Goal: Task Accomplishment & Management: Manage account settings

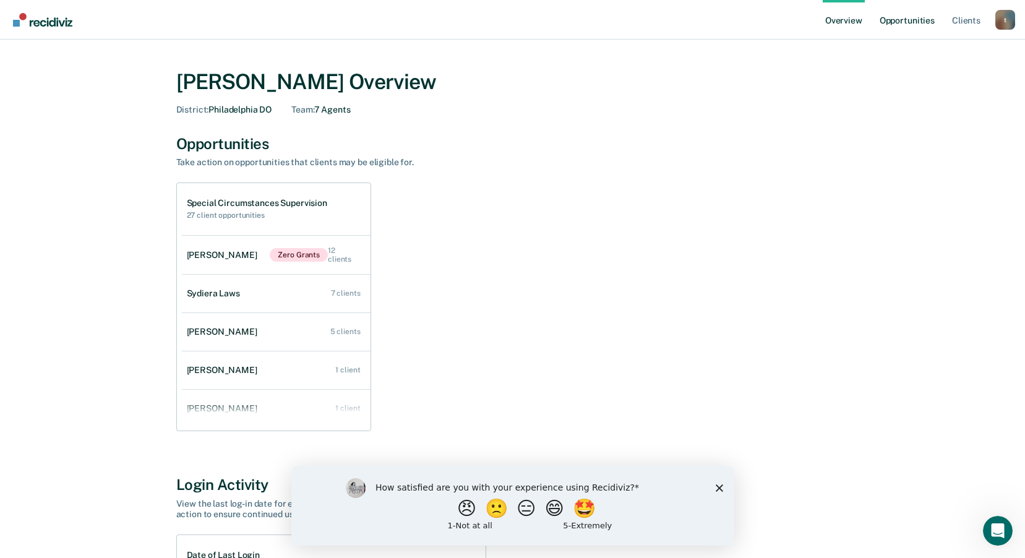
click at [892, 18] on link "Opportunities" at bounding box center [907, 20] width 60 height 40
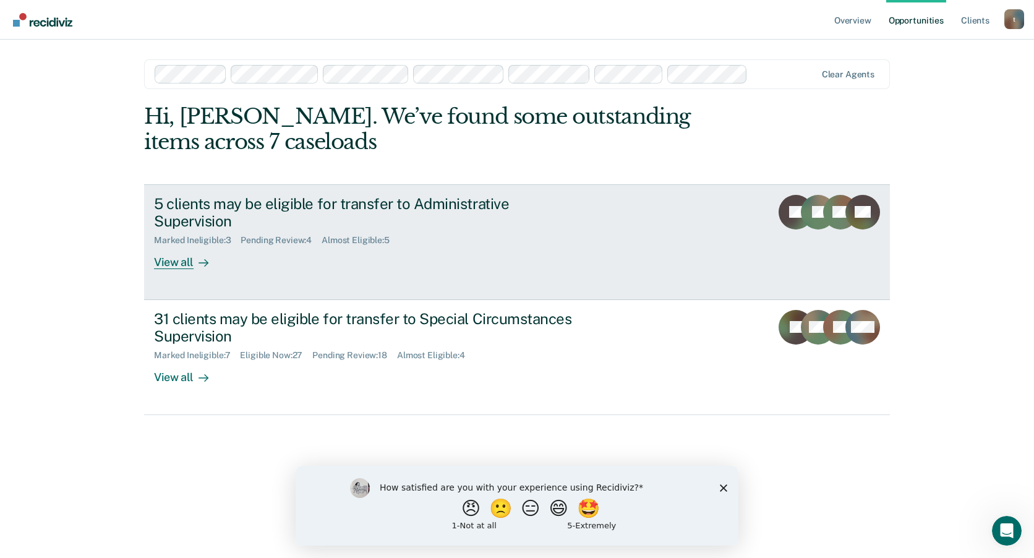
click at [175, 264] on div "View all" at bounding box center [188, 258] width 69 height 24
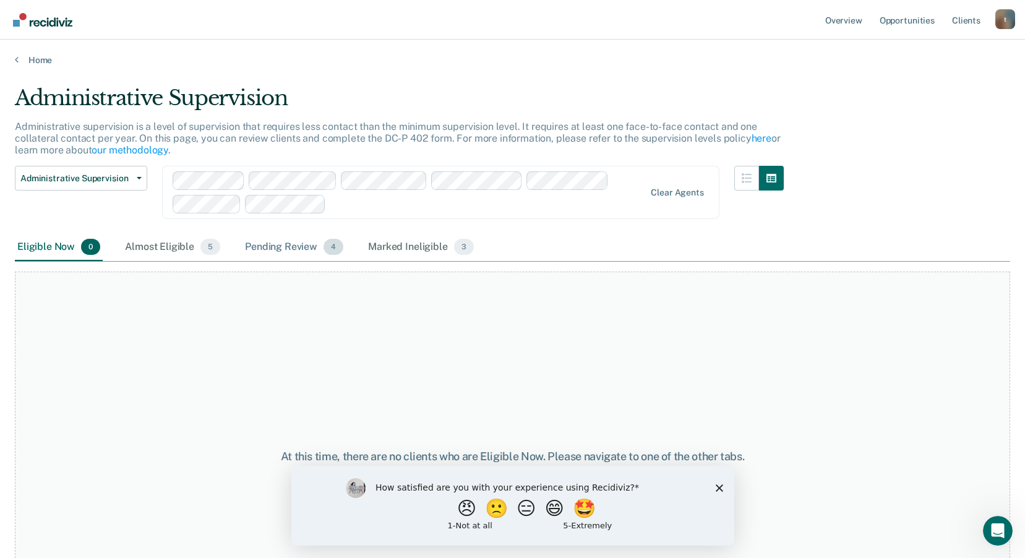
click at [271, 246] on div "Pending Review 4" at bounding box center [293, 247] width 103 height 27
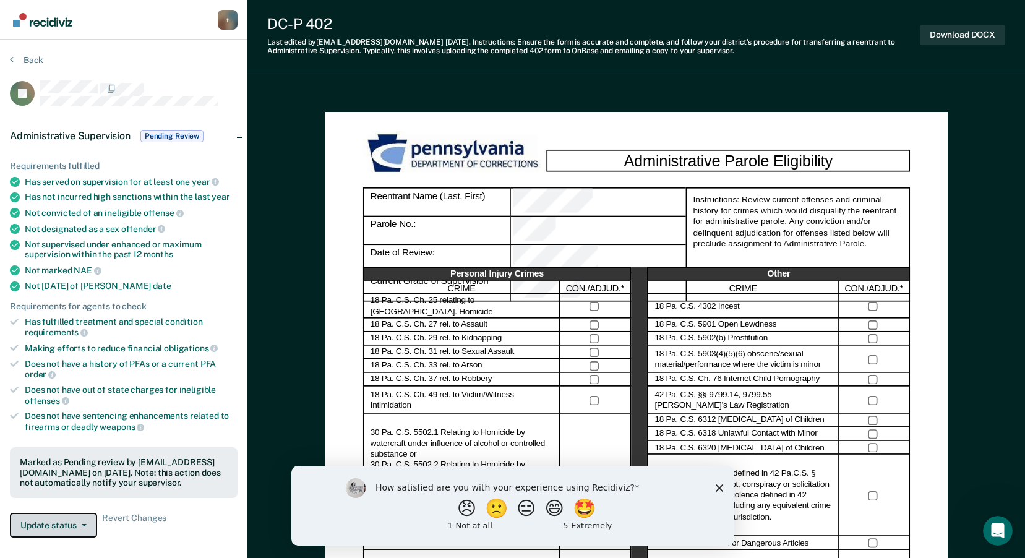
click at [84, 514] on button "Update status" at bounding box center [53, 525] width 87 height 25
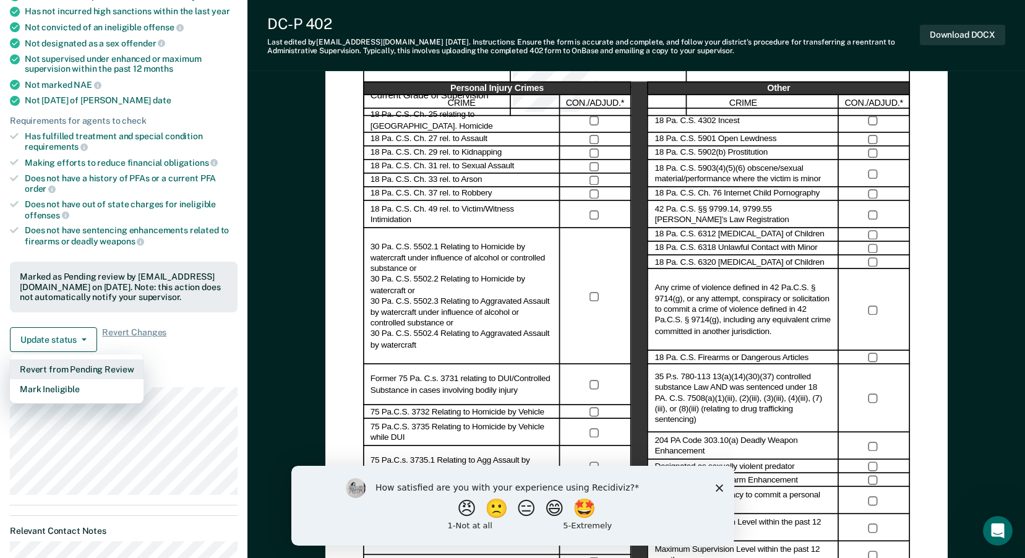
scroll to position [191, 0]
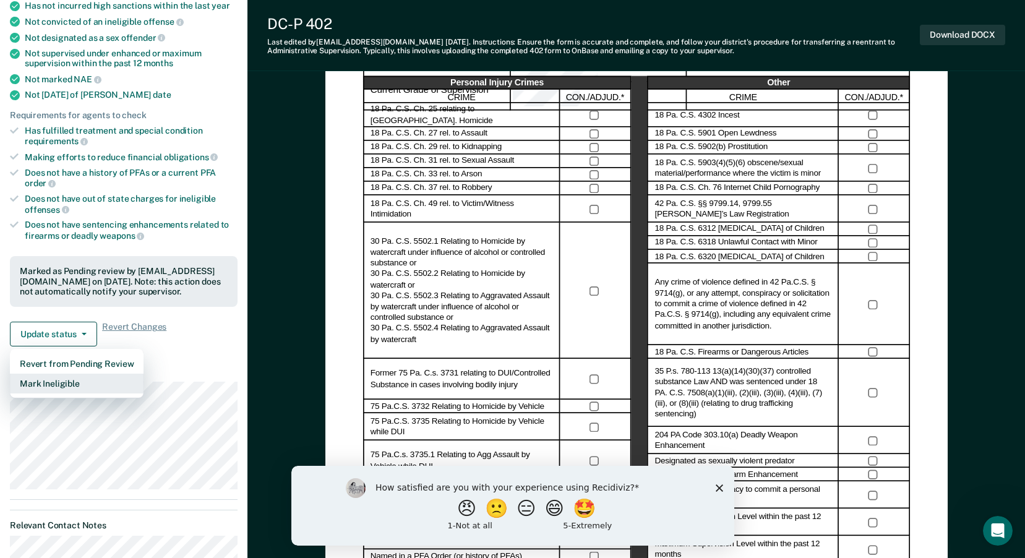
click at [66, 381] on button "Mark Ineligible" at bounding box center [77, 384] width 134 height 20
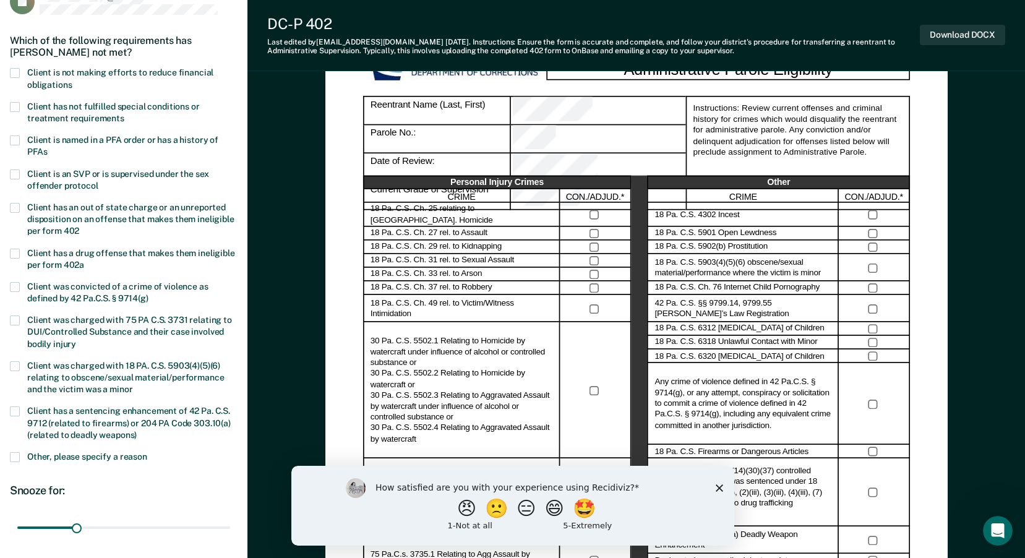
scroll to position [67, 0]
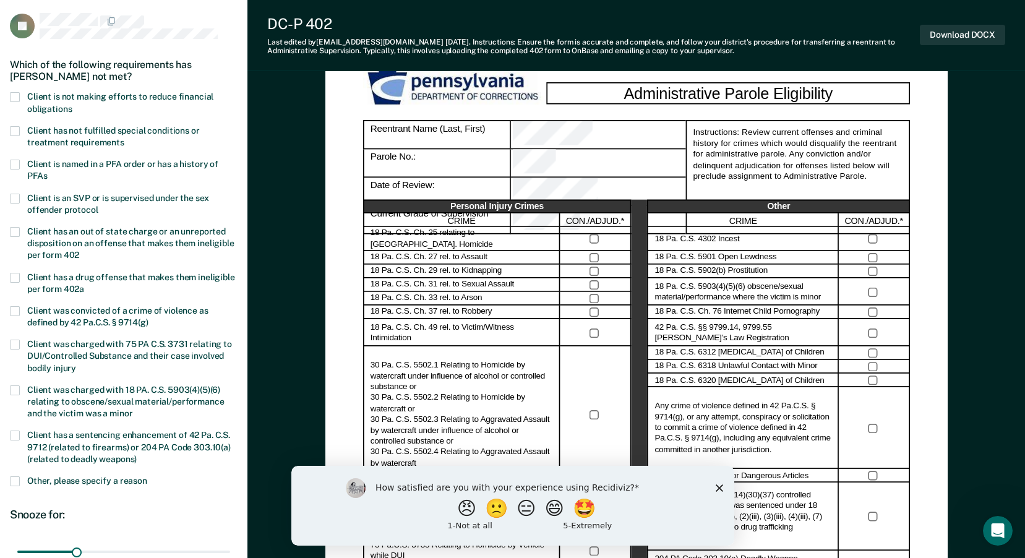
click at [20, 93] on label "Client is not making efforts to reduce financial obligations" at bounding box center [124, 104] width 228 height 24
click at [72, 105] on input "Client is not making efforts to reduce financial obligations" at bounding box center [72, 105] width 0 height 0
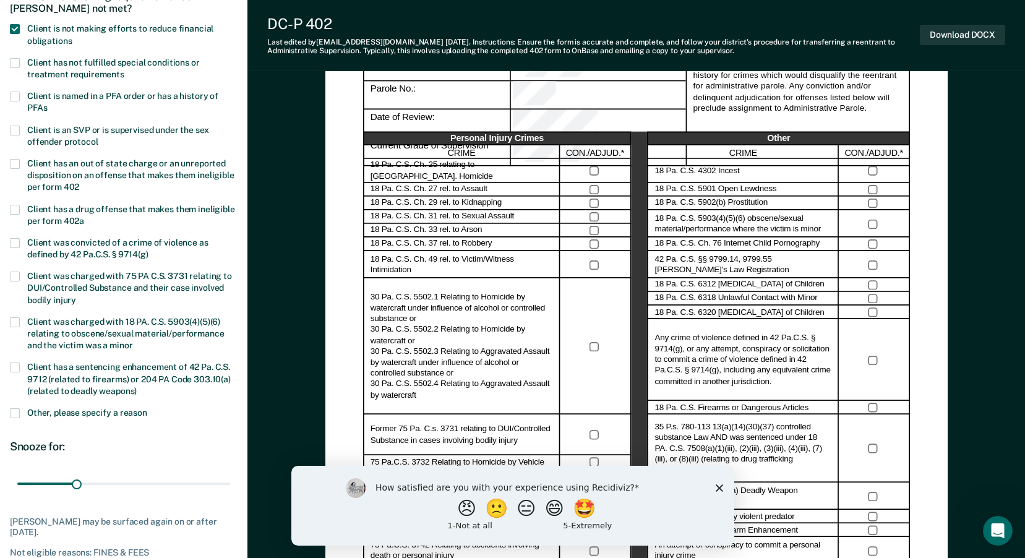
scroll to position [191, 0]
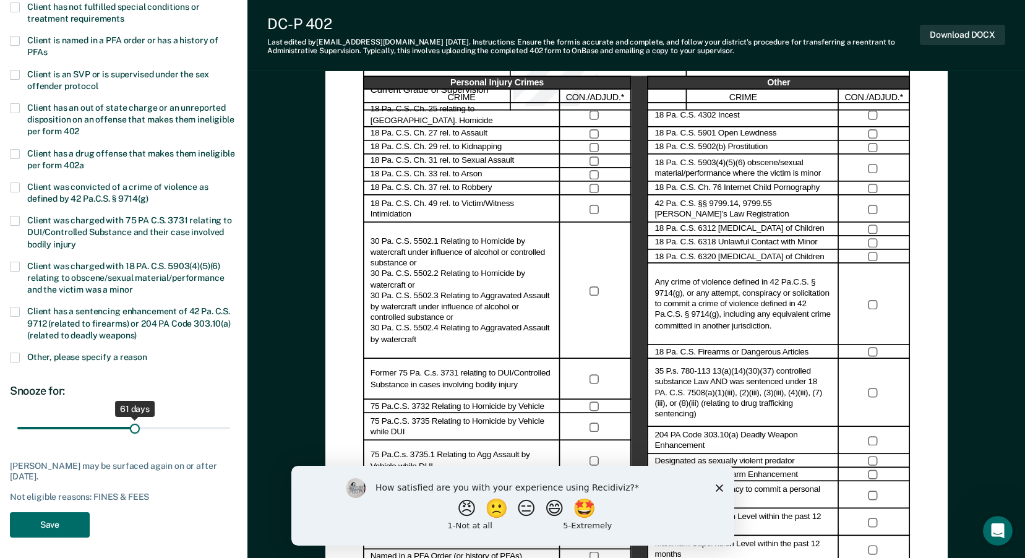
drag, startPoint x: 80, startPoint y: 427, endPoint x: 134, endPoint y: 427, distance: 53.8
click at [134, 427] on input "range" at bounding box center [123, 429] width 213 height 22
type input "60"
click at [132, 427] on input "range" at bounding box center [123, 429] width 213 height 22
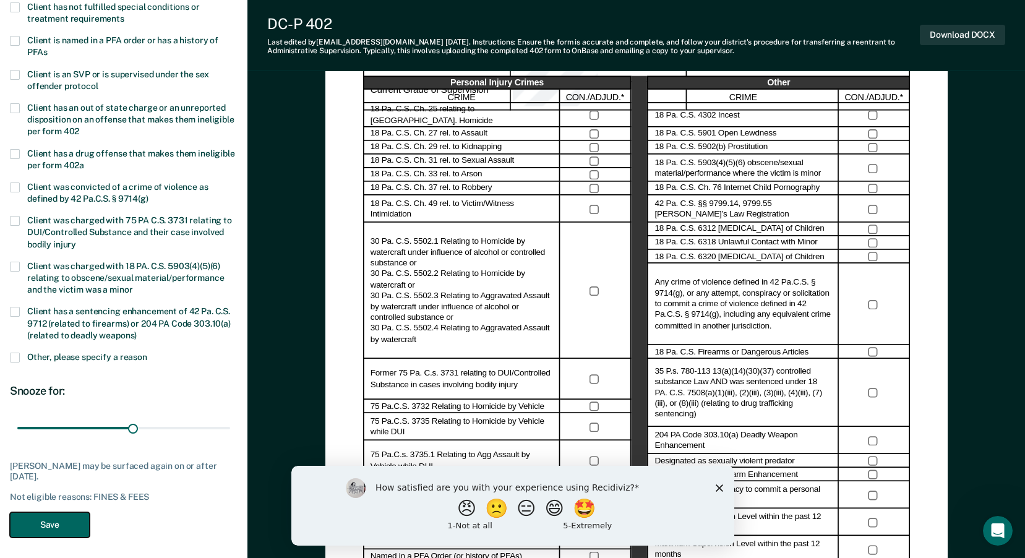
click at [60, 520] on button "Save" at bounding box center [50, 524] width 80 height 25
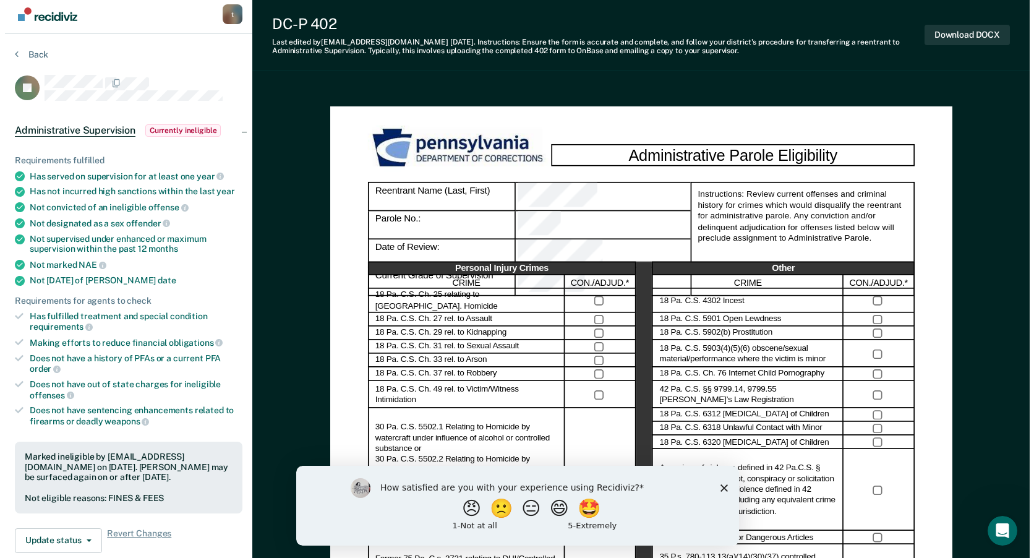
scroll to position [0, 0]
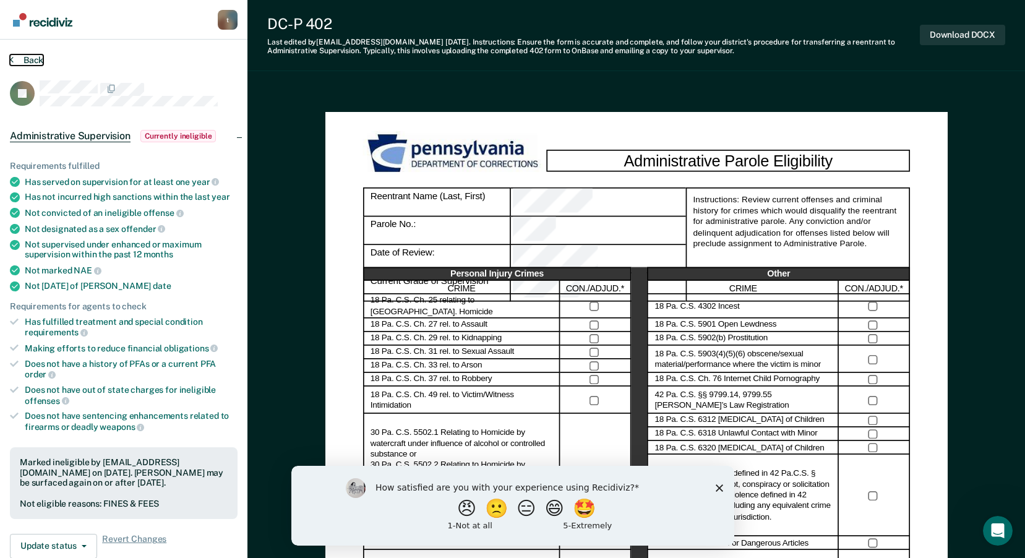
click at [33, 60] on button "Back" at bounding box center [26, 59] width 33 height 11
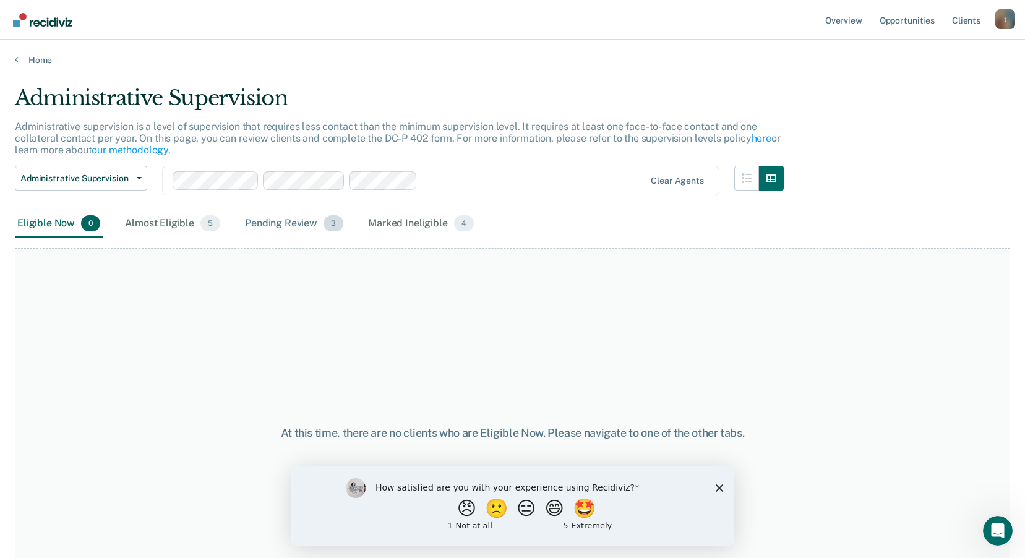
click at [283, 226] on div "Pending Review 3" at bounding box center [293, 223] width 103 height 27
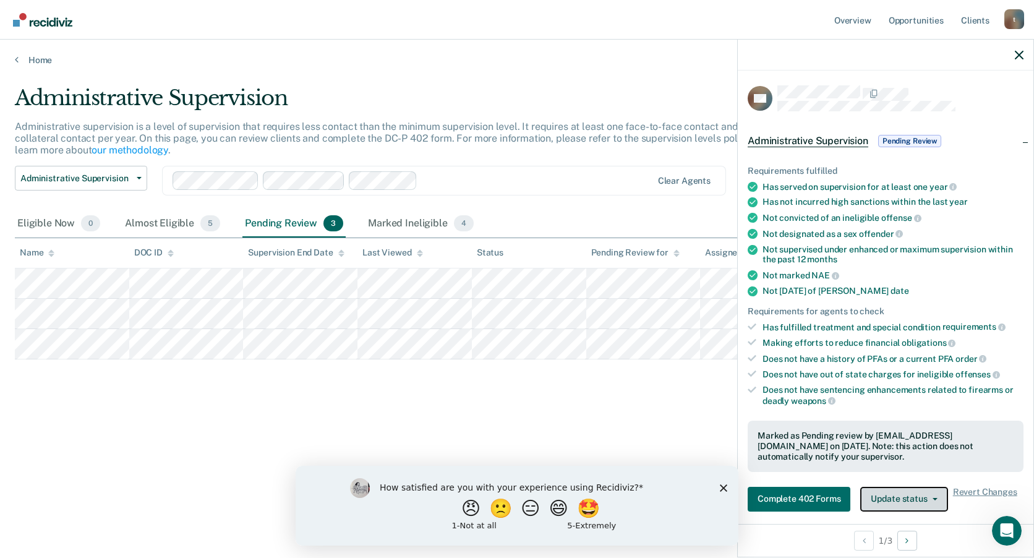
click at [934, 506] on button "Update status" at bounding box center [903, 499] width 87 height 25
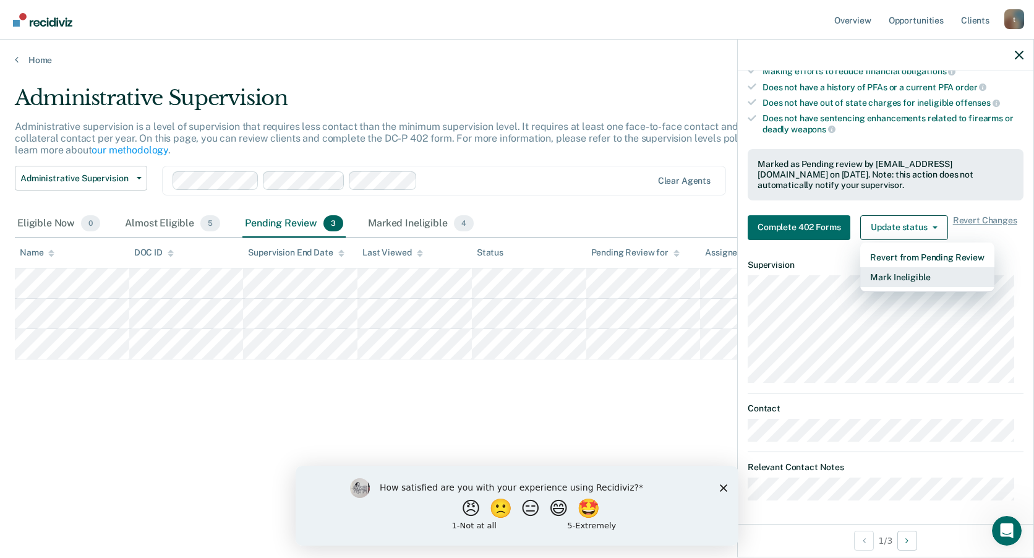
click at [905, 279] on button "Mark Ineligible" at bounding box center [927, 277] width 134 height 20
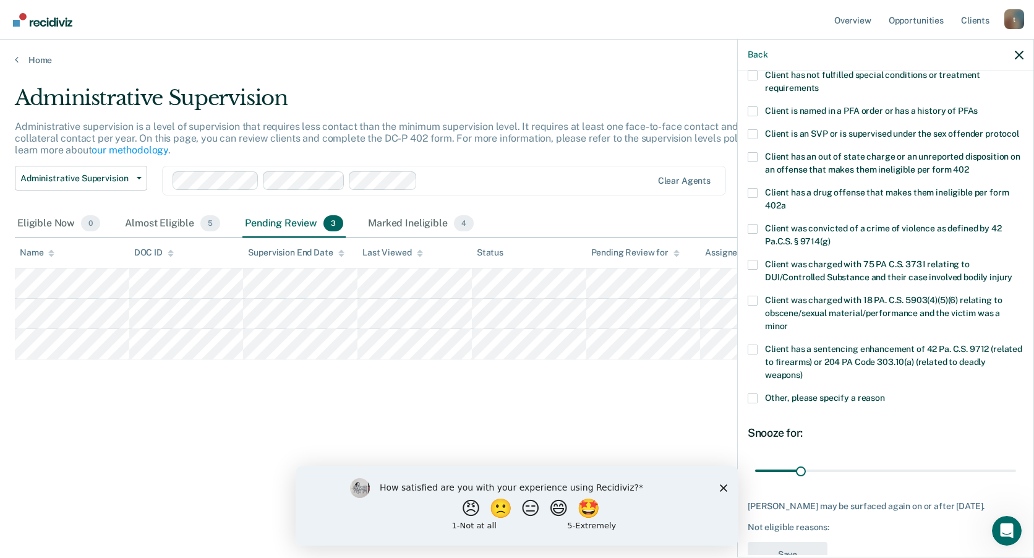
scroll to position [50, 0]
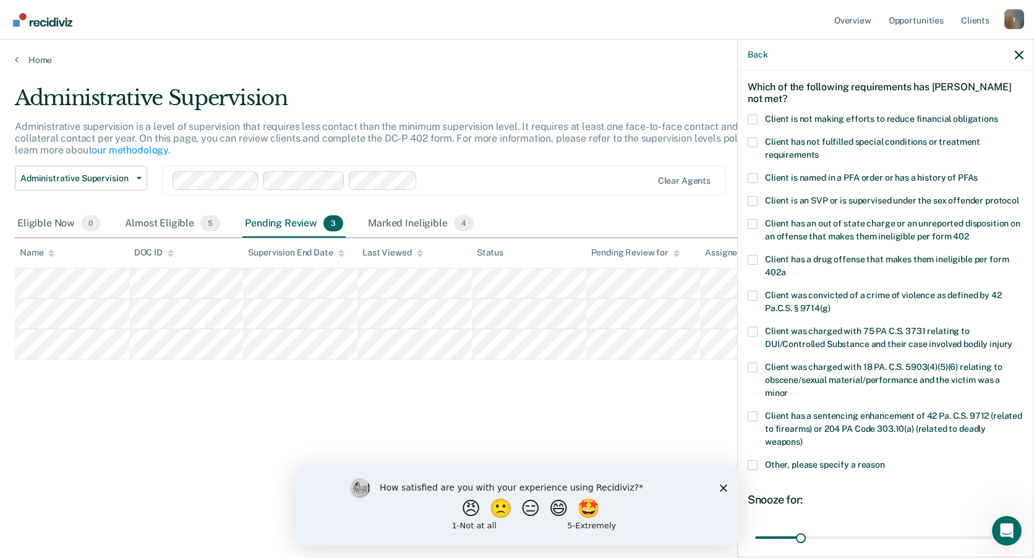
click at [757, 116] on span at bounding box center [753, 119] width 10 height 10
click at [998, 114] on input "Client is not making efforts to reduce financial obligations" at bounding box center [998, 114] width 0 height 0
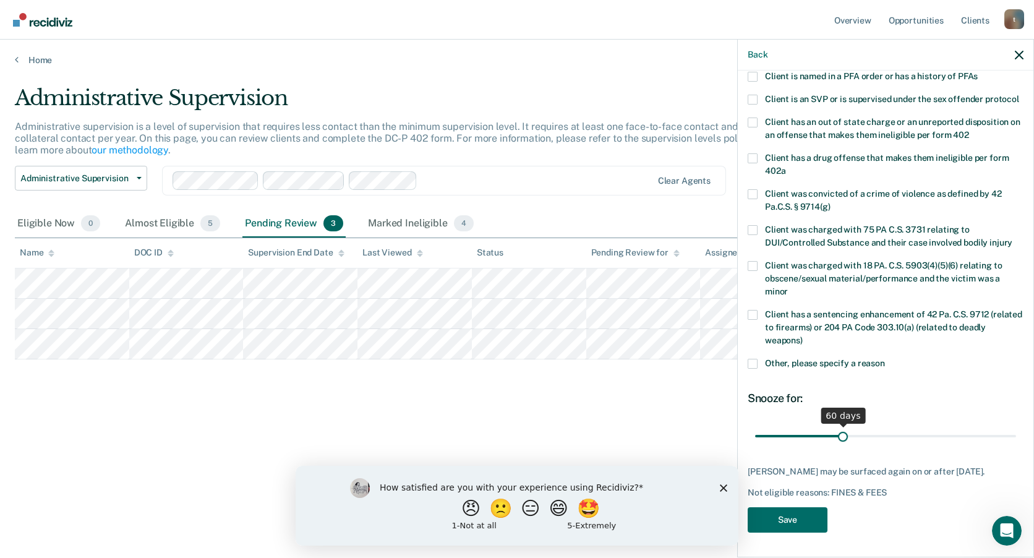
drag, startPoint x: 802, startPoint y: 425, endPoint x: 839, endPoint y: 429, distance: 37.9
type input "60"
click at [839, 429] on input "range" at bounding box center [885, 436] width 261 height 22
click at [804, 521] on button "Save" at bounding box center [788, 519] width 80 height 25
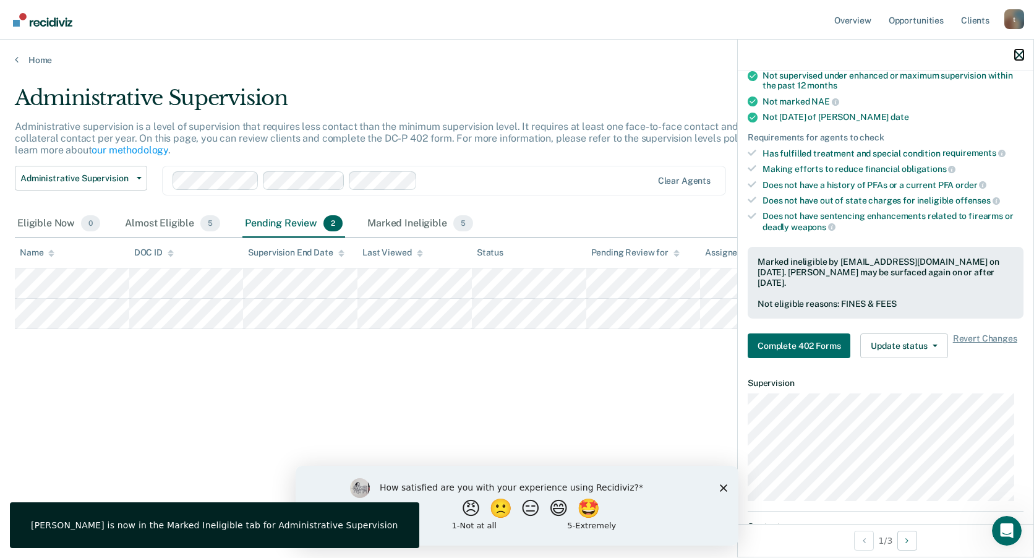
click at [1020, 58] on icon "button" at bounding box center [1019, 55] width 9 height 9
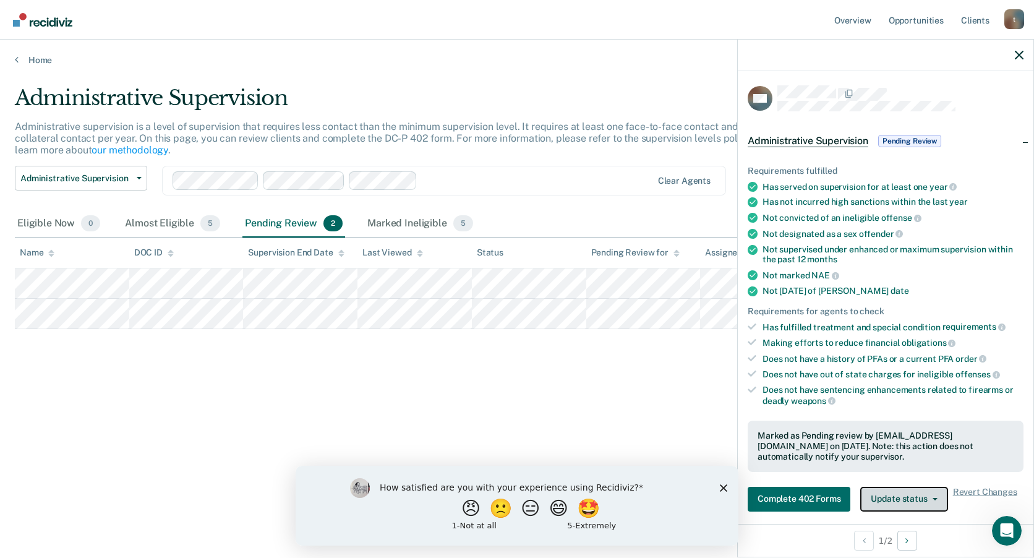
click at [894, 500] on button "Update status" at bounding box center [903, 499] width 87 height 25
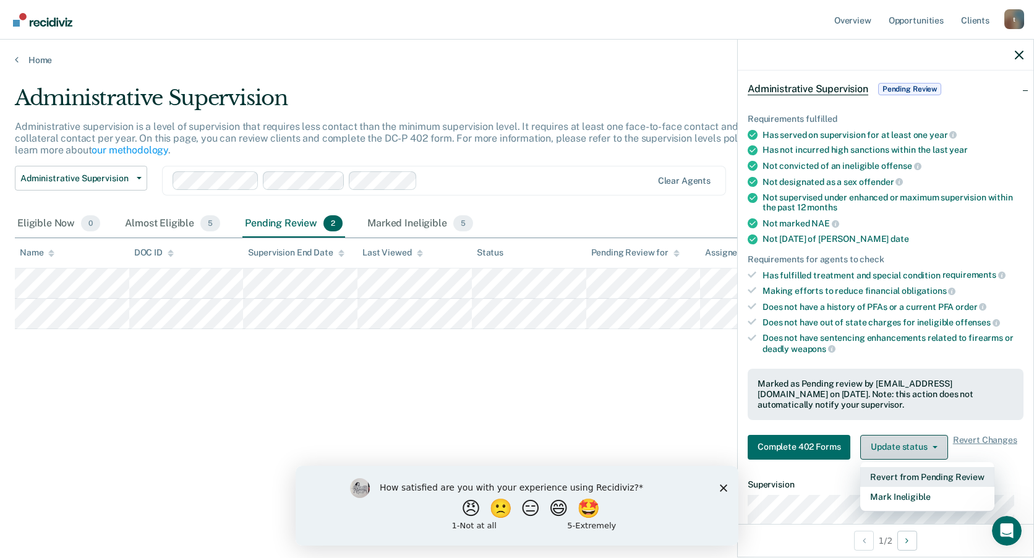
scroll to position [75, 0]
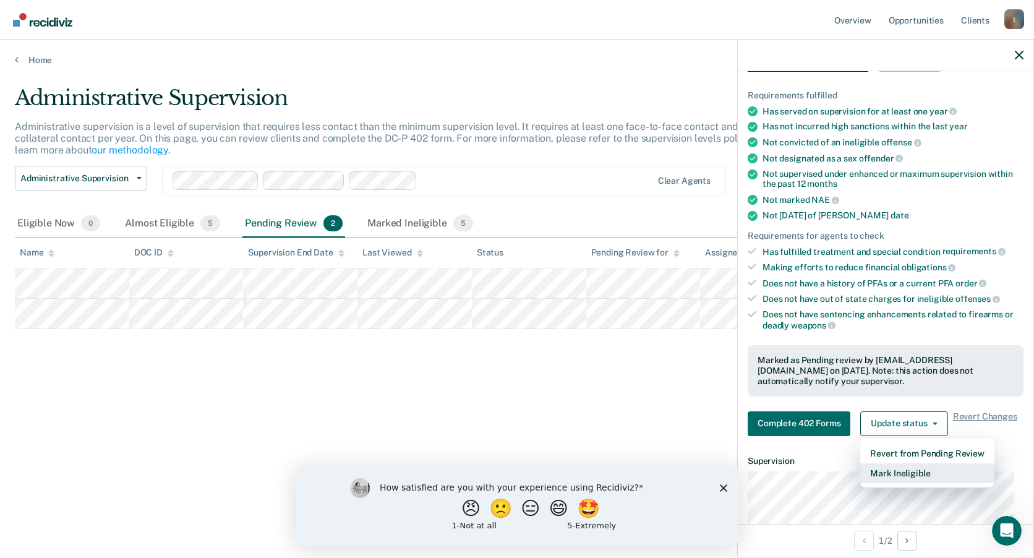
click at [913, 474] on button "Mark Ineligible" at bounding box center [927, 473] width 134 height 20
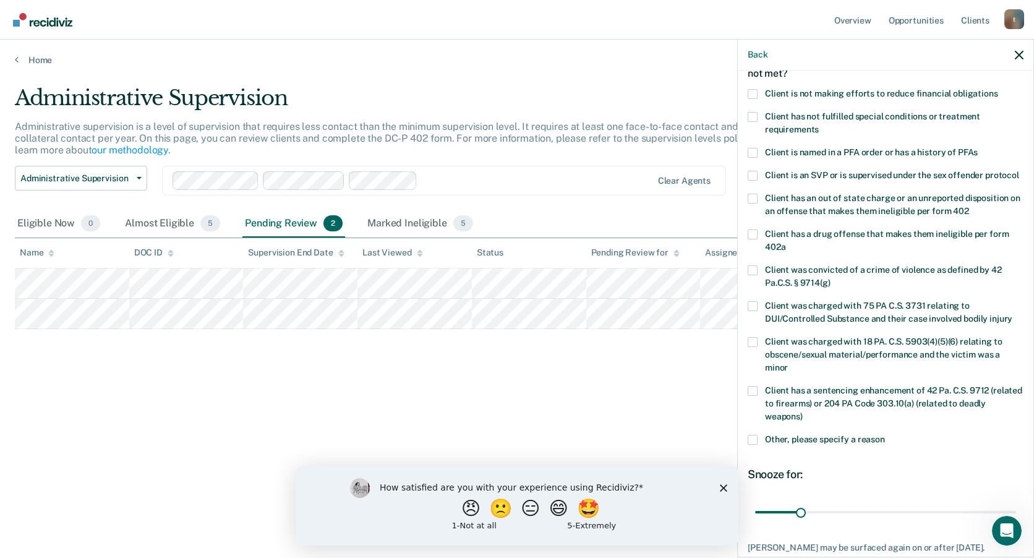
click at [761, 93] on label "Client is not making efforts to reduce financial obligations" at bounding box center [886, 95] width 276 height 13
click at [998, 89] on input "Client is not making efforts to reduce financial obligations" at bounding box center [998, 89] width 0 height 0
drag, startPoint x: 801, startPoint y: 523, endPoint x: 841, endPoint y: 522, distance: 39.6
type input "61"
click at [841, 522] on input "range" at bounding box center [885, 512] width 261 height 22
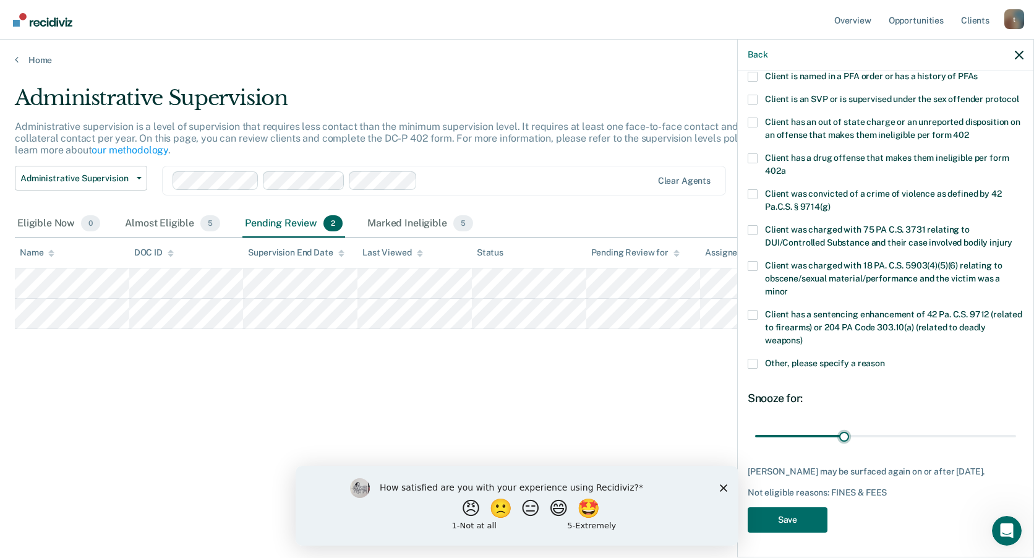
scroll to position [163, 0]
click at [800, 514] on button "Save" at bounding box center [788, 519] width 80 height 25
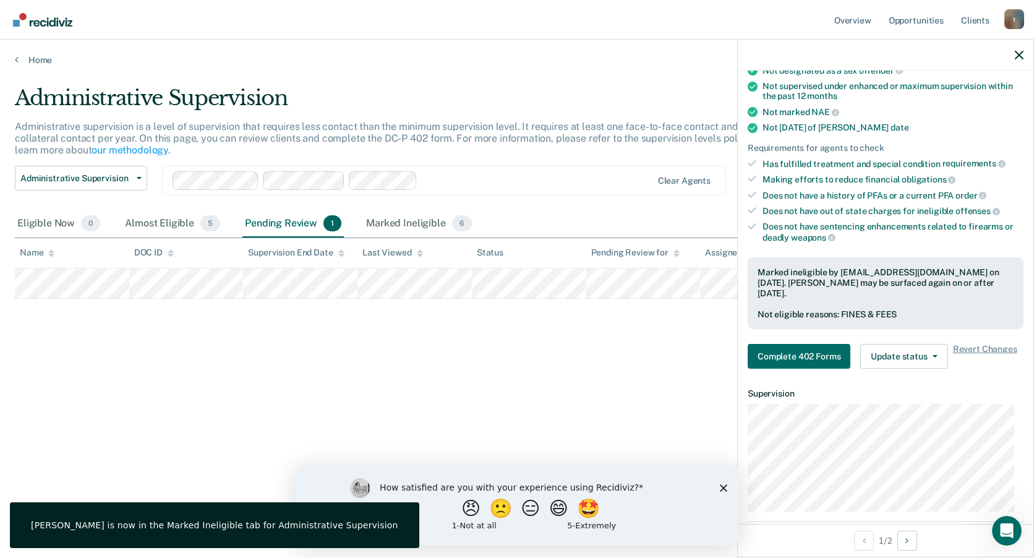
click at [566, 370] on div "Administrative Supervision Administrative supervision is a level of supervision…" at bounding box center [517, 275] width 1005 height 380
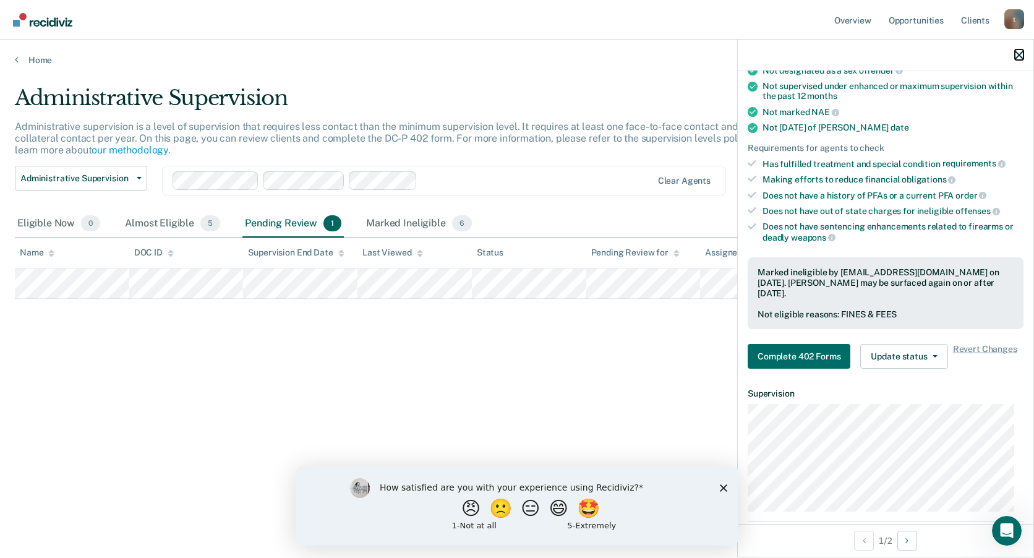
click at [1018, 56] on icon "button" at bounding box center [1019, 55] width 9 height 9
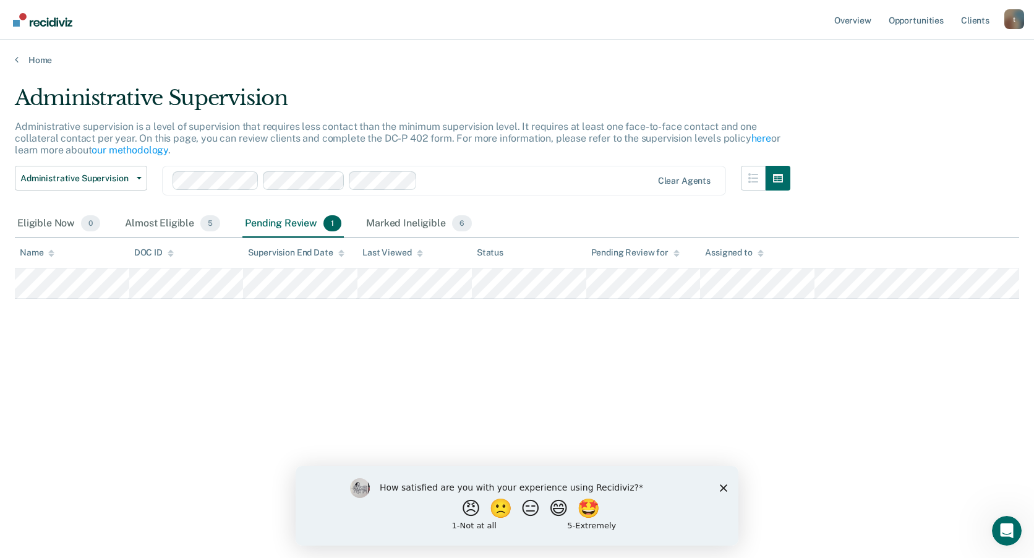
click at [724, 486] on icon "Close survey" at bounding box center [723, 487] width 7 height 7
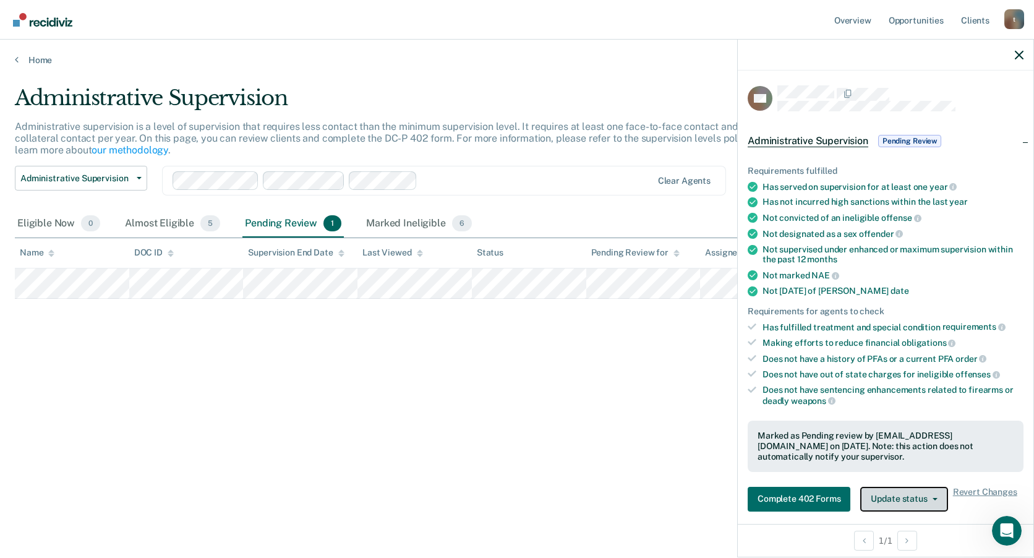
click at [882, 491] on button "Update status" at bounding box center [903, 499] width 87 height 25
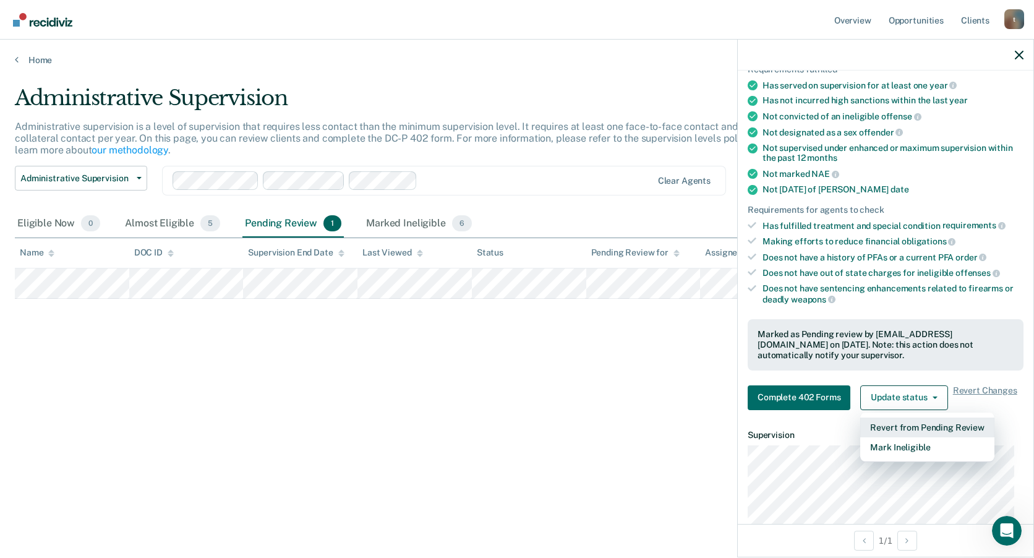
scroll to position [261, 0]
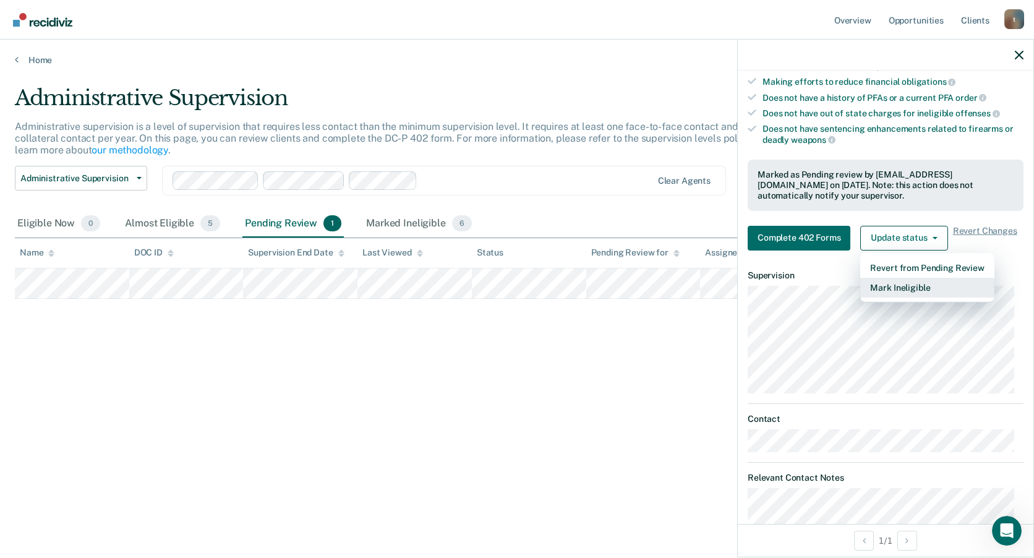
click at [898, 283] on button "Mark Ineligible" at bounding box center [927, 288] width 134 height 20
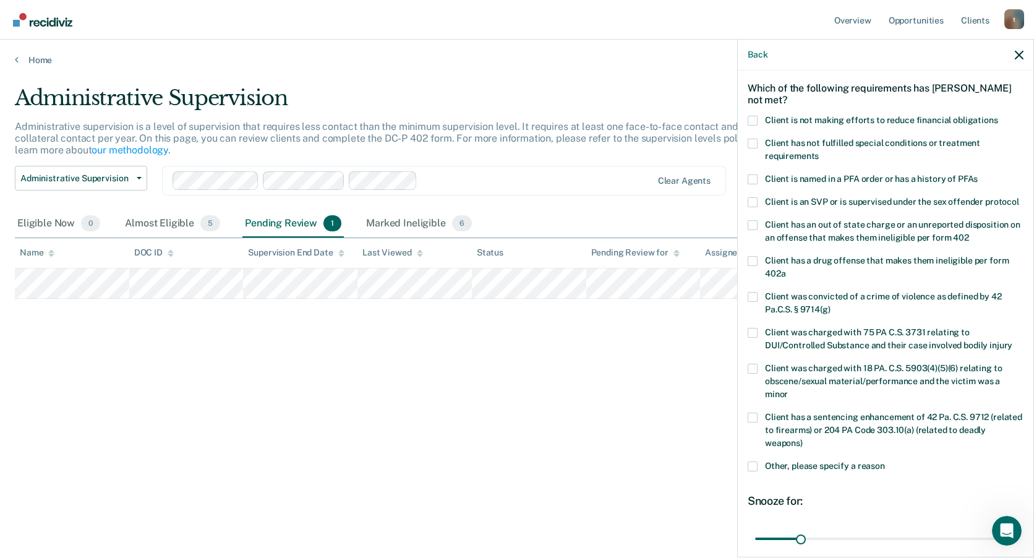
scroll to position [40, 0]
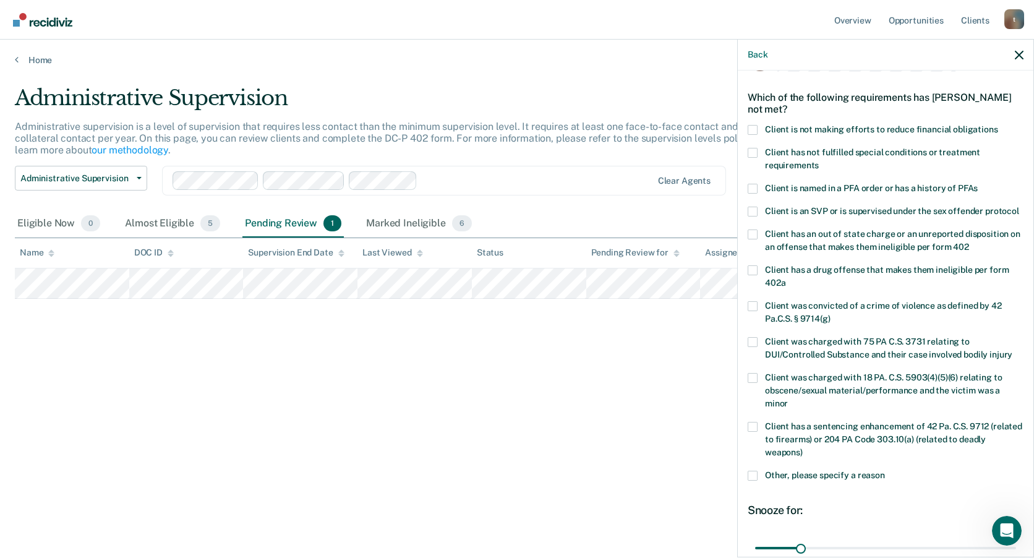
click at [755, 130] on span at bounding box center [753, 130] width 10 height 10
click at [998, 125] on input "Client is not making efforts to reduce financial obligations" at bounding box center [998, 125] width 0 height 0
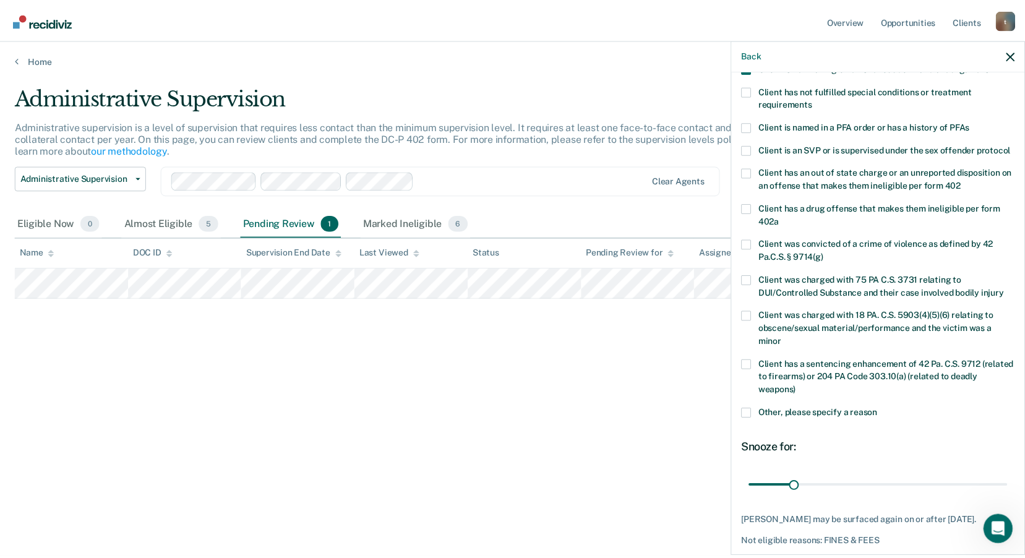
scroll to position [163, 0]
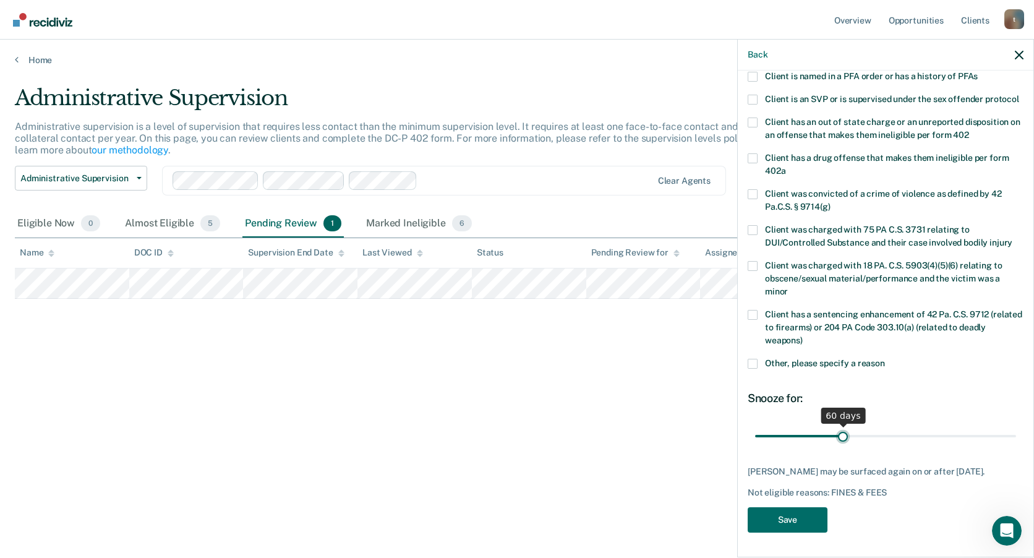
drag, startPoint x: 802, startPoint y: 438, endPoint x: 839, endPoint y: 441, distance: 37.9
type input "60"
click at [839, 441] on input "range" at bounding box center [885, 436] width 261 height 22
click at [791, 531] on button "Save" at bounding box center [788, 519] width 80 height 25
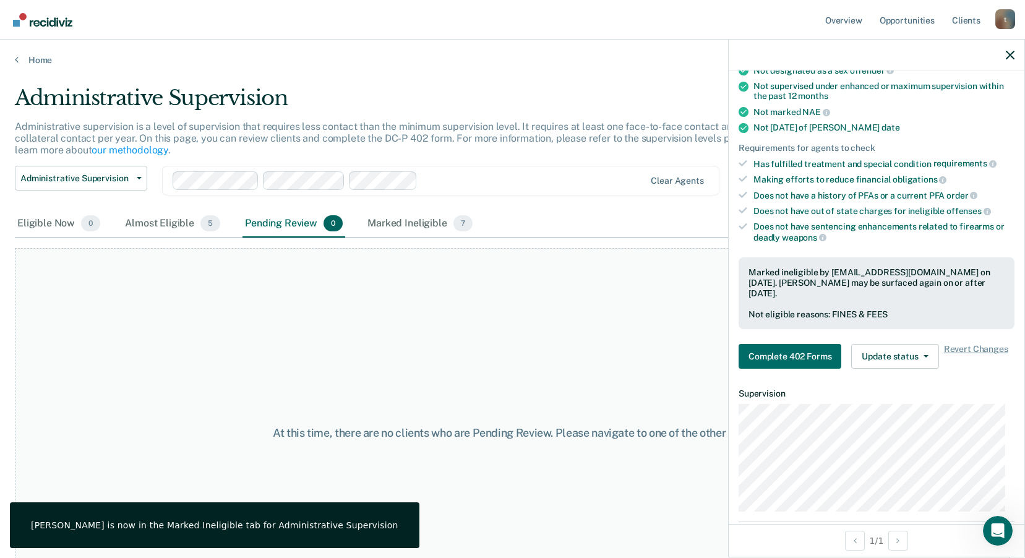
click at [487, 339] on div "At this time, there are no clients who are Pending Review. Please navigate to o…" at bounding box center [512, 433] width 995 height 370
click at [1010, 56] on icon "button" at bounding box center [1010, 55] width 9 height 9
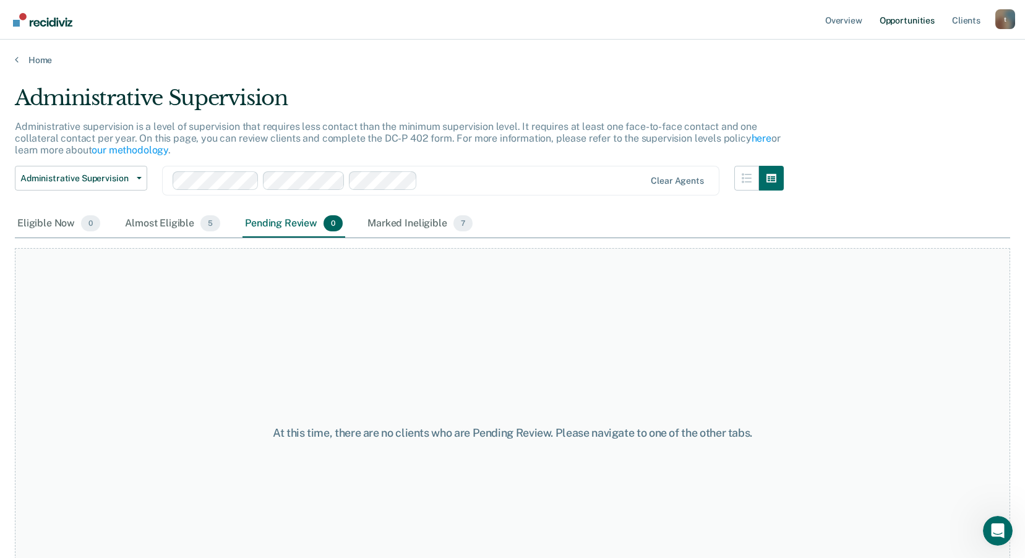
click at [891, 17] on link "Opportunities" at bounding box center [907, 20] width 60 height 40
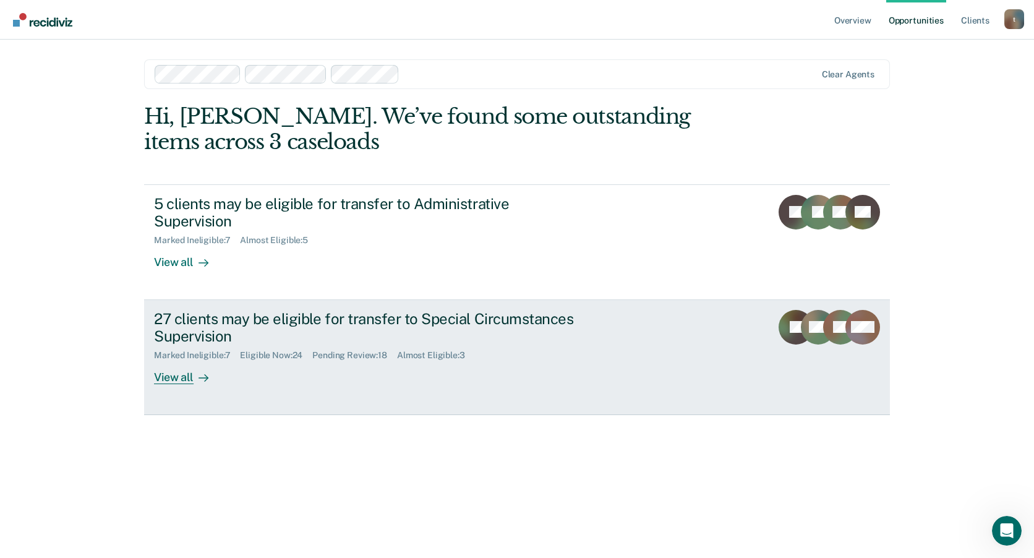
click at [186, 381] on div "View all" at bounding box center [188, 373] width 69 height 24
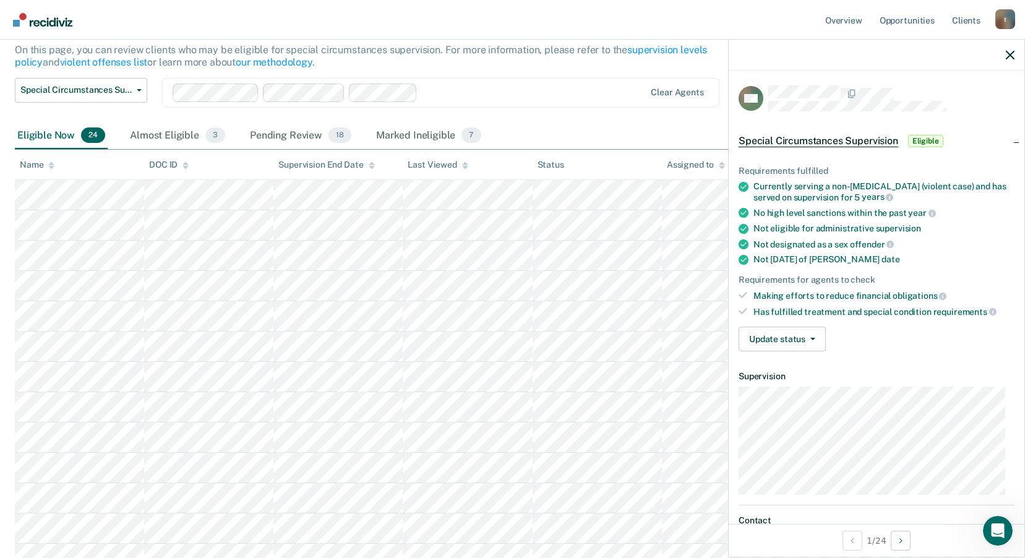
scroll to position [62, 0]
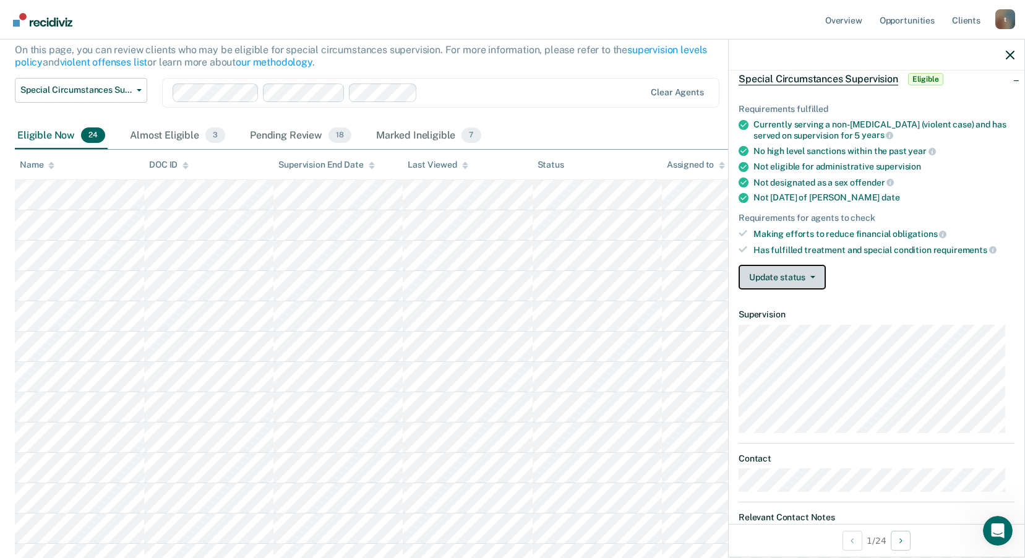
click at [811, 281] on button "Update status" at bounding box center [782, 277] width 87 height 25
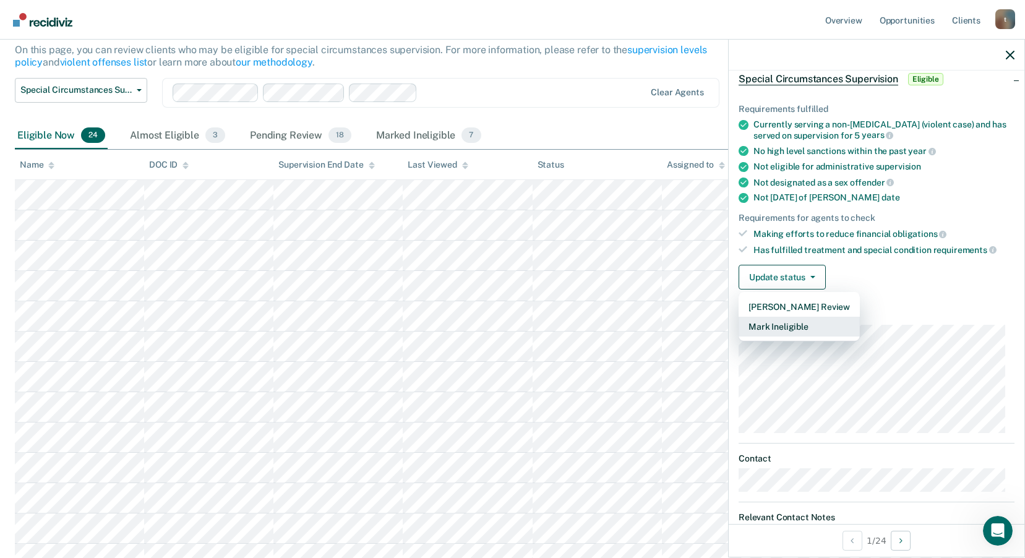
click at [810, 321] on button "Mark Ineligible" at bounding box center [799, 327] width 121 height 20
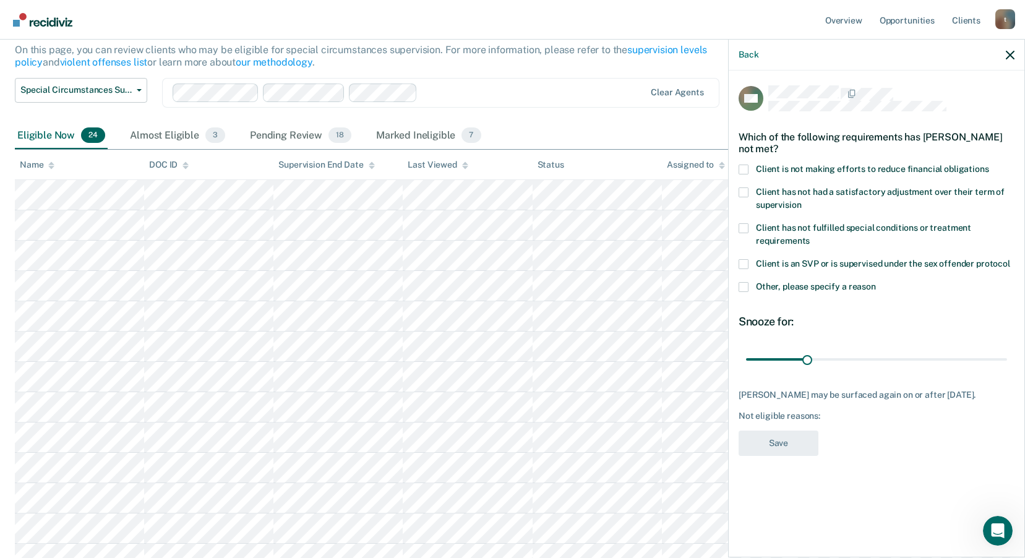
scroll to position [0, 0]
click at [740, 169] on span at bounding box center [744, 170] width 10 height 10
click at [989, 165] on input "Client is not making efforts to reduce financial obligations" at bounding box center [989, 165] width 0 height 0
drag, startPoint x: 809, startPoint y: 358, endPoint x: 864, endPoint y: 362, distance: 55.2
type input "60"
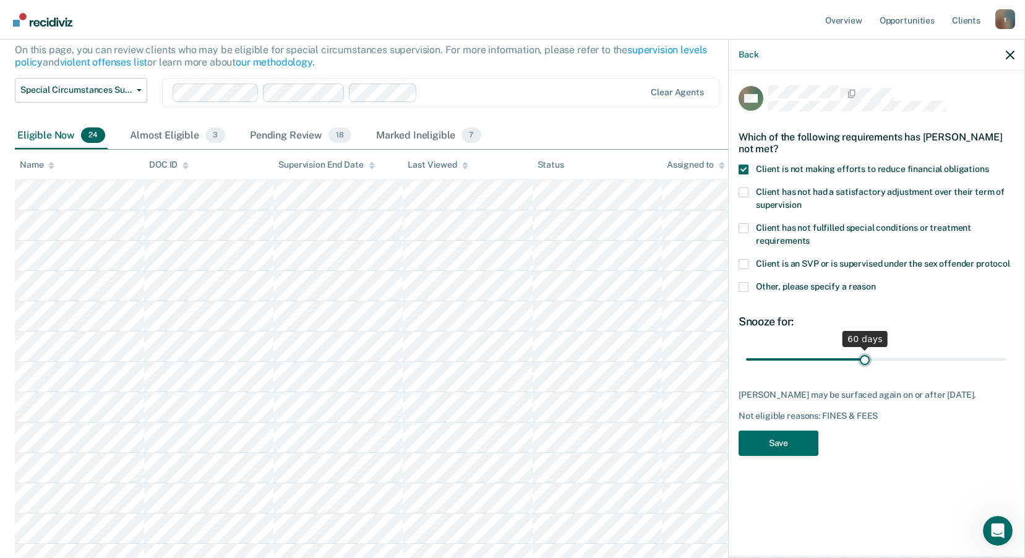
click at [864, 362] on input "range" at bounding box center [876, 359] width 261 height 22
click at [785, 441] on button "Save" at bounding box center [779, 443] width 80 height 25
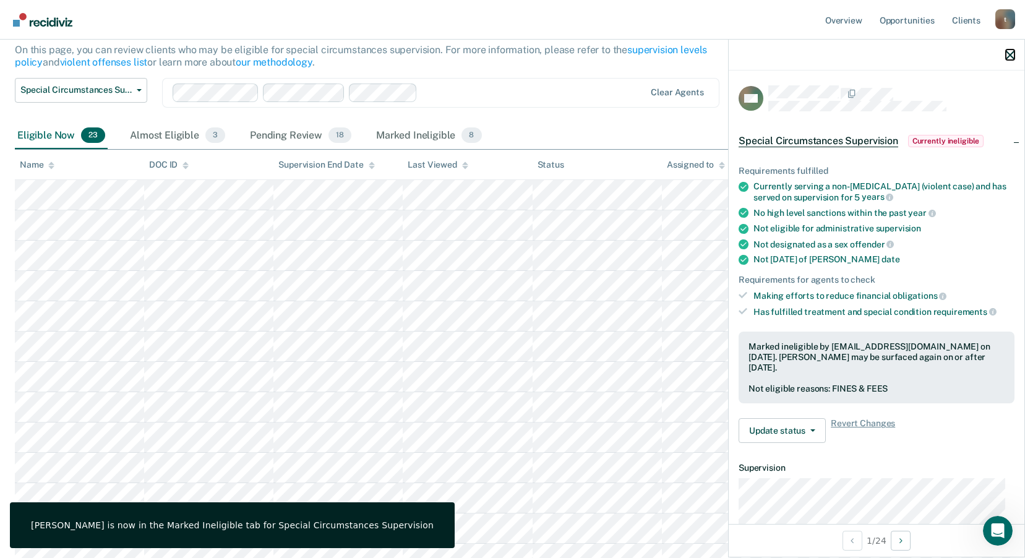
click at [1013, 55] on icon "button" at bounding box center [1010, 55] width 9 height 9
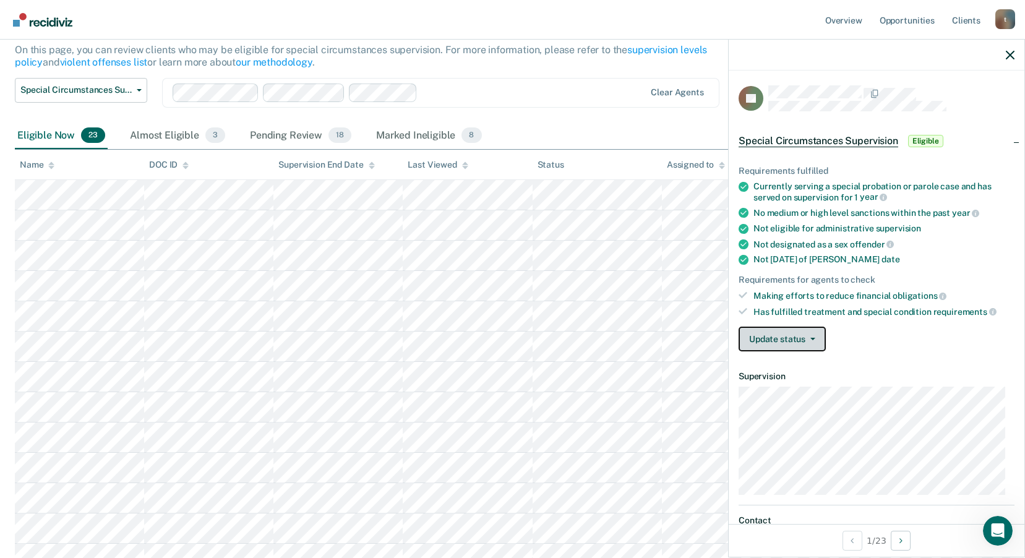
click at [781, 338] on button "Update status" at bounding box center [782, 339] width 87 height 25
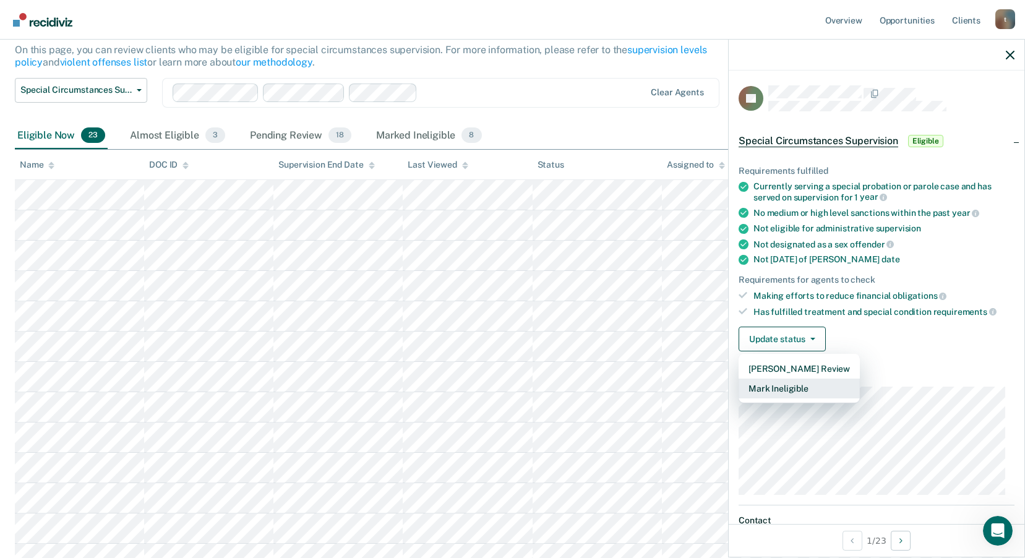
click at [789, 396] on button "Mark Ineligible" at bounding box center [799, 389] width 121 height 20
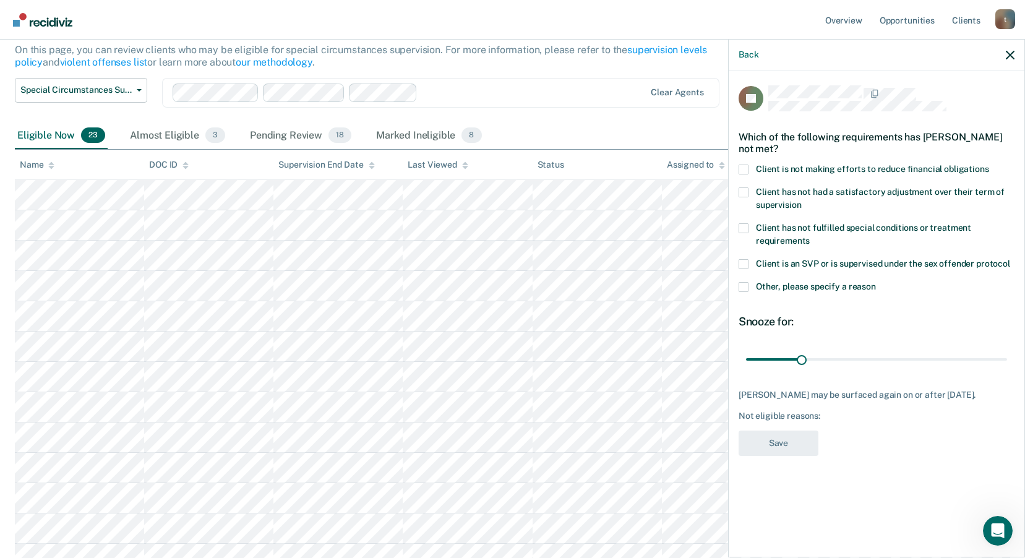
click at [750, 168] on label "Client is not making efforts to reduce financial obligations" at bounding box center [877, 171] width 276 height 13
click at [989, 165] on input "Client is not making efforts to reduce financial obligations" at bounding box center [989, 165] width 0 height 0
drag, startPoint x: 802, startPoint y: 359, endPoint x: 854, endPoint y: 361, distance: 51.4
type input "60"
click at [854, 361] on input "range" at bounding box center [876, 359] width 261 height 22
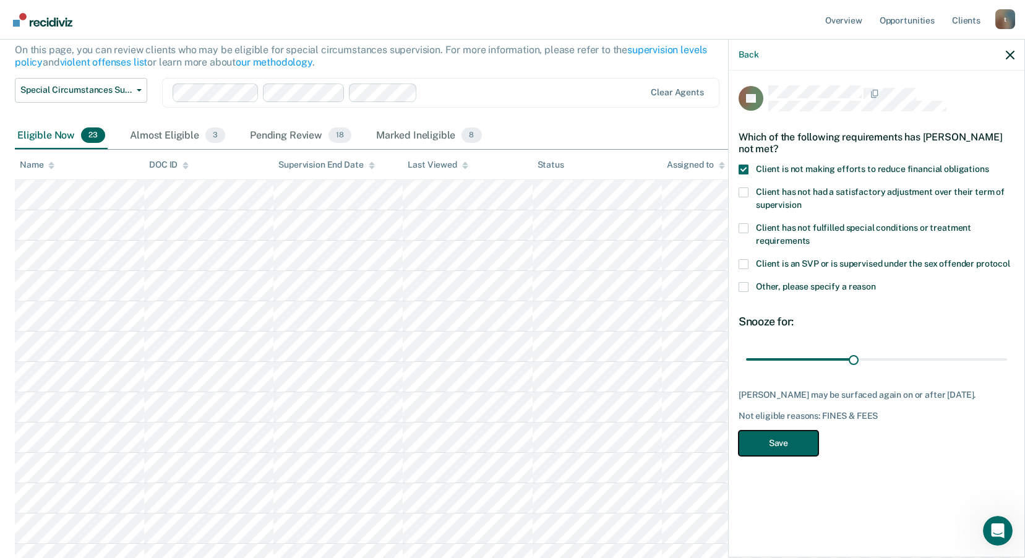
click at [786, 452] on button "Save" at bounding box center [779, 443] width 80 height 25
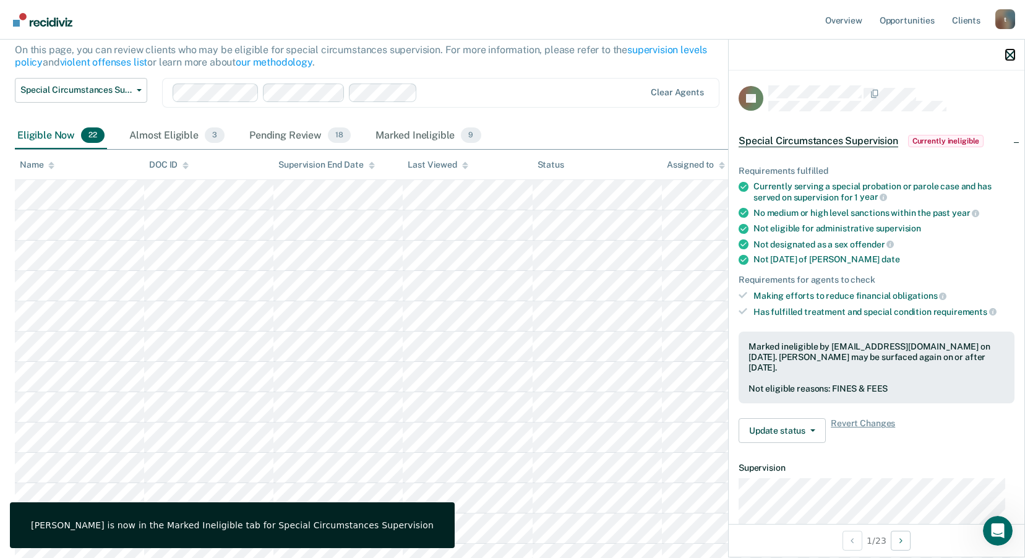
click at [1010, 55] on icon "button" at bounding box center [1010, 55] width 9 height 9
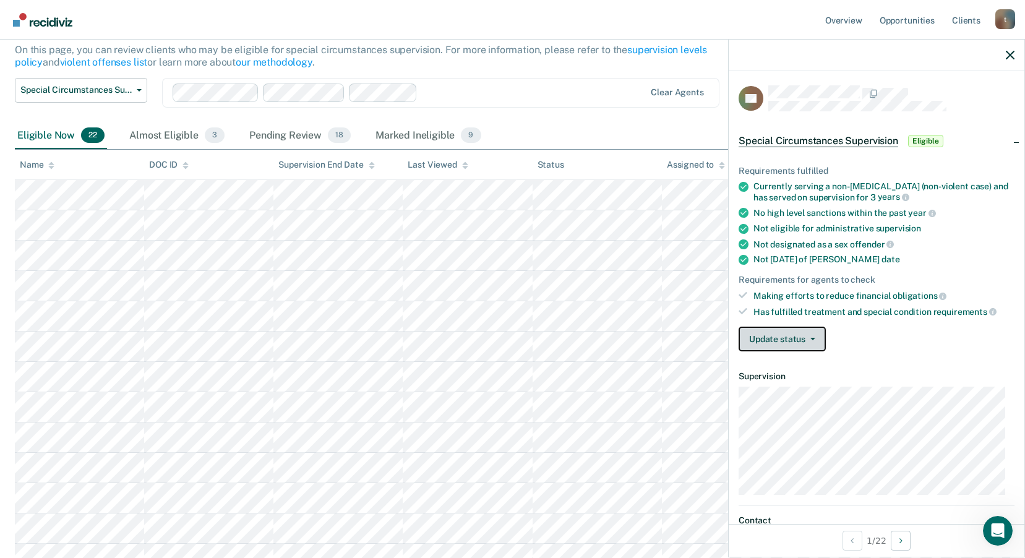
click at [775, 346] on button "Update status" at bounding box center [782, 339] width 87 height 25
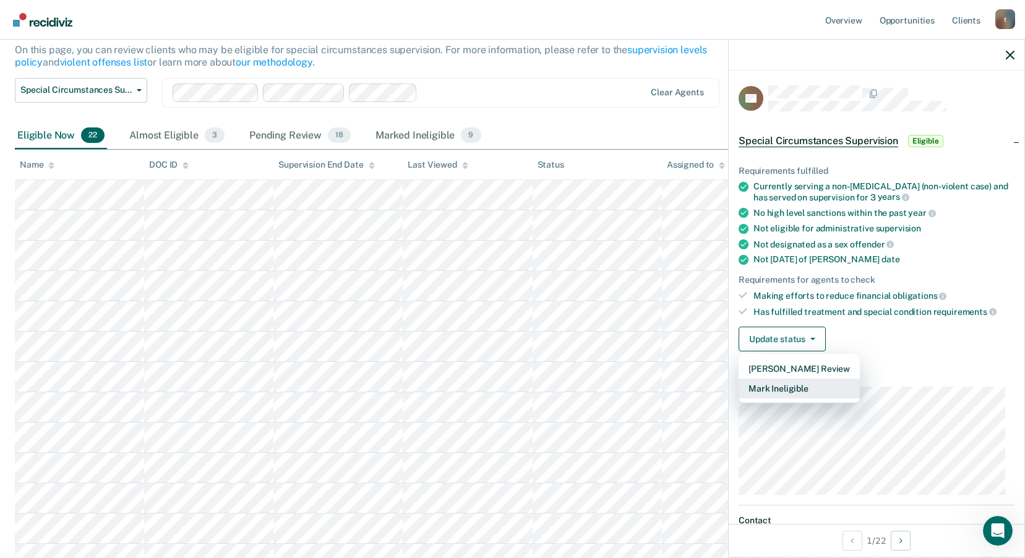
click at [790, 388] on button "Mark Ineligible" at bounding box center [799, 389] width 121 height 20
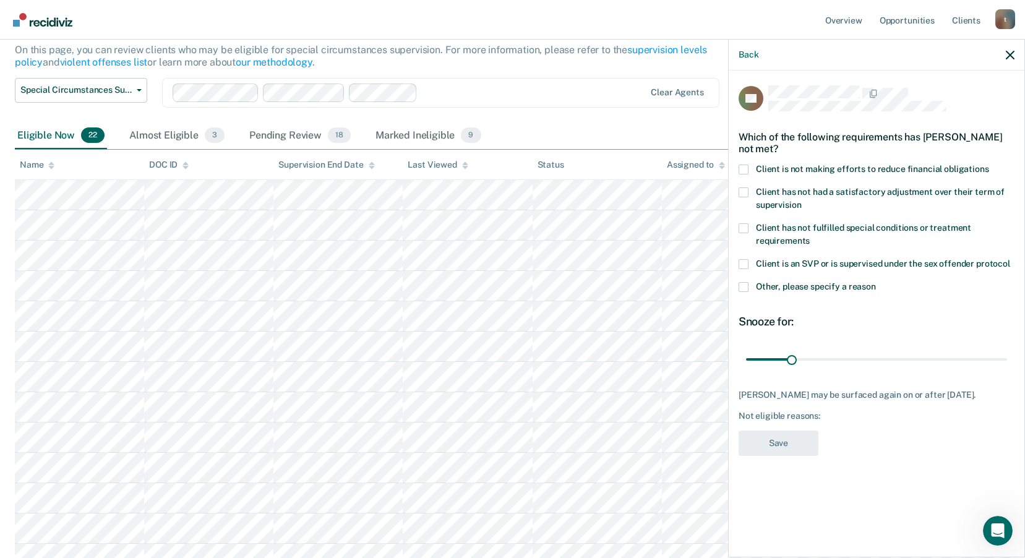
click at [744, 169] on span at bounding box center [744, 170] width 10 height 10
click at [989, 165] on input "Client is not making efforts to reduce financial obligations" at bounding box center [989, 165] width 0 height 0
drag, startPoint x: 795, startPoint y: 356, endPoint x: 834, endPoint y: 354, distance: 39.0
type input "60"
click at [834, 354] on input "range" at bounding box center [876, 359] width 261 height 22
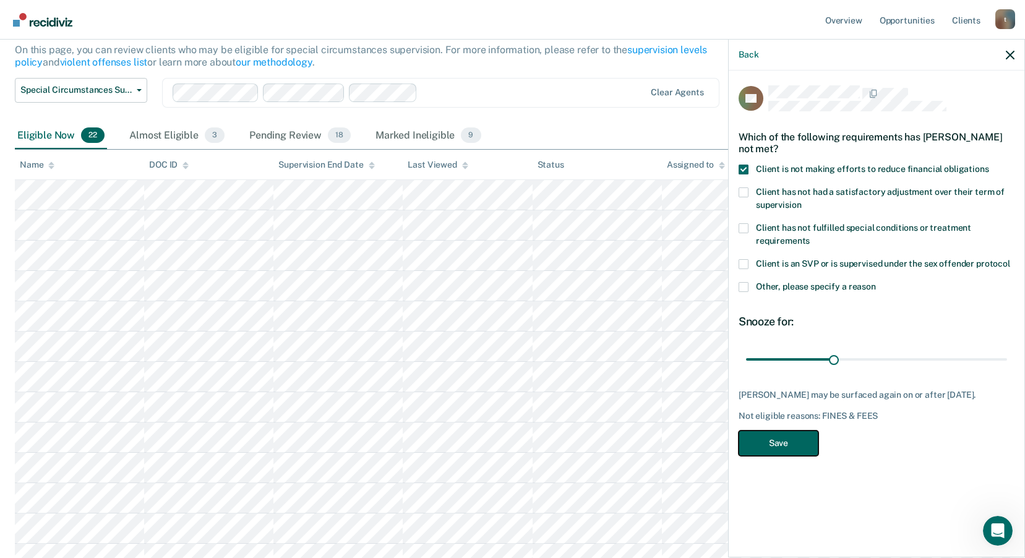
click at [778, 455] on button "Save" at bounding box center [779, 443] width 80 height 25
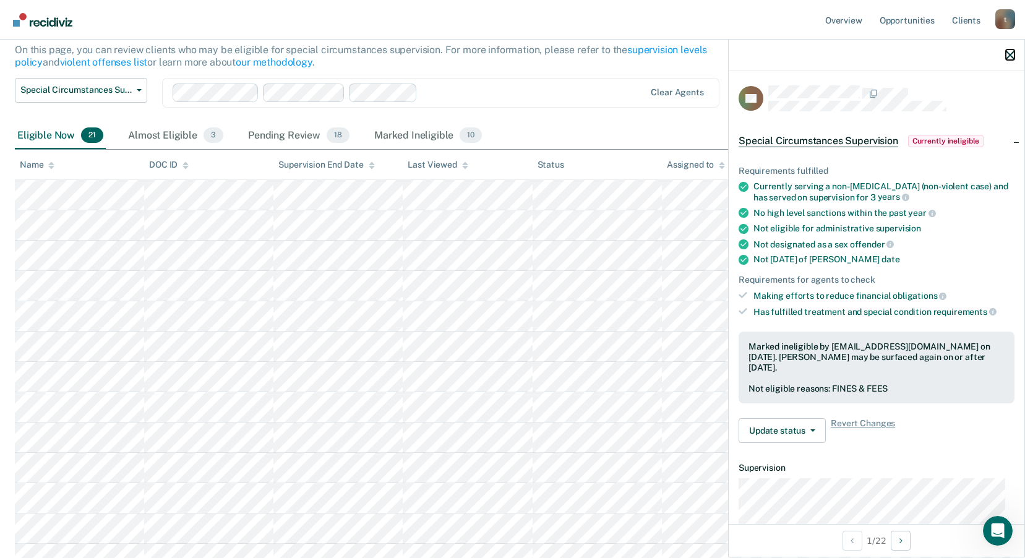
click at [1007, 52] on icon "button" at bounding box center [1010, 55] width 9 height 9
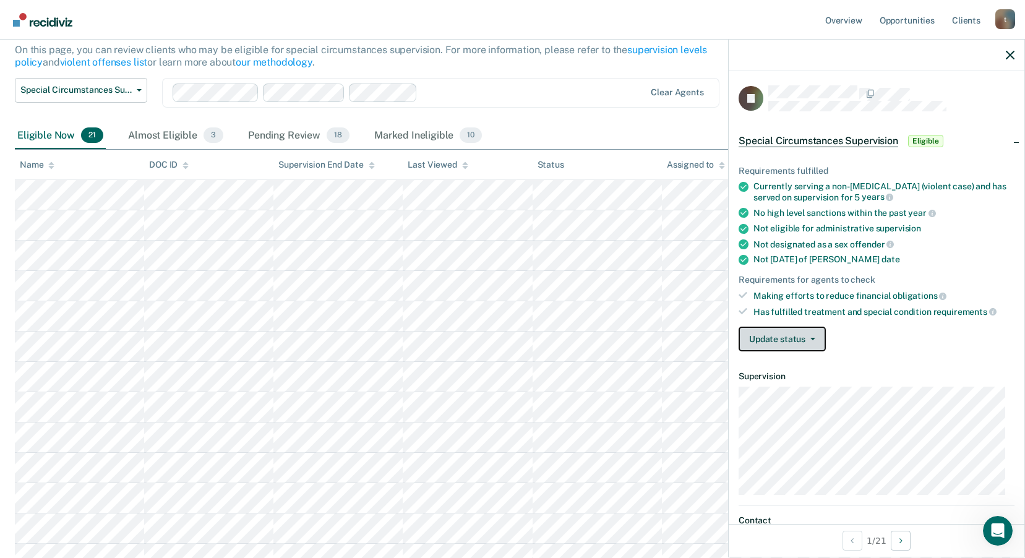
click at [800, 335] on button "Update status" at bounding box center [782, 339] width 87 height 25
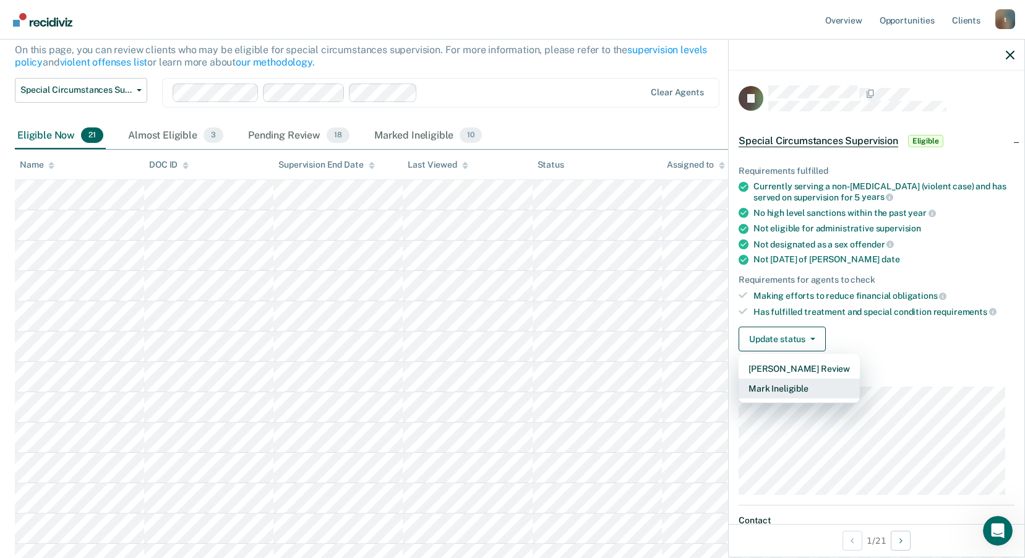
click at [805, 387] on button "Mark Ineligible" at bounding box center [799, 389] width 121 height 20
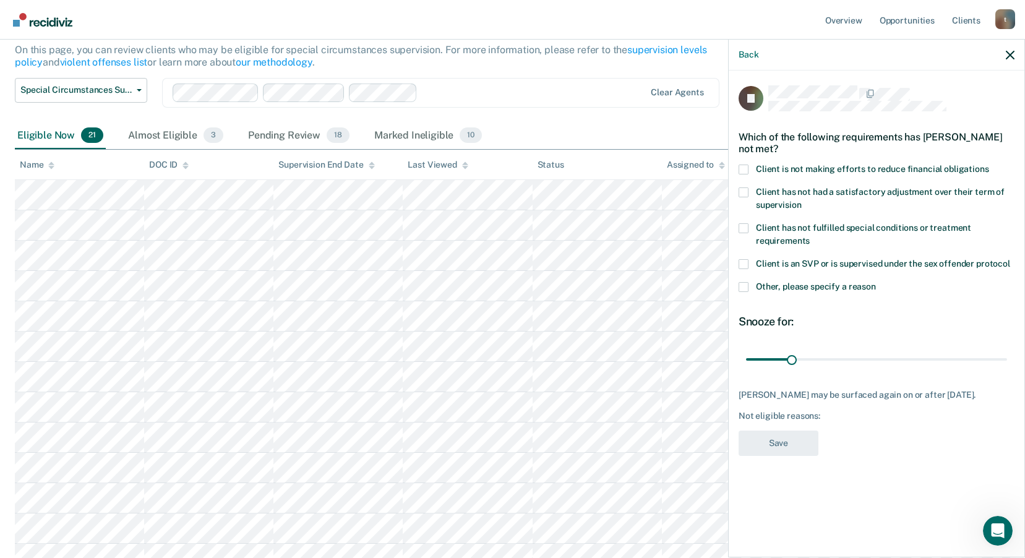
click at [745, 168] on span at bounding box center [744, 170] width 10 height 10
click at [989, 165] on input "Client is not making efforts to reduce financial obligations" at bounding box center [989, 165] width 0 height 0
drag, startPoint x: 793, startPoint y: 356, endPoint x: 834, endPoint y: 366, distance: 42.2
type input "60"
click at [834, 366] on input "range" at bounding box center [876, 359] width 261 height 22
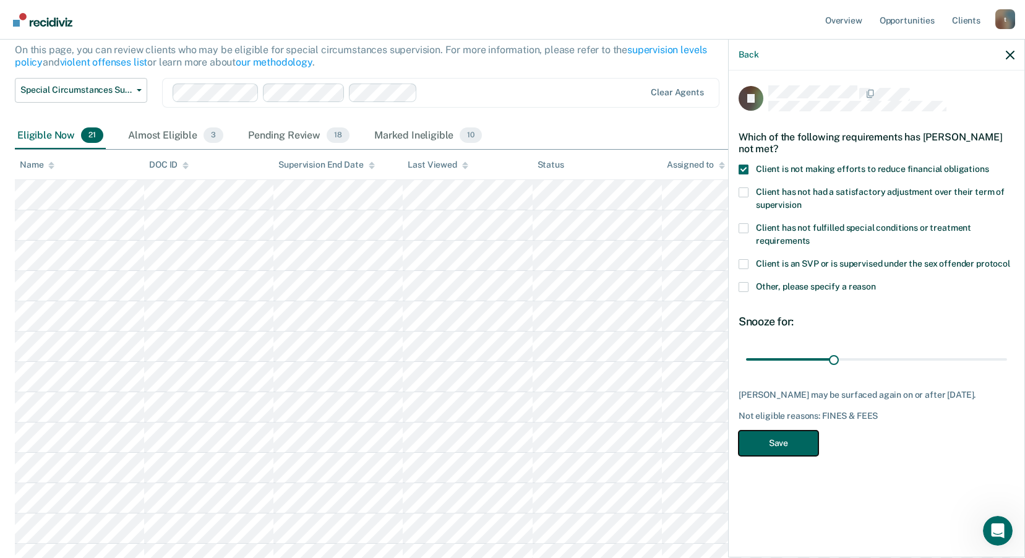
click at [799, 452] on button "Save" at bounding box center [779, 443] width 80 height 25
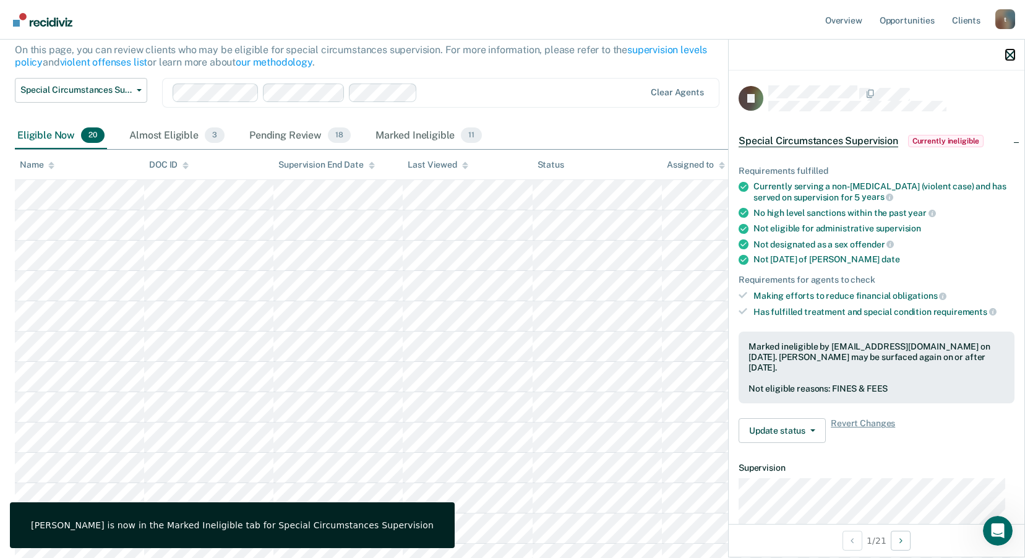
click at [1013, 52] on icon "button" at bounding box center [1010, 55] width 9 height 9
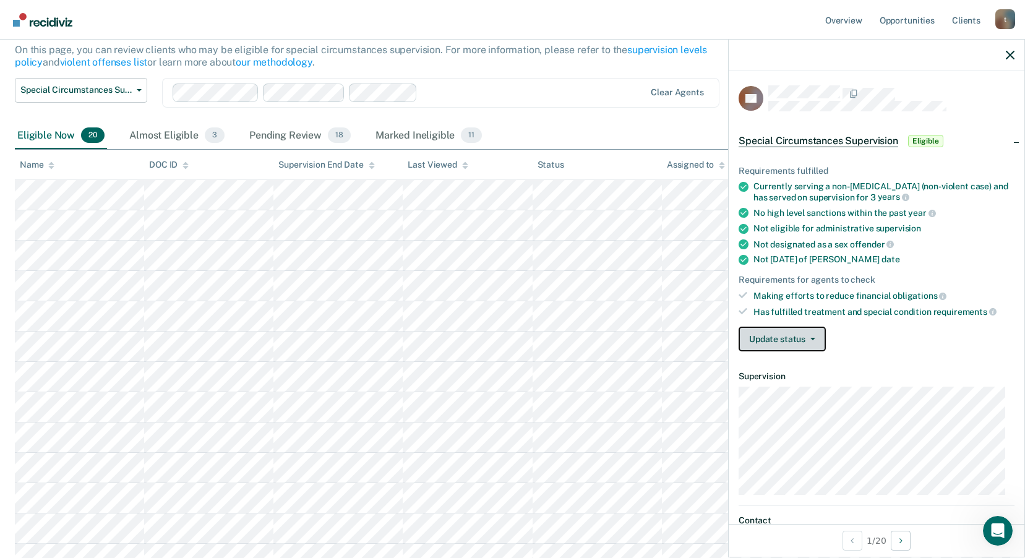
click at [803, 327] on button "Update status" at bounding box center [782, 339] width 87 height 25
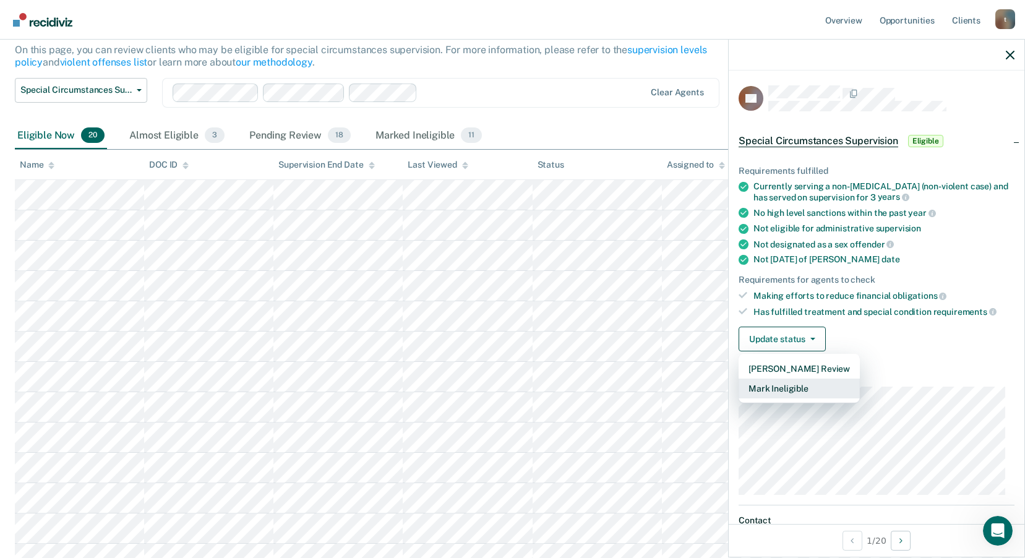
click at [796, 390] on button "Mark Ineligible" at bounding box center [799, 389] width 121 height 20
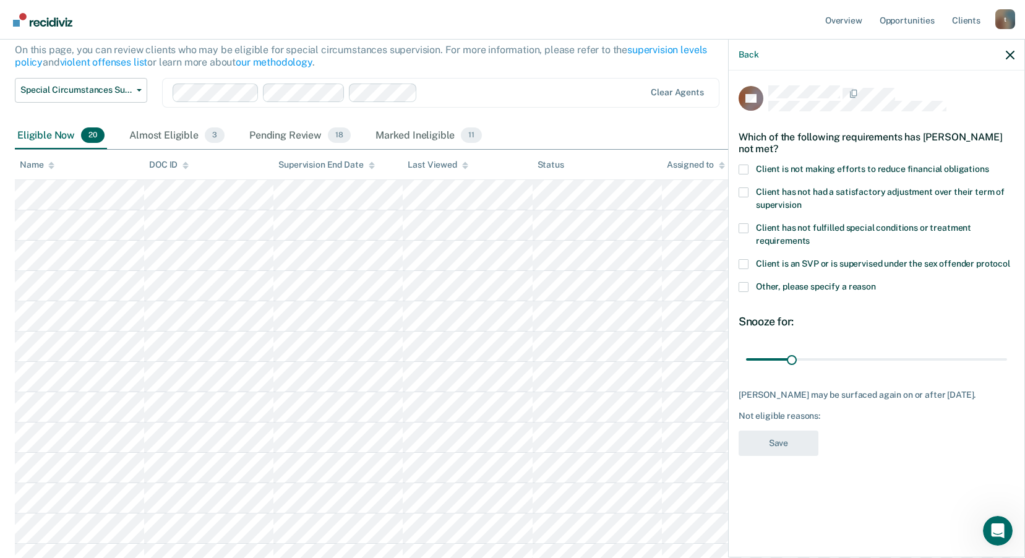
click at [748, 169] on label "Client is not making efforts to reduce financial obligations" at bounding box center [877, 171] width 276 height 13
click at [989, 165] on input "Client is not making efforts to reduce financial obligations" at bounding box center [989, 165] width 0 height 0
drag, startPoint x: 794, startPoint y: 359, endPoint x: 833, endPoint y: 369, distance: 40.4
type input "60"
click at [833, 369] on input "range" at bounding box center [876, 359] width 261 height 22
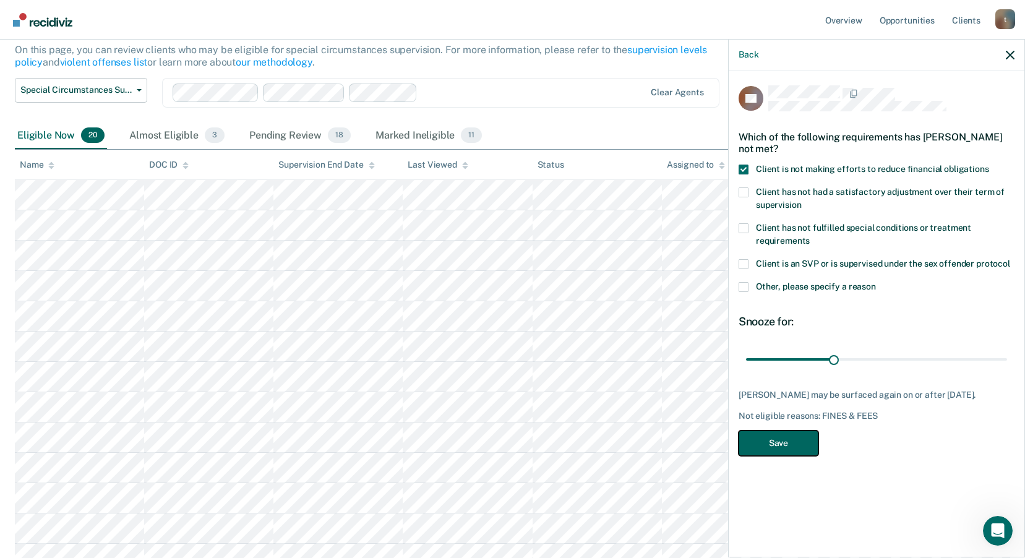
click at [781, 439] on button "Save" at bounding box center [779, 443] width 80 height 25
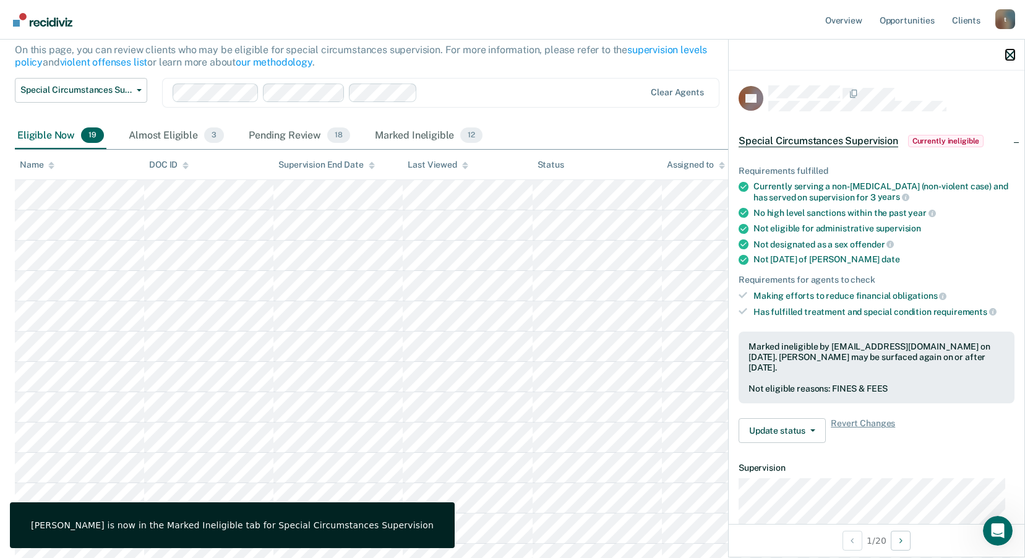
click at [1011, 54] on icon "button" at bounding box center [1010, 55] width 9 height 9
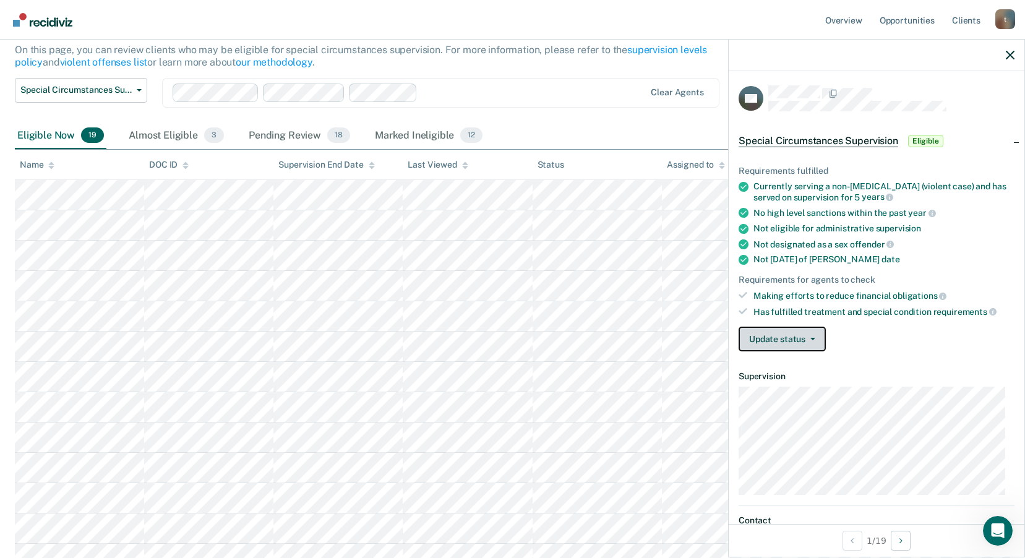
click at [822, 338] on button "Update status" at bounding box center [782, 339] width 87 height 25
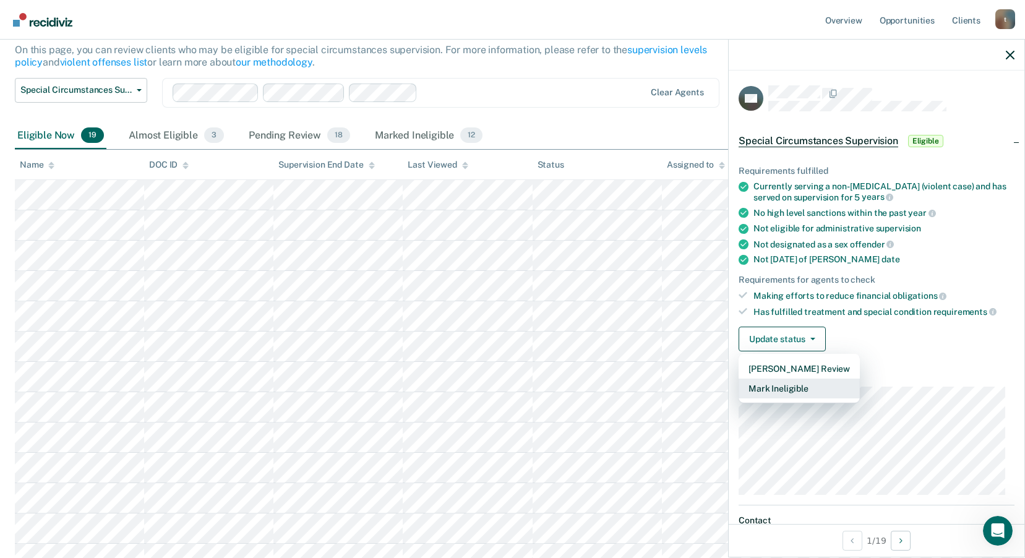
click at [821, 389] on button "Mark Ineligible" at bounding box center [799, 389] width 121 height 20
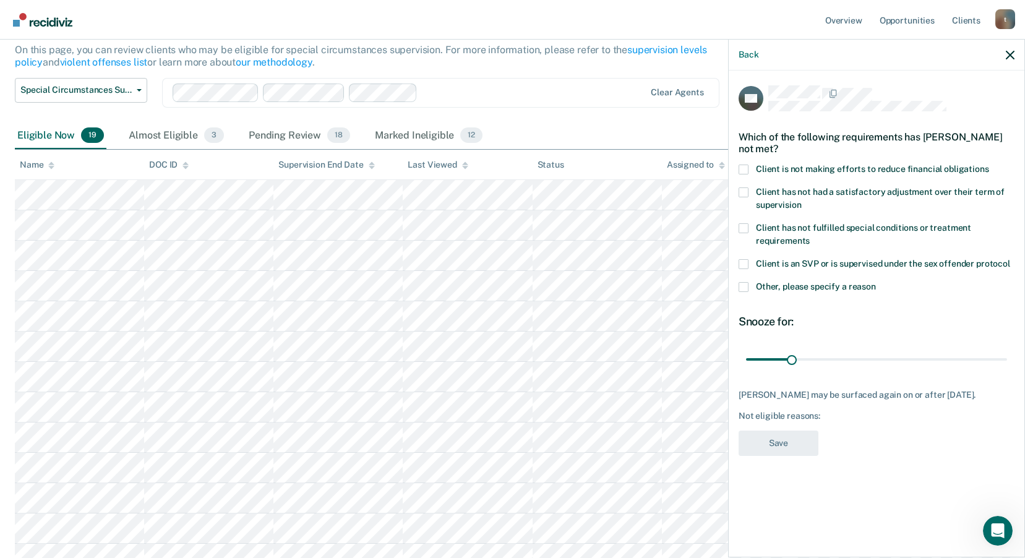
click at [745, 165] on span at bounding box center [744, 170] width 10 height 10
click at [989, 165] on input "Client is not making efforts to reduce financial obligations" at bounding box center [989, 165] width 0 height 0
click at [745, 165] on span at bounding box center [744, 170] width 10 height 10
click at [989, 165] on input "Client is not making efforts to reduce financial obligations" at bounding box center [989, 165] width 0 height 0
click at [746, 282] on span at bounding box center [744, 287] width 10 height 10
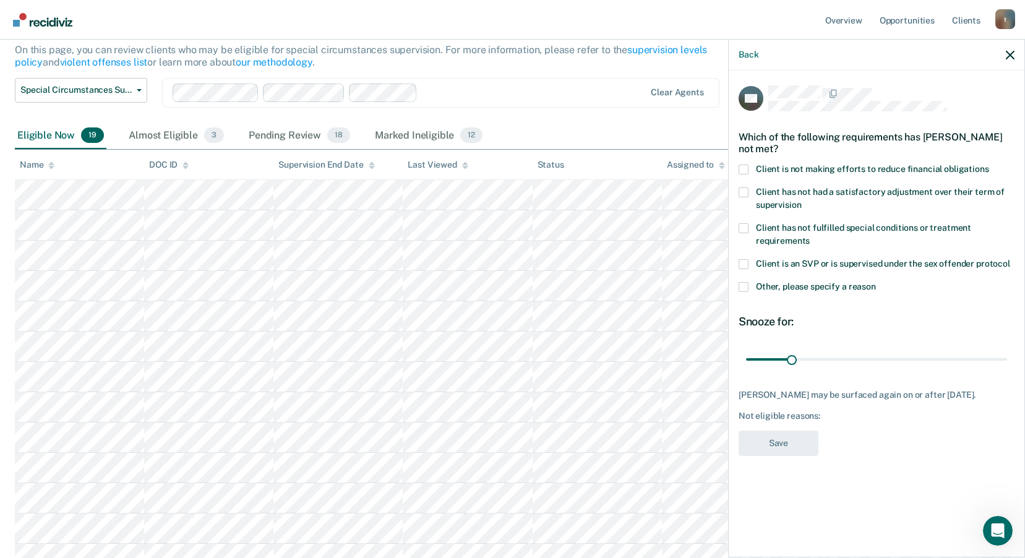
click at [876, 282] on input "Other, please specify a reason" at bounding box center [876, 282] width 0 height 0
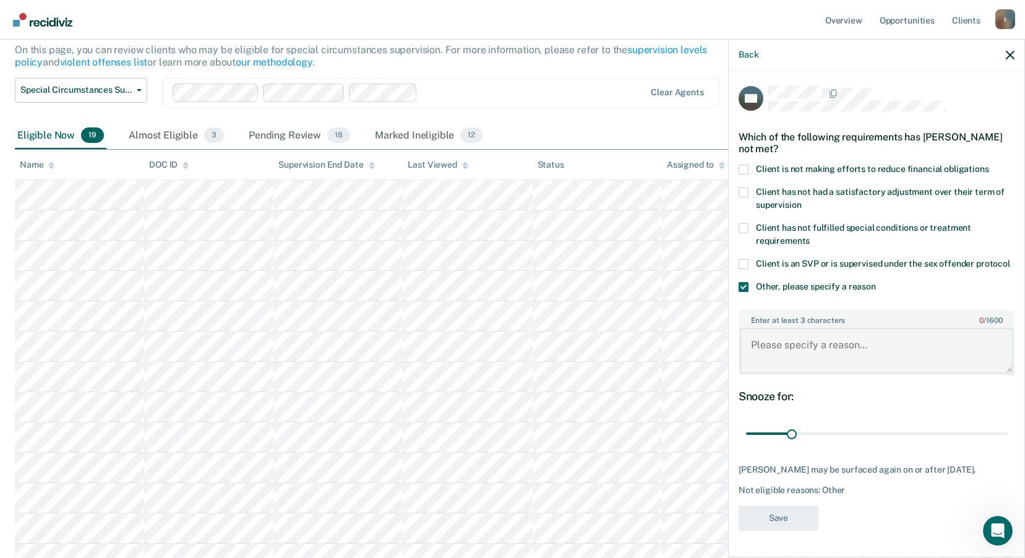
click at [807, 333] on textarea "Enter at least 3 characters 0 / 1600" at bounding box center [876, 351] width 273 height 46
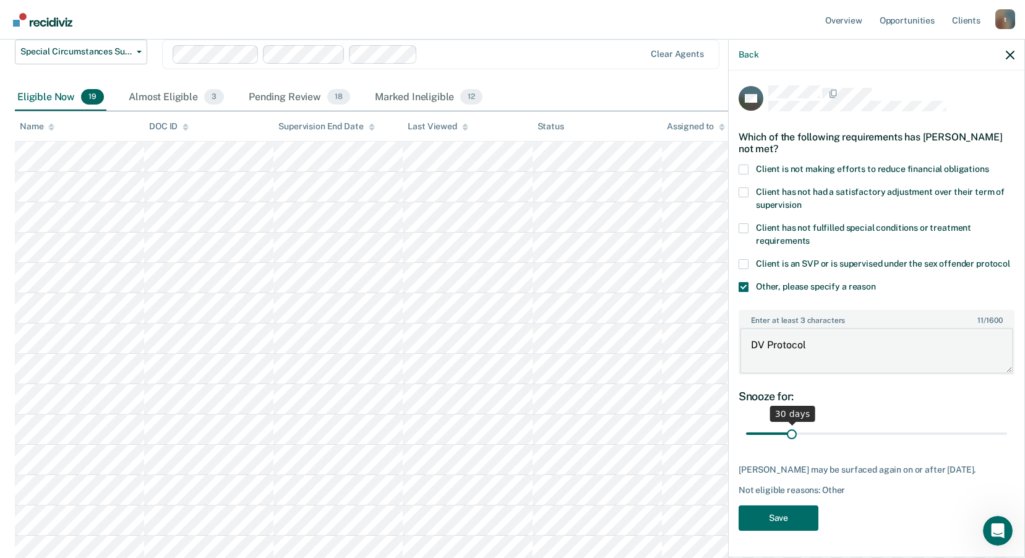
scroll to position [186, 0]
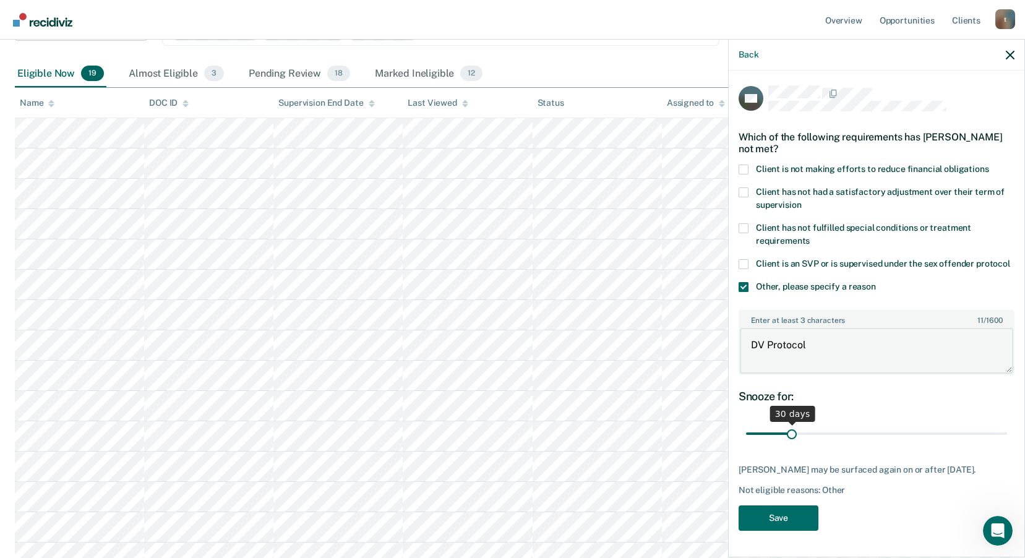
type textarea "DV Protocol"
drag, startPoint x: 791, startPoint y: 419, endPoint x: 1027, endPoint y: 439, distance: 237.1
type input "180"
click at [1007, 439] on input "range" at bounding box center [876, 434] width 261 height 22
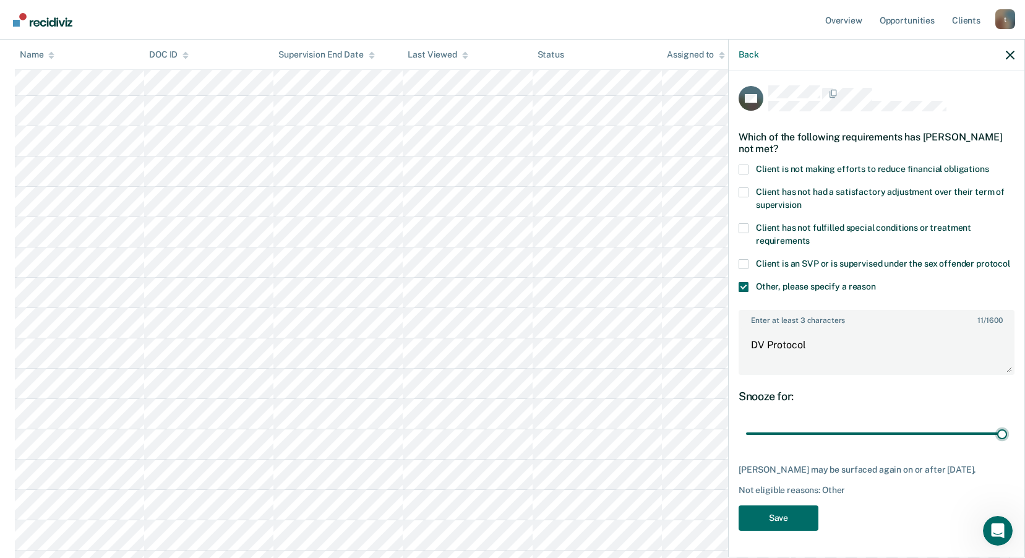
scroll to position [309, 0]
click at [782, 505] on button "Save" at bounding box center [779, 517] width 80 height 25
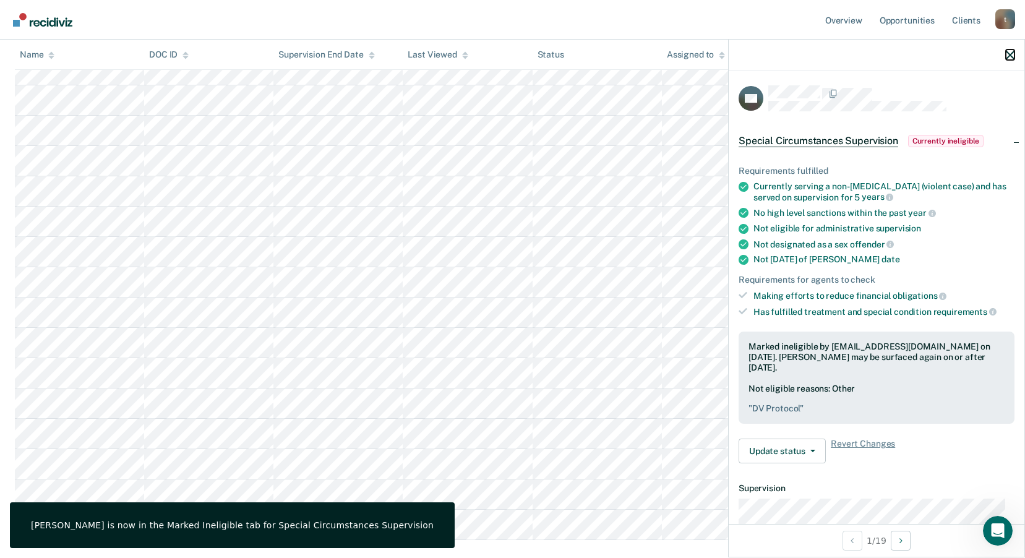
click at [1008, 59] on icon "button" at bounding box center [1010, 55] width 9 height 9
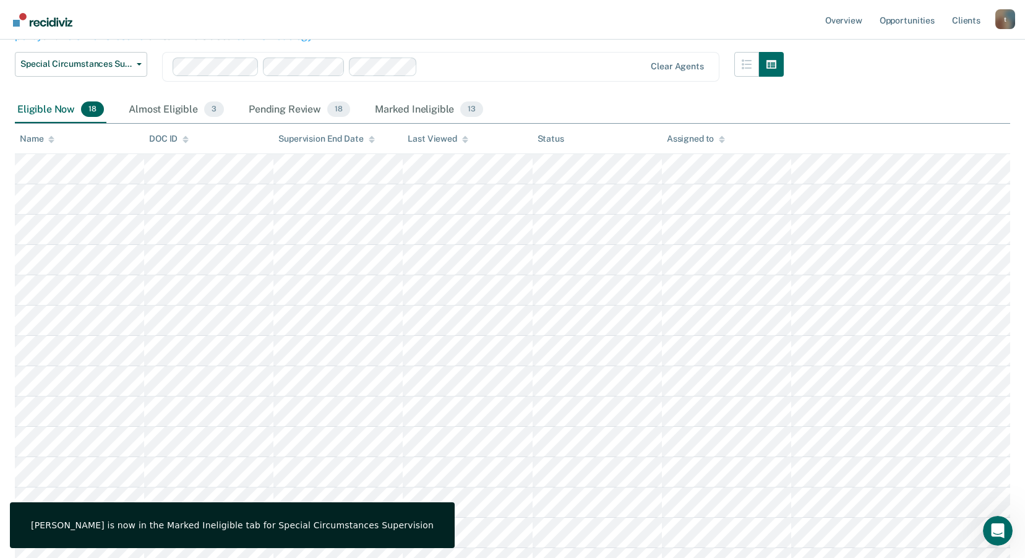
scroll to position [124, 0]
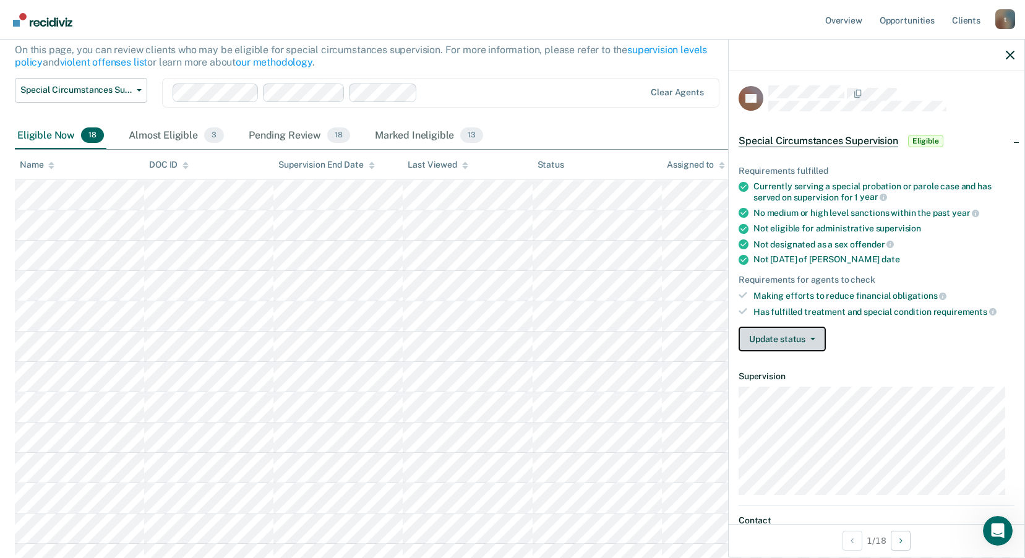
click at [790, 333] on button "Update status" at bounding box center [782, 339] width 87 height 25
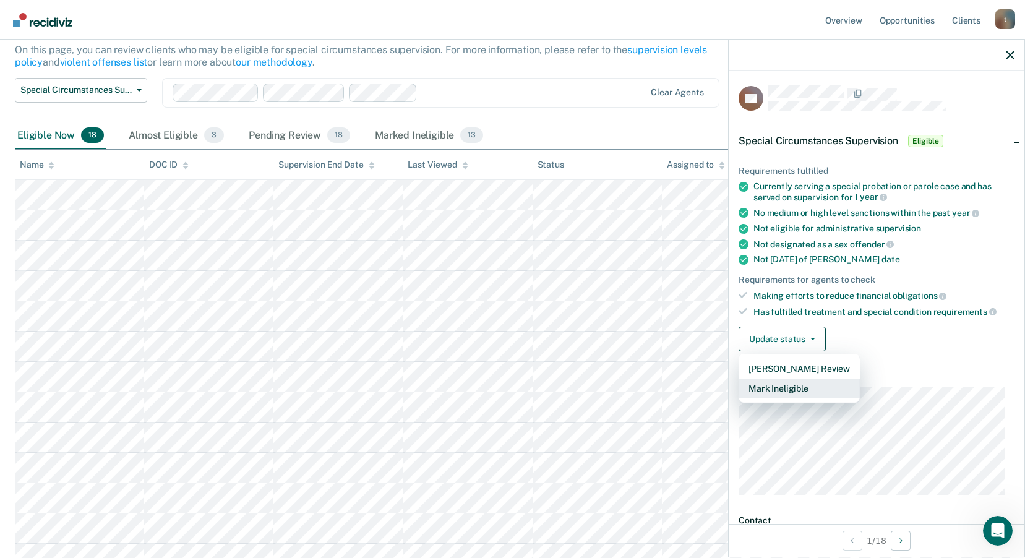
click at [791, 389] on button "Mark Ineligible" at bounding box center [799, 389] width 121 height 20
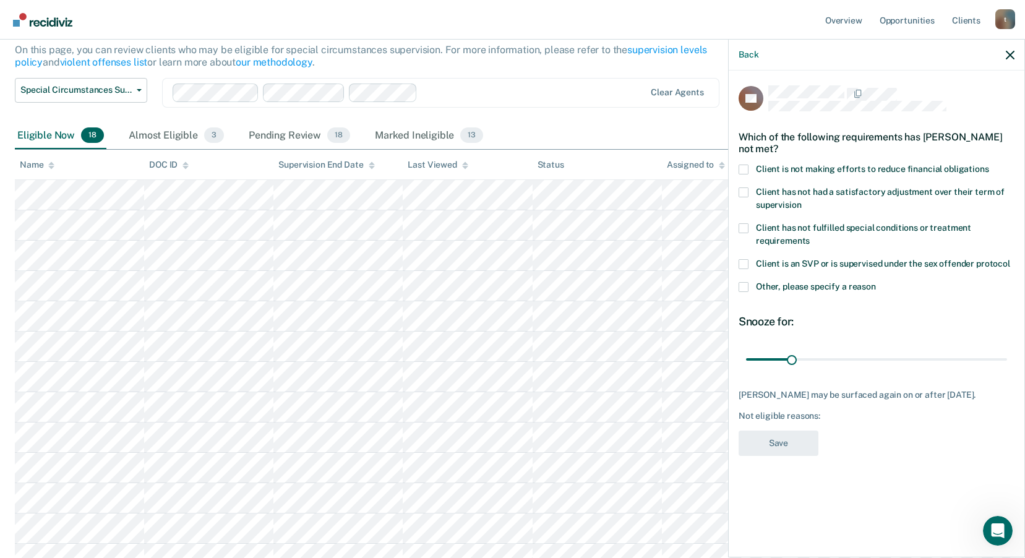
click at [742, 169] on span at bounding box center [744, 170] width 10 height 10
click at [989, 165] on input "Client is not making efforts to reduce financial obligations" at bounding box center [989, 165] width 0 height 0
drag, startPoint x: 793, startPoint y: 360, endPoint x: 834, endPoint y: 370, distance: 42.0
type input "60"
click at [834, 370] on input "range" at bounding box center [876, 359] width 261 height 22
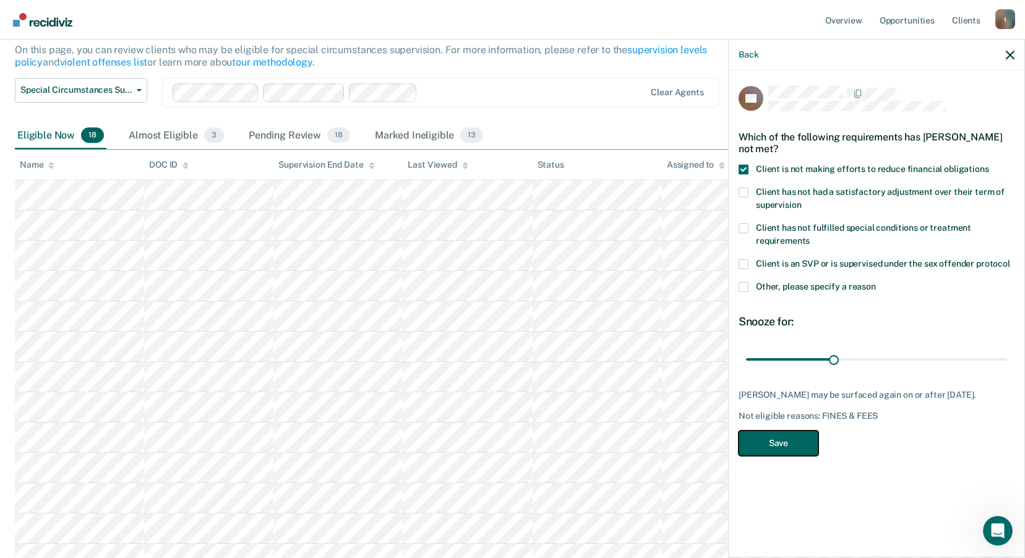
click at [784, 456] on button "Save" at bounding box center [779, 443] width 80 height 25
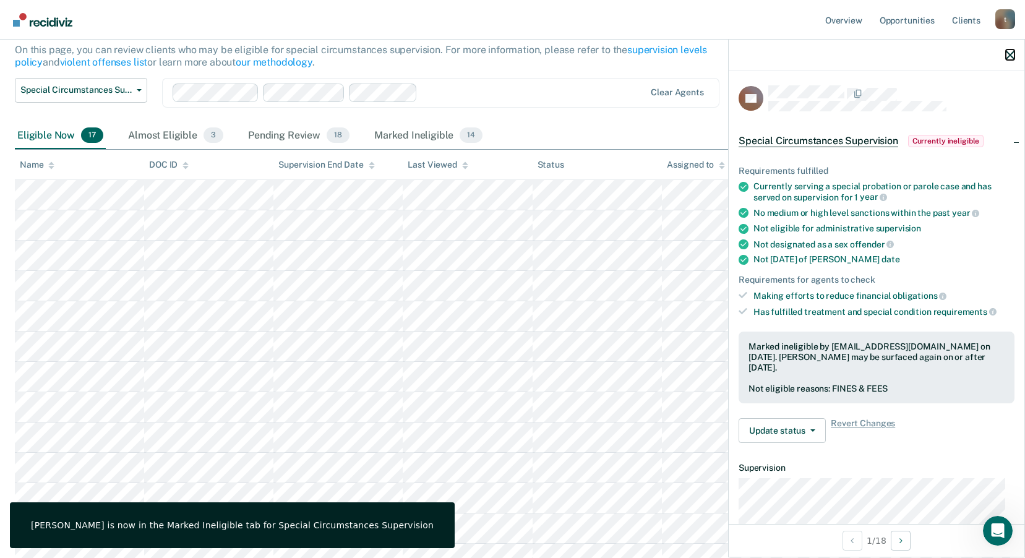
click at [1010, 58] on icon "button" at bounding box center [1010, 55] width 9 height 9
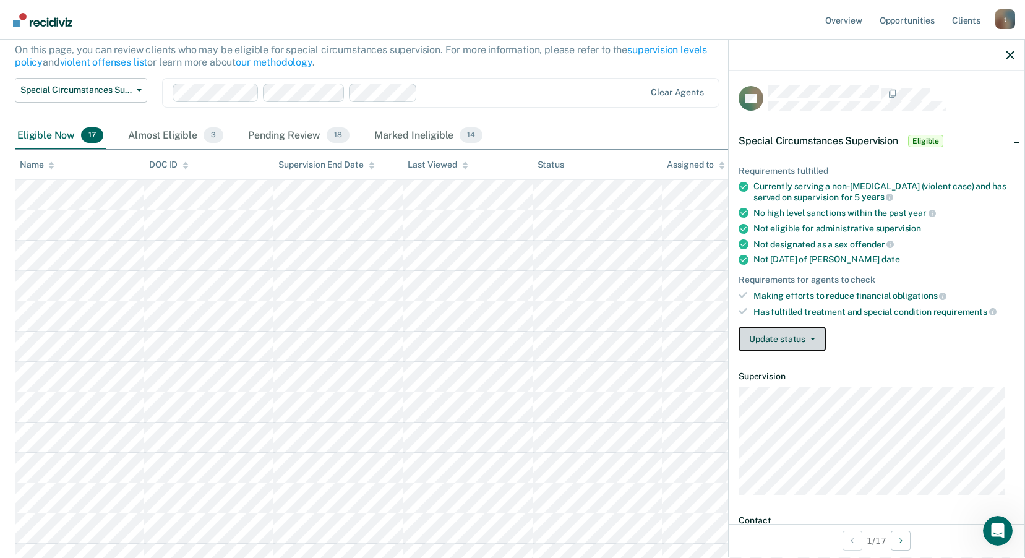
click at [810, 338] on icon "button" at bounding box center [812, 339] width 5 height 2
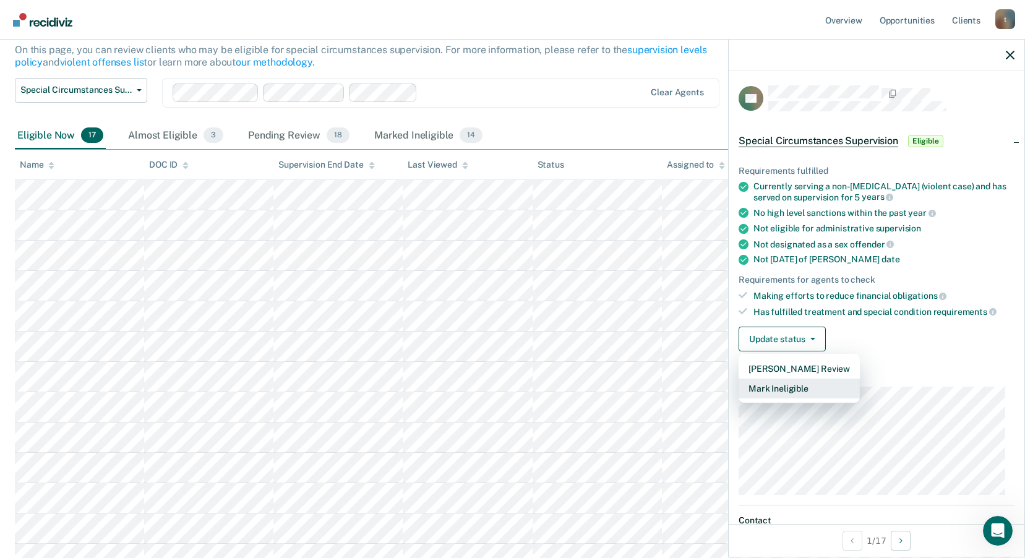
click at [823, 385] on button "Mark Ineligible" at bounding box center [799, 389] width 121 height 20
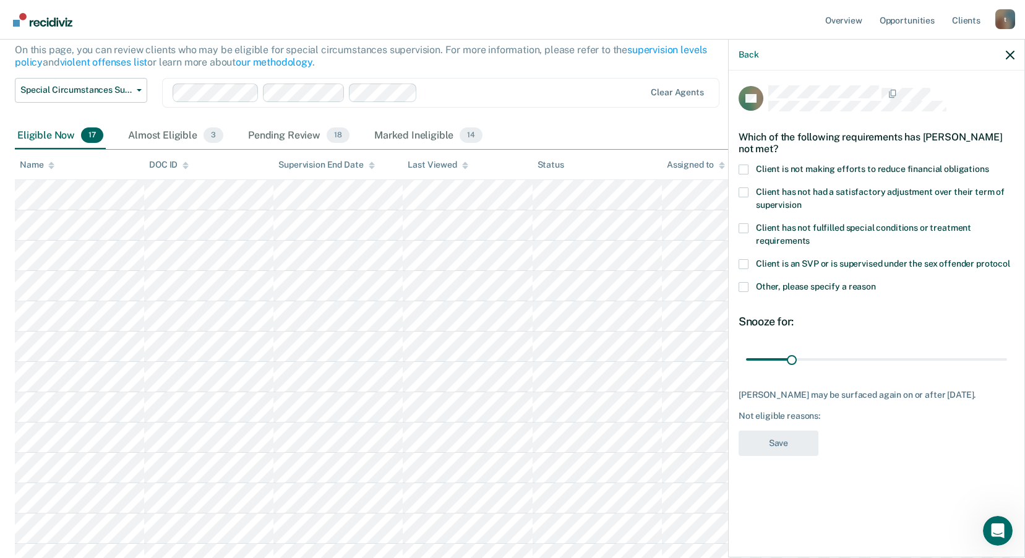
click at [747, 168] on span at bounding box center [744, 170] width 10 height 10
click at [989, 165] on input "Client is not making efforts to reduce financial obligations" at bounding box center [989, 165] width 0 height 0
drag, startPoint x: 790, startPoint y: 356, endPoint x: 834, endPoint y: 364, distance: 44.6
type input "60"
click at [834, 364] on input "range" at bounding box center [876, 359] width 261 height 22
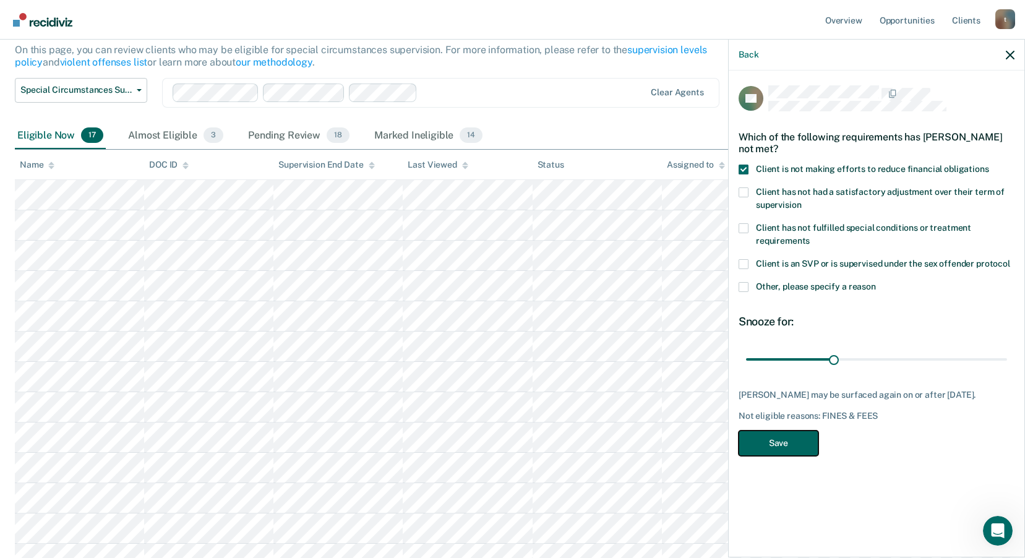
click at [784, 448] on button "Save" at bounding box center [779, 443] width 80 height 25
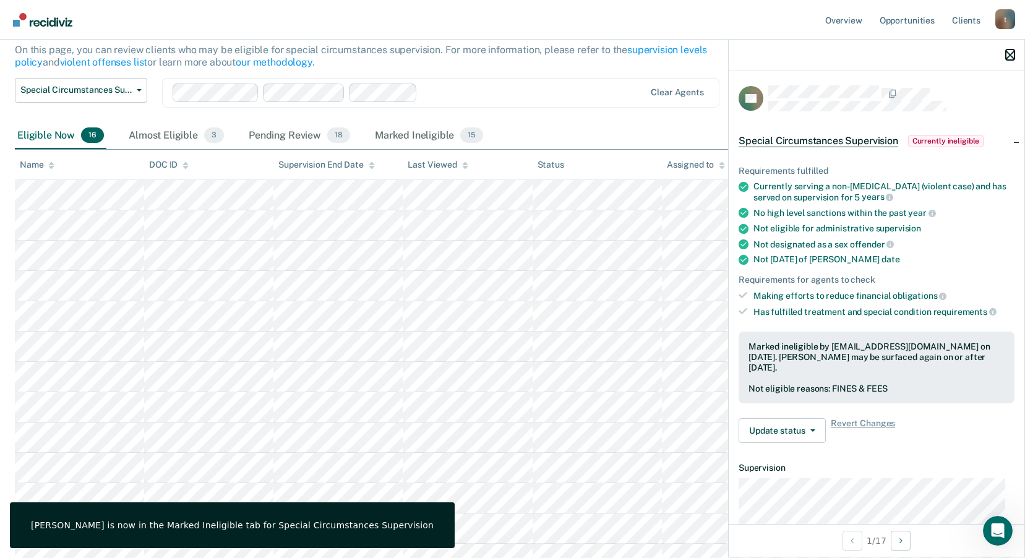
click at [1010, 55] on icon "button" at bounding box center [1010, 55] width 9 height 9
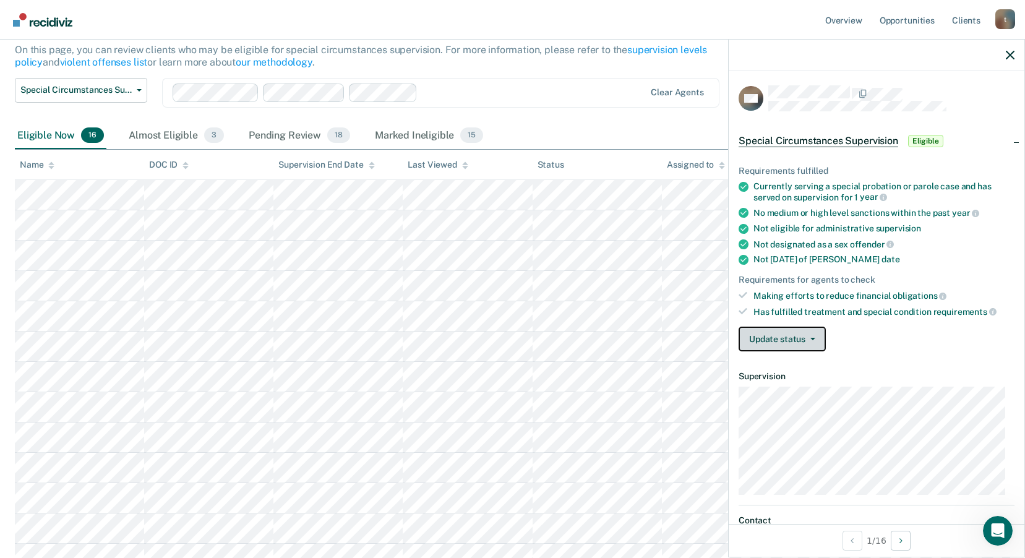
click at [784, 341] on button "Update status" at bounding box center [782, 339] width 87 height 25
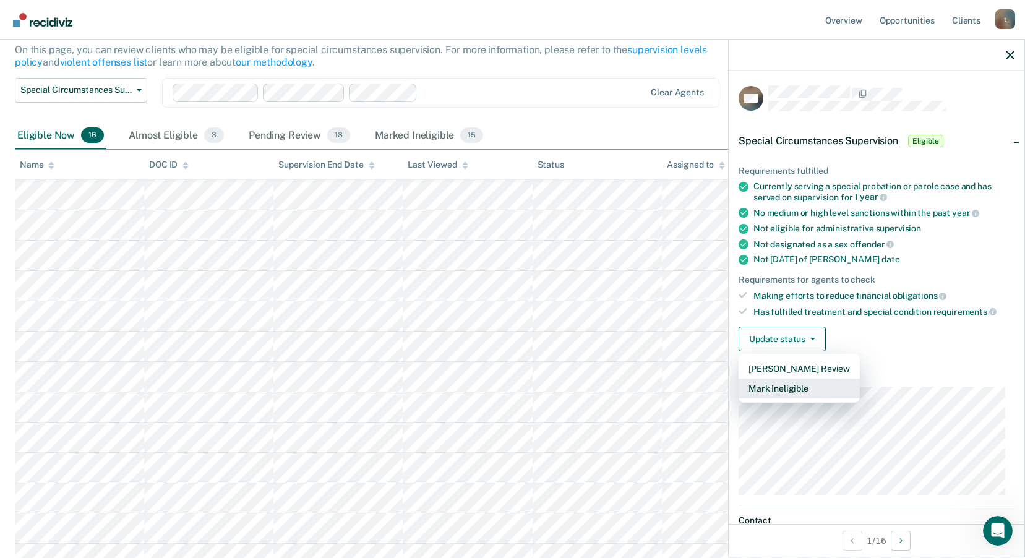
click at [795, 391] on button "Mark Ineligible" at bounding box center [799, 389] width 121 height 20
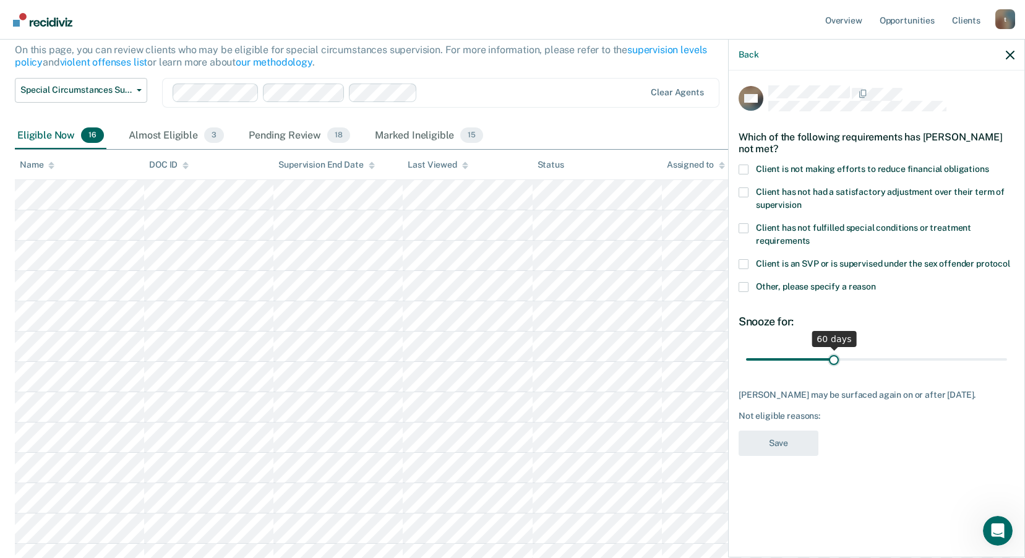
drag, startPoint x: 789, startPoint y: 353, endPoint x: 833, endPoint y: 371, distance: 48.0
type input "60"
click at [833, 370] on input "range" at bounding box center [876, 359] width 261 height 22
click at [788, 421] on div "Not eligible reasons:" at bounding box center [877, 416] width 276 height 11
click at [745, 166] on span at bounding box center [744, 170] width 10 height 10
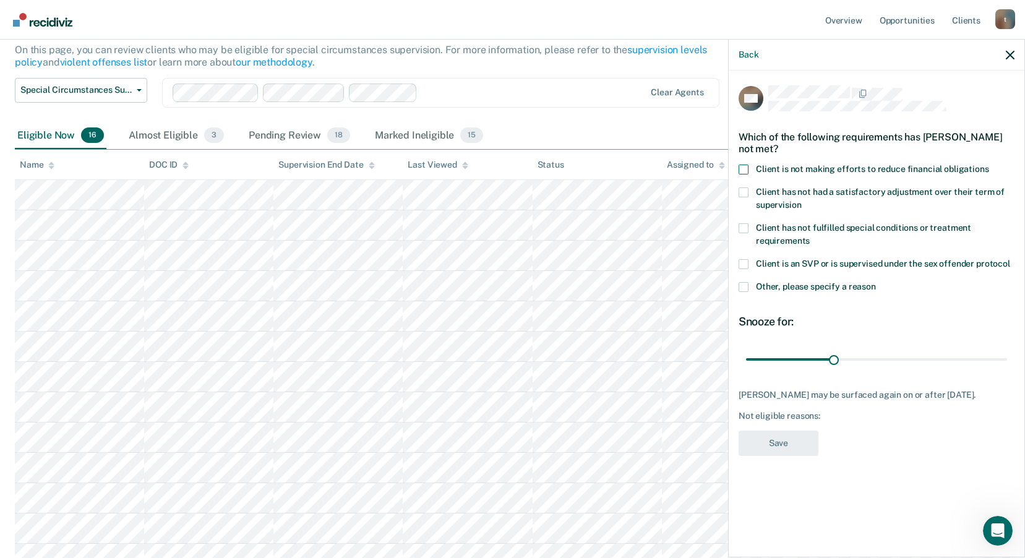
click at [989, 165] on input "Client is not making efforts to reduce financial obligations" at bounding box center [989, 165] width 0 height 0
click at [771, 446] on button "Save" at bounding box center [779, 443] width 80 height 25
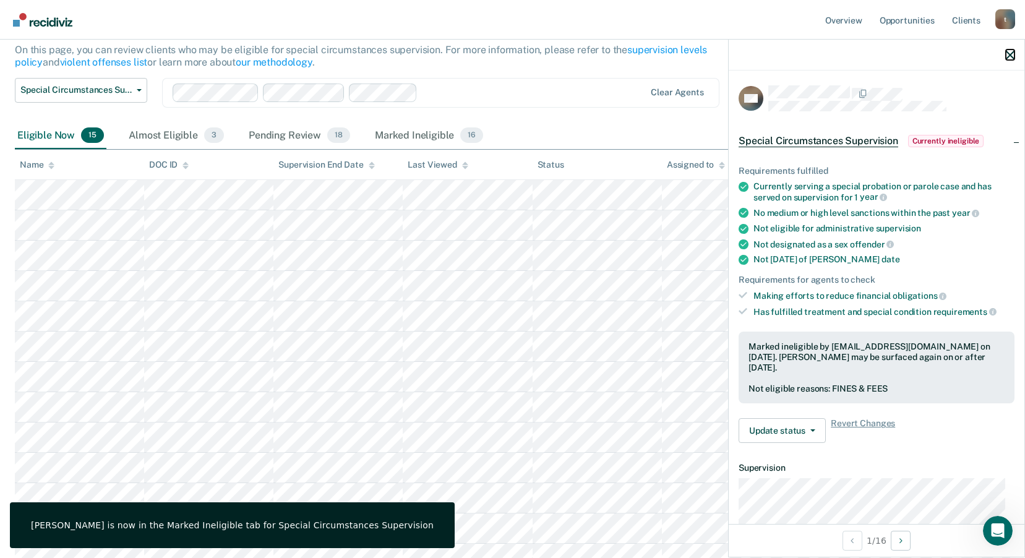
click at [1010, 59] on icon "button" at bounding box center [1010, 55] width 9 height 9
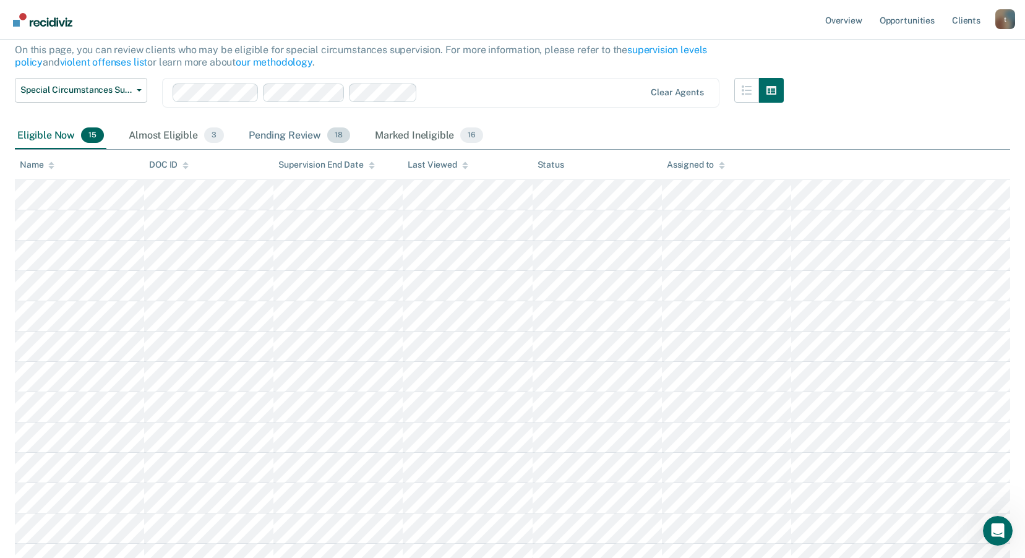
click at [278, 133] on div "Pending Review 18" at bounding box center [299, 135] width 106 height 27
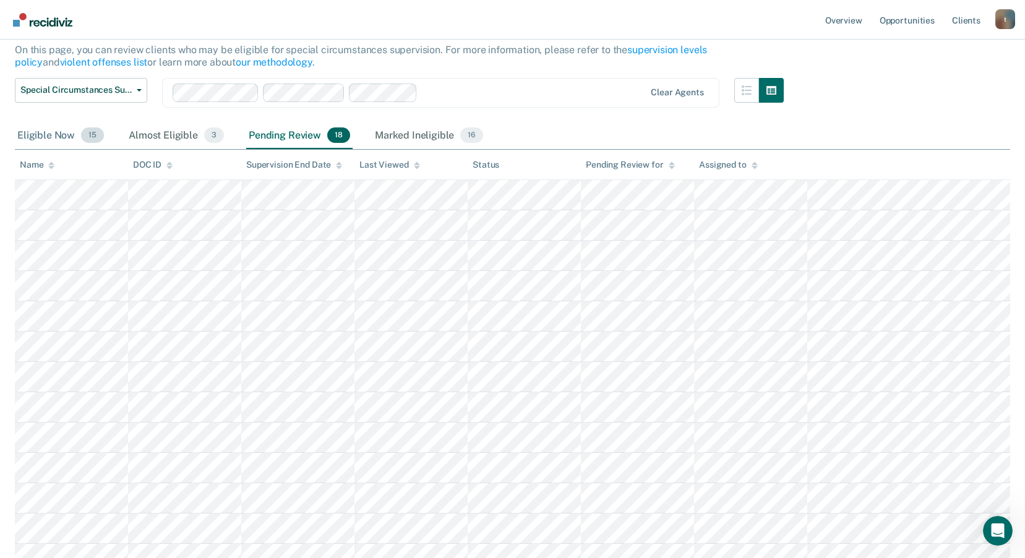
click at [36, 132] on div "Eligible Now 15" at bounding box center [61, 135] width 92 height 27
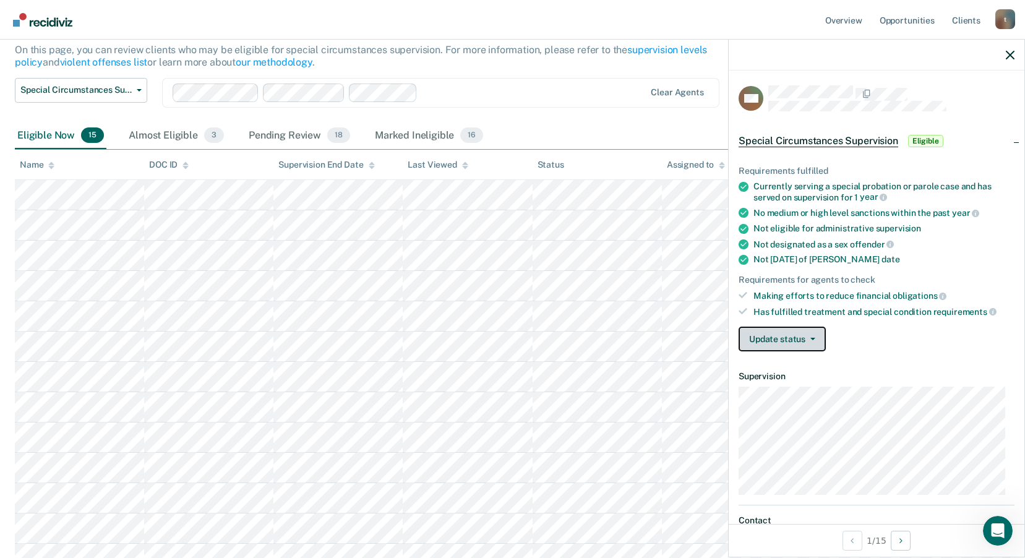
click at [802, 344] on button "Update status" at bounding box center [782, 339] width 87 height 25
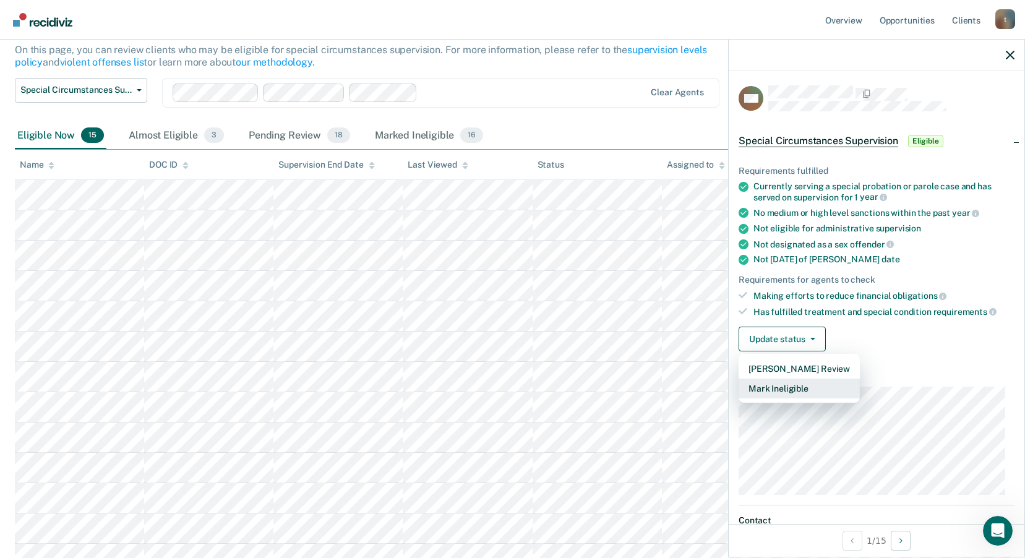
click at [822, 387] on button "Mark Ineligible" at bounding box center [799, 389] width 121 height 20
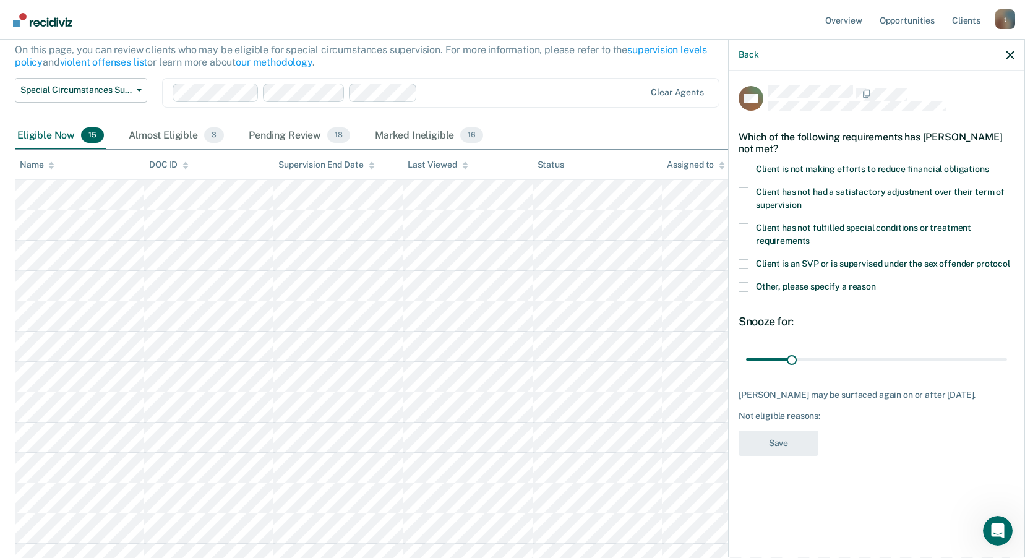
click at [744, 172] on span at bounding box center [744, 170] width 10 height 10
click at [989, 165] on input "Client is not making efforts to reduce financial obligations" at bounding box center [989, 165] width 0 height 0
drag, startPoint x: 790, startPoint y: 359, endPoint x: 834, endPoint y: 367, distance: 44.5
type input "60"
click at [834, 367] on input "range" at bounding box center [876, 359] width 261 height 22
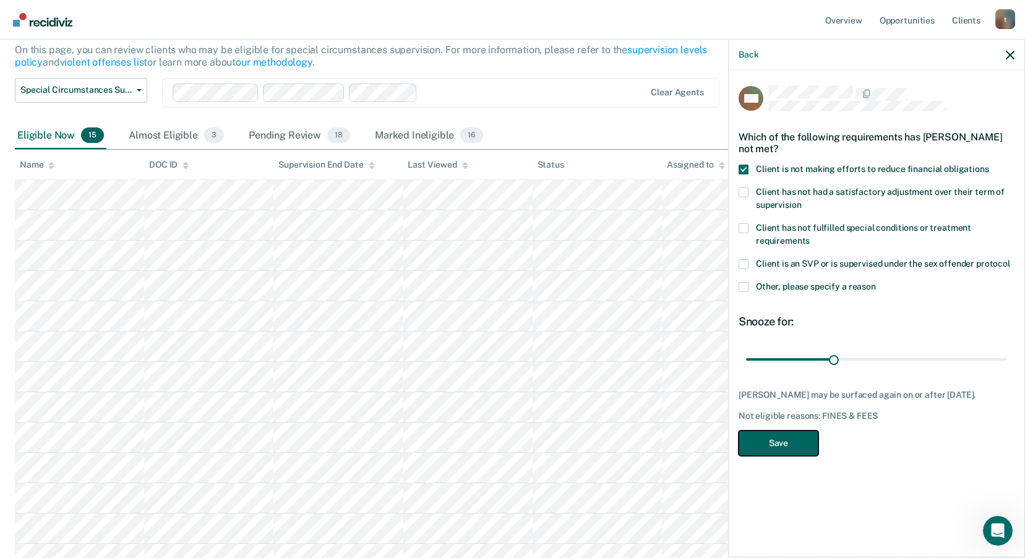
click at [770, 452] on button "Save" at bounding box center [779, 443] width 80 height 25
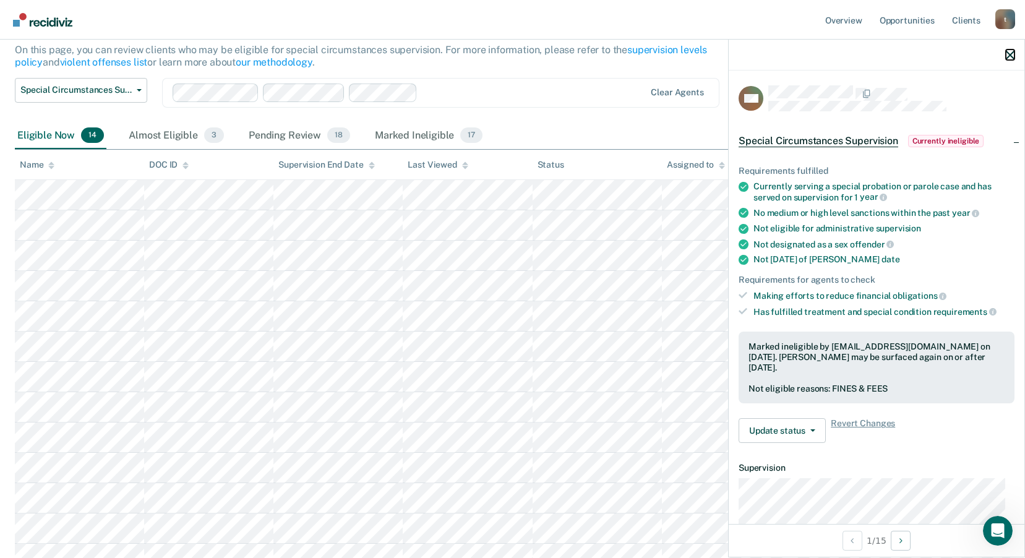
click at [1012, 55] on icon "button" at bounding box center [1010, 55] width 9 height 9
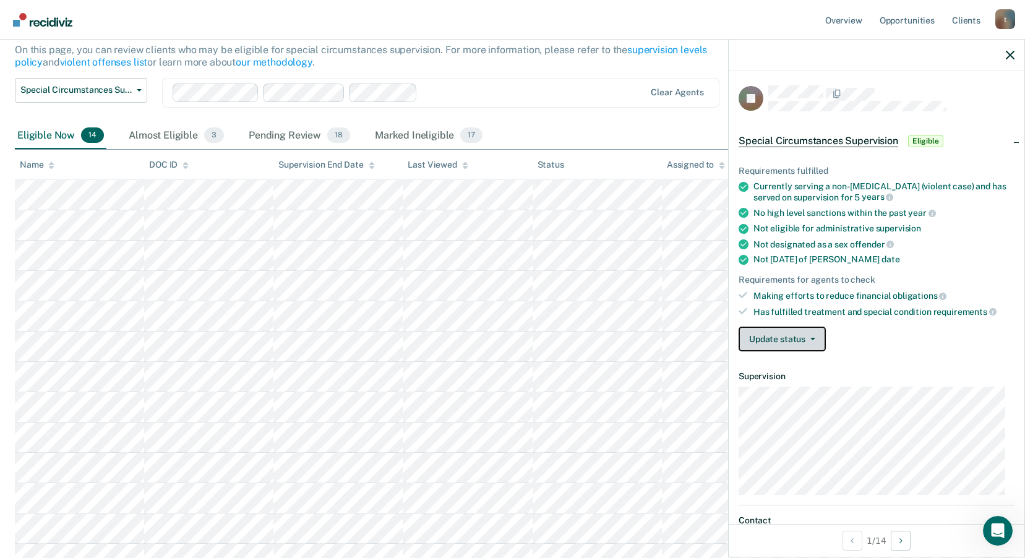
click at [783, 343] on button "Update status" at bounding box center [782, 339] width 87 height 25
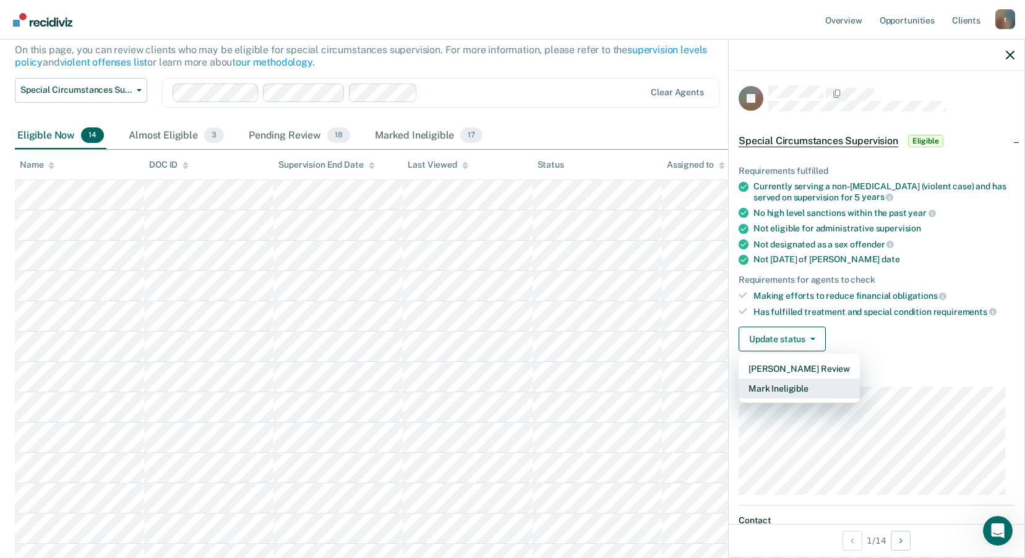
click at [797, 385] on button "Mark Ineligible" at bounding box center [799, 389] width 121 height 20
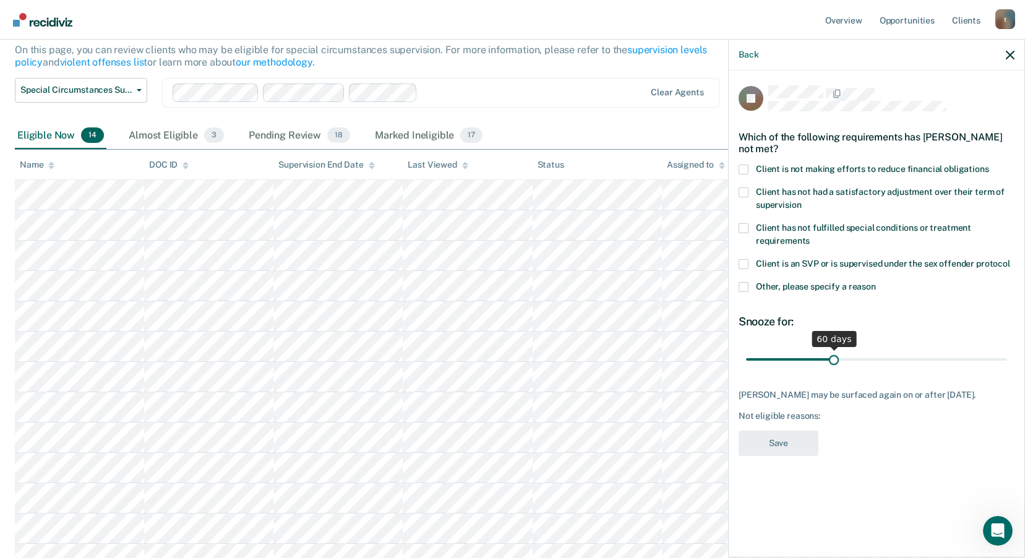
drag, startPoint x: 791, startPoint y: 361, endPoint x: 834, endPoint y: 378, distance: 46.1
type input "60"
click at [834, 370] on input "range" at bounding box center [876, 359] width 261 height 22
click at [742, 168] on span at bounding box center [744, 170] width 10 height 10
click at [989, 165] on input "Client is not making efforts to reduce financial obligations" at bounding box center [989, 165] width 0 height 0
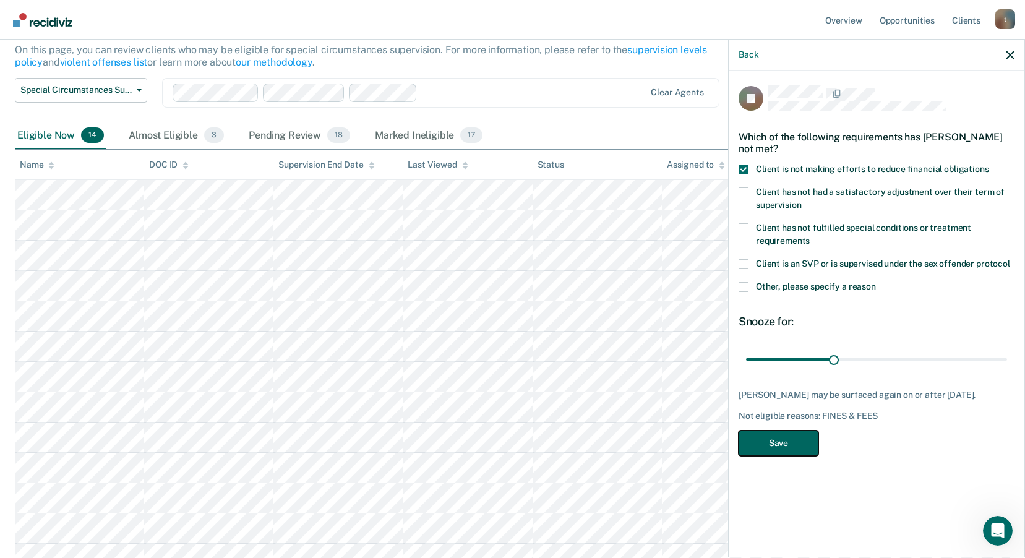
click at [774, 440] on button "Save" at bounding box center [779, 443] width 80 height 25
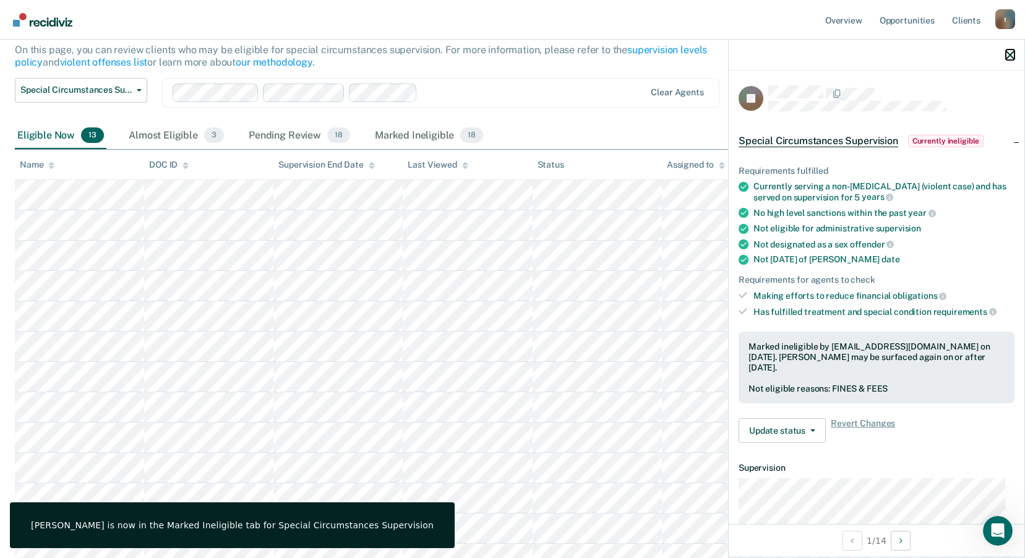
click at [1011, 56] on icon "button" at bounding box center [1010, 55] width 9 height 9
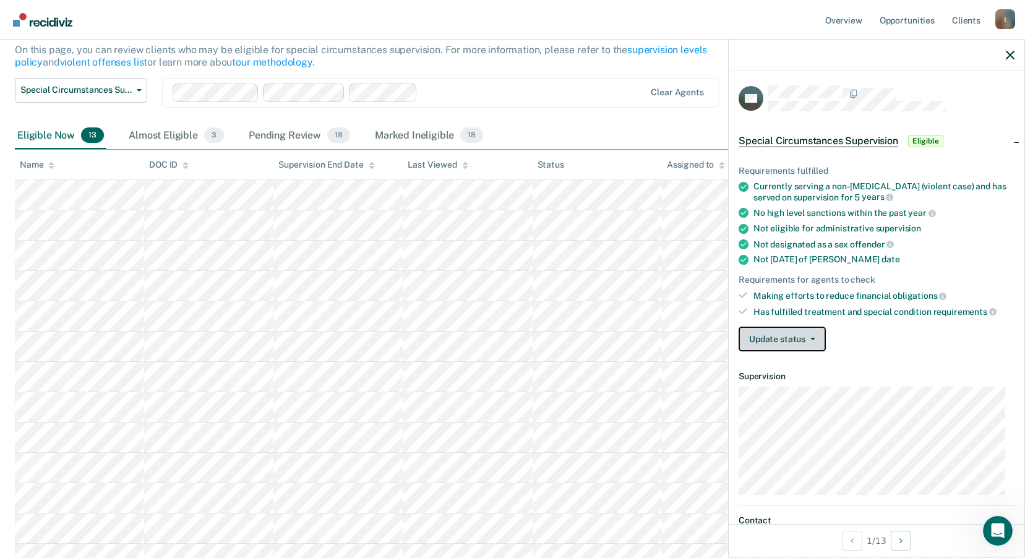
click at [804, 334] on button "Update status" at bounding box center [782, 339] width 87 height 25
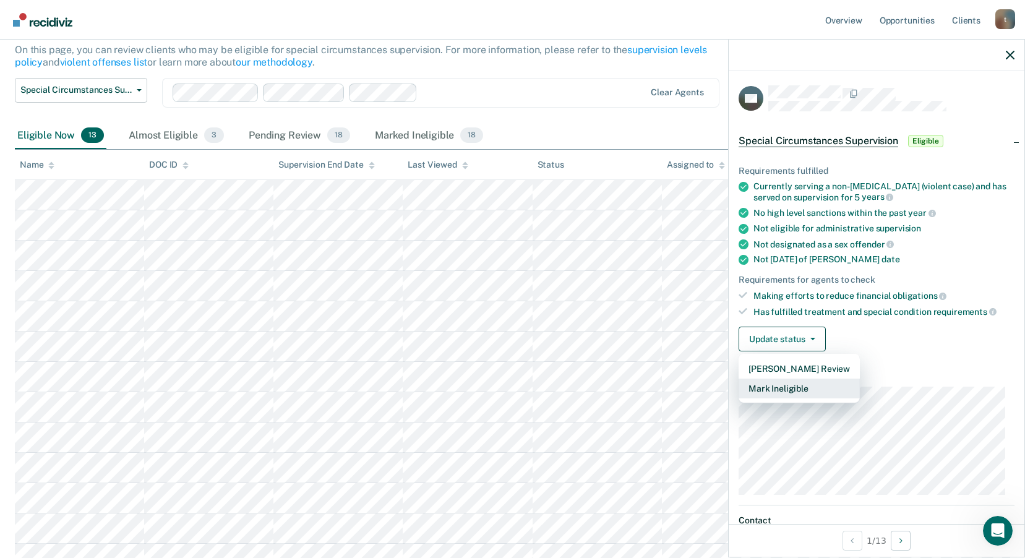
click at [797, 388] on button "Mark Ineligible" at bounding box center [799, 389] width 121 height 20
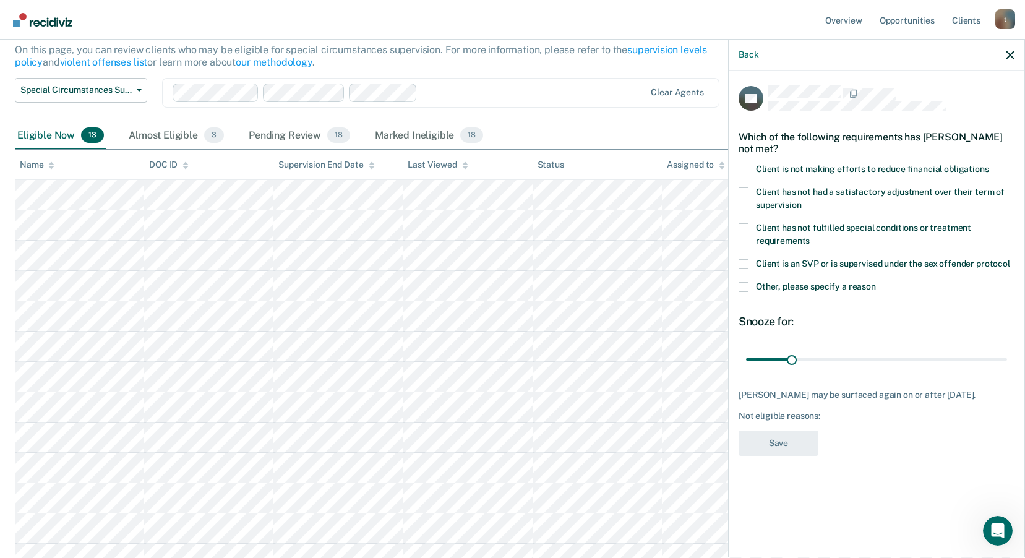
click at [744, 168] on span at bounding box center [744, 170] width 10 height 10
click at [989, 165] on input "Client is not making efforts to reduce financial obligations" at bounding box center [989, 165] width 0 height 0
drag, startPoint x: 795, startPoint y: 359, endPoint x: 832, endPoint y: 373, distance: 39.0
type input "59"
click at [833, 368] on input "range" at bounding box center [876, 359] width 261 height 22
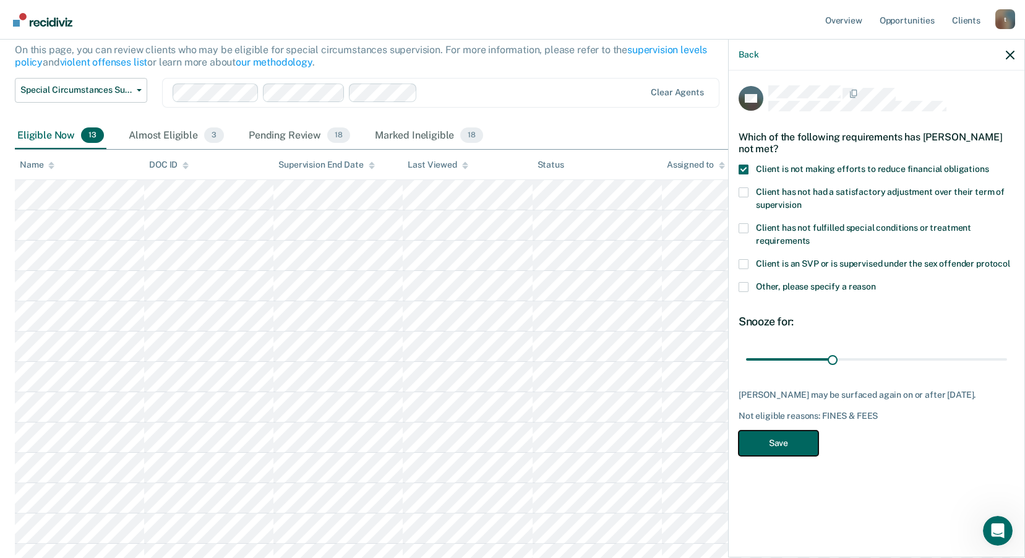
click at [792, 445] on button "Save" at bounding box center [779, 443] width 80 height 25
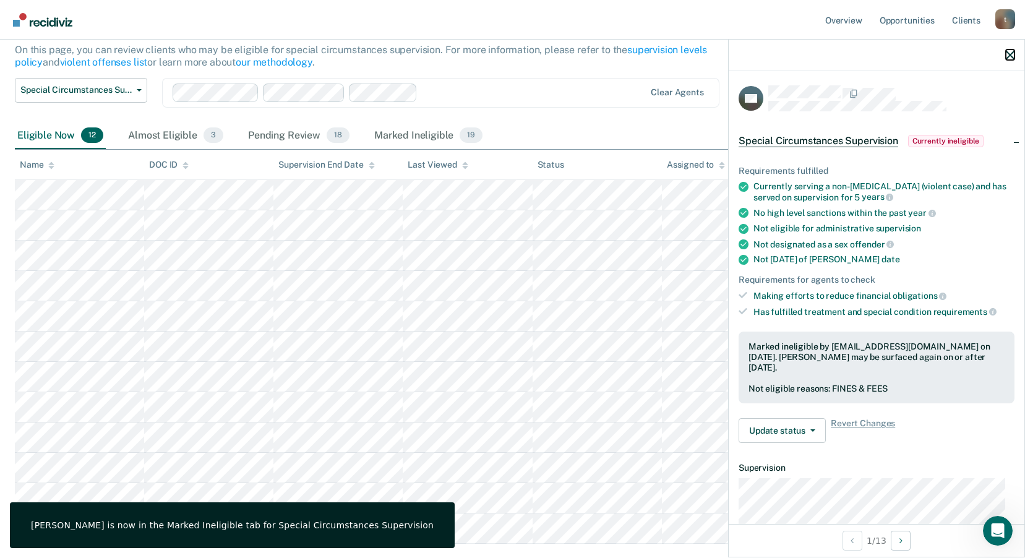
click at [1011, 57] on icon "button" at bounding box center [1010, 55] width 9 height 9
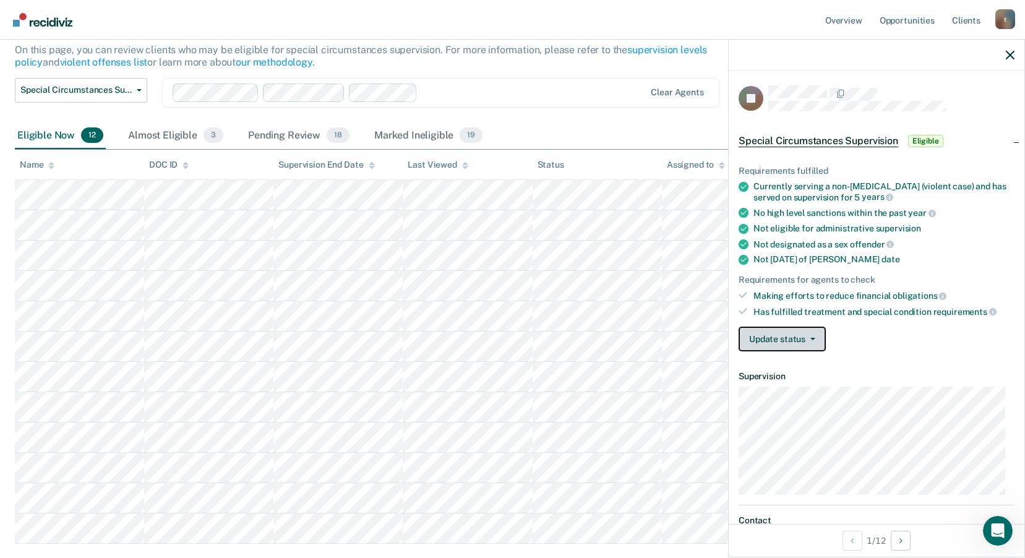
click at [812, 346] on button "Update status" at bounding box center [782, 339] width 87 height 25
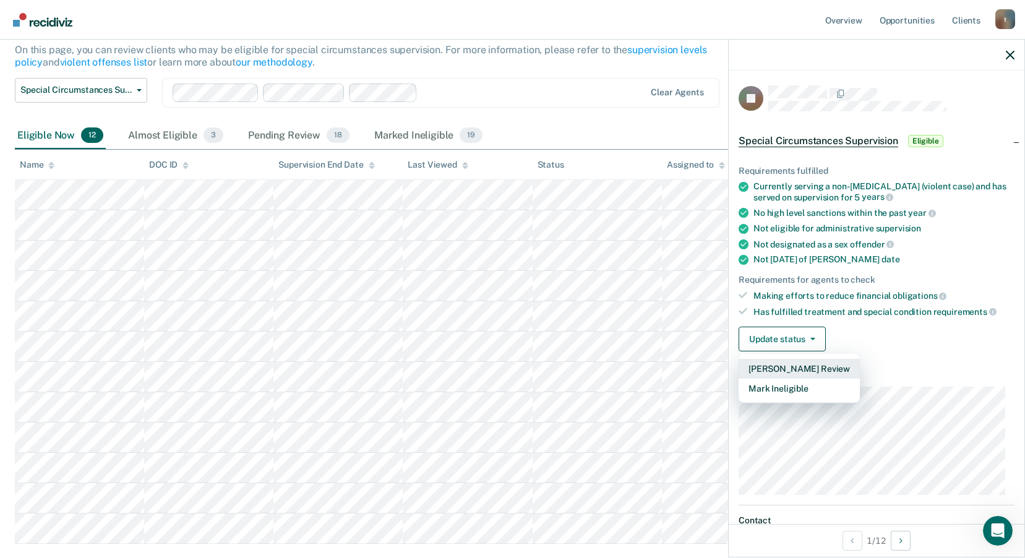
click at [830, 368] on button "[PERSON_NAME] Review" at bounding box center [799, 369] width 121 height 20
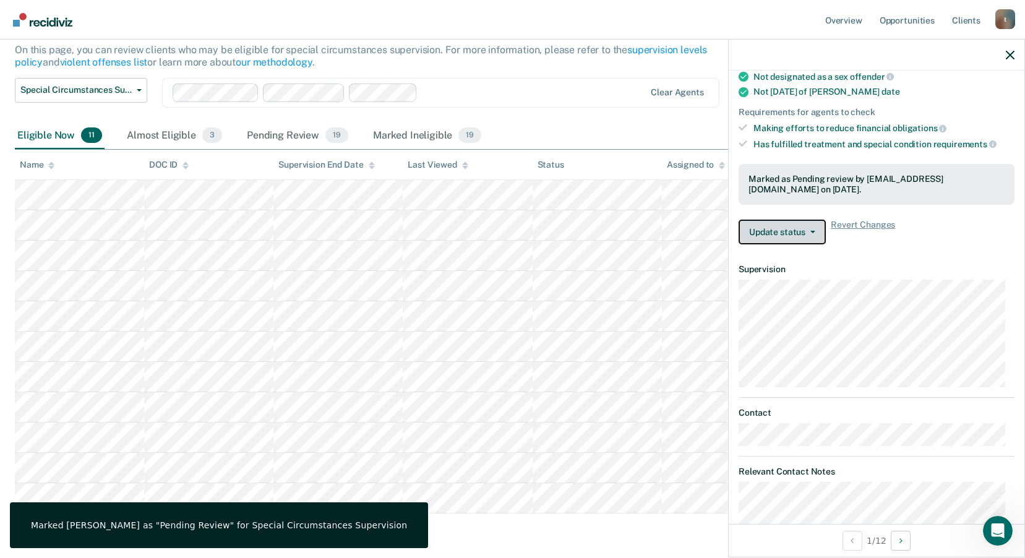
scroll to position [186, 0]
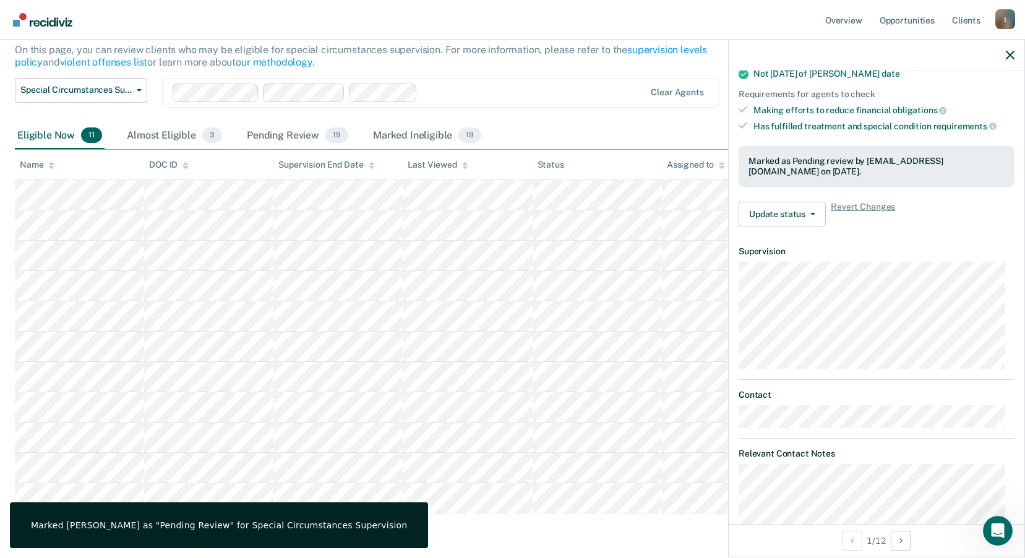
click at [551, 103] on div "Clear agents" at bounding box center [440, 93] width 557 height 30
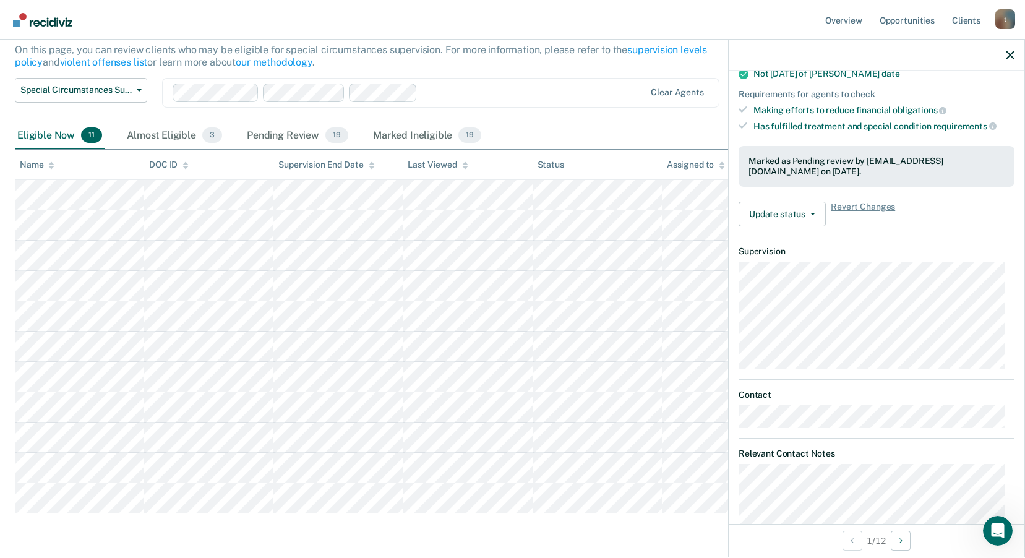
click at [569, 62] on div "Special circumstances supervision allows reentrants who are not eligible for tr…" at bounding box center [399, 37] width 769 height 81
click at [1016, 54] on div at bounding box center [877, 55] width 296 height 31
click at [1010, 54] on icon "button" at bounding box center [1010, 55] width 9 height 9
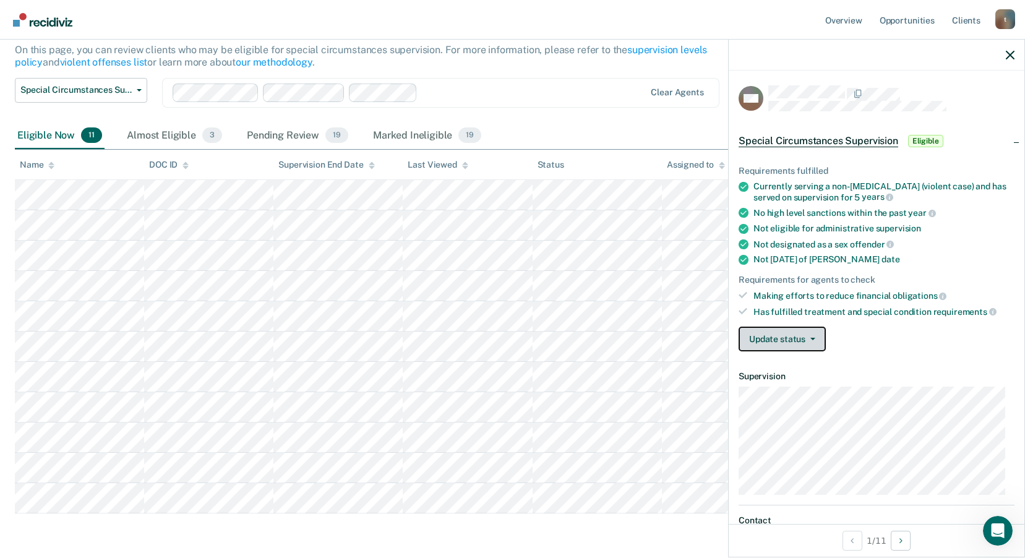
click at [797, 335] on button "Update status" at bounding box center [782, 339] width 87 height 25
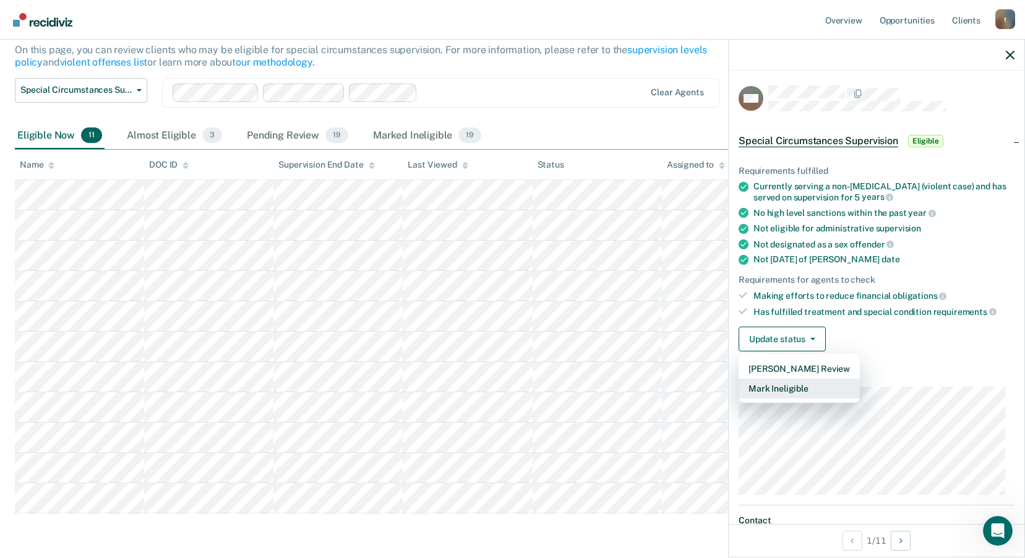
click at [784, 387] on button "Mark Ineligible" at bounding box center [799, 389] width 121 height 20
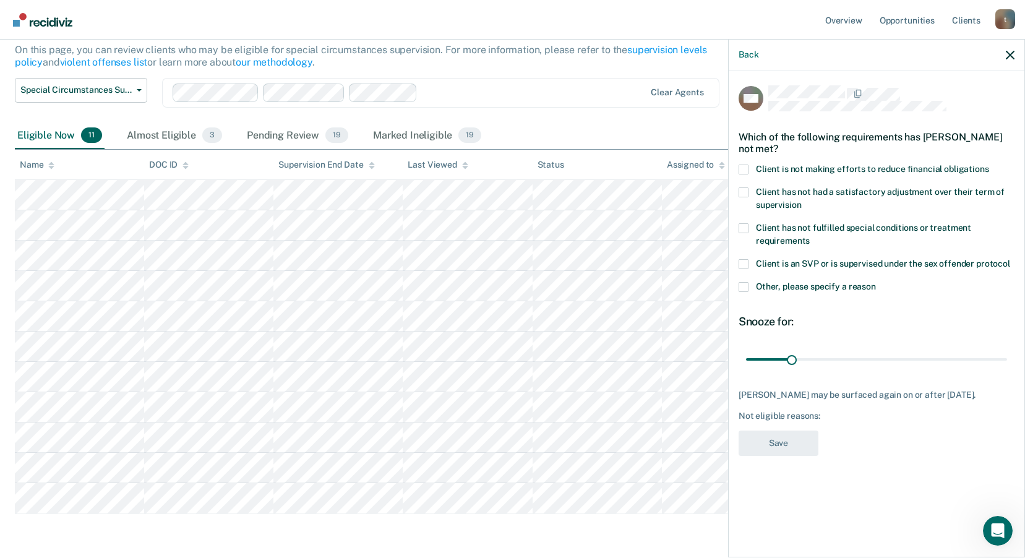
click at [745, 169] on span at bounding box center [744, 170] width 10 height 10
click at [989, 165] on input "Client is not making efforts to reduce financial obligations" at bounding box center [989, 165] width 0 height 0
drag, startPoint x: 794, startPoint y: 356, endPoint x: 837, endPoint y: 369, distance: 44.4
type input "61"
click at [836, 368] on input "range" at bounding box center [876, 359] width 261 height 22
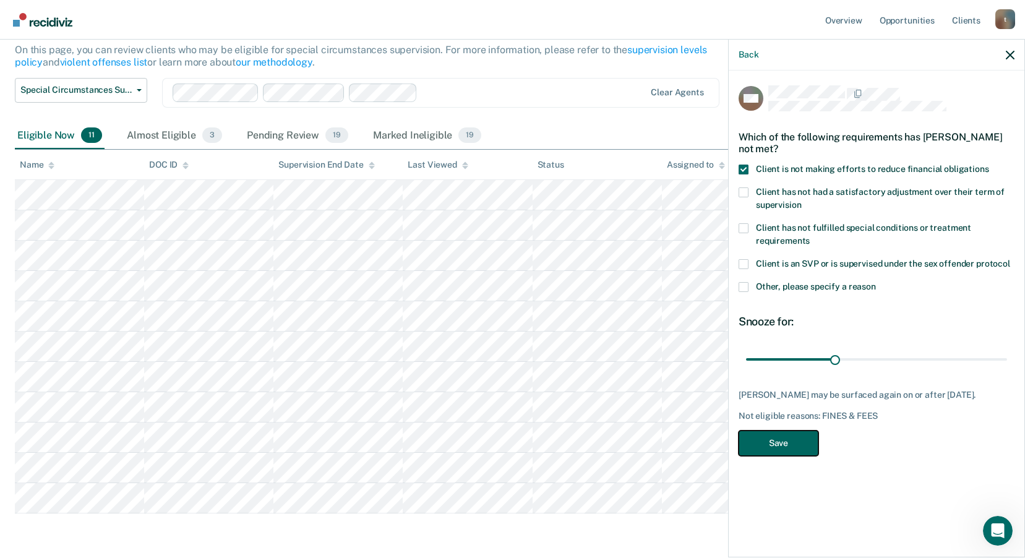
click at [789, 456] on button "Save" at bounding box center [779, 443] width 80 height 25
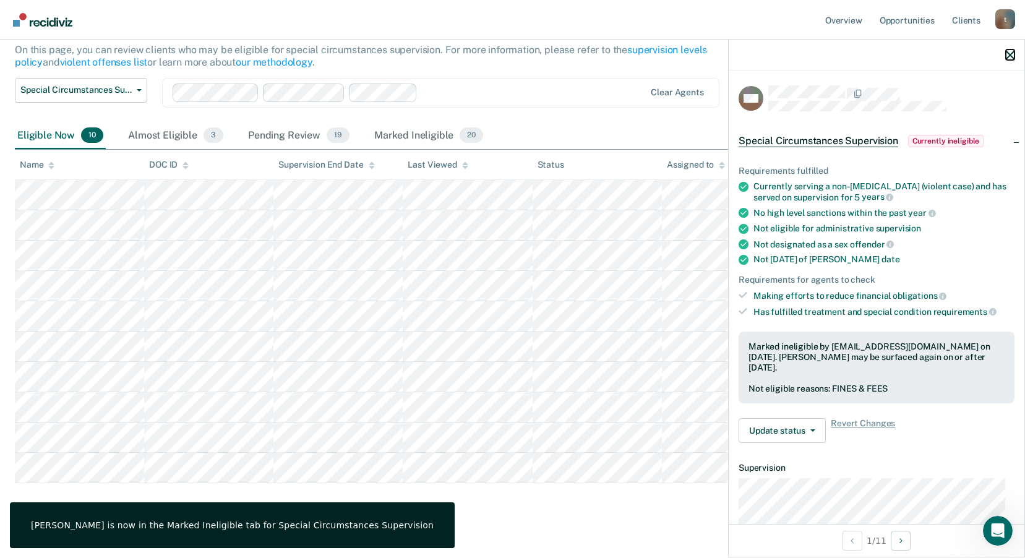
click at [1010, 53] on icon "button" at bounding box center [1010, 55] width 9 height 9
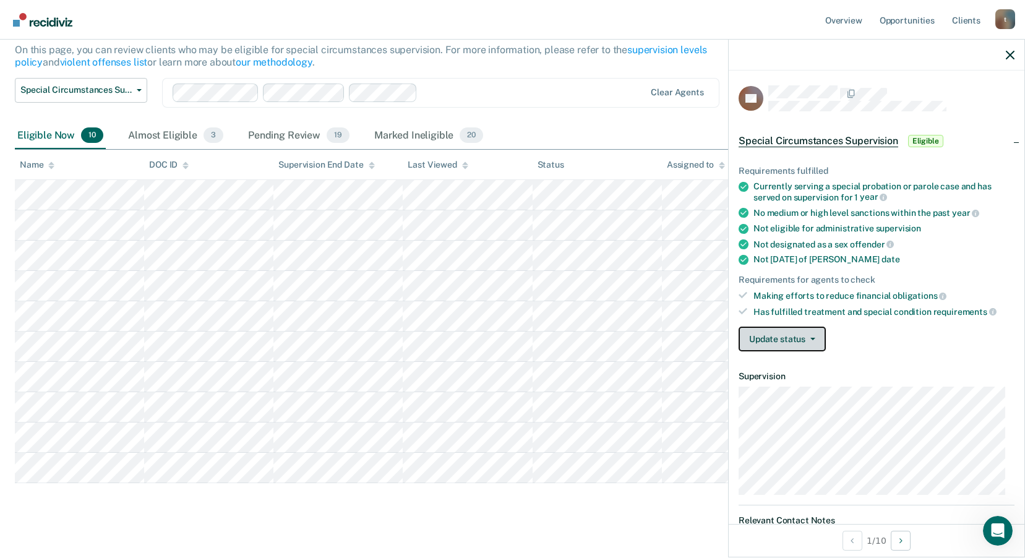
click at [804, 344] on button "Update status" at bounding box center [782, 339] width 87 height 25
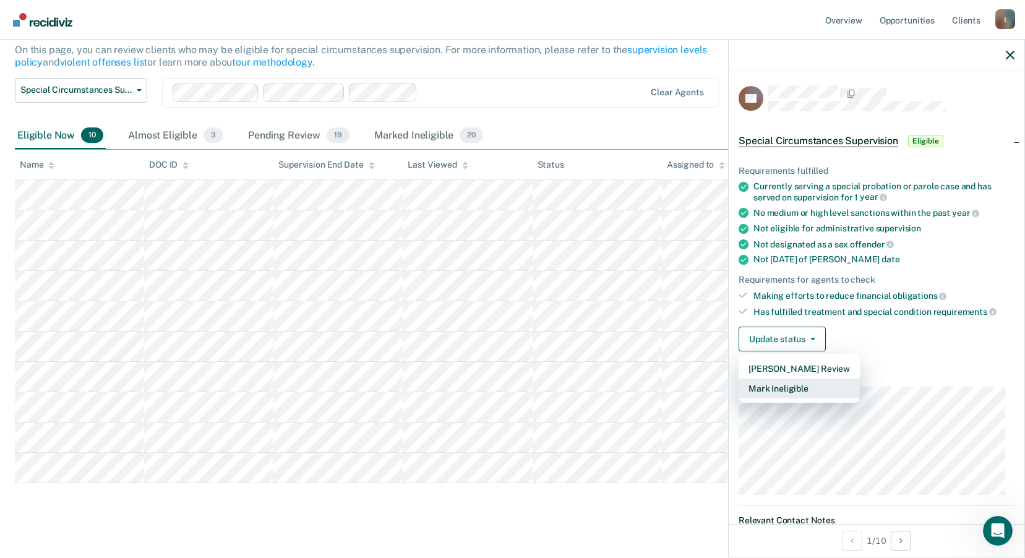
click at [791, 393] on button "Mark Ineligible" at bounding box center [799, 389] width 121 height 20
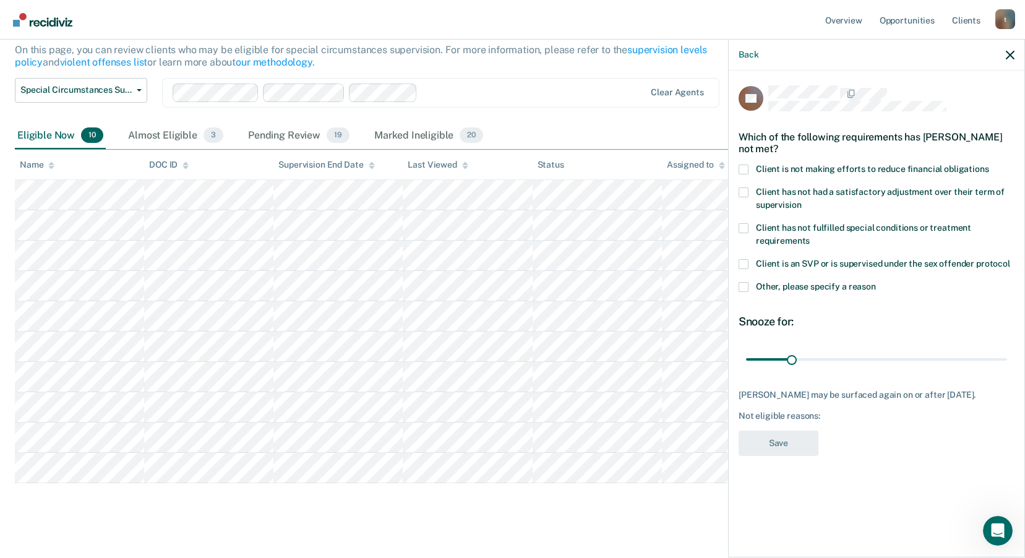
click at [743, 173] on span at bounding box center [744, 170] width 10 height 10
click at [989, 165] on input "Client is not making efforts to reduce financial obligations" at bounding box center [989, 165] width 0 height 0
drag, startPoint x: 794, startPoint y: 356, endPoint x: 834, endPoint y: 364, distance: 40.4
type input "60"
click at [834, 364] on input "range" at bounding box center [876, 359] width 261 height 22
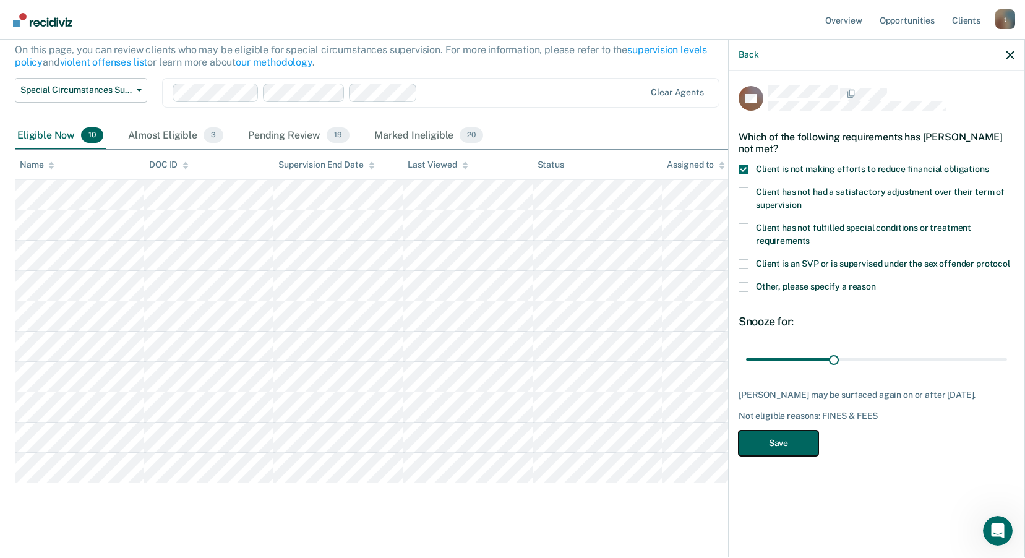
click at [778, 435] on button "Save" at bounding box center [779, 443] width 80 height 25
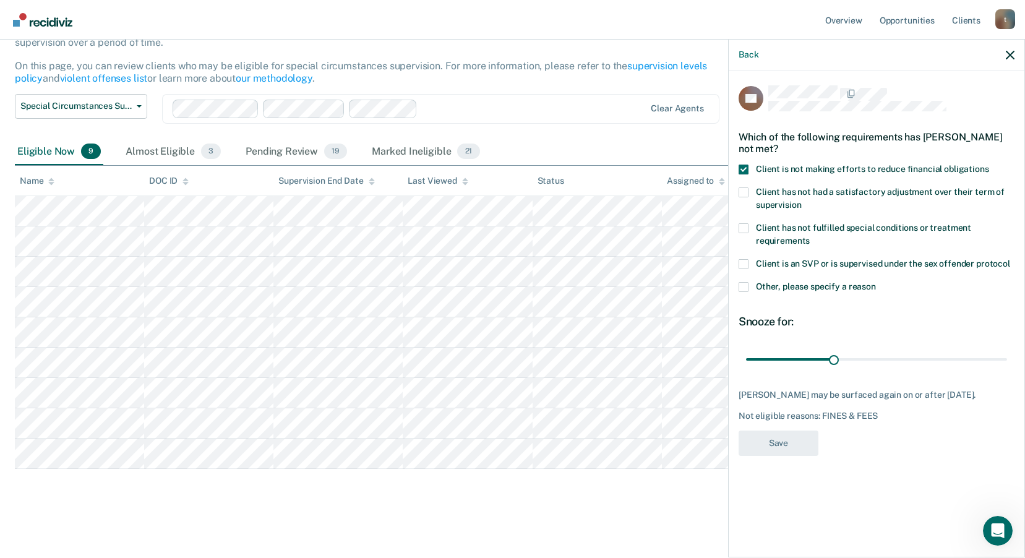
scroll to position [108, 0]
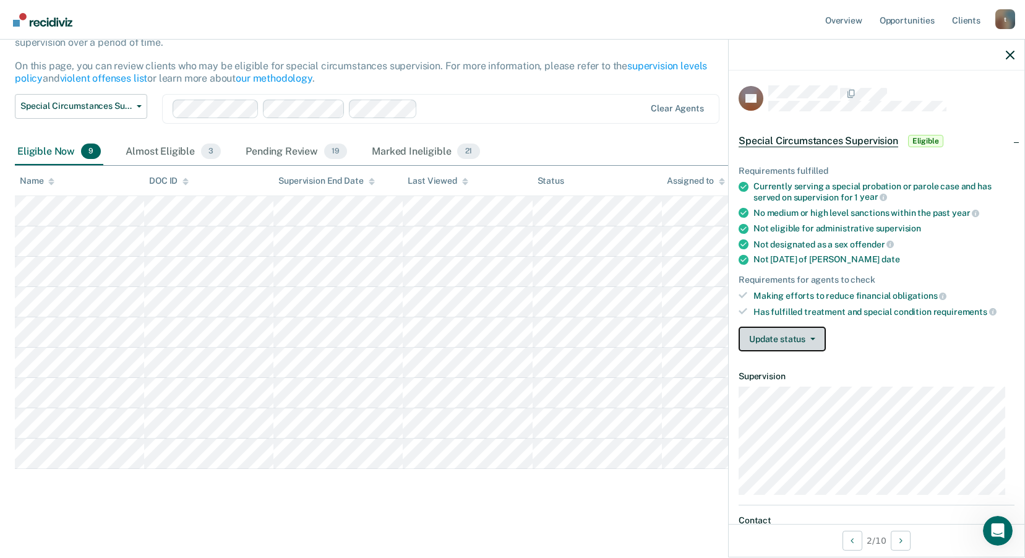
click at [783, 343] on button "Update status" at bounding box center [782, 339] width 87 height 25
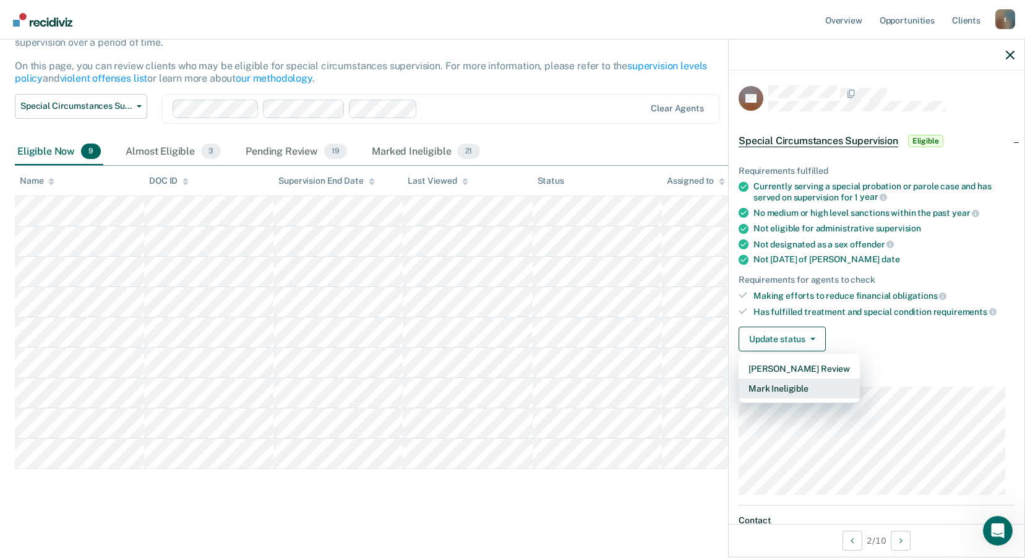
click at [788, 385] on button "Mark Ineligible" at bounding box center [799, 389] width 121 height 20
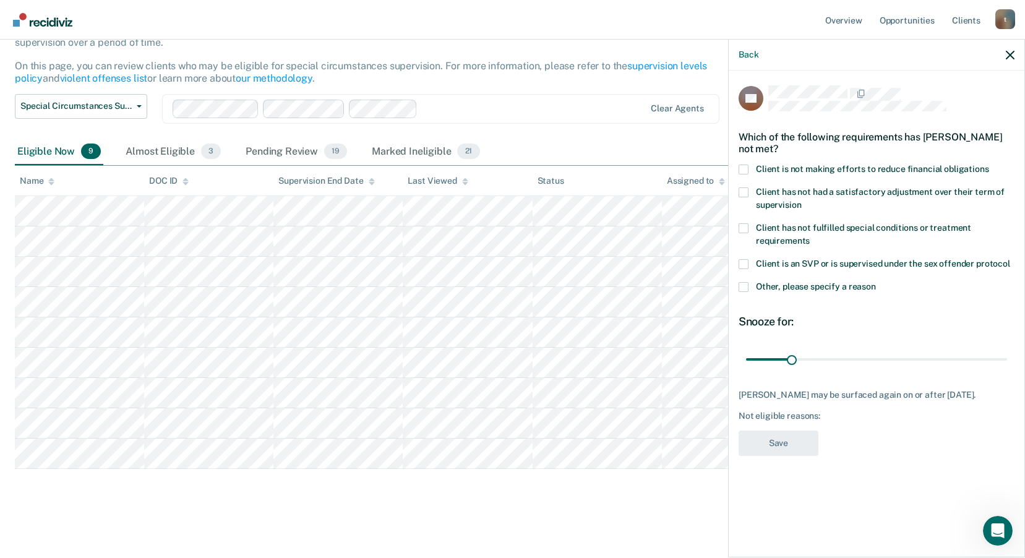
click at [749, 165] on label "Client is not making efforts to reduce financial obligations" at bounding box center [877, 171] width 276 height 13
click at [989, 165] on input "Client is not making efforts to reduce financial obligations" at bounding box center [989, 165] width 0 height 0
drag, startPoint x: 793, startPoint y: 358, endPoint x: 876, endPoint y: 361, distance: 82.9
type input "90"
click at [876, 361] on input "range" at bounding box center [876, 359] width 261 height 22
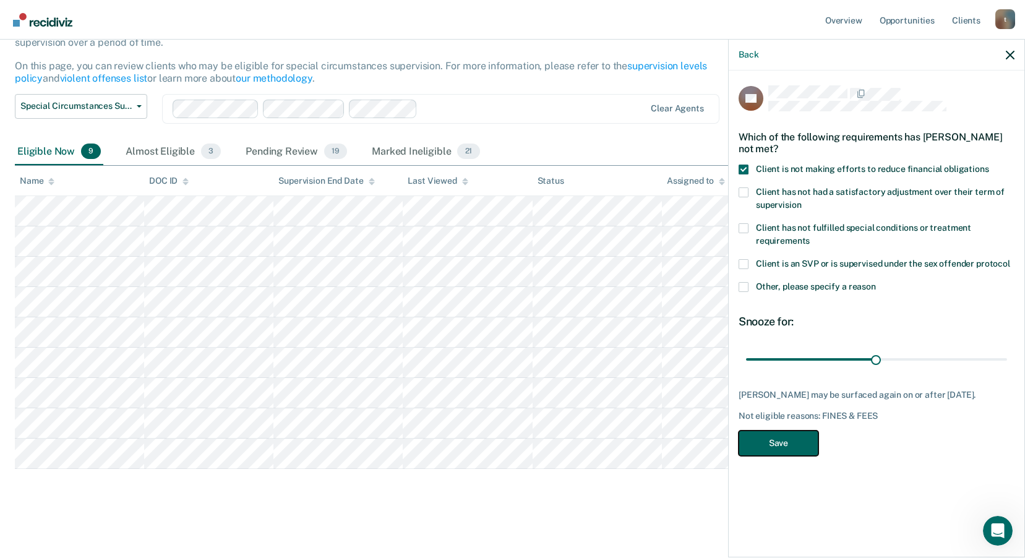
click at [770, 455] on button "Save" at bounding box center [779, 443] width 80 height 25
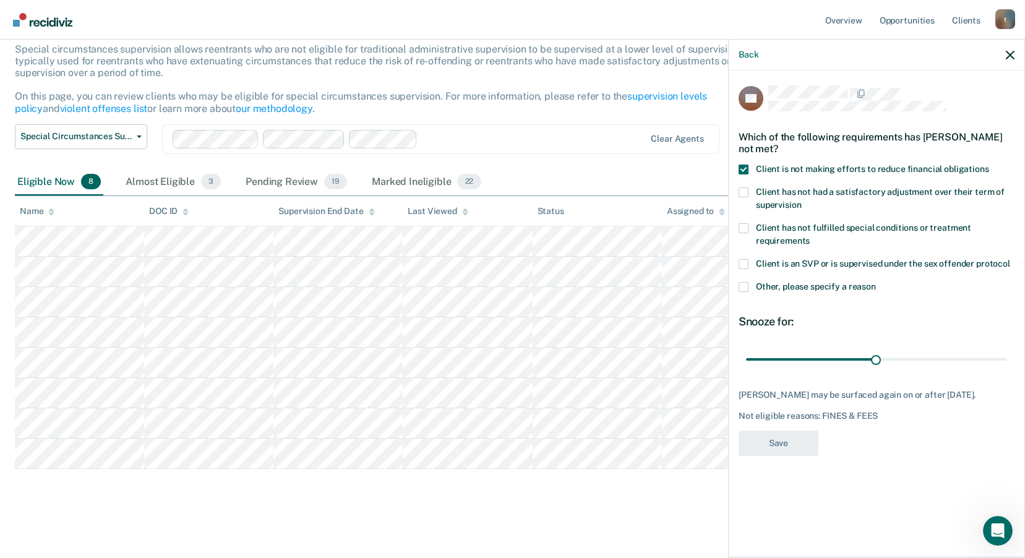
scroll to position [77, 0]
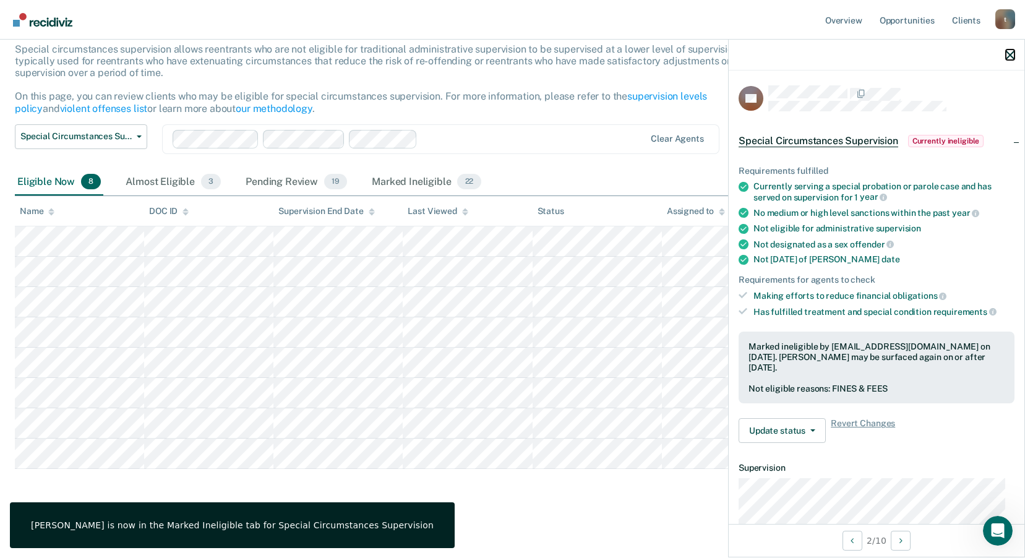
click at [1007, 57] on icon "button" at bounding box center [1010, 55] width 9 height 9
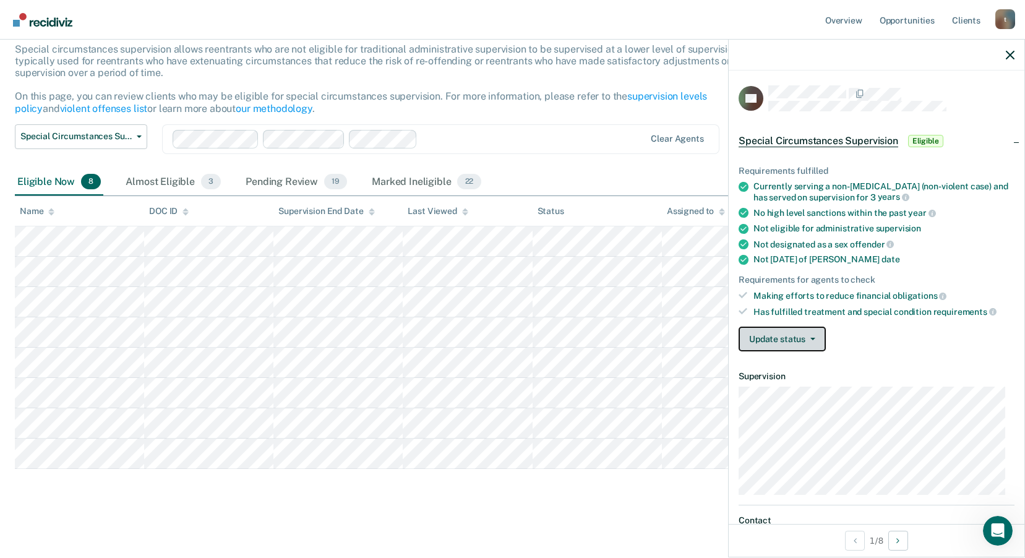
click at [809, 340] on button "Update status" at bounding box center [782, 339] width 87 height 25
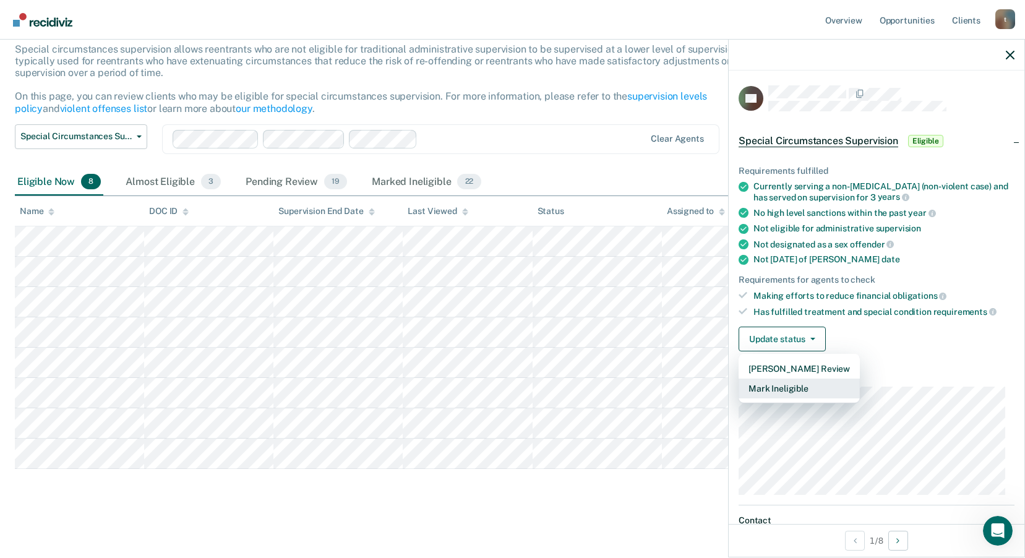
click at [813, 390] on button "Mark Ineligible" at bounding box center [799, 389] width 121 height 20
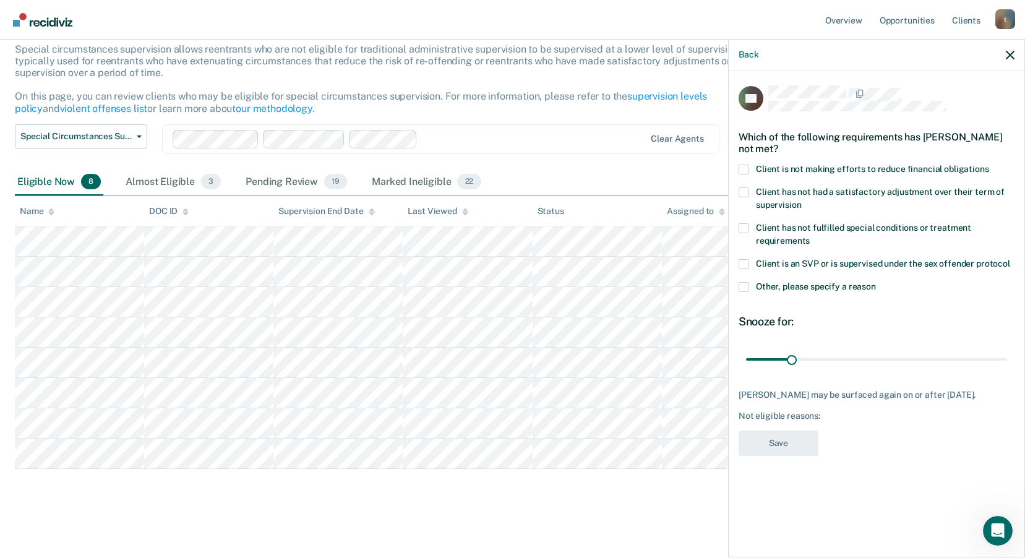
click at [749, 169] on label "Client is not making efforts to reduce financial obligations" at bounding box center [877, 171] width 276 height 13
click at [989, 165] on input "Client is not making efforts to reduce financial obligations" at bounding box center [989, 165] width 0 height 0
drag, startPoint x: 792, startPoint y: 356, endPoint x: 875, endPoint y: 369, distance: 84.4
type input "90"
click at [875, 369] on input "range" at bounding box center [876, 359] width 261 height 22
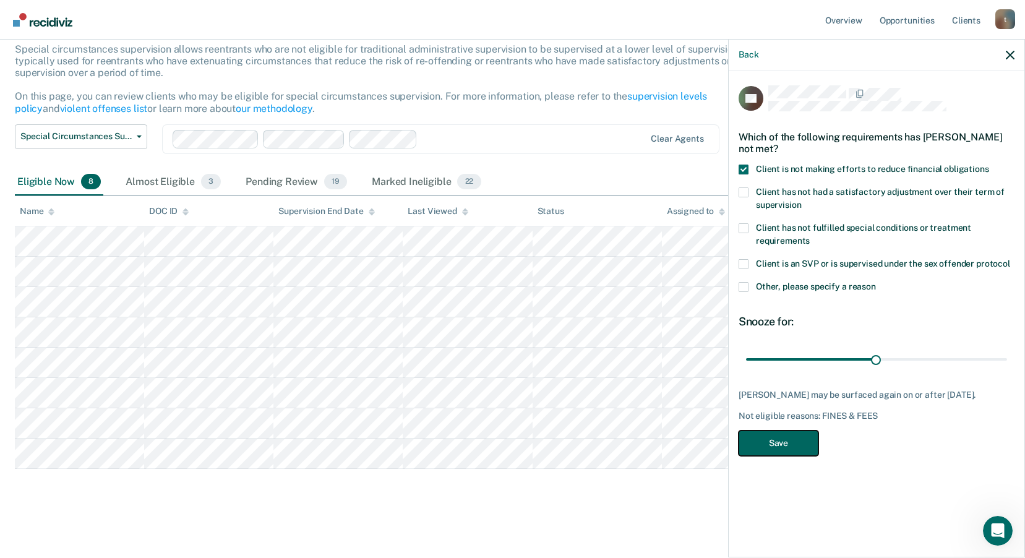
click at [776, 454] on button "Save" at bounding box center [779, 443] width 80 height 25
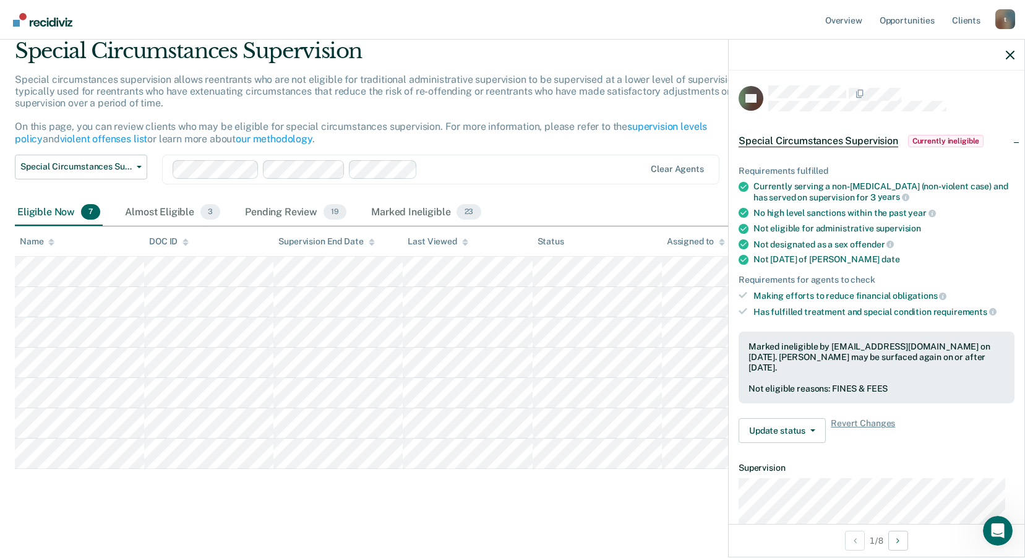
click at [1005, 47] on div at bounding box center [877, 55] width 296 height 31
click at [1008, 56] on icon "button" at bounding box center [1010, 55] width 9 height 9
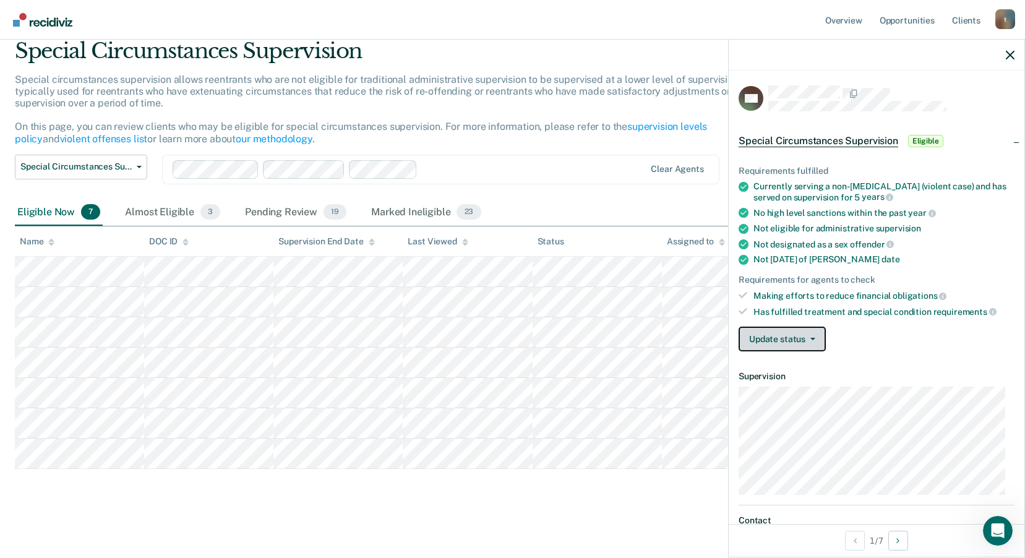
click at [803, 332] on button "Update status" at bounding box center [782, 339] width 87 height 25
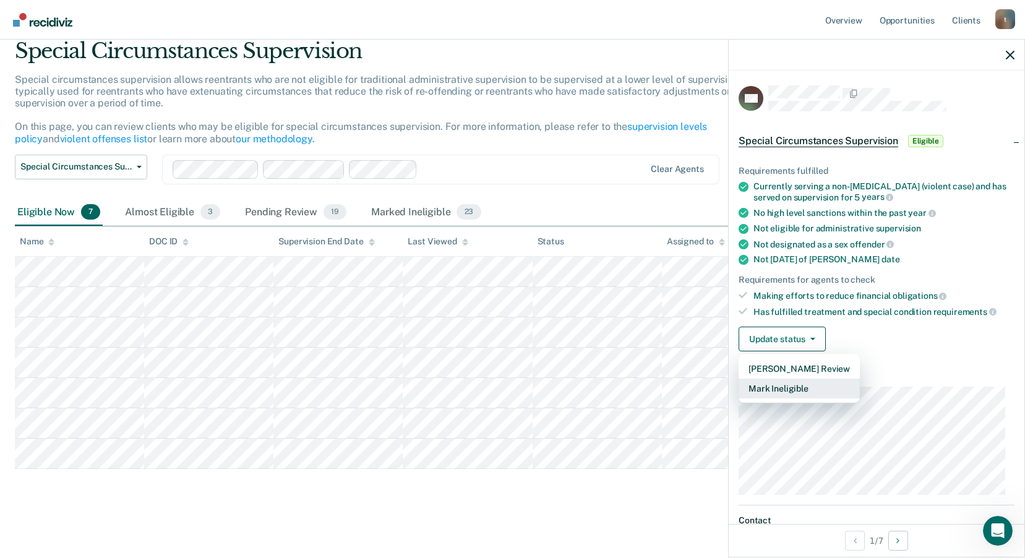
click at [788, 388] on button "Mark Ineligible" at bounding box center [799, 389] width 121 height 20
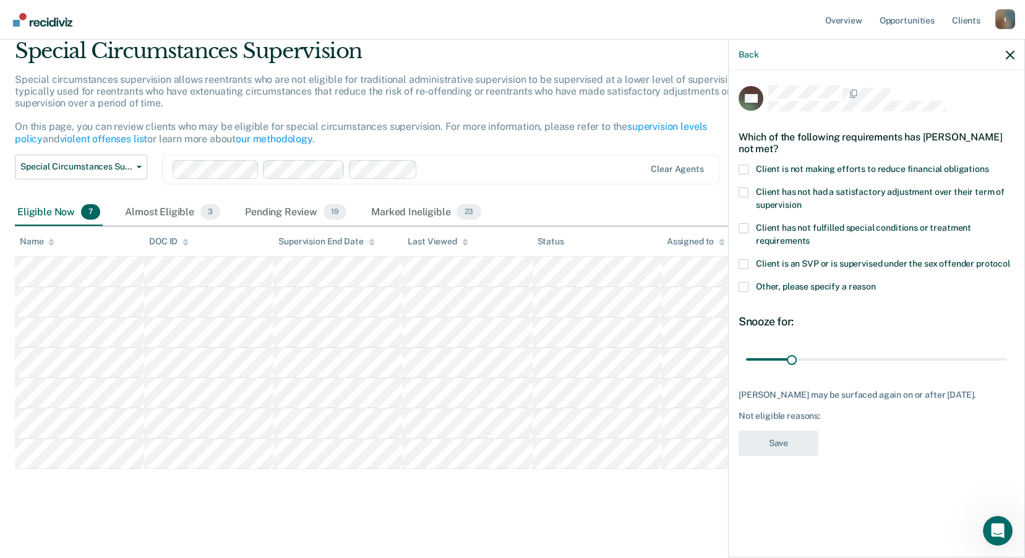
click at [746, 166] on span at bounding box center [744, 170] width 10 height 10
click at [989, 165] on input "Client is not making efforts to reduce financial obligations" at bounding box center [989, 165] width 0 height 0
drag, startPoint x: 792, startPoint y: 359, endPoint x: 833, endPoint y: 367, distance: 42.2
type input "60"
click at [833, 367] on input "range" at bounding box center [876, 359] width 261 height 22
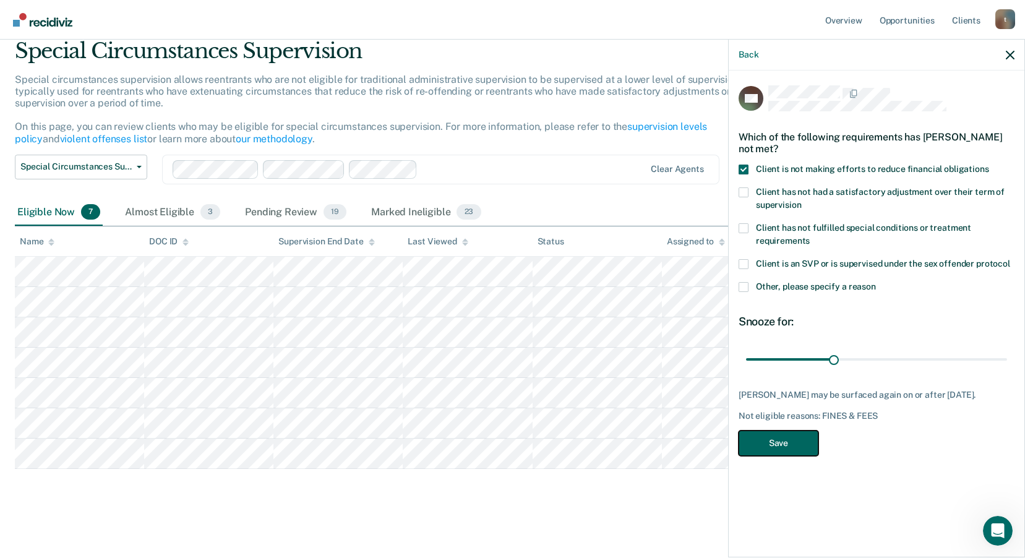
click at [775, 444] on button "Save" at bounding box center [779, 443] width 80 height 25
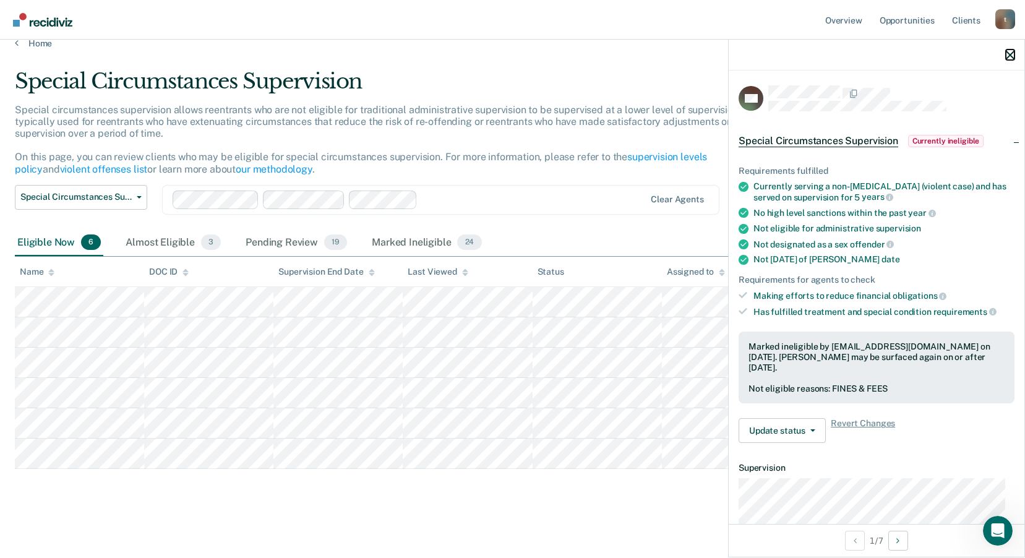
click at [1009, 51] on icon "button" at bounding box center [1010, 55] width 9 height 9
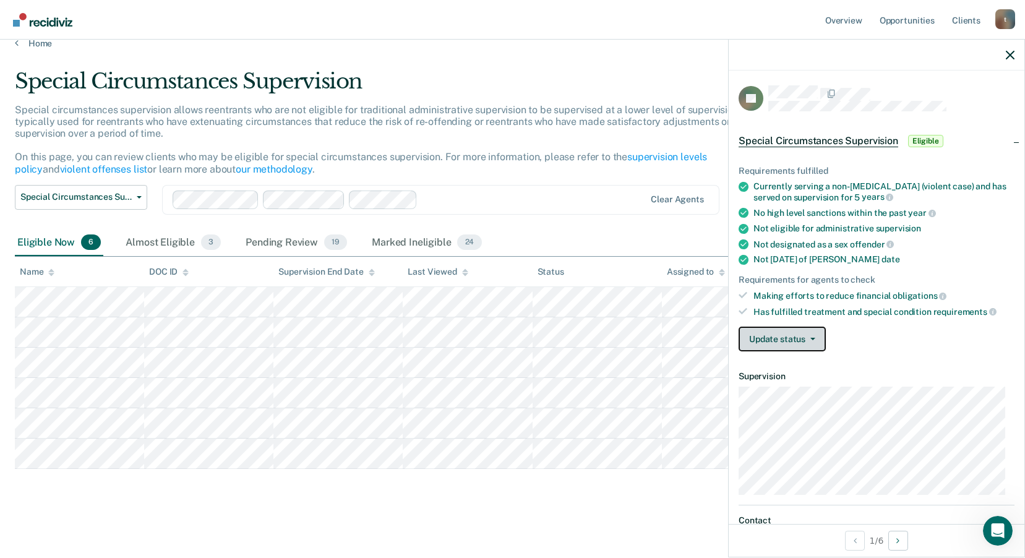
click at [813, 340] on button "Update status" at bounding box center [782, 339] width 87 height 25
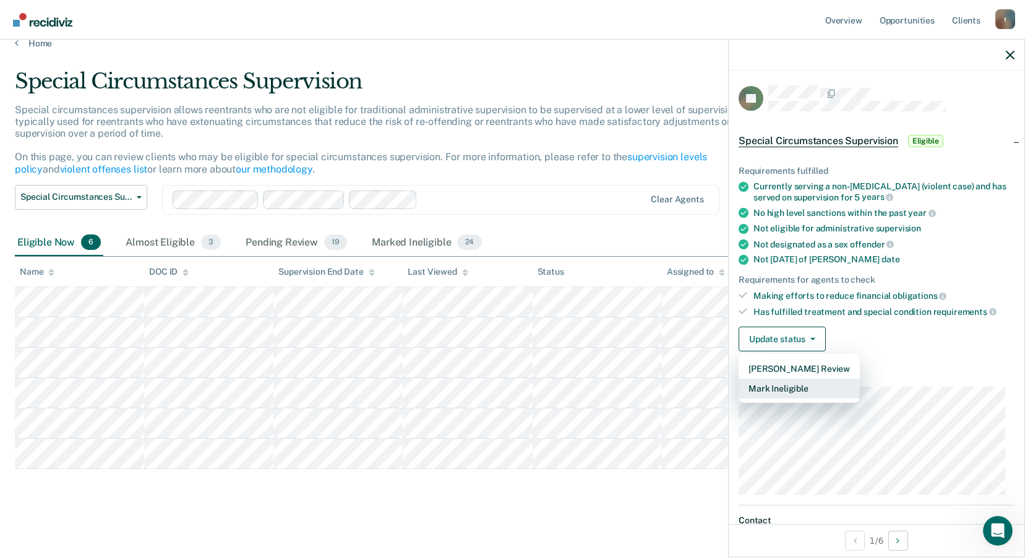
click at [805, 395] on button "Mark Ineligible" at bounding box center [799, 389] width 121 height 20
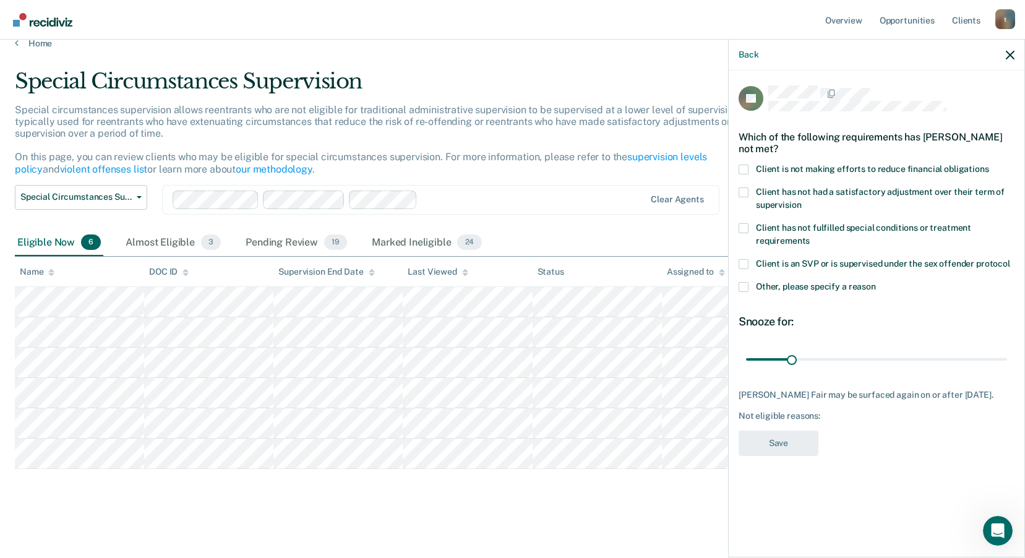
click at [748, 165] on label "Client is not making efforts to reduce financial obligations" at bounding box center [877, 171] width 276 height 13
click at [989, 165] on input "Client is not making efforts to reduce financial obligations" at bounding box center [989, 165] width 0 height 0
drag, startPoint x: 791, startPoint y: 346, endPoint x: 833, endPoint y: 358, distance: 43.7
type input "60"
click at [833, 358] on input "range" at bounding box center [876, 359] width 261 height 22
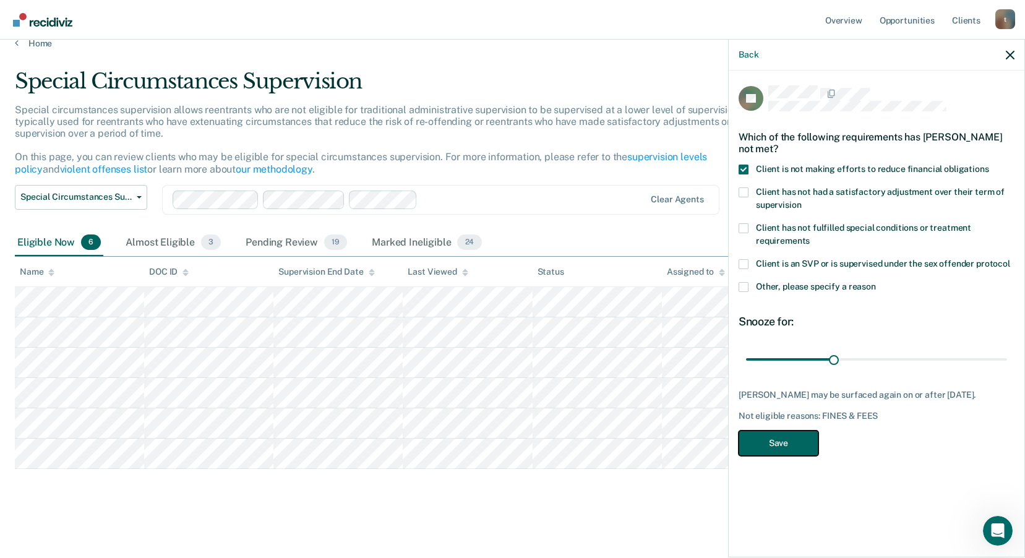
click at [786, 431] on button "Save" at bounding box center [779, 443] width 80 height 25
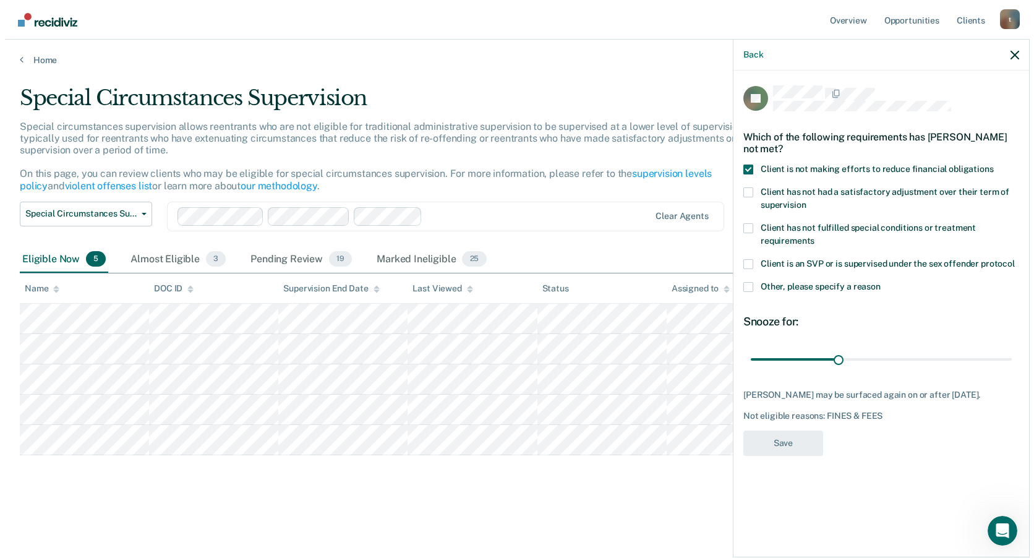
scroll to position [0, 0]
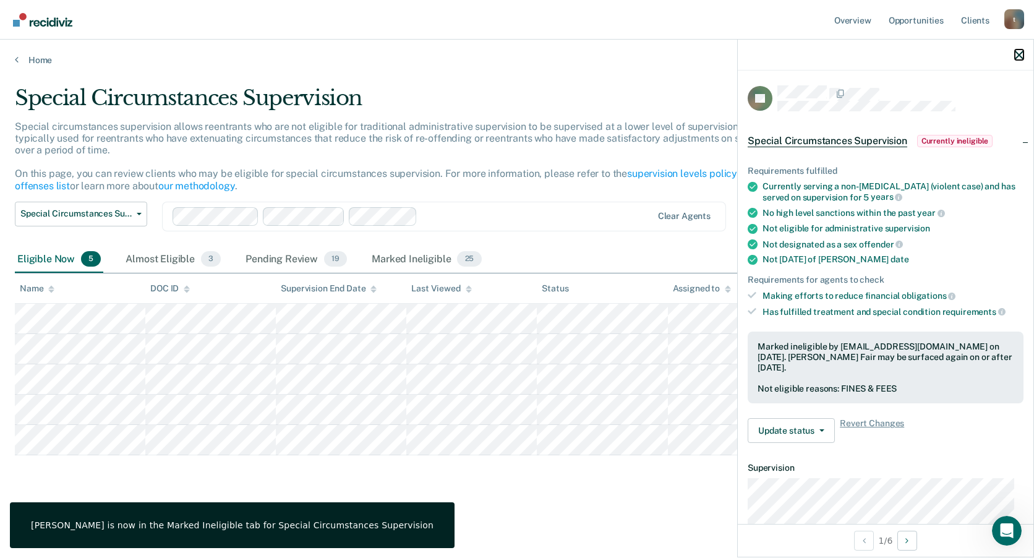
click at [1019, 54] on icon "button" at bounding box center [1019, 55] width 9 height 9
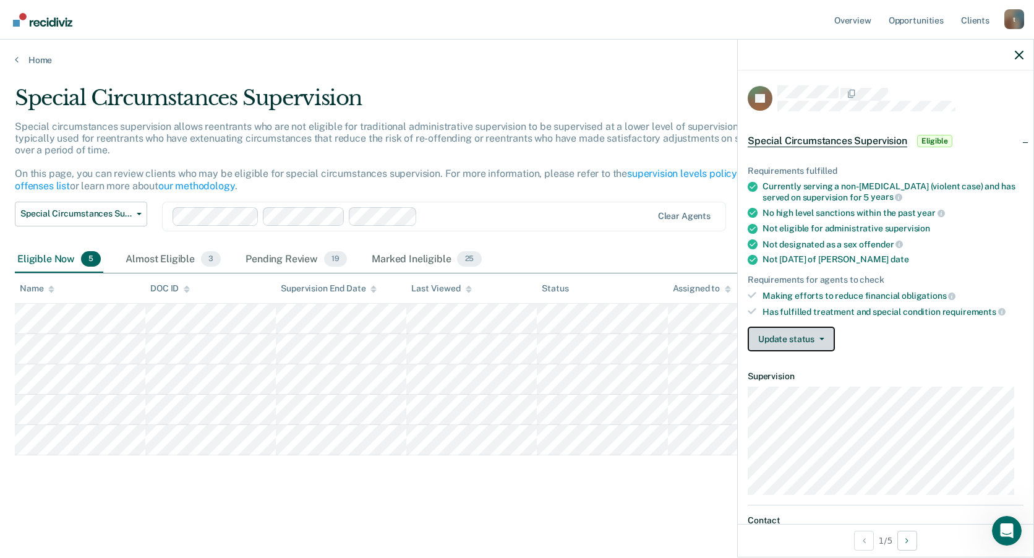
click at [810, 333] on button "Update status" at bounding box center [791, 339] width 87 height 25
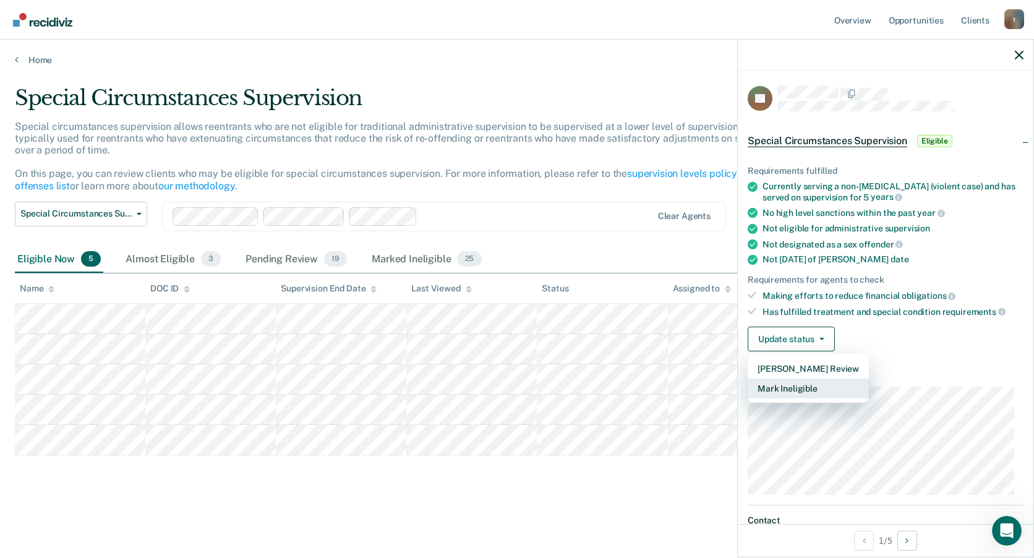
click at [818, 396] on button "Mark Ineligible" at bounding box center [808, 389] width 121 height 20
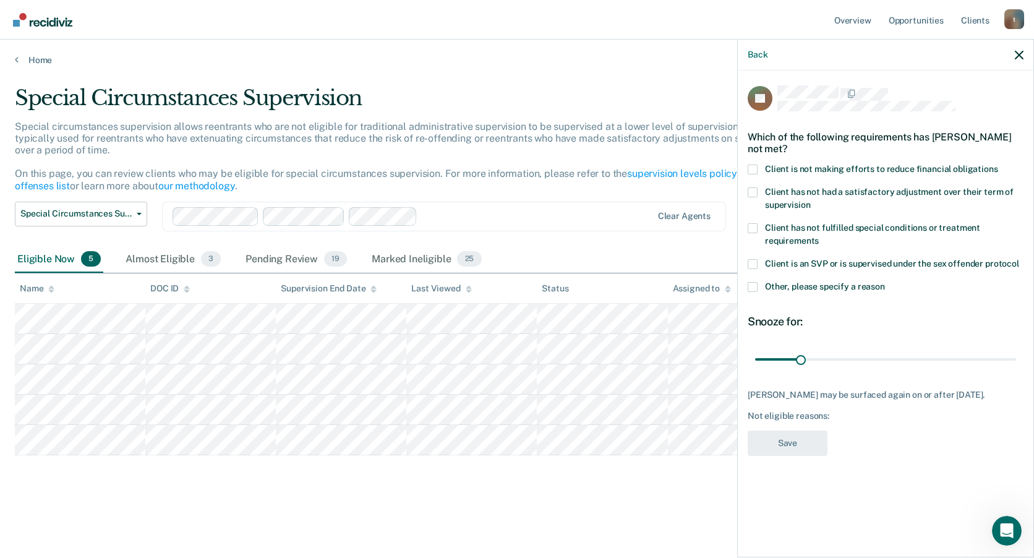
click at [760, 168] on label "Client is not making efforts to reduce financial obligations" at bounding box center [886, 171] width 276 height 13
click at [998, 165] on input "Client is not making efforts to reduce financial obligations" at bounding box center [998, 165] width 0 height 0
drag, startPoint x: 800, startPoint y: 358, endPoint x: 884, endPoint y: 372, distance: 85.2
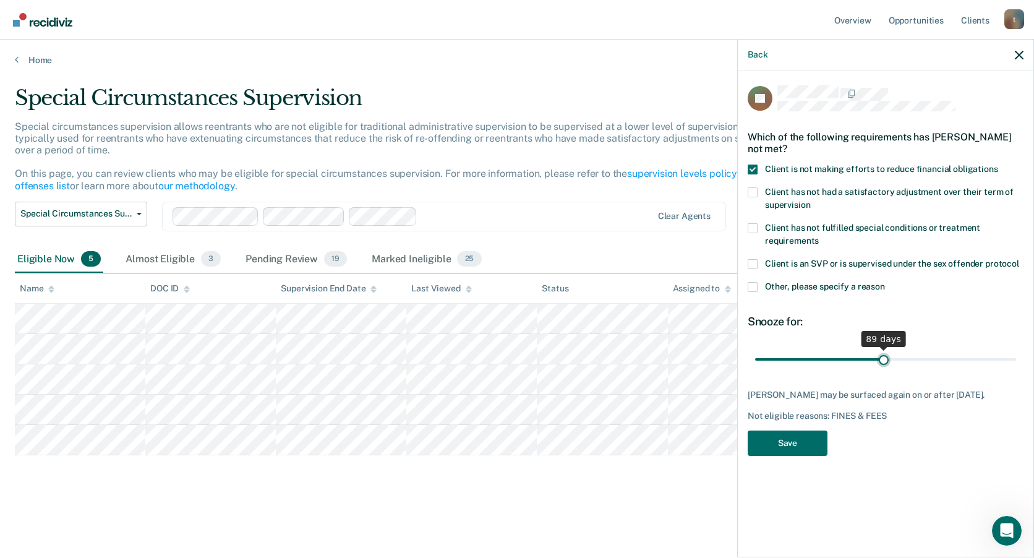
click at [884, 370] on input "range" at bounding box center [885, 359] width 261 height 22
click at [884, 372] on div "SL Which of the following requirements has [PERSON_NAME] not met? Client is not…" at bounding box center [886, 274] width 276 height 378
type input "90"
click at [885, 361] on input "range" at bounding box center [885, 359] width 261 height 22
click at [800, 440] on button "Save" at bounding box center [788, 443] width 80 height 25
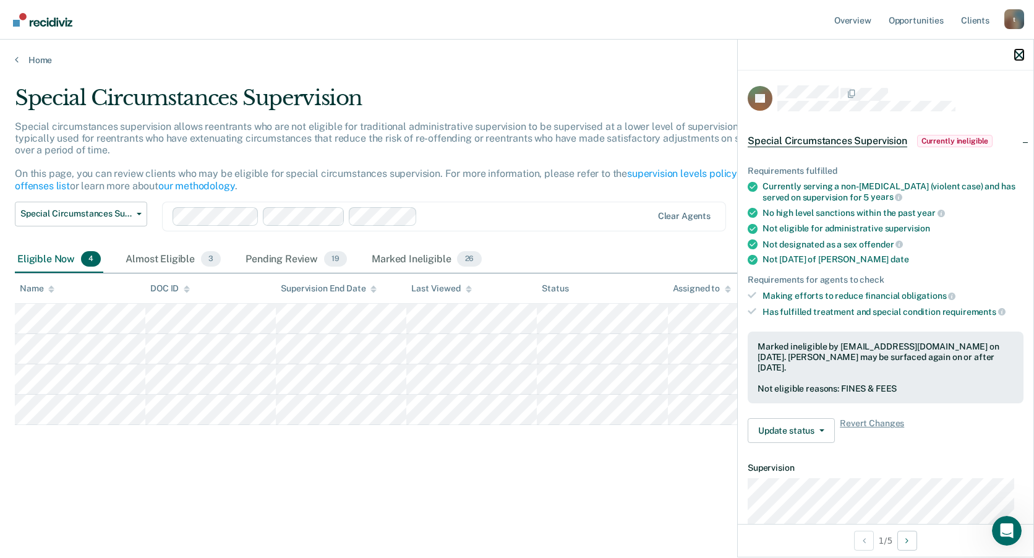
click at [1016, 55] on icon "button" at bounding box center [1019, 55] width 9 height 9
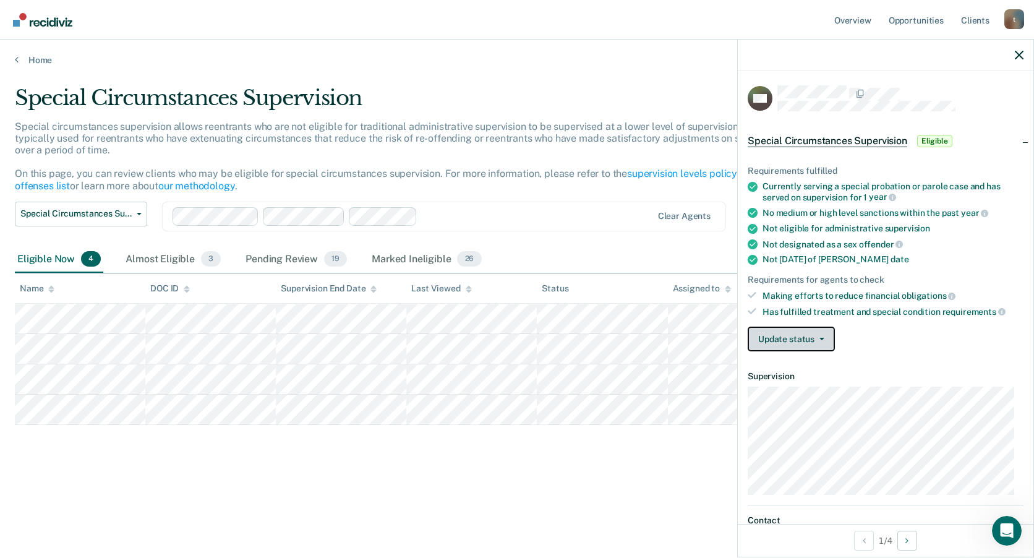
click at [819, 334] on button "Update status" at bounding box center [791, 339] width 87 height 25
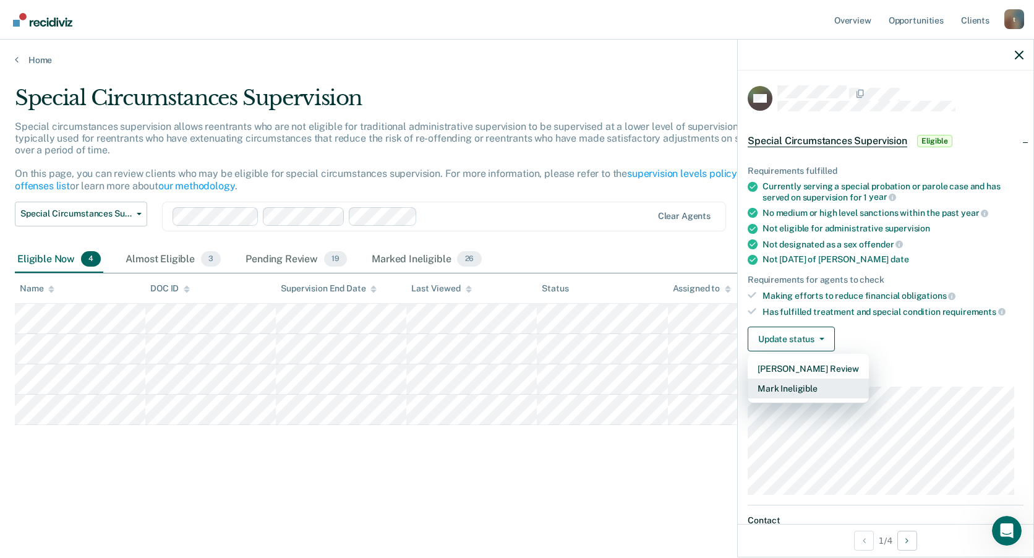
click at [827, 388] on button "Mark Ineligible" at bounding box center [808, 389] width 121 height 20
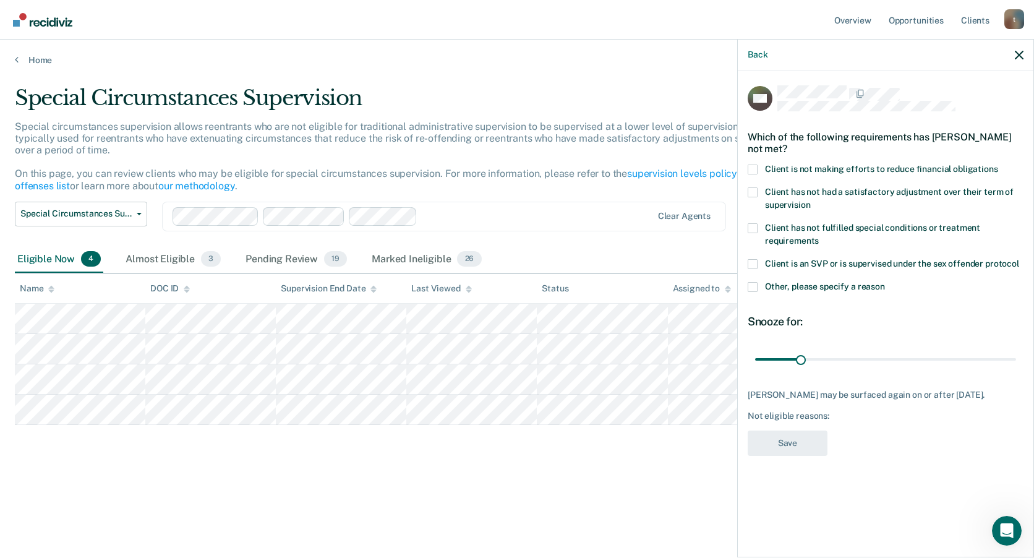
click at [755, 171] on span at bounding box center [753, 170] width 10 height 10
click at [998, 165] on input "Client is not making efforts to reduce financial obligations" at bounding box center [998, 165] width 0 height 0
drag, startPoint x: 799, startPoint y: 358, endPoint x: 886, endPoint y: 358, distance: 87.2
type input "91"
click at [886, 358] on input "range" at bounding box center [885, 359] width 261 height 22
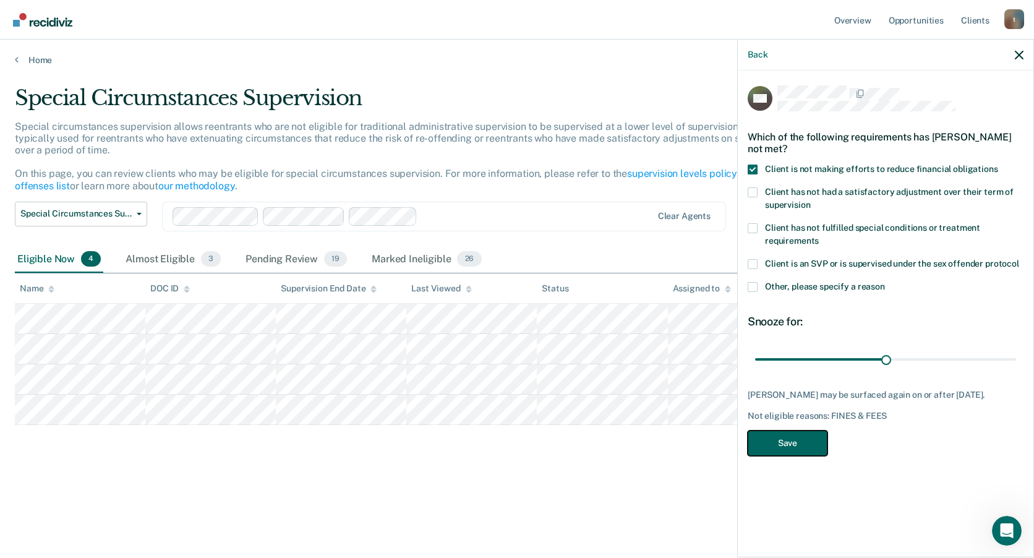
click at [807, 442] on button "Save" at bounding box center [788, 443] width 80 height 25
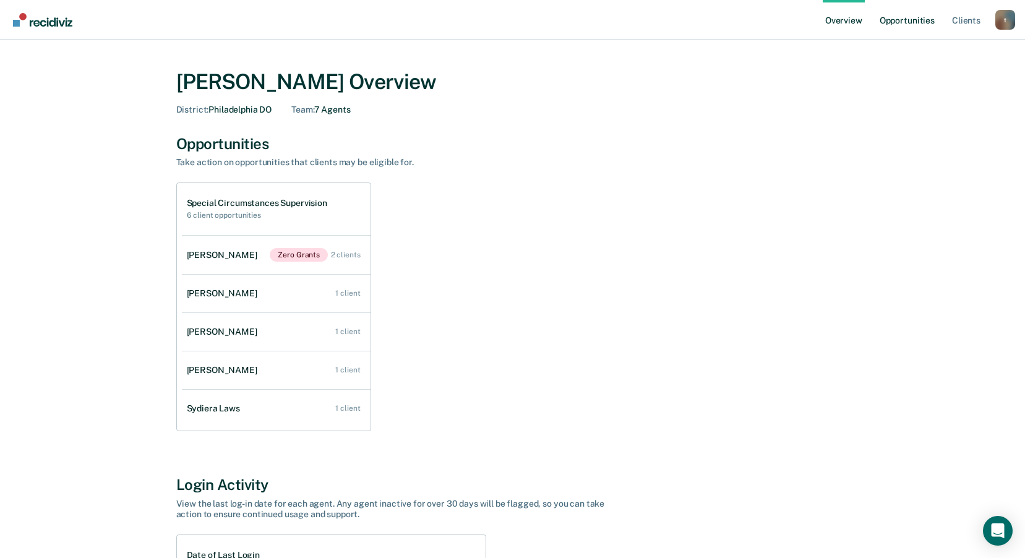
click at [921, 30] on link "Opportunities" at bounding box center [907, 20] width 60 height 40
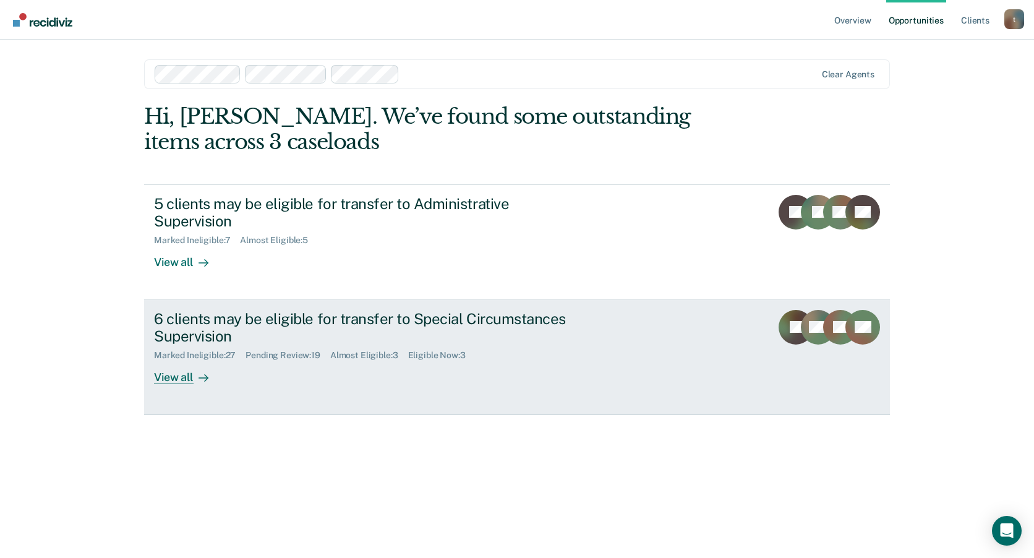
click at [280, 355] on div "Pending Review : 19" at bounding box center [288, 355] width 85 height 11
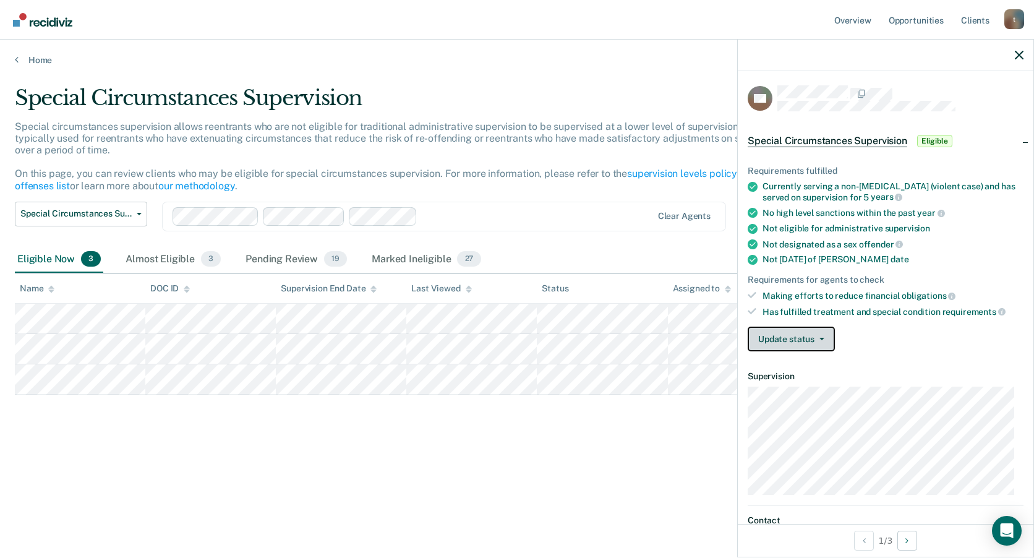
click at [815, 328] on button "Update status" at bounding box center [791, 339] width 87 height 25
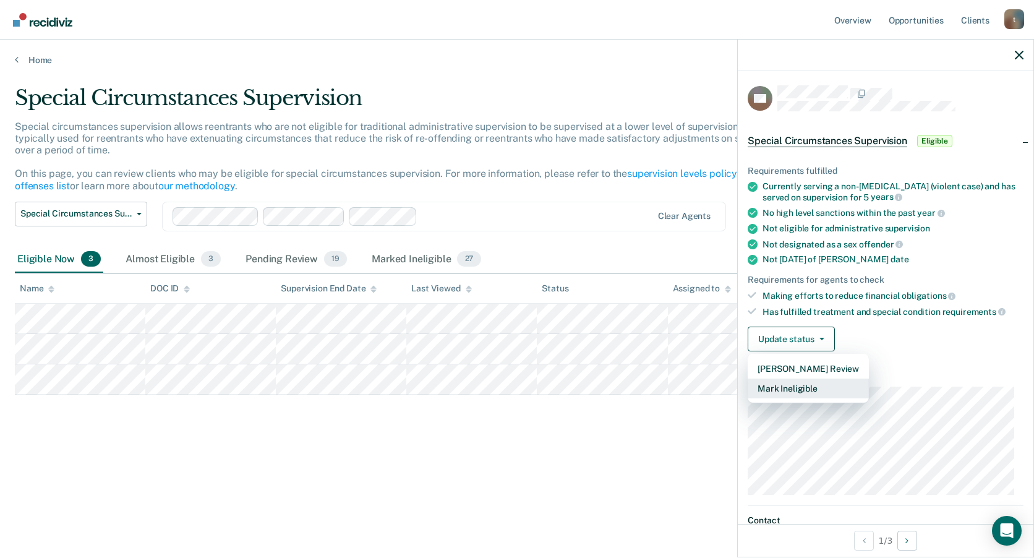
click at [827, 385] on button "Mark Ineligible" at bounding box center [808, 389] width 121 height 20
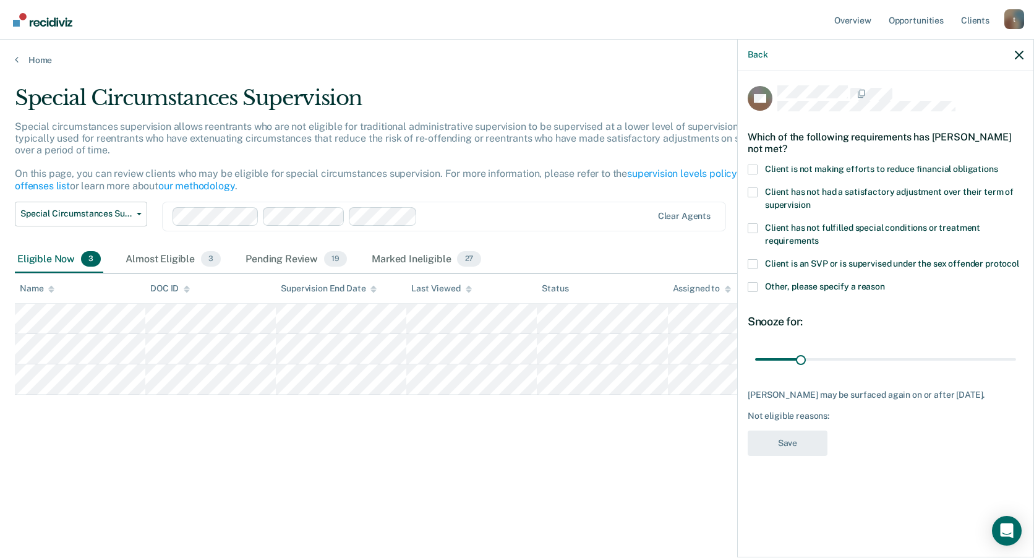
click at [756, 166] on span at bounding box center [753, 170] width 10 height 10
click at [998, 165] on input "Client is not making efforts to reduce financial obligations" at bounding box center [998, 165] width 0 height 0
drag, startPoint x: 803, startPoint y: 355, endPoint x: 883, endPoint y: 361, distance: 80.7
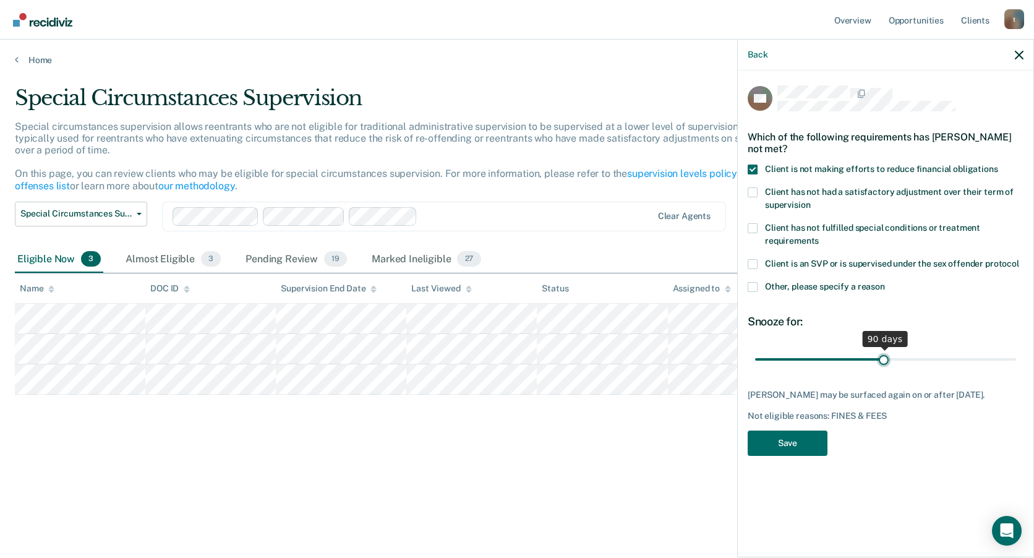
type input "89"
click at [884, 361] on input "range" at bounding box center [885, 359] width 261 height 22
click at [775, 451] on button "Save" at bounding box center [788, 443] width 80 height 25
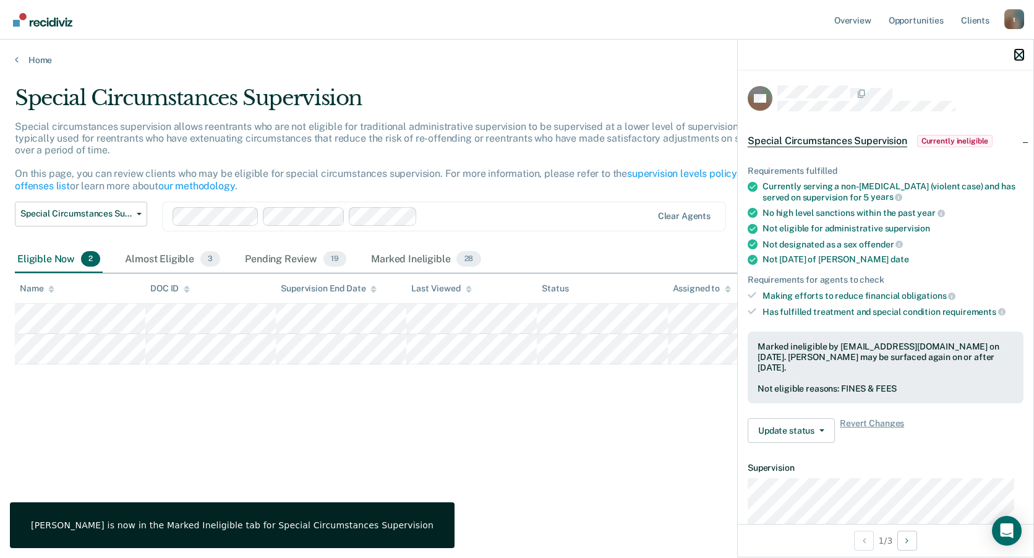
click at [1020, 56] on icon "button" at bounding box center [1019, 55] width 9 height 9
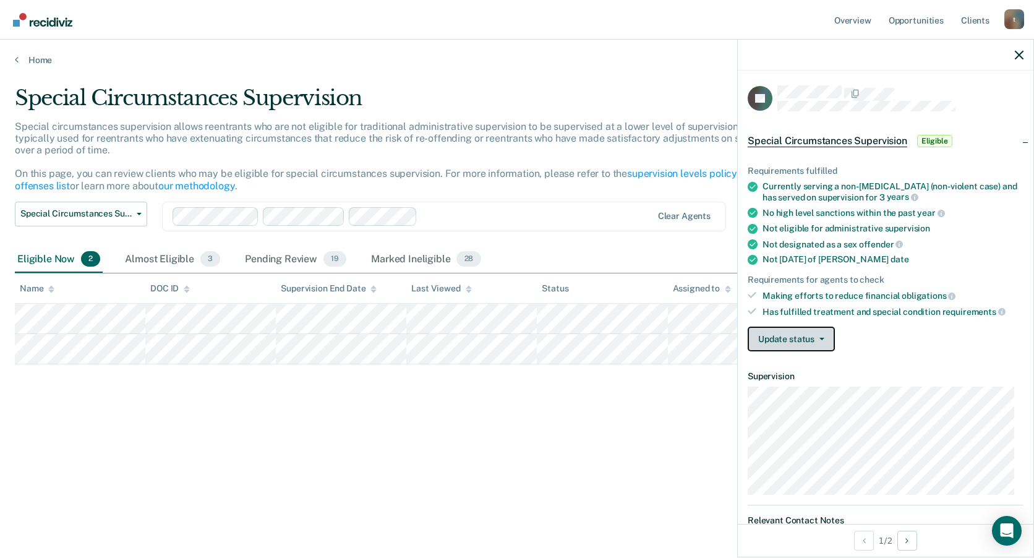
click at [802, 335] on button "Update status" at bounding box center [791, 339] width 87 height 25
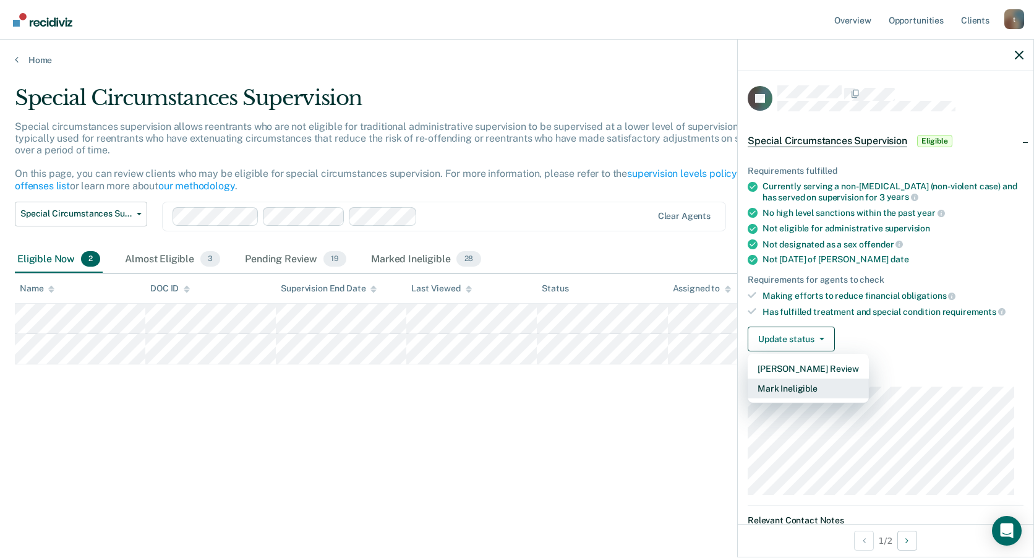
click at [806, 382] on button "Mark Ineligible" at bounding box center [808, 389] width 121 height 20
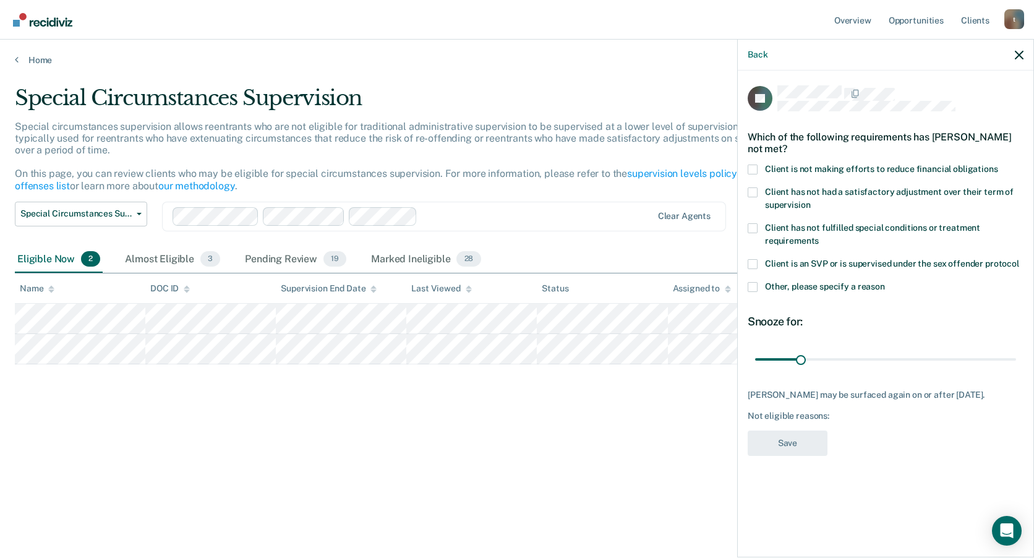
click at [755, 168] on span at bounding box center [753, 170] width 10 height 10
click at [998, 165] on input "Client is not making efforts to reduce financial obligations" at bounding box center [998, 165] width 0 height 0
drag, startPoint x: 800, startPoint y: 358, endPoint x: 885, endPoint y: 359, distance: 85.4
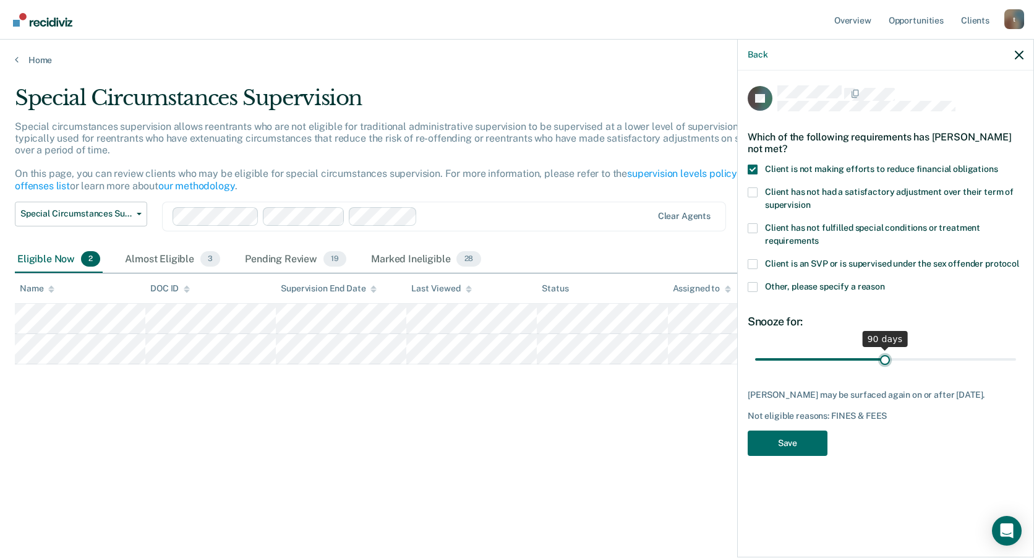
type input "90"
click at [885, 359] on input "range" at bounding box center [885, 359] width 261 height 22
click at [806, 448] on button "Save" at bounding box center [788, 443] width 80 height 25
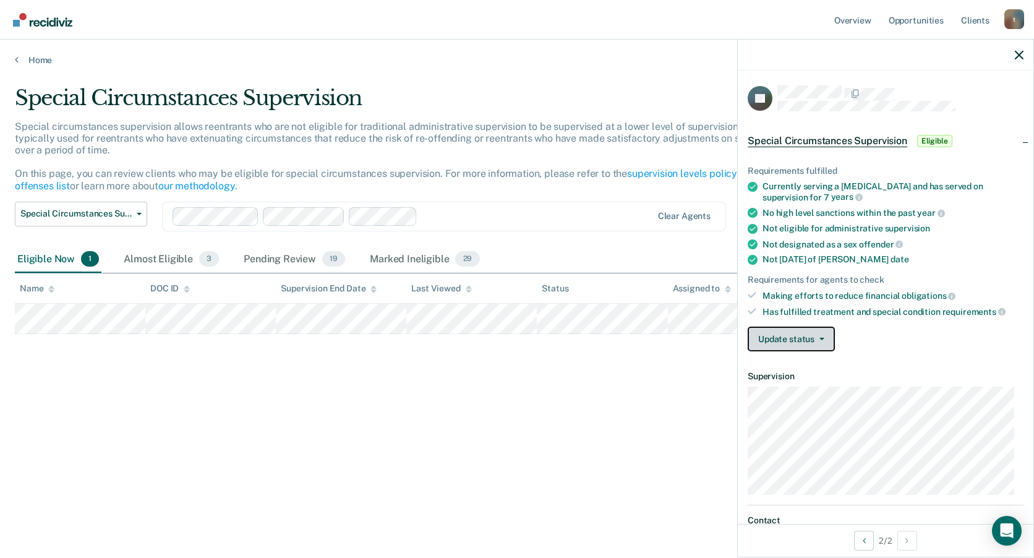
click at [812, 334] on button "Update status" at bounding box center [791, 339] width 87 height 25
click at [940, 347] on div "Update status Mark Pending Review Mark Ineligible" at bounding box center [886, 339] width 276 height 25
click at [813, 333] on button "Update status" at bounding box center [791, 339] width 87 height 25
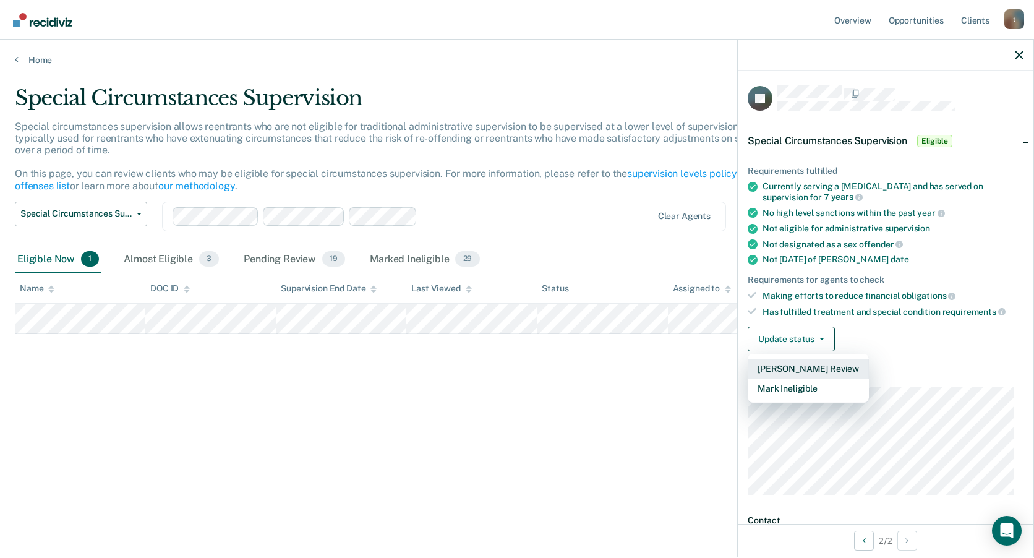
click at [837, 369] on button "[PERSON_NAME] Review" at bounding box center [808, 369] width 121 height 20
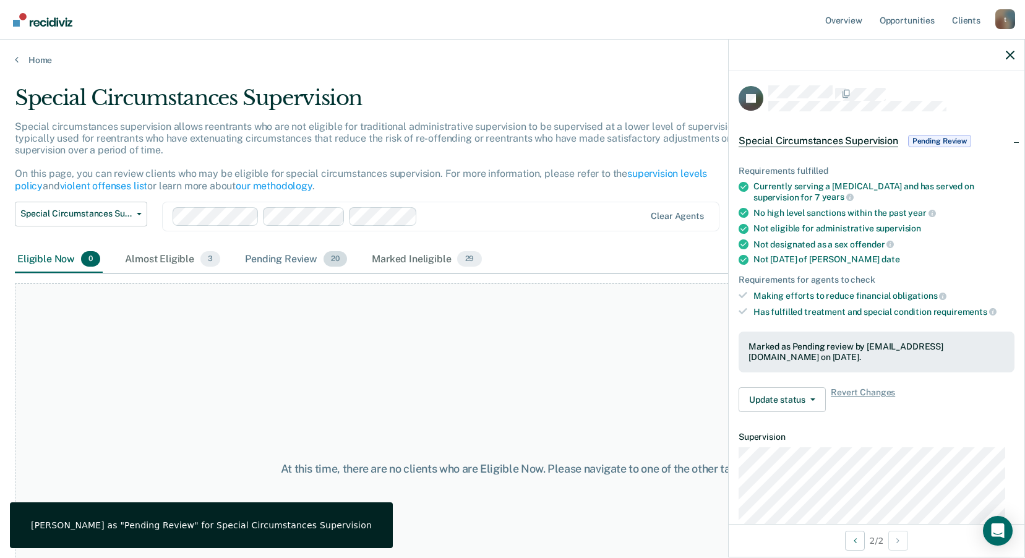
click at [301, 265] on div "Pending Review 20" at bounding box center [295, 259] width 107 height 27
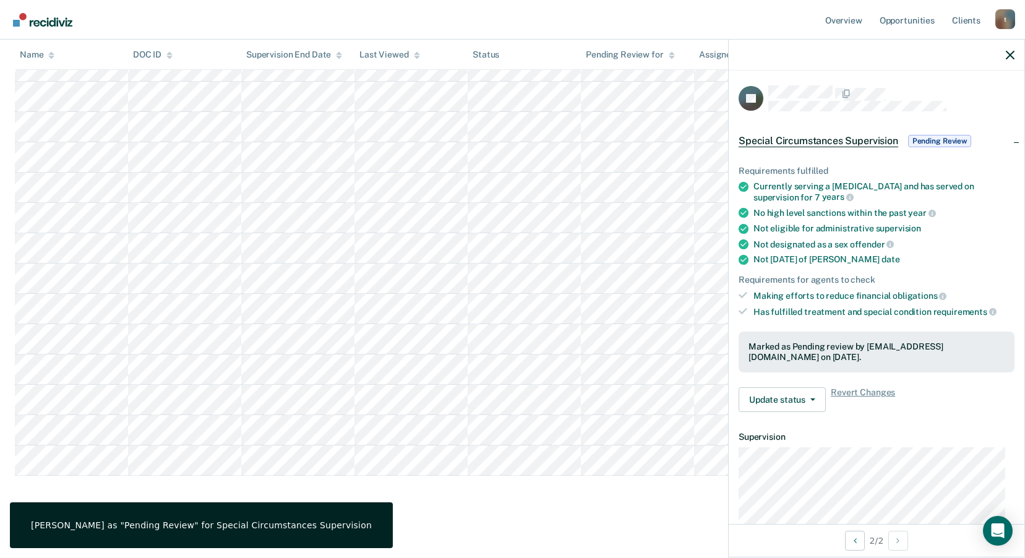
scroll to position [441, 0]
click at [569, 512] on main "Special Circumstances Supervision Special circumstances supervision allows reen…" at bounding box center [512, 90] width 1025 height 930
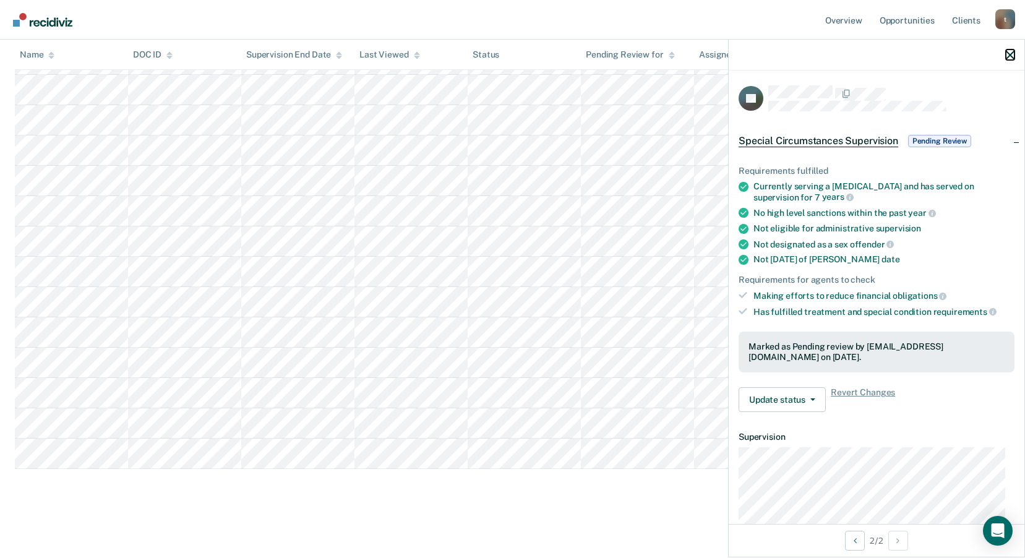
click at [1013, 54] on icon "button" at bounding box center [1010, 55] width 9 height 9
click at [784, 400] on button "Update status" at bounding box center [782, 399] width 87 height 25
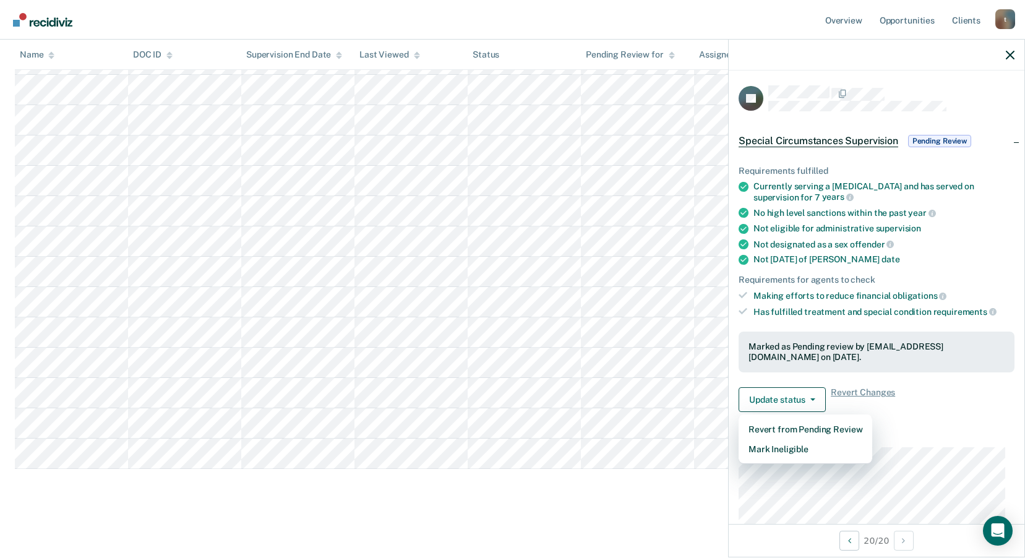
click at [622, 515] on main "Special Circumstances Supervision Special circumstances supervision allows reen…" at bounding box center [512, 90] width 1025 height 930
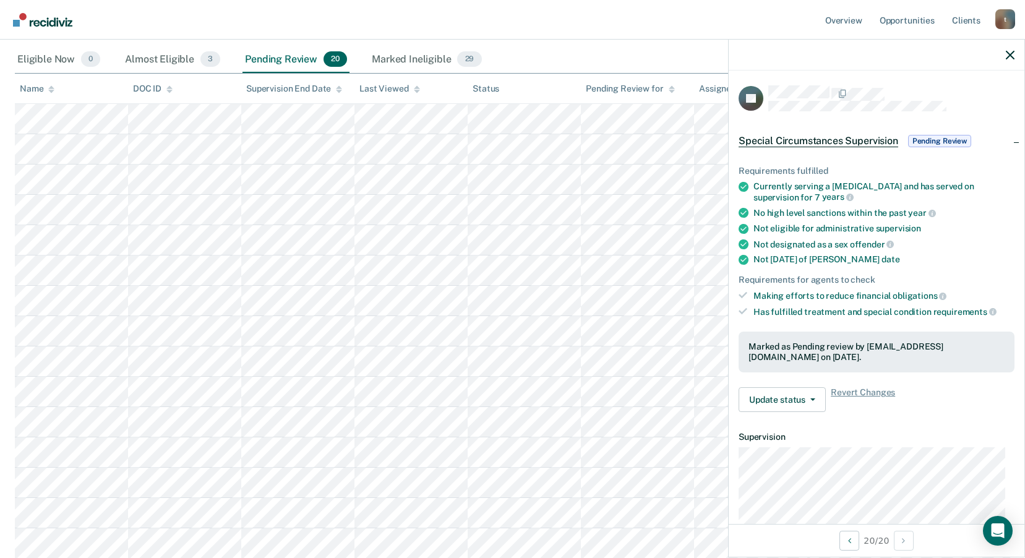
scroll to position [194, 0]
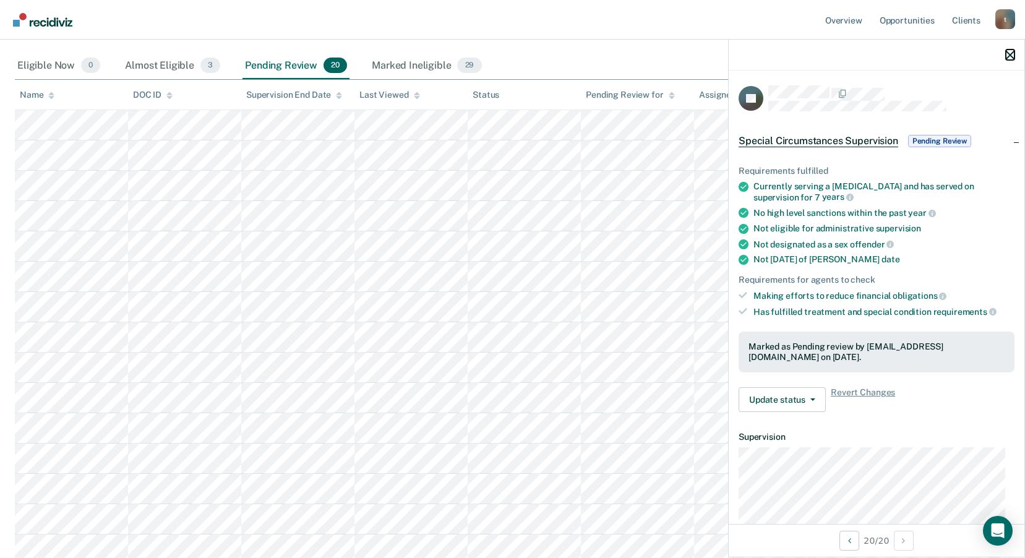
click at [1010, 54] on icon "button" at bounding box center [1010, 55] width 9 height 9
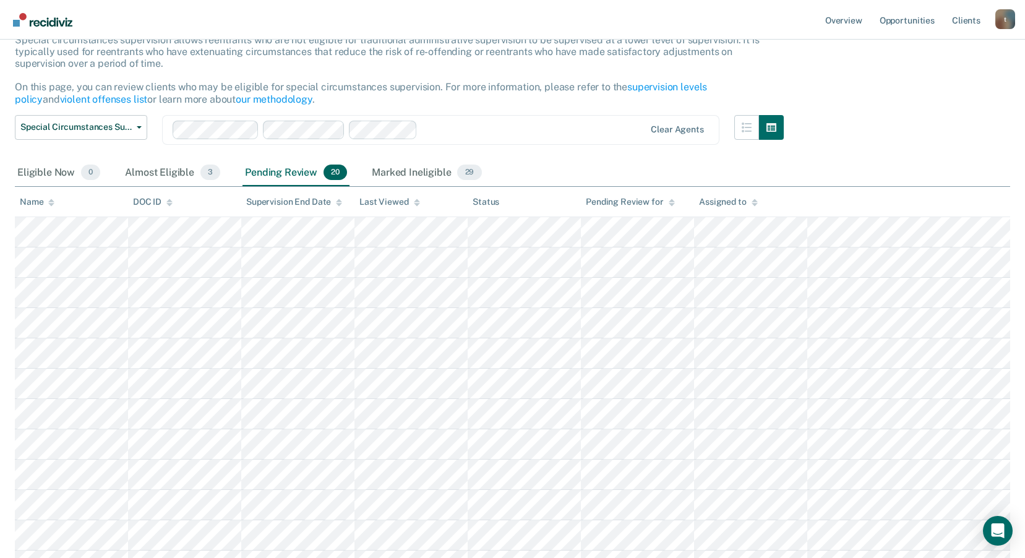
scroll to position [70, 0]
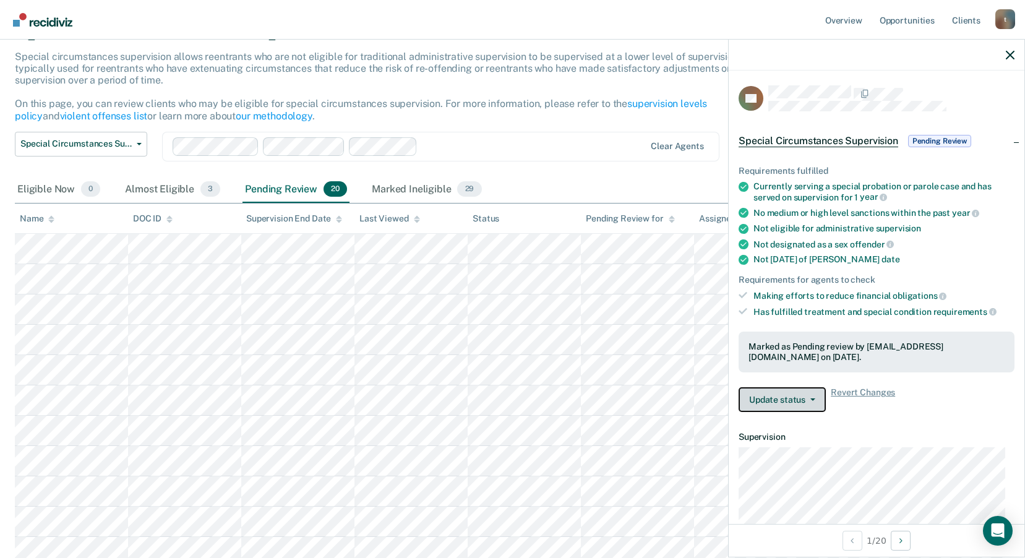
click at [800, 403] on button "Update status" at bounding box center [782, 399] width 87 height 25
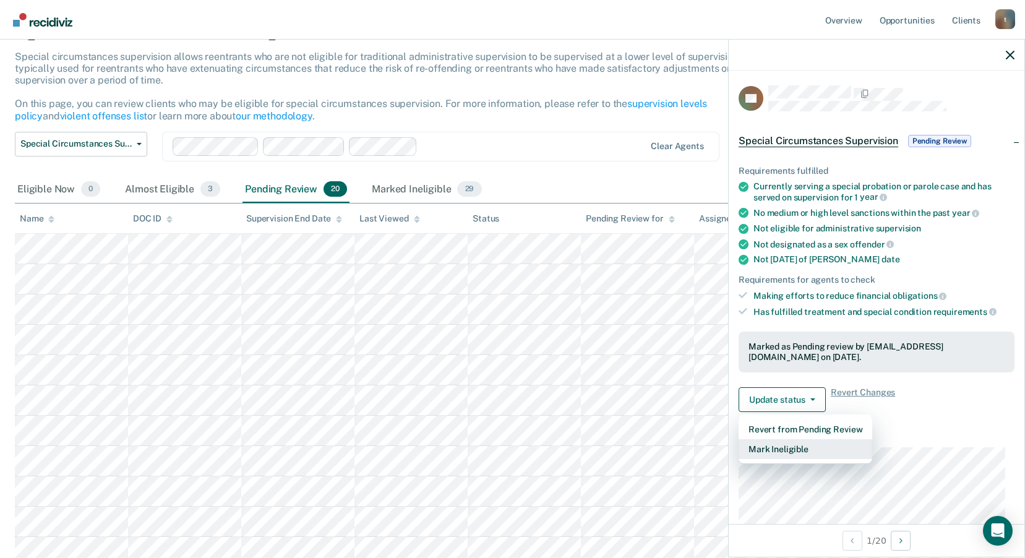
click at [821, 448] on button "Mark Ineligible" at bounding box center [806, 449] width 134 height 20
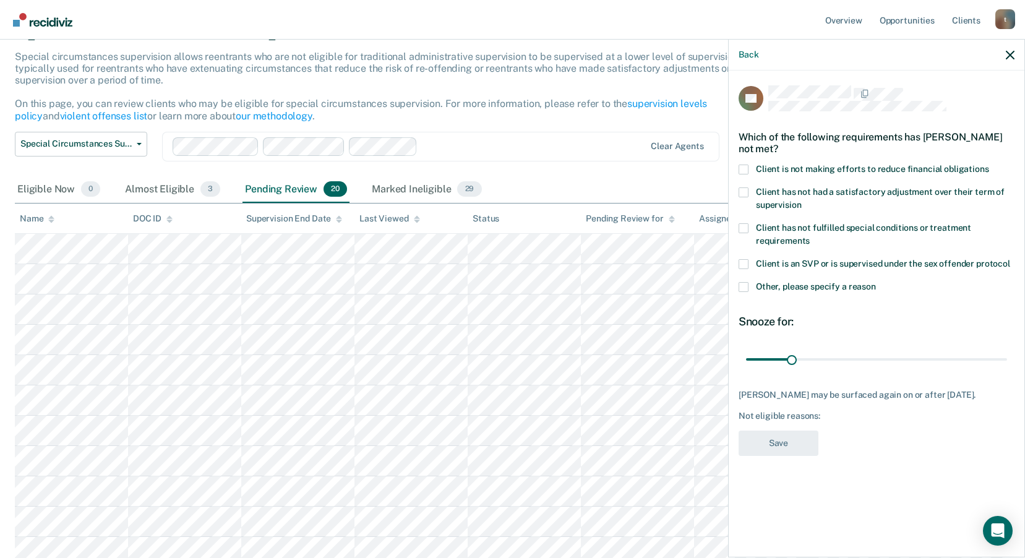
click at [746, 166] on span at bounding box center [744, 170] width 10 height 10
click at [989, 165] on input "Client is not making efforts to reduce financial obligations" at bounding box center [989, 165] width 0 height 0
drag, startPoint x: 810, startPoint y: 354, endPoint x: 834, endPoint y: 361, distance: 24.5
type input "60"
click at [834, 361] on input "range" at bounding box center [876, 359] width 261 height 22
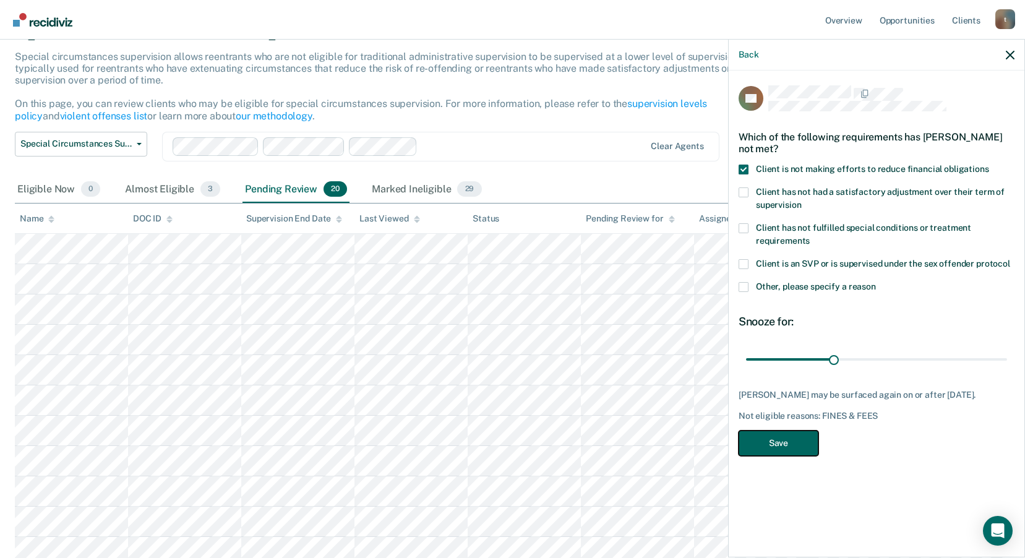
click at [779, 450] on button "Save" at bounding box center [779, 443] width 80 height 25
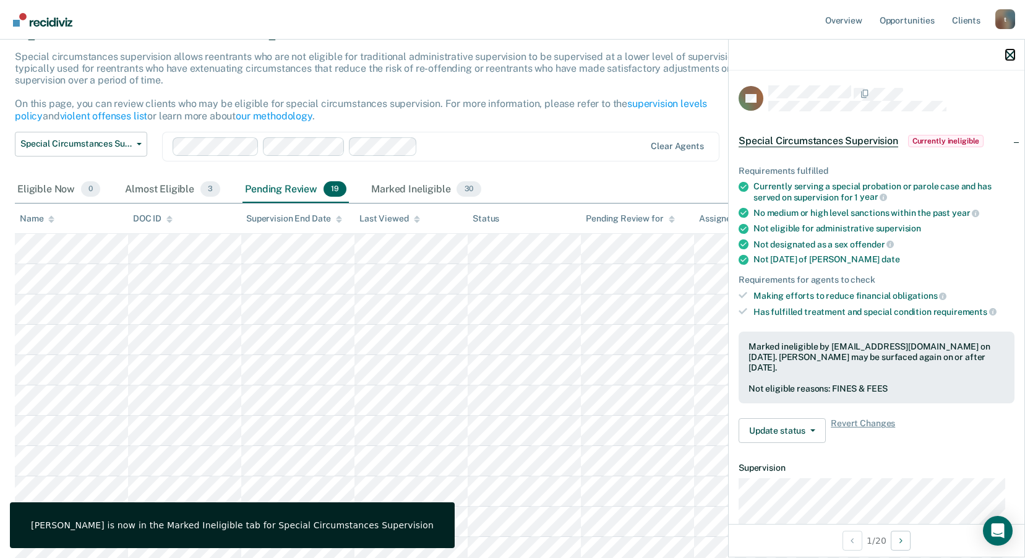
click at [1008, 55] on icon "button" at bounding box center [1010, 55] width 9 height 9
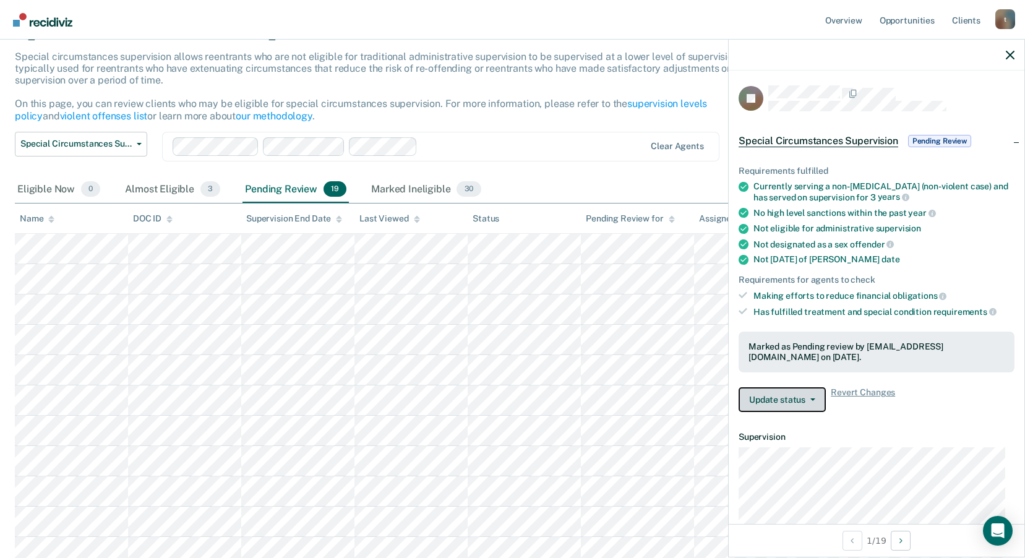
click at [820, 397] on button "Update status" at bounding box center [782, 399] width 87 height 25
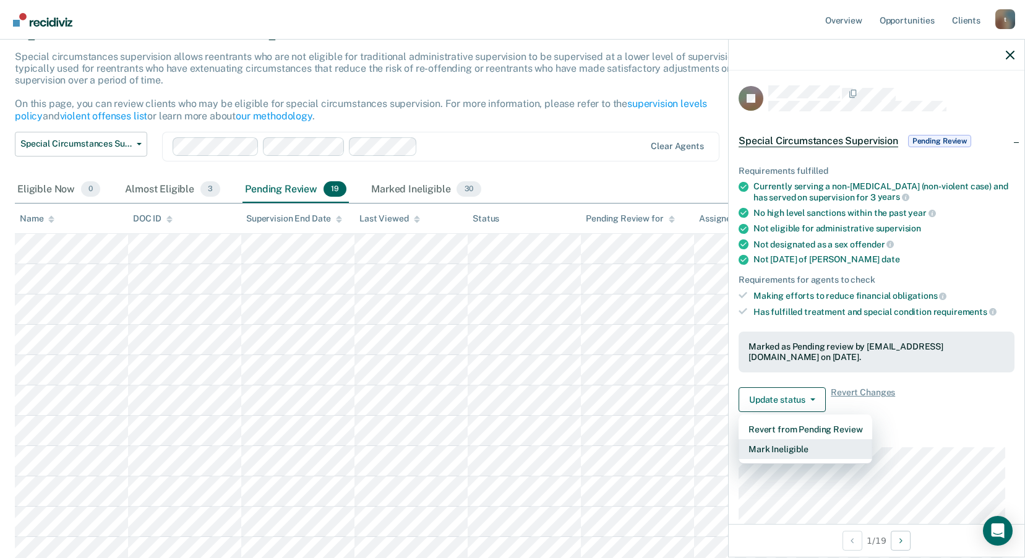
click at [792, 444] on button "Mark Ineligible" at bounding box center [806, 449] width 134 height 20
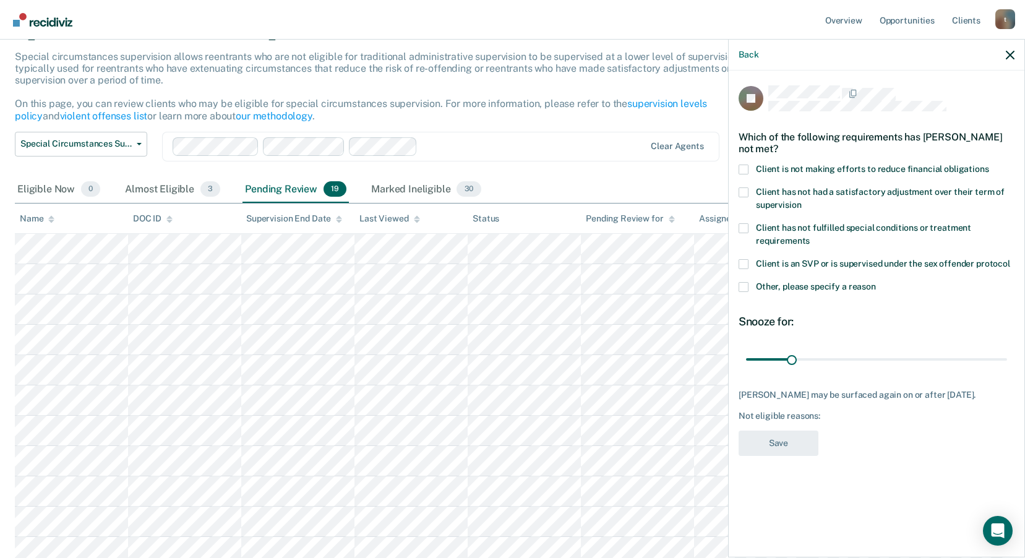
click at [745, 169] on span at bounding box center [744, 170] width 10 height 10
click at [989, 165] on input "Client is not making efforts to reduce financial obligations" at bounding box center [989, 165] width 0 height 0
drag, startPoint x: 789, startPoint y: 355, endPoint x: 834, endPoint y: 364, distance: 45.5
type input "60"
click at [834, 364] on input "range" at bounding box center [876, 359] width 261 height 22
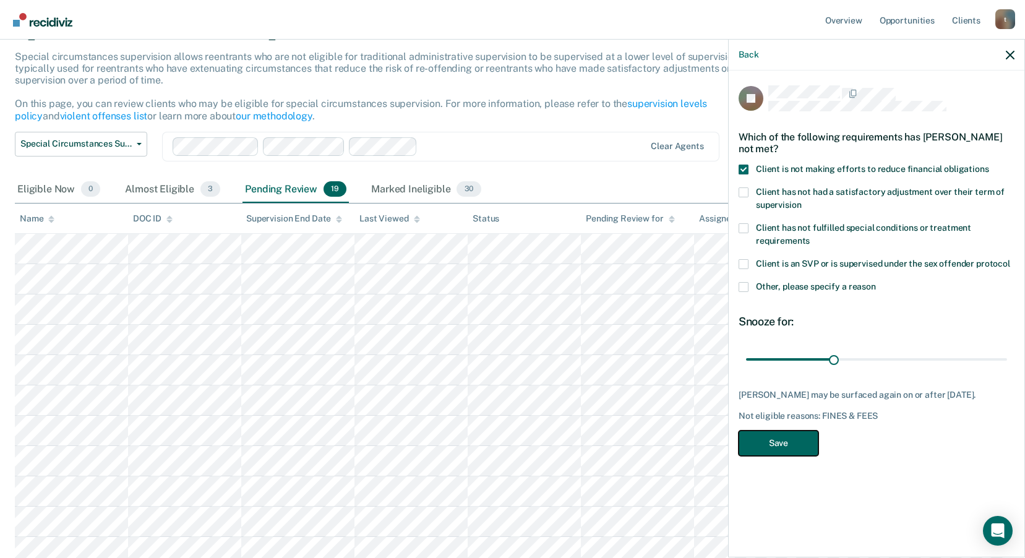
click at [794, 441] on button "Save" at bounding box center [779, 443] width 80 height 25
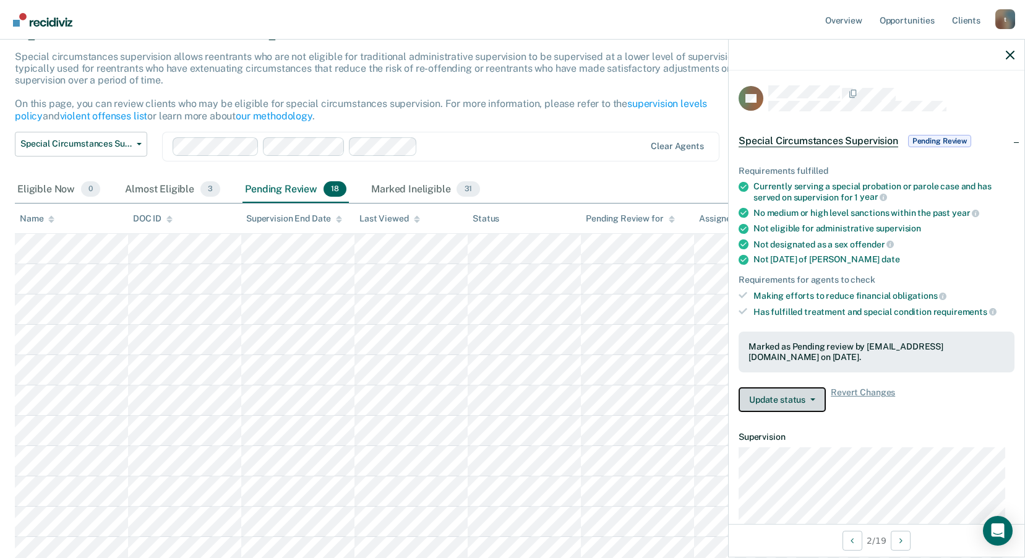
click at [805, 393] on button "Update status" at bounding box center [782, 399] width 87 height 25
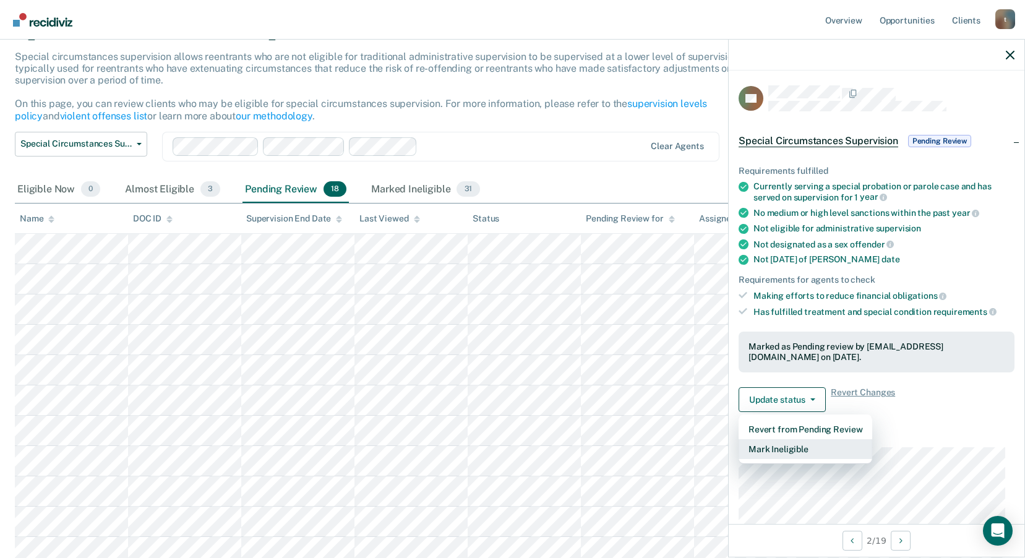
click at [808, 441] on button "Mark Ineligible" at bounding box center [806, 449] width 134 height 20
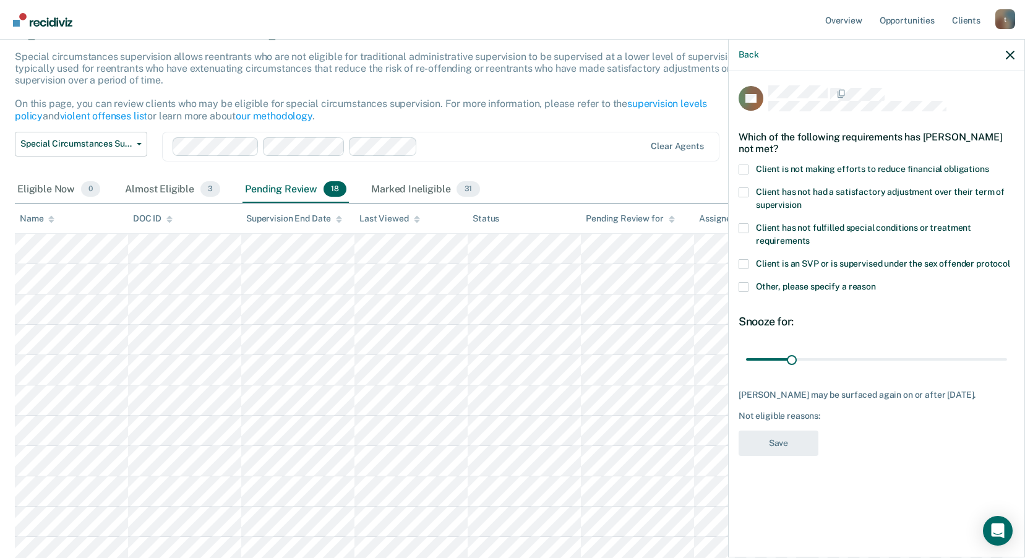
click at [742, 165] on span at bounding box center [744, 170] width 10 height 10
click at [989, 165] on input "Client is not making efforts to reduce financial obligations" at bounding box center [989, 165] width 0 height 0
drag, startPoint x: 794, startPoint y: 359, endPoint x: 833, endPoint y: 361, distance: 39.0
type input "60"
click at [833, 361] on input "range" at bounding box center [876, 359] width 261 height 22
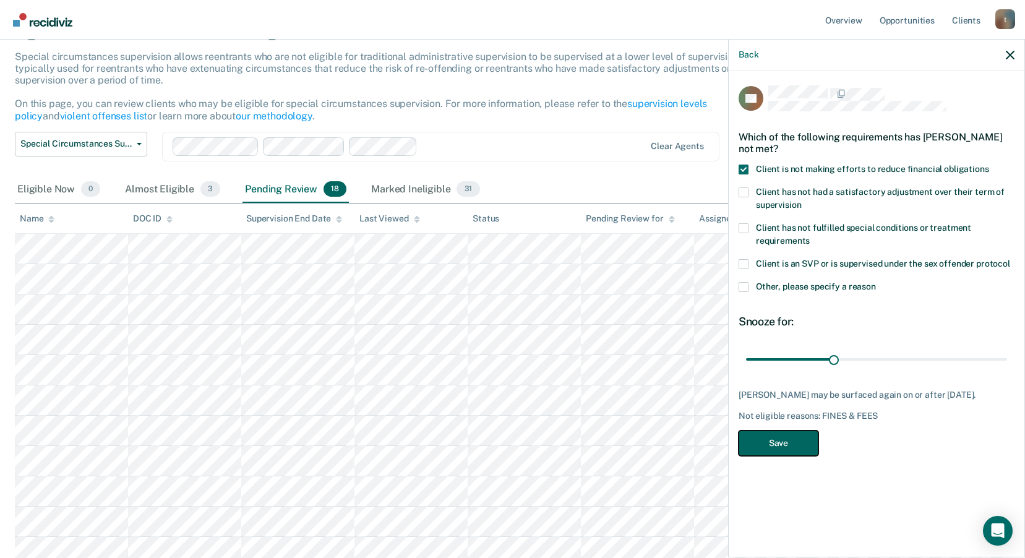
click at [768, 450] on button "Save" at bounding box center [779, 443] width 80 height 25
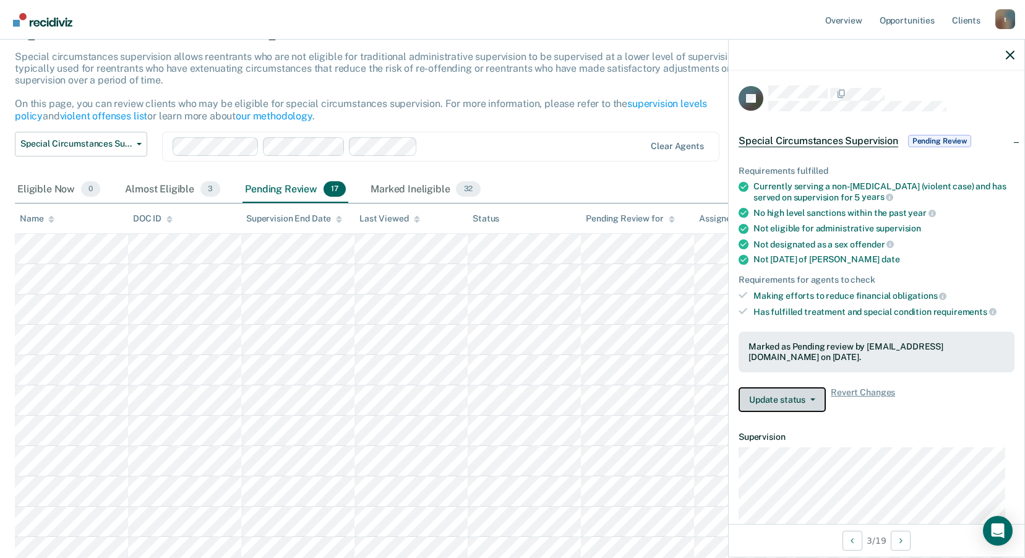
click at [812, 399] on icon "button" at bounding box center [812, 399] width 5 height 2
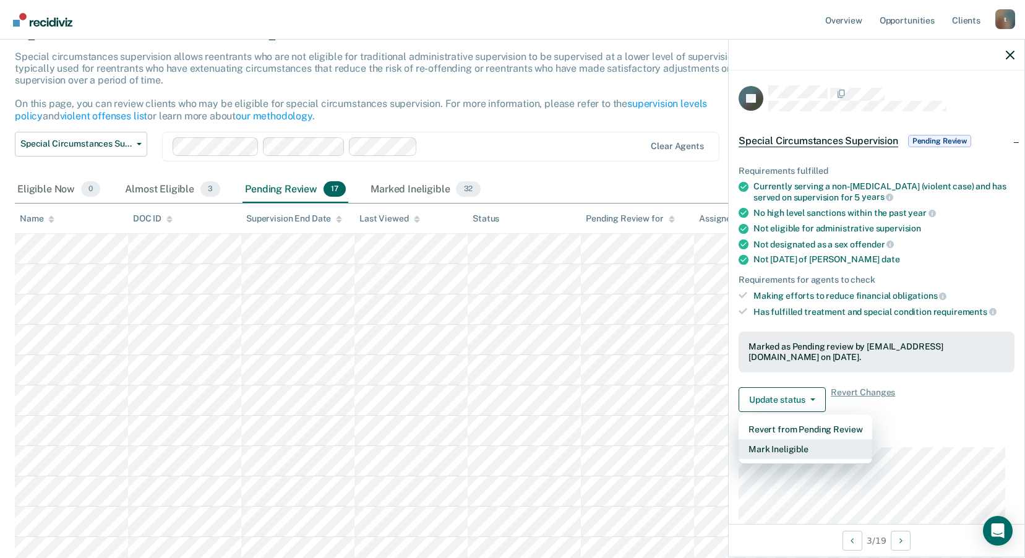
click at [783, 448] on button "Mark Ineligible" at bounding box center [806, 449] width 134 height 20
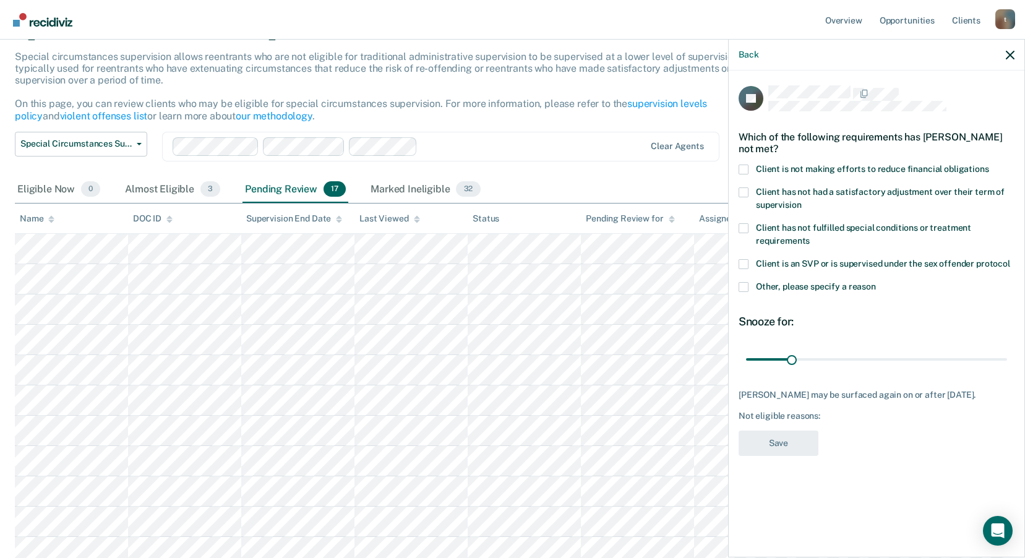
click at [745, 166] on span at bounding box center [744, 170] width 10 height 10
click at [989, 165] on input "Client is not making efforts to reduce financial obligations" at bounding box center [989, 165] width 0 height 0
drag, startPoint x: 794, startPoint y: 359, endPoint x: 875, endPoint y: 366, distance: 81.9
type input "90"
click at [875, 366] on input "range" at bounding box center [876, 359] width 261 height 22
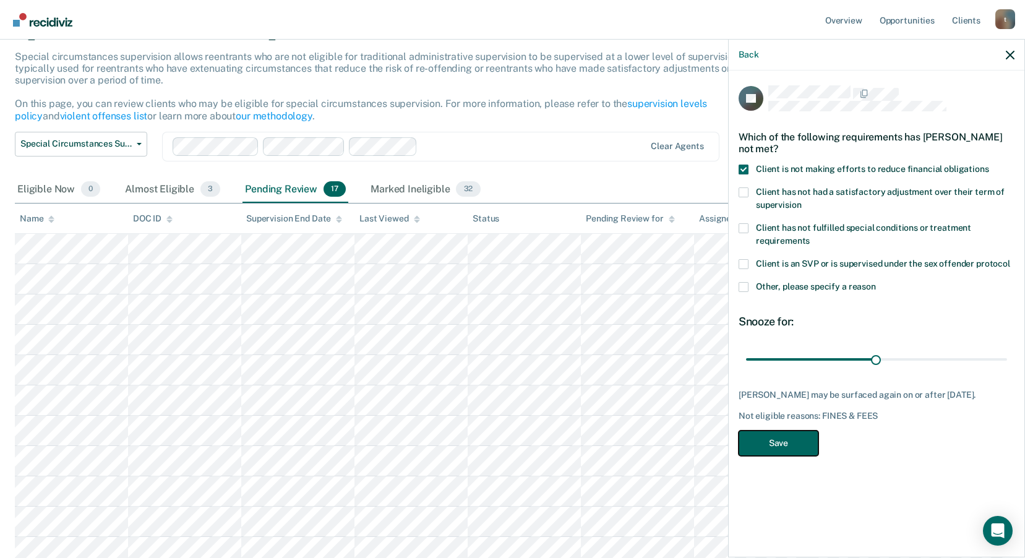
click at [793, 455] on button "Save" at bounding box center [779, 443] width 80 height 25
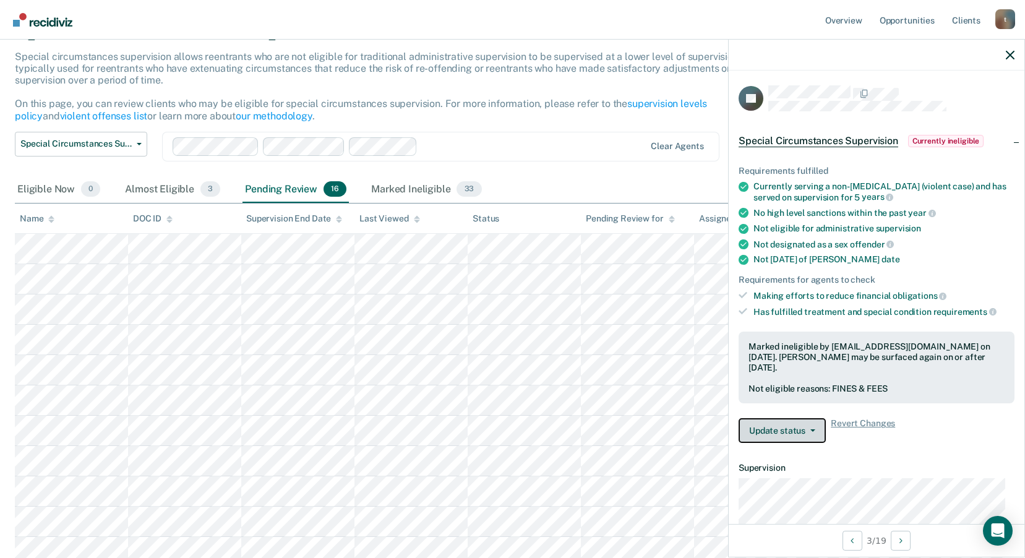
click at [804, 435] on button "Update status" at bounding box center [782, 430] width 87 height 25
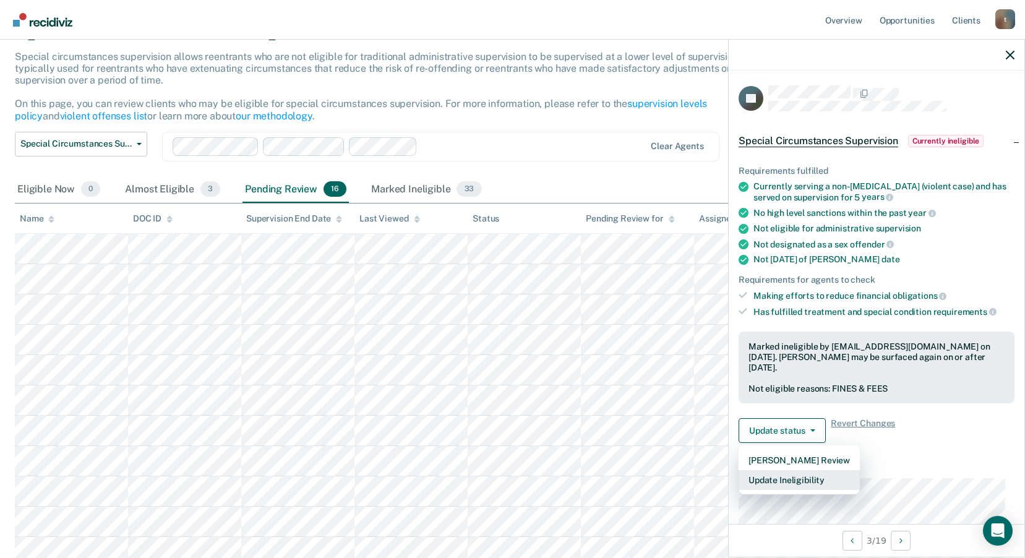
click at [790, 481] on button "Update Ineligibility" at bounding box center [799, 480] width 121 height 20
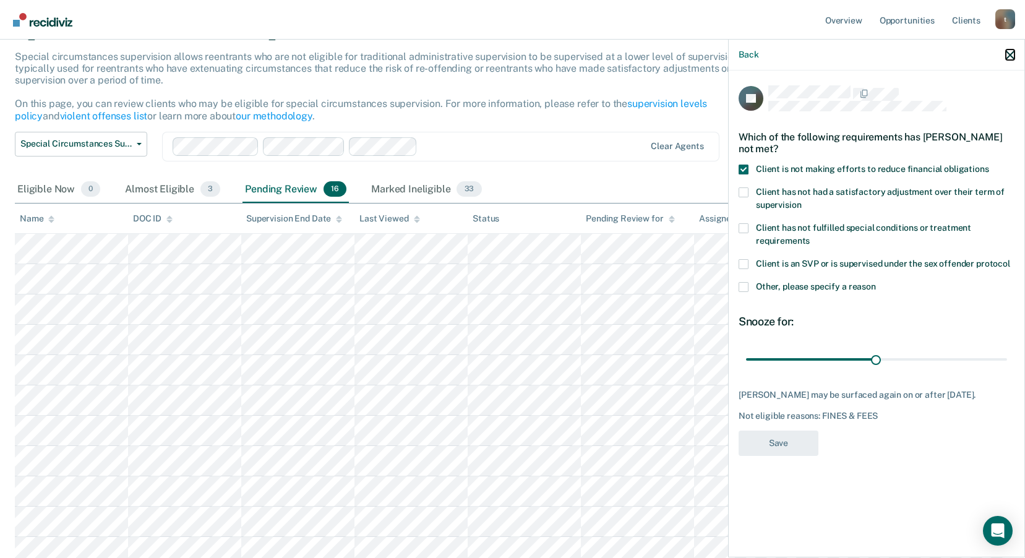
click at [1008, 54] on icon "button" at bounding box center [1010, 55] width 9 height 9
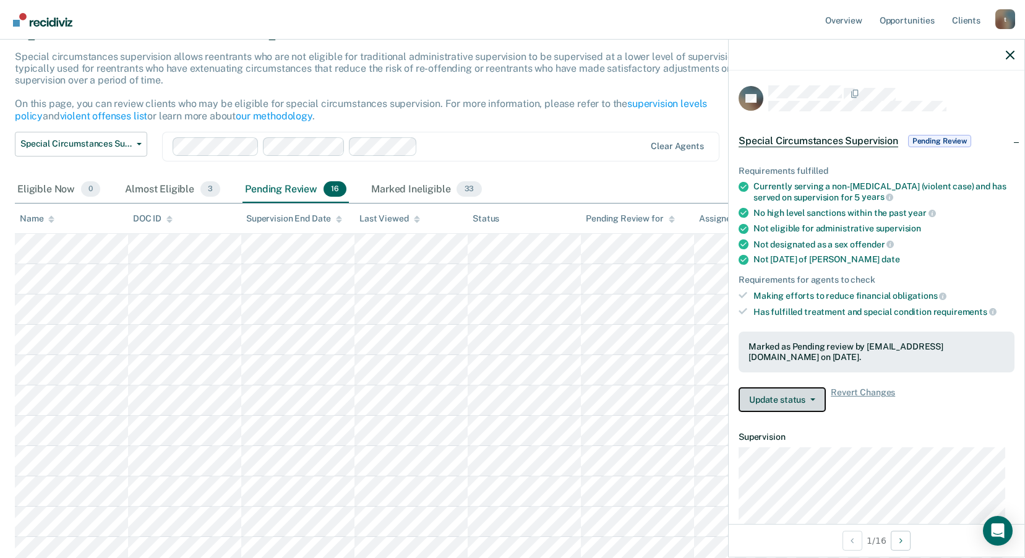
click at [782, 393] on button "Update status" at bounding box center [782, 399] width 87 height 25
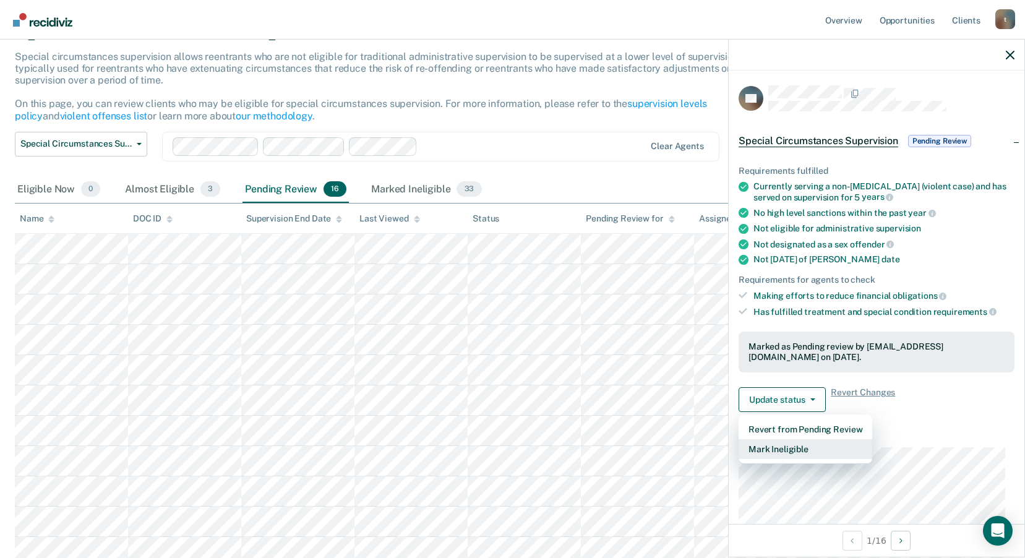
click at [799, 446] on button "Mark Ineligible" at bounding box center [806, 449] width 134 height 20
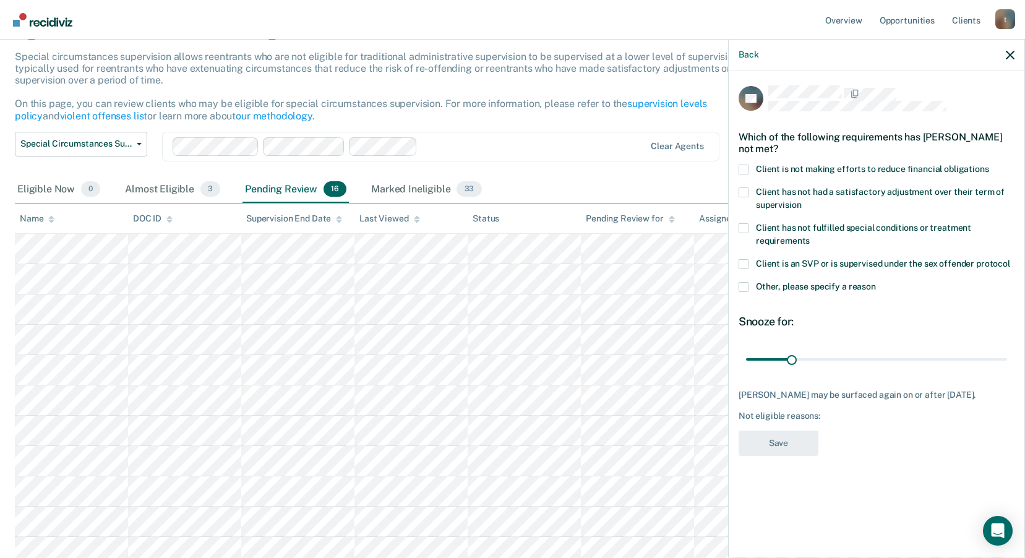
click at [750, 286] on label "Other, please specify a reason" at bounding box center [877, 288] width 276 height 13
click at [876, 282] on input "Other, please specify a reason" at bounding box center [876, 282] width 0 height 0
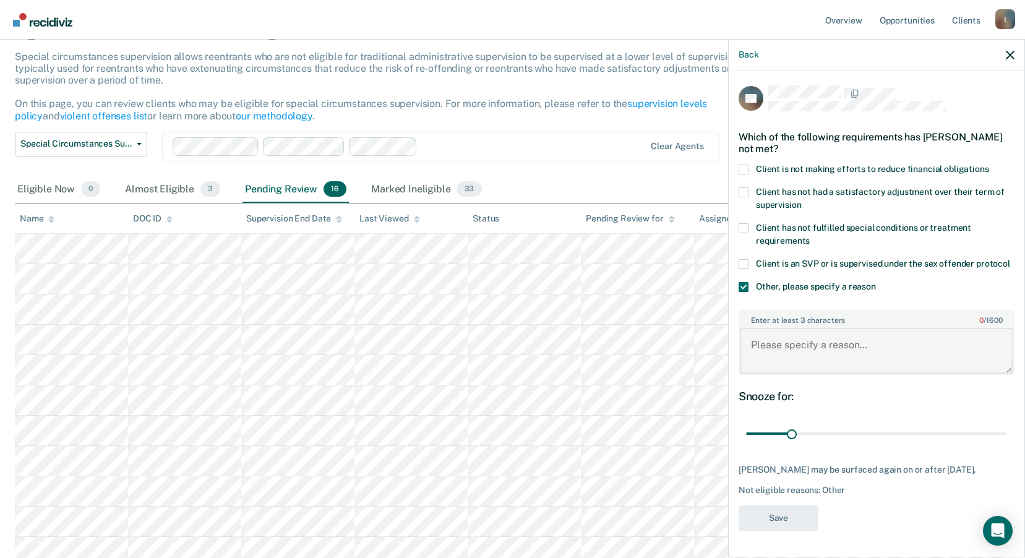
click at [799, 352] on textarea "Enter at least 3 characters 0 / 1600" at bounding box center [876, 351] width 273 height 46
type textarea "domestic violence protocol"
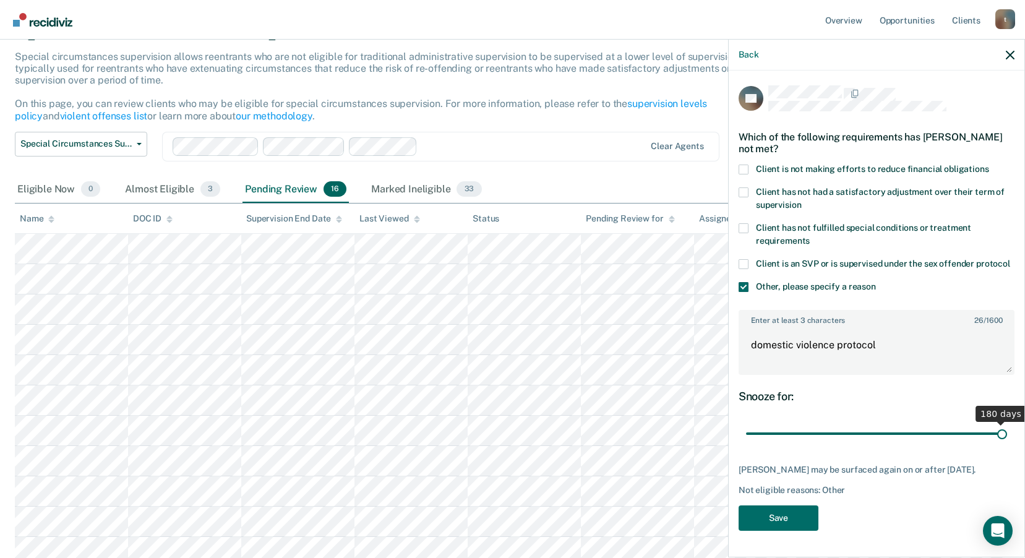
drag, startPoint x: 792, startPoint y: 434, endPoint x: 1040, endPoint y: 431, distance: 247.4
type input "180"
click at [1007, 431] on input "range" at bounding box center [876, 434] width 261 height 22
click at [761, 514] on button "Save" at bounding box center [779, 517] width 80 height 25
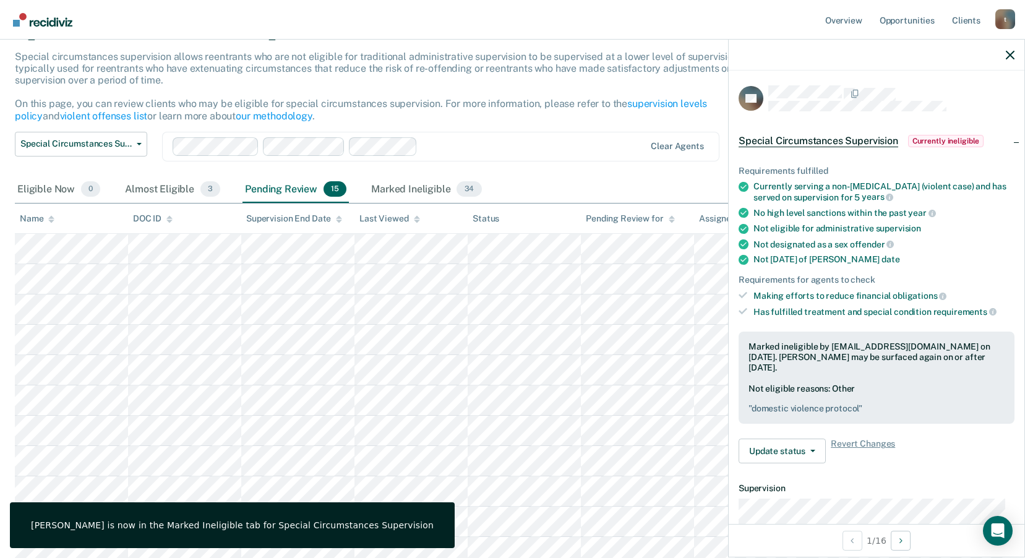
click at [574, 186] on div "Eligible Now 0 Almost Eligible 3 Pending Review 15 Marked Ineligible 34" at bounding box center [512, 190] width 995 height 28
click at [1009, 56] on icon "button" at bounding box center [1010, 55] width 9 height 9
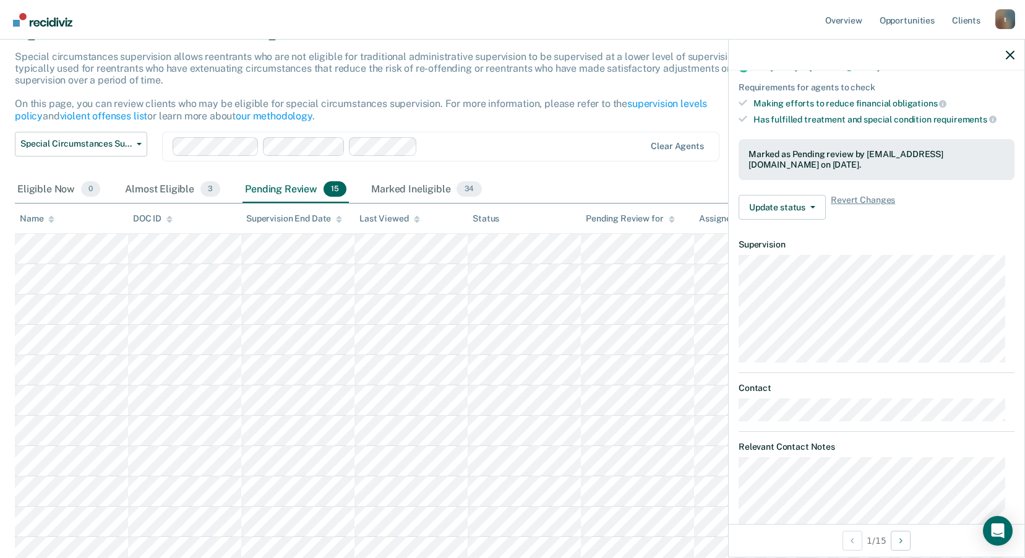
scroll to position [0, 0]
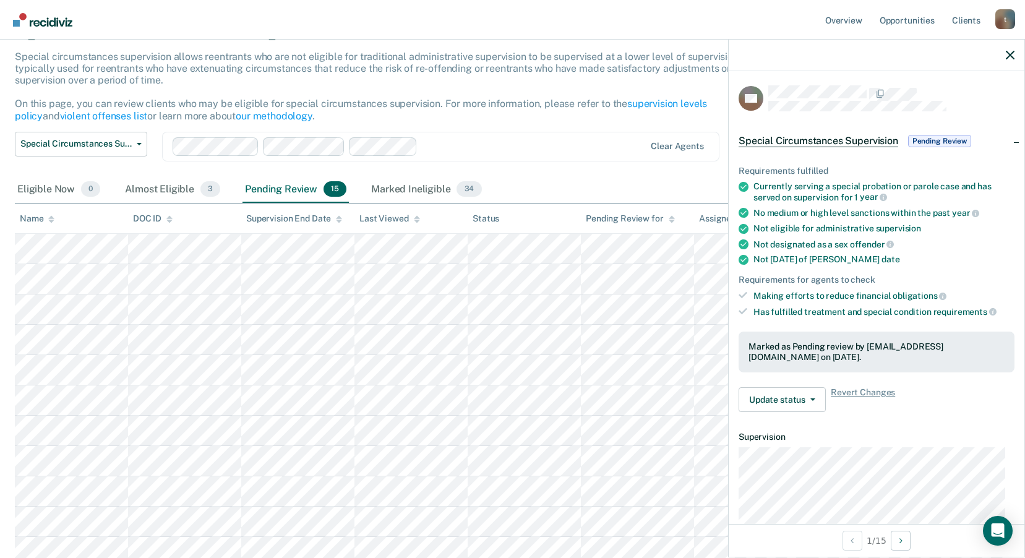
click at [1014, 59] on div at bounding box center [877, 55] width 296 height 31
click at [1009, 59] on icon "button" at bounding box center [1010, 55] width 9 height 9
click at [815, 397] on button "Update status" at bounding box center [782, 399] width 87 height 25
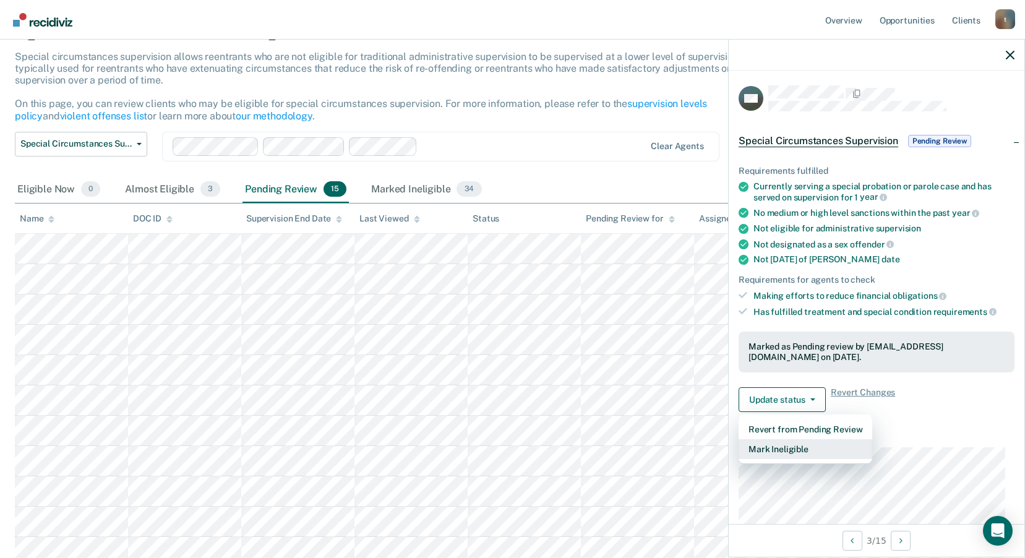
click at [808, 439] on button "Mark Ineligible" at bounding box center [806, 449] width 134 height 20
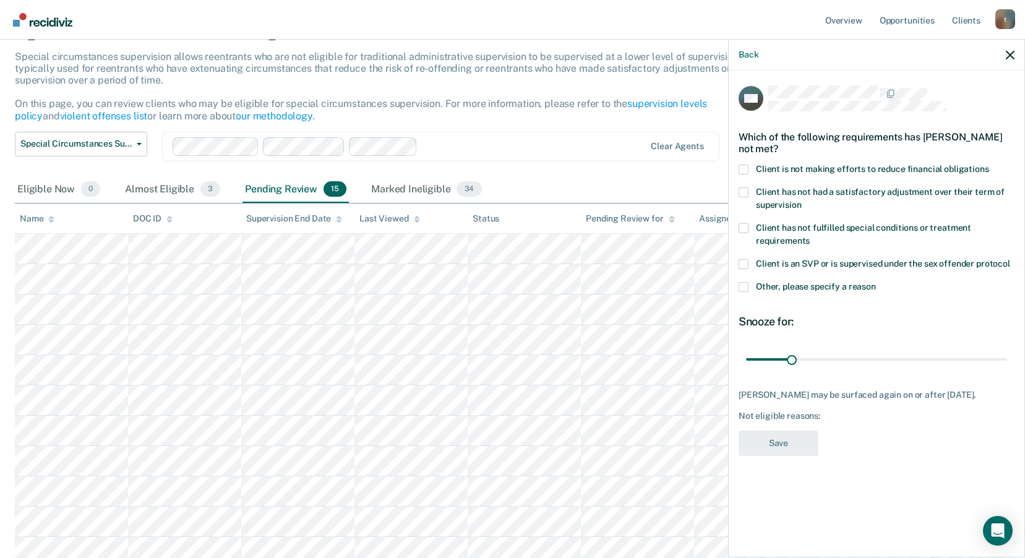
click at [752, 199] on label "Client has not had a satisfactory adjustment over their term of supervision" at bounding box center [877, 200] width 276 height 26
click at [801, 200] on input "Client has not had a satisfactory adjustment over their term of supervision" at bounding box center [801, 200] width 0 height 0
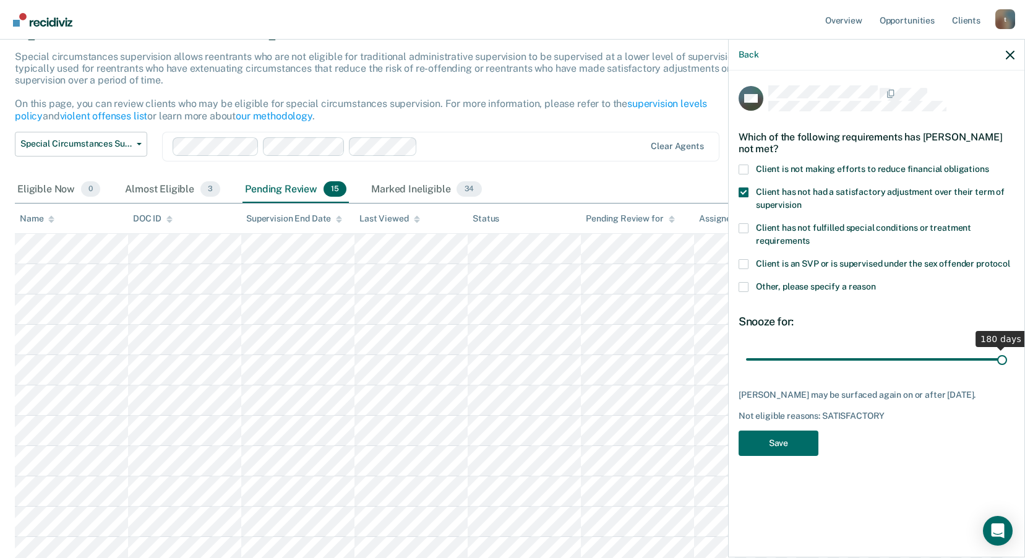
drag, startPoint x: 791, startPoint y: 362, endPoint x: 1078, endPoint y: 369, distance: 286.5
type input "180"
click at [1007, 369] on input "range" at bounding box center [876, 359] width 261 height 22
click at [779, 443] on button "Save" at bounding box center [779, 443] width 80 height 25
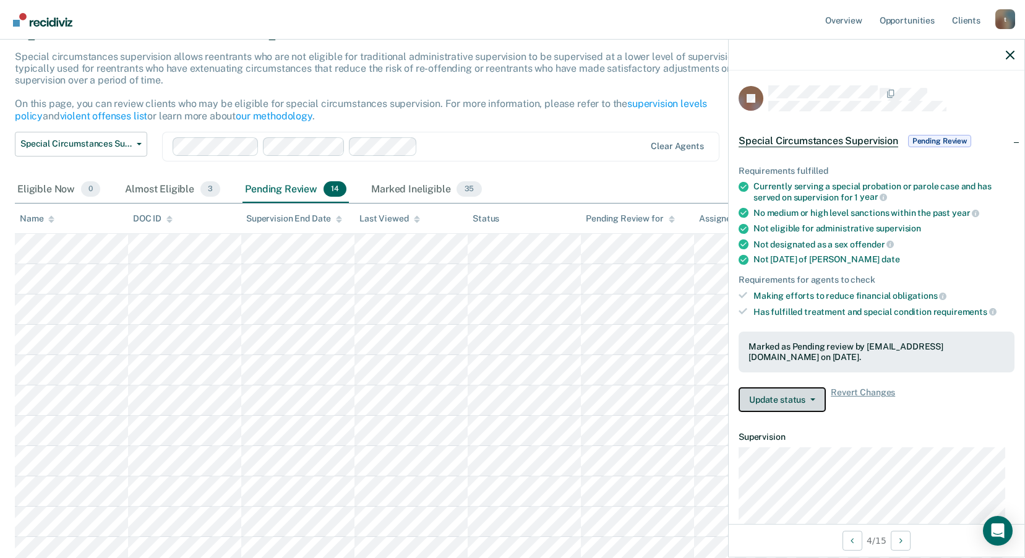
click at [815, 392] on button "Update status" at bounding box center [782, 399] width 87 height 25
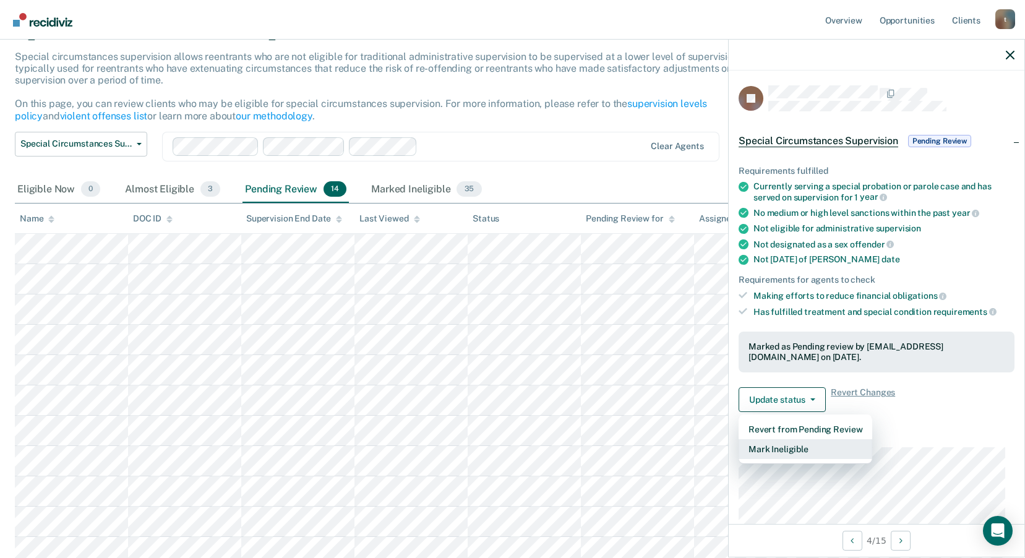
click at [791, 440] on button "Mark Ineligible" at bounding box center [806, 449] width 134 height 20
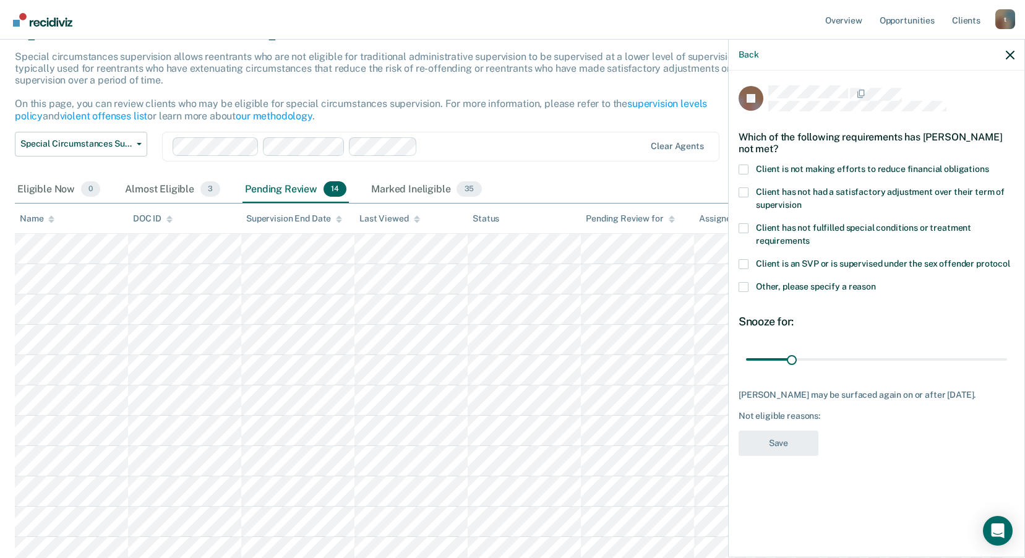
click at [747, 165] on span at bounding box center [744, 170] width 10 height 10
click at [989, 165] on input "Client is not making efforts to reduce financial obligations" at bounding box center [989, 165] width 0 height 0
drag, startPoint x: 791, startPoint y: 361, endPoint x: 833, endPoint y: 367, distance: 43.1
type input "60"
click at [833, 367] on input "range" at bounding box center [876, 359] width 261 height 22
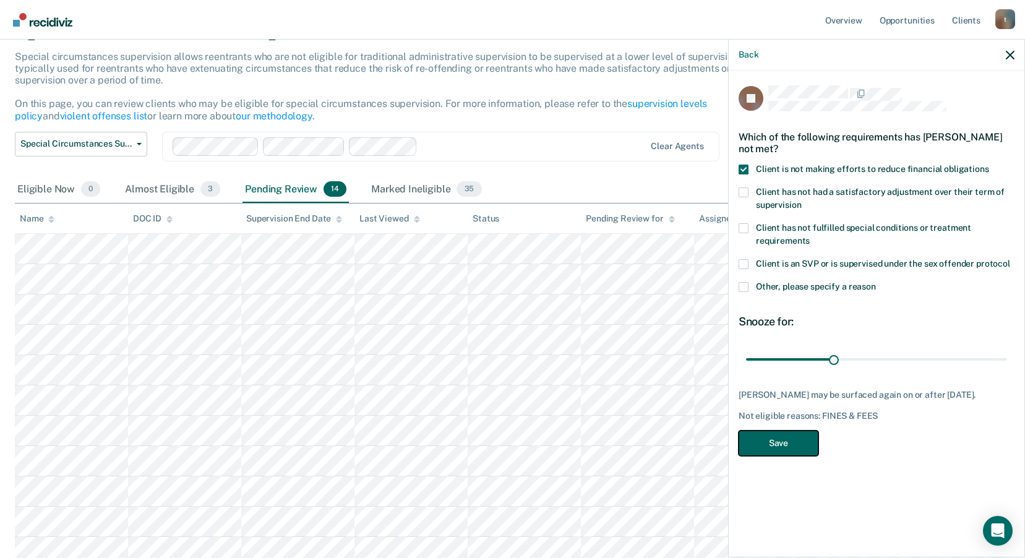
click at [797, 447] on button "Save" at bounding box center [779, 443] width 80 height 25
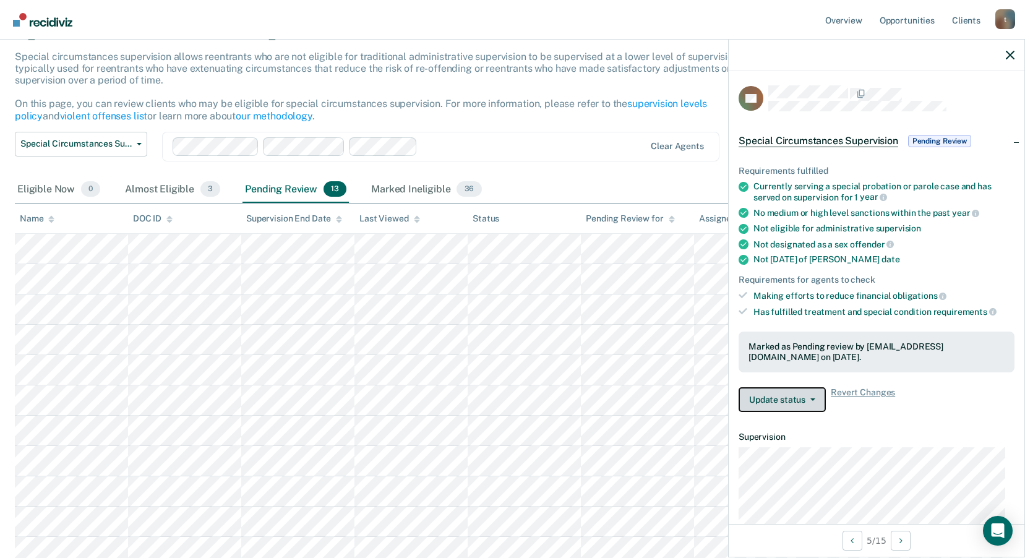
click at [789, 403] on button "Update status" at bounding box center [782, 399] width 87 height 25
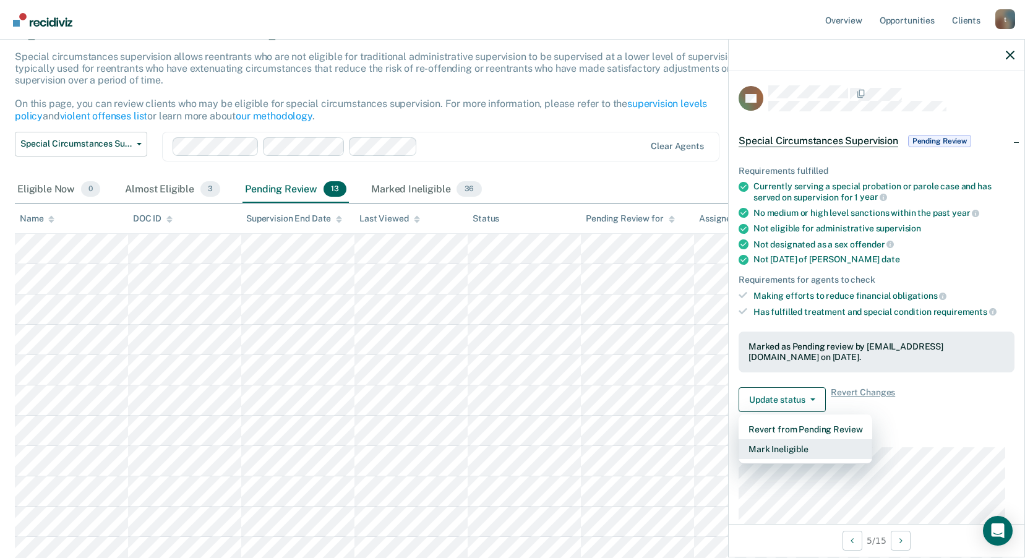
click at [797, 450] on button "Mark Ineligible" at bounding box center [806, 449] width 134 height 20
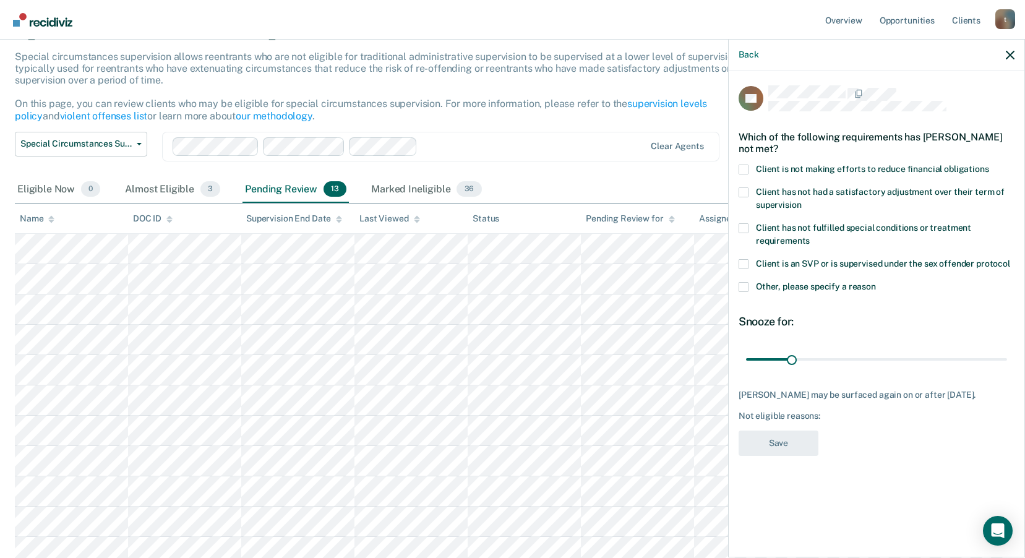
click at [745, 173] on span at bounding box center [744, 170] width 10 height 10
click at [989, 165] on input "Client is not making efforts to reduce financial obligations" at bounding box center [989, 165] width 0 height 0
drag, startPoint x: 794, startPoint y: 356, endPoint x: 834, endPoint y: 361, distance: 39.8
type input "60"
click at [834, 361] on input "range" at bounding box center [876, 359] width 261 height 22
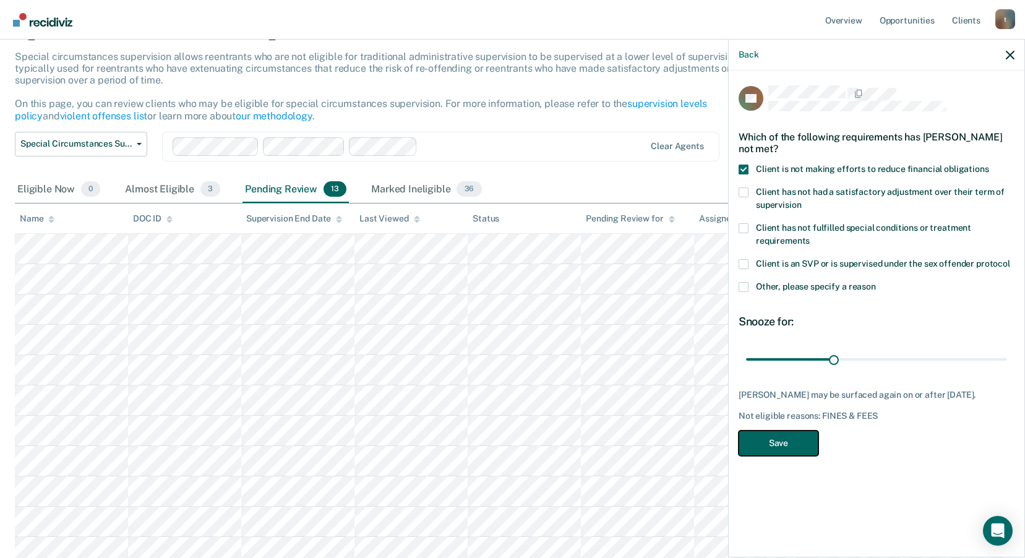
click at [794, 456] on button "Save" at bounding box center [779, 443] width 80 height 25
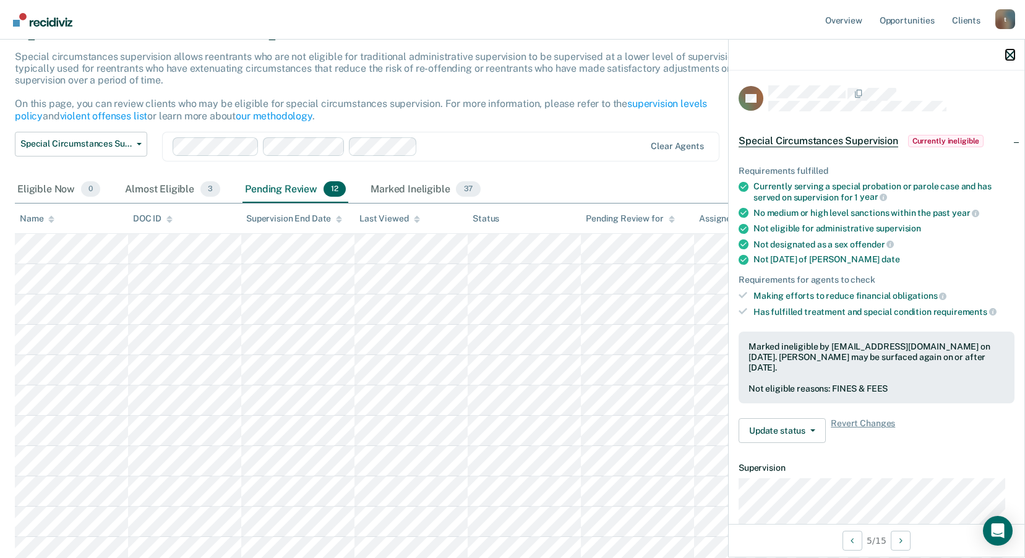
click at [1007, 56] on icon "button" at bounding box center [1010, 55] width 9 height 9
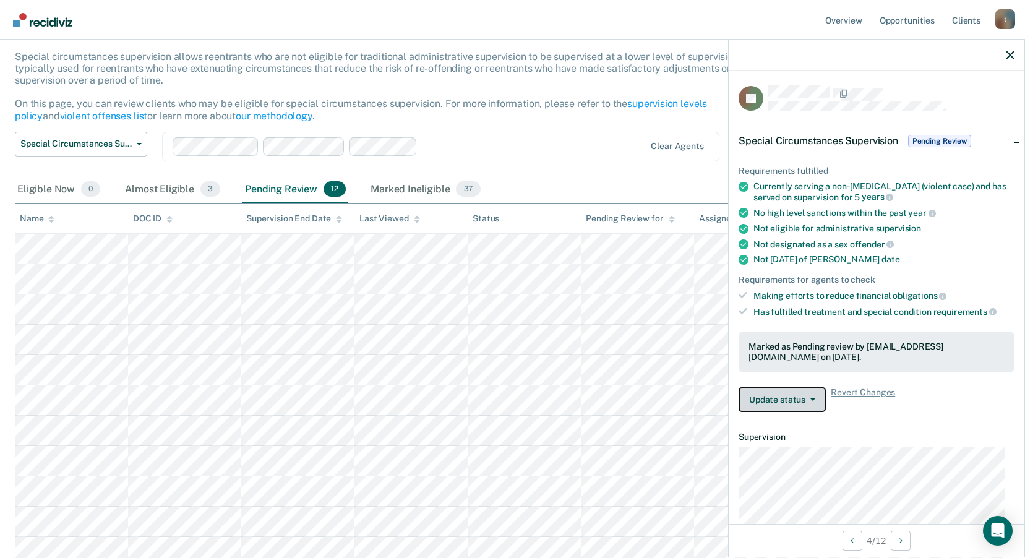
click at [778, 394] on button "Update status" at bounding box center [782, 399] width 87 height 25
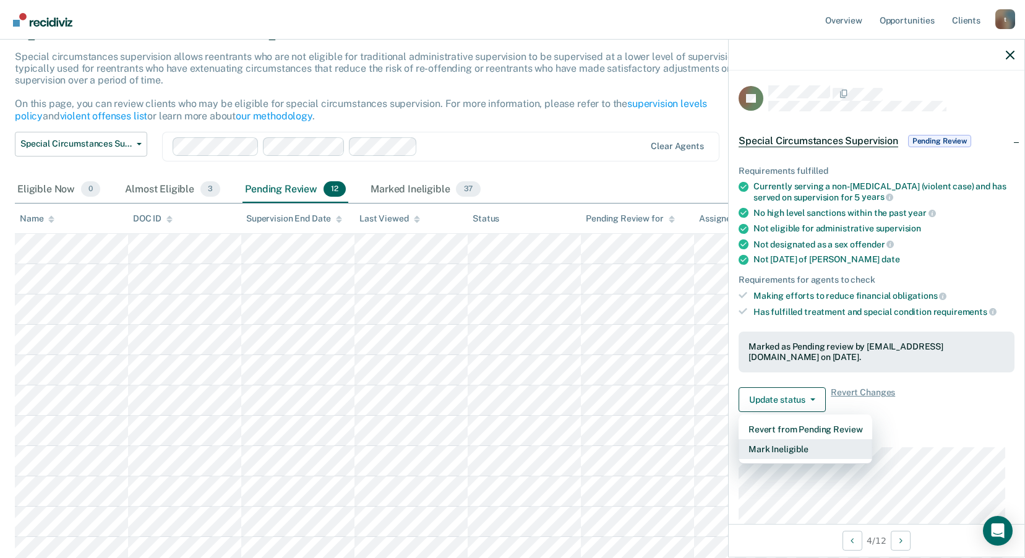
click at [798, 439] on button "Mark Ineligible" at bounding box center [806, 449] width 134 height 20
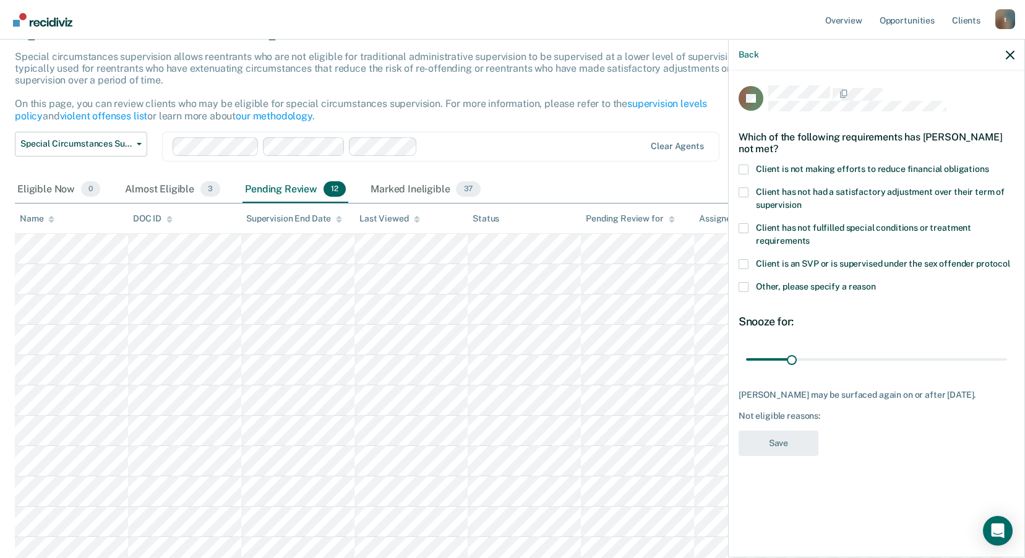
click at [750, 173] on label "Client is not making efforts to reduce financial obligations" at bounding box center [877, 171] width 276 height 13
click at [989, 165] on input "Client is not making efforts to reduce financial obligations" at bounding box center [989, 165] width 0 height 0
drag, startPoint x: 789, startPoint y: 356, endPoint x: 876, endPoint y: 372, distance: 88.7
type input "90"
click at [876, 370] on input "range" at bounding box center [876, 359] width 261 height 22
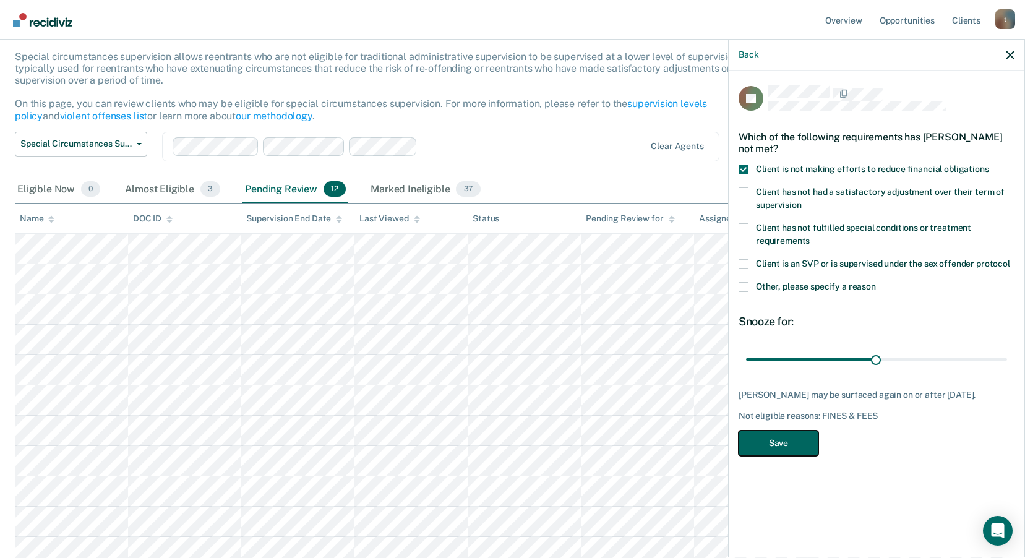
click at [788, 449] on button "Save" at bounding box center [779, 443] width 80 height 25
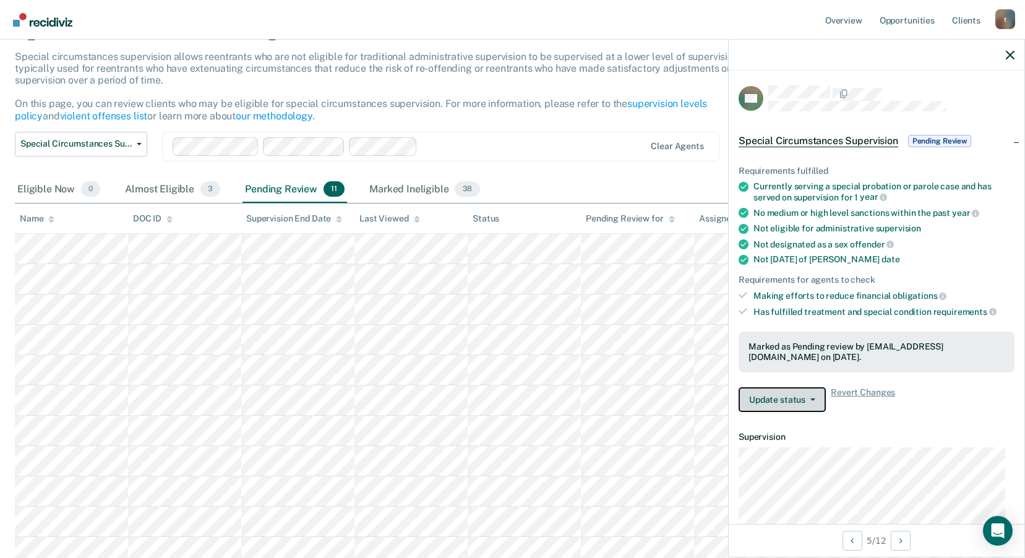
click at [762, 401] on button "Update status" at bounding box center [782, 399] width 87 height 25
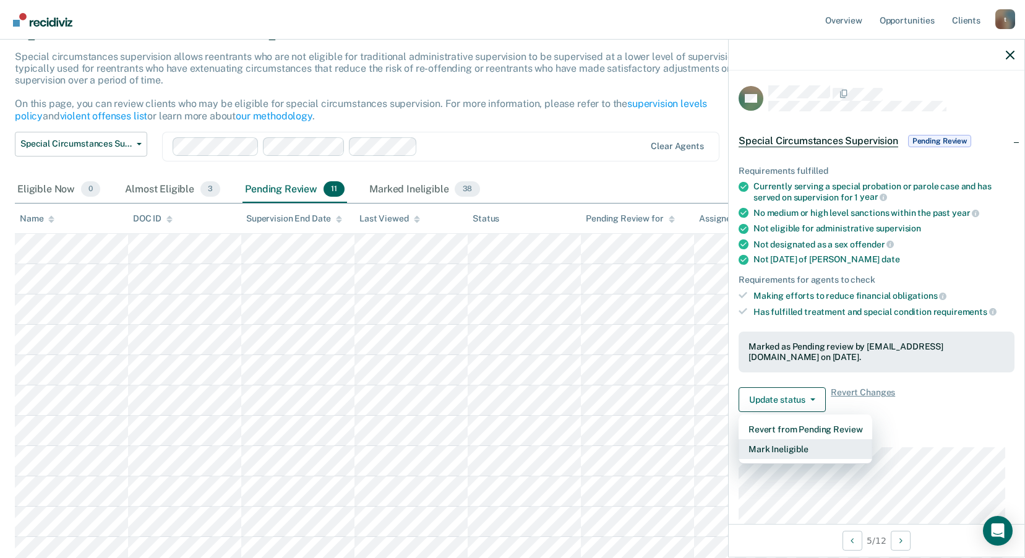
click at [789, 450] on button "Mark Ineligible" at bounding box center [806, 449] width 134 height 20
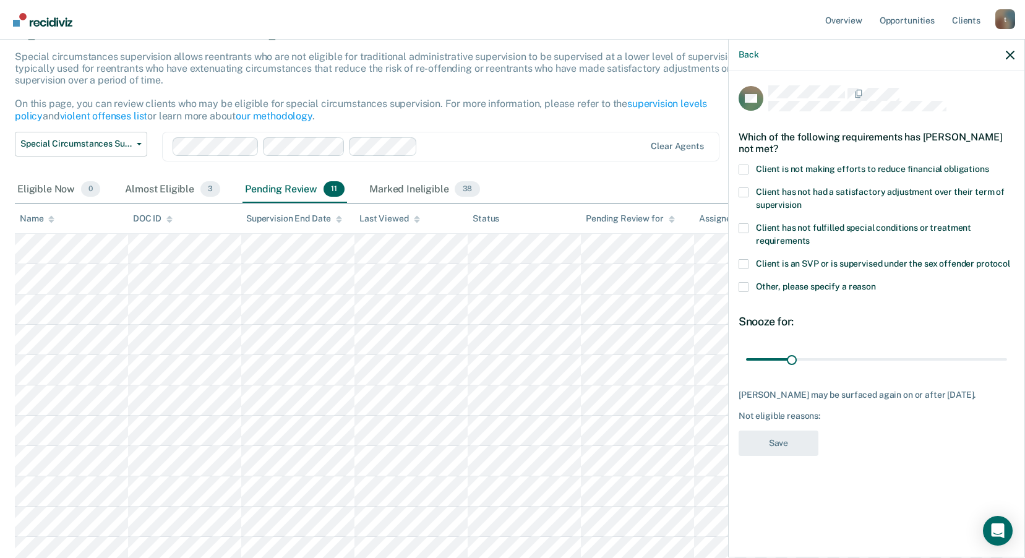
click at [747, 169] on span at bounding box center [744, 170] width 10 height 10
click at [989, 165] on input "Client is not making efforts to reduce financial obligations" at bounding box center [989, 165] width 0 height 0
drag, startPoint x: 792, startPoint y: 356, endPoint x: 876, endPoint y: 362, distance: 84.3
type input "90"
click at [876, 362] on input "range" at bounding box center [876, 359] width 261 height 22
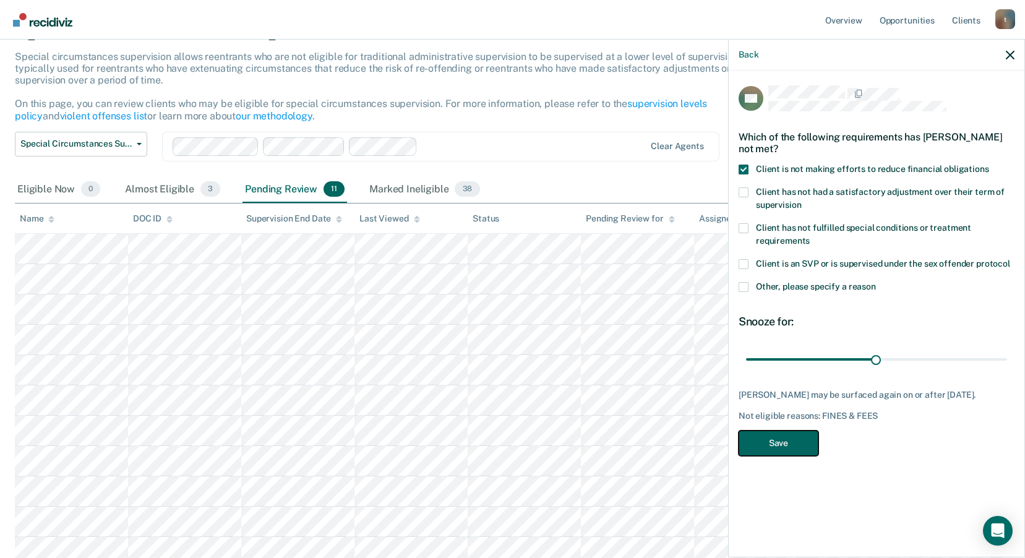
click at [791, 446] on button "Save" at bounding box center [779, 443] width 80 height 25
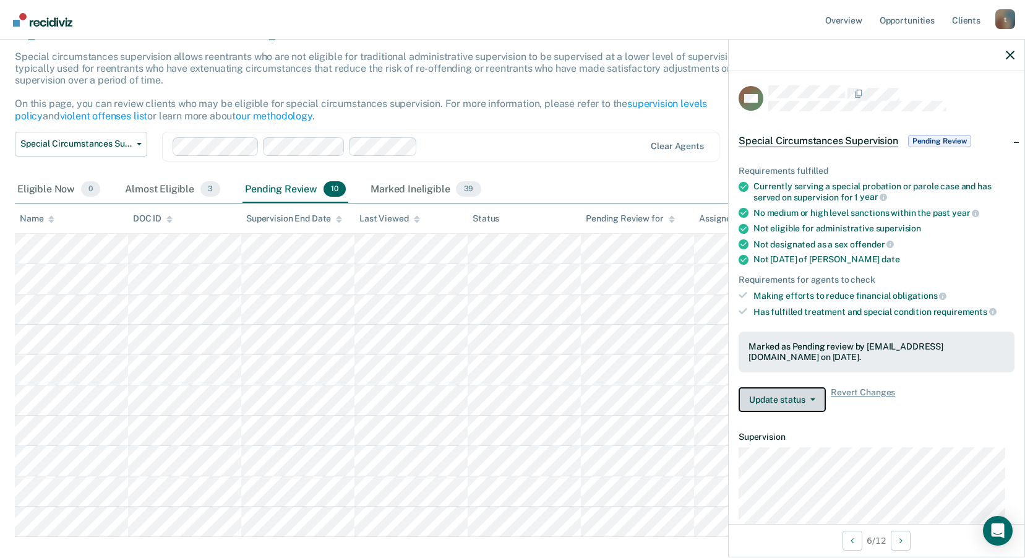
click at [801, 402] on button "Update status" at bounding box center [782, 399] width 87 height 25
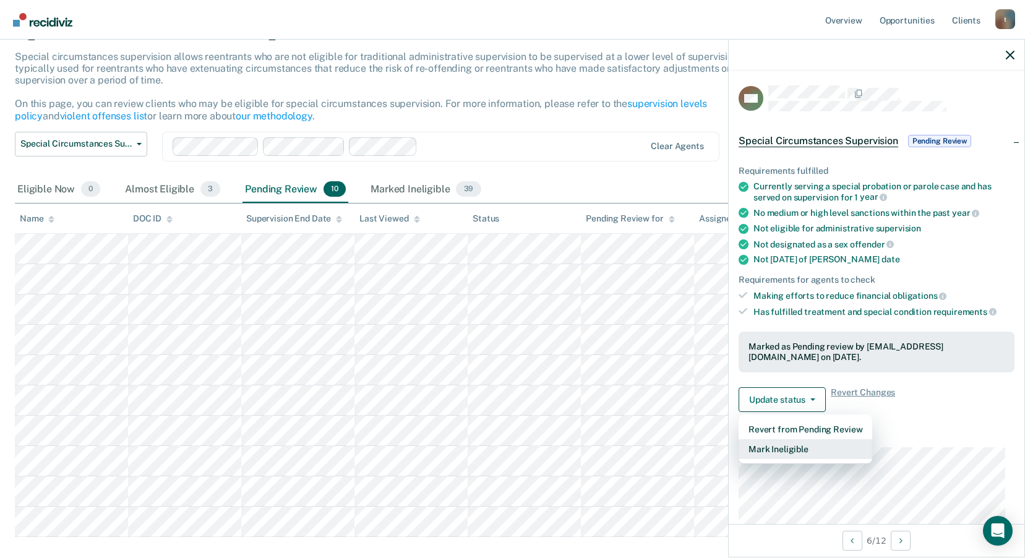
click at [792, 450] on button "Mark Ineligible" at bounding box center [806, 449] width 134 height 20
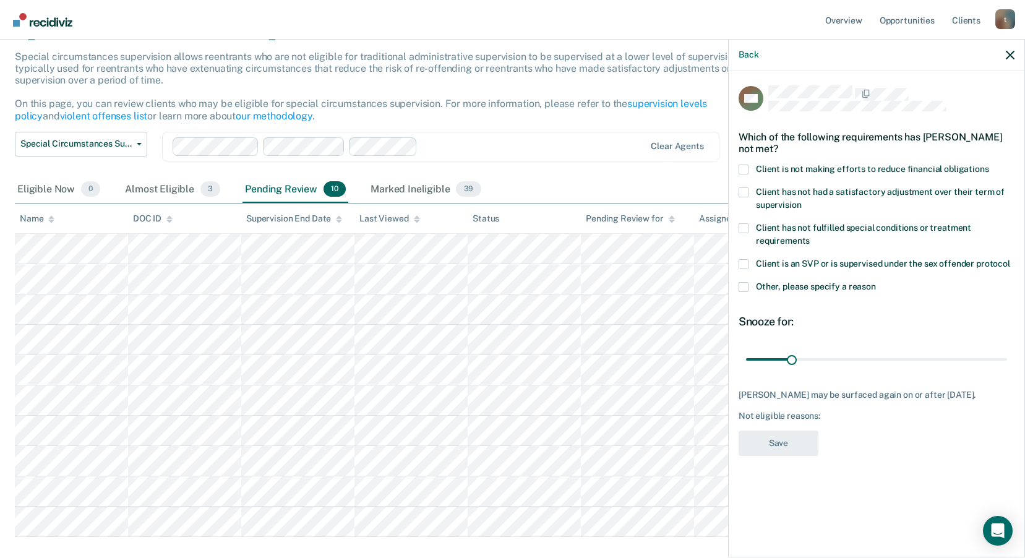
click at [745, 171] on span at bounding box center [744, 170] width 10 height 10
click at [989, 165] on input "Client is not making efforts to reduce financial obligations" at bounding box center [989, 165] width 0 height 0
drag, startPoint x: 791, startPoint y: 354, endPoint x: 876, endPoint y: 362, distance: 85.7
type input "90"
click at [876, 362] on input "range" at bounding box center [876, 359] width 261 height 22
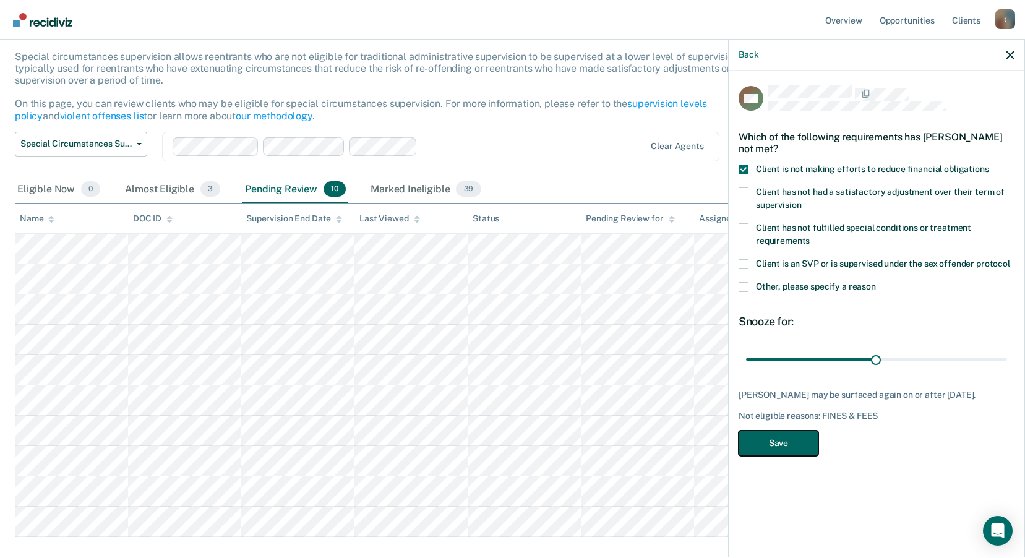
click at [778, 456] on button "Save" at bounding box center [779, 443] width 80 height 25
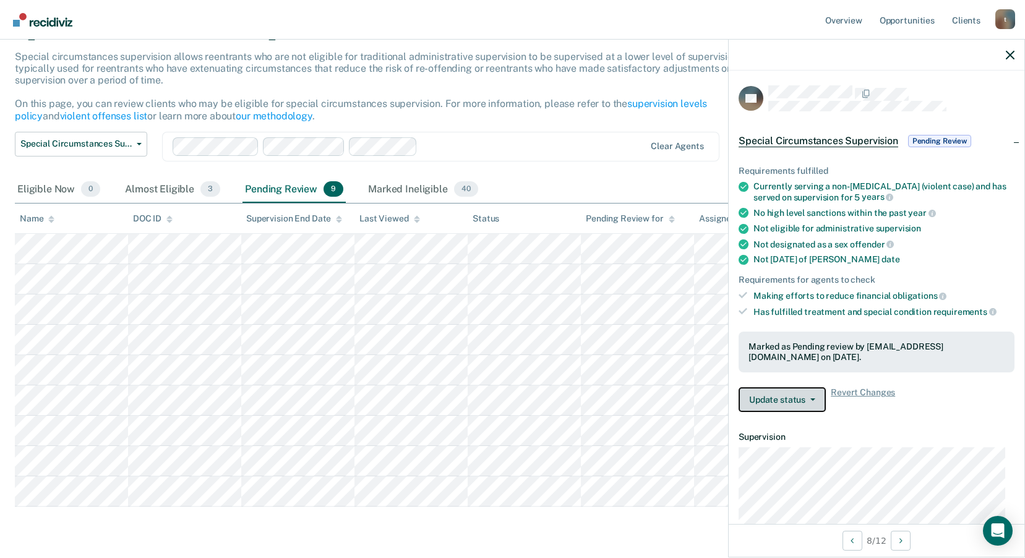
click at [764, 401] on button "Update status" at bounding box center [782, 399] width 87 height 25
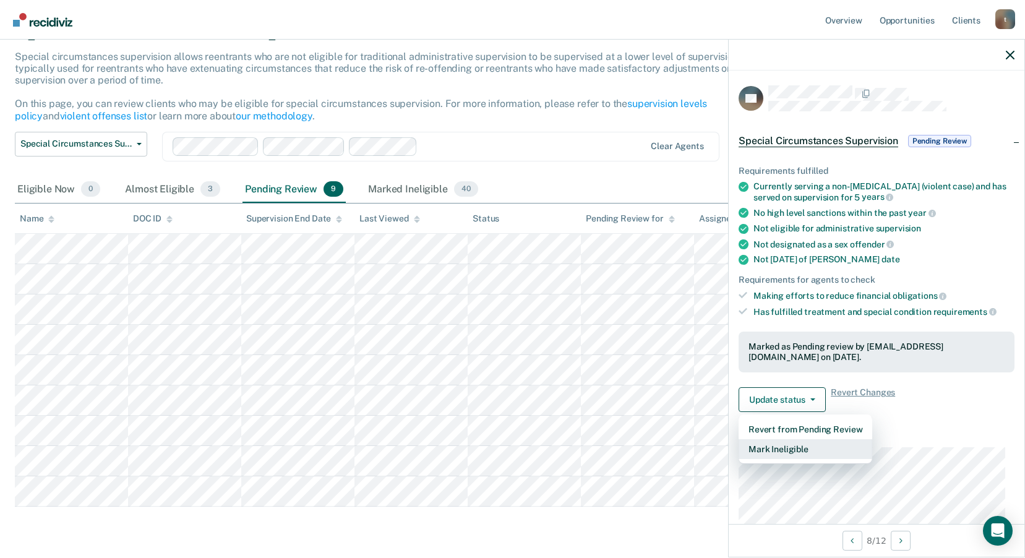
click at [791, 448] on button "Mark Ineligible" at bounding box center [806, 449] width 134 height 20
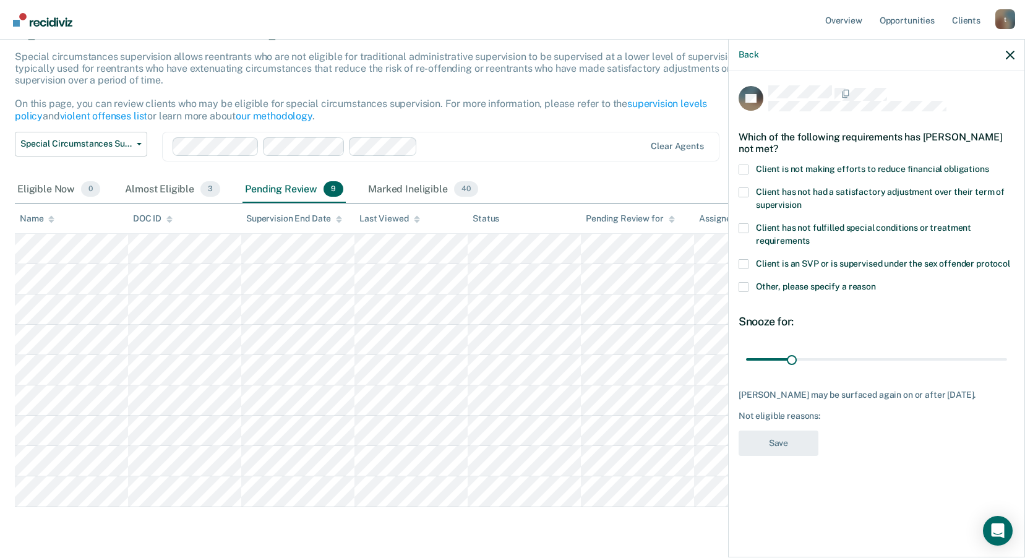
click at [747, 169] on span at bounding box center [744, 170] width 10 height 10
click at [989, 165] on input "Client is not making efforts to reduce financial obligations" at bounding box center [989, 165] width 0 height 0
drag, startPoint x: 795, startPoint y: 360, endPoint x: 833, endPoint y: 362, distance: 37.8
type input "60"
click at [833, 362] on input "range" at bounding box center [876, 359] width 261 height 22
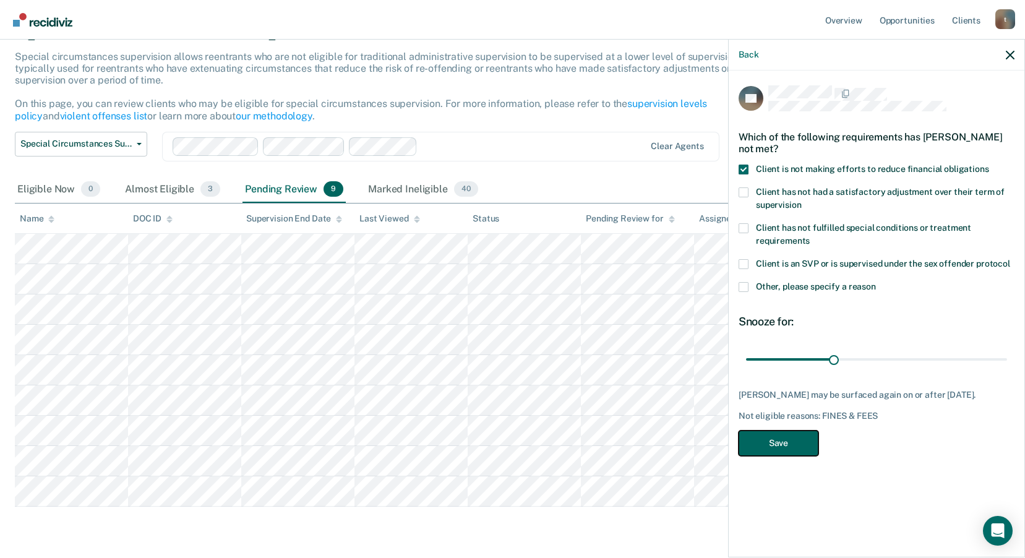
click at [779, 447] on button "Save" at bounding box center [779, 443] width 80 height 25
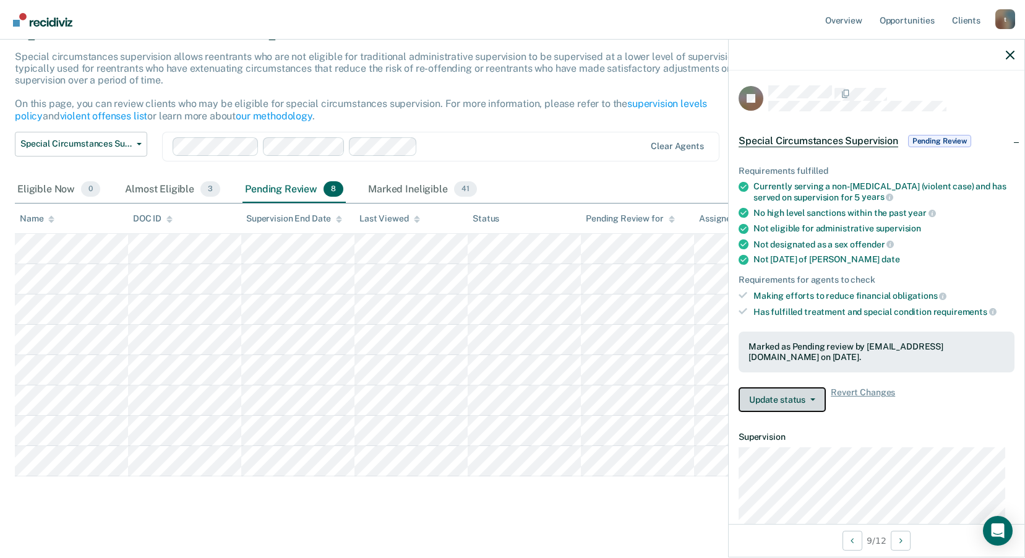
click at [771, 395] on button "Update status" at bounding box center [782, 399] width 87 height 25
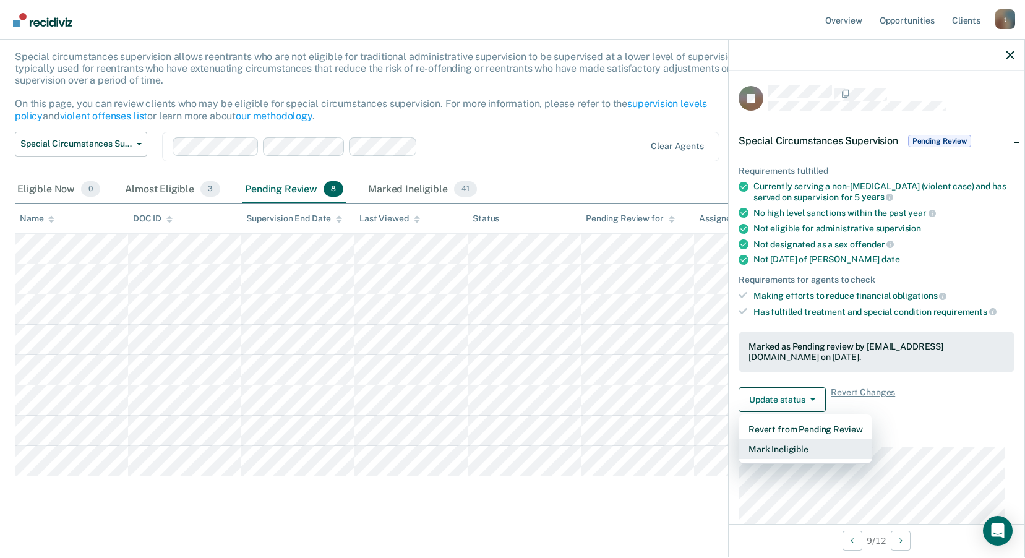
click at [804, 447] on button "Mark Ineligible" at bounding box center [806, 449] width 134 height 20
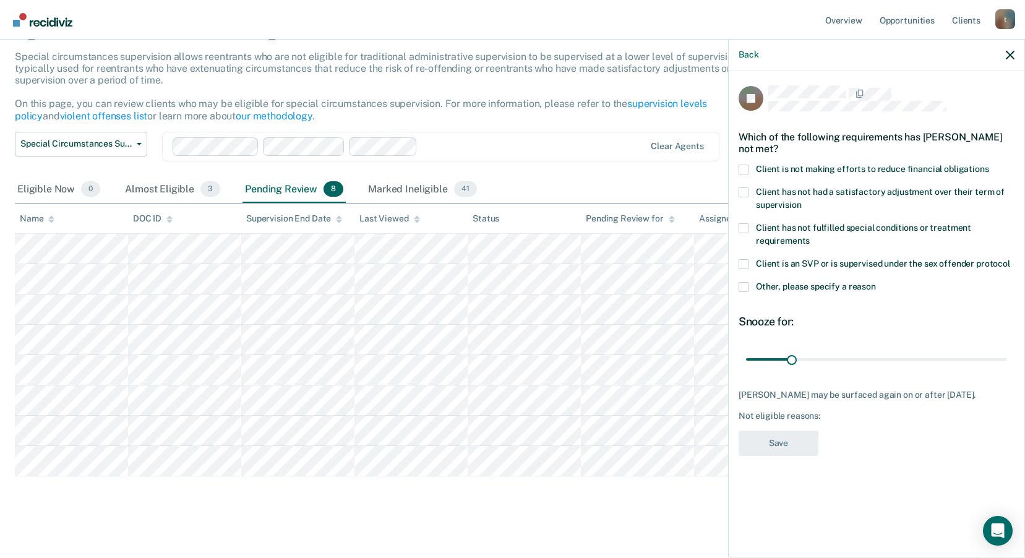
click at [749, 166] on label "Client is not making efforts to reduce financial obligations" at bounding box center [877, 171] width 276 height 13
click at [989, 165] on input "Client is not making efforts to reduce financial obligations" at bounding box center [989, 165] width 0 height 0
drag, startPoint x: 791, startPoint y: 355, endPoint x: 875, endPoint y: 361, distance: 84.9
type input "90"
click at [875, 361] on input "range" at bounding box center [876, 359] width 261 height 22
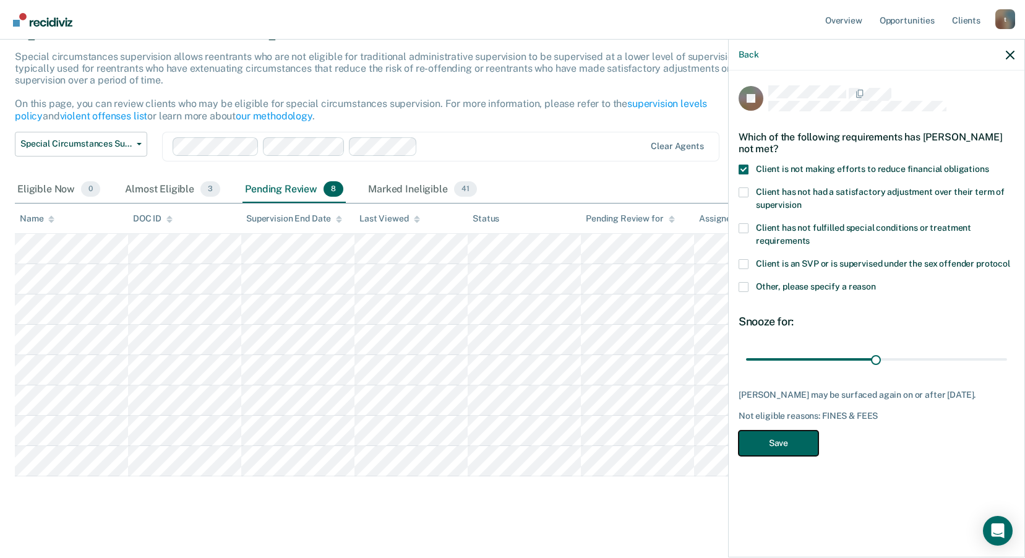
click at [785, 453] on button "Save" at bounding box center [779, 443] width 80 height 25
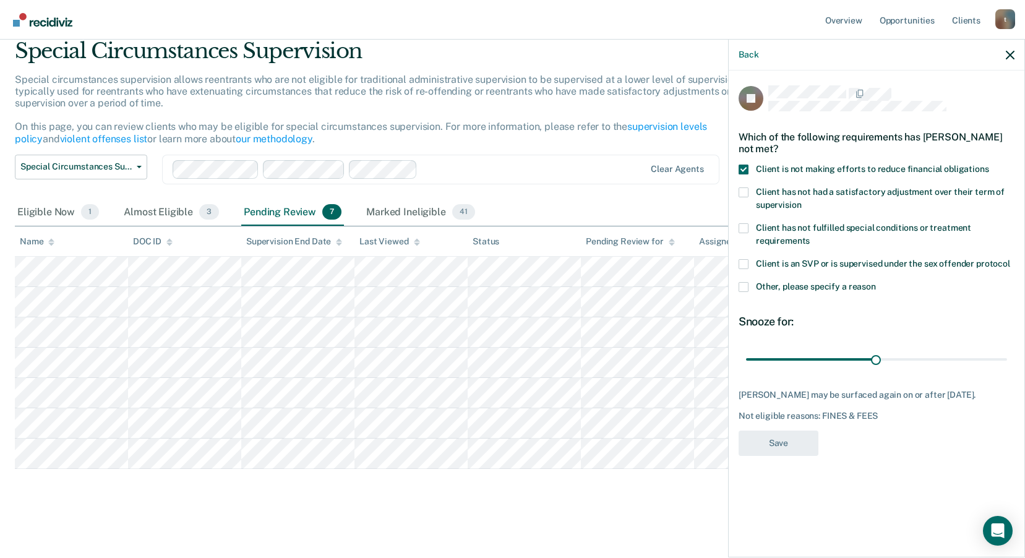
scroll to position [47, 0]
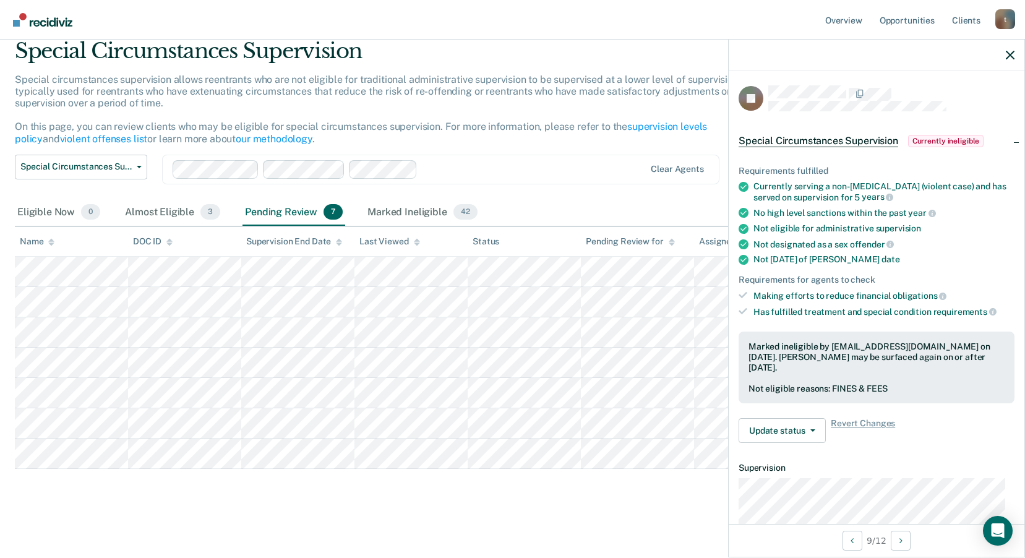
click at [273, 505] on main "Special Circumstances Supervision Special circumstances supervision allows reen…" at bounding box center [512, 287] width 1025 height 536
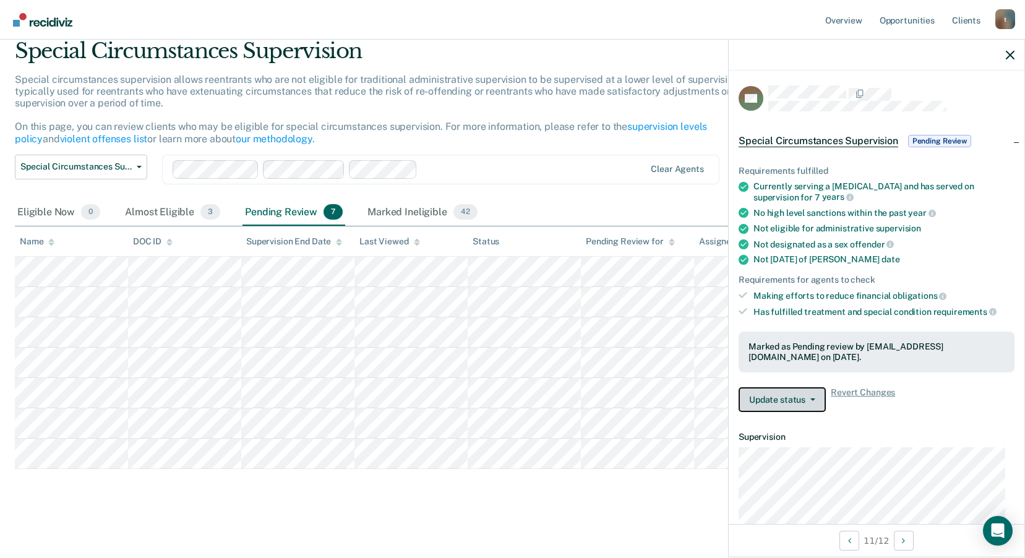
click at [794, 397] on button "Update status" at bounding box center [782, 399] width 87 height 25
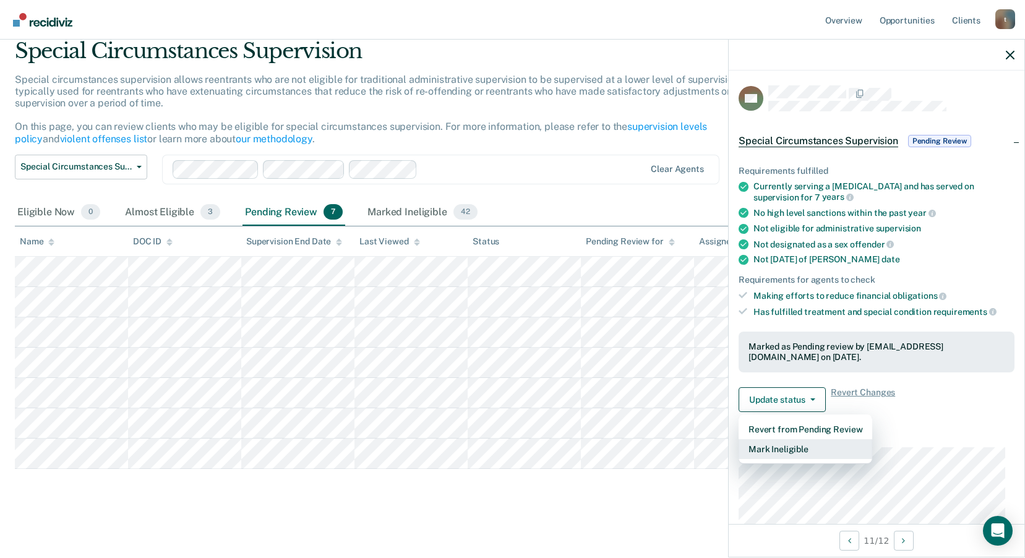
click at [791, 441] on button "Mark Ineligible" at bounding box center [806, 449] width 134 height 20
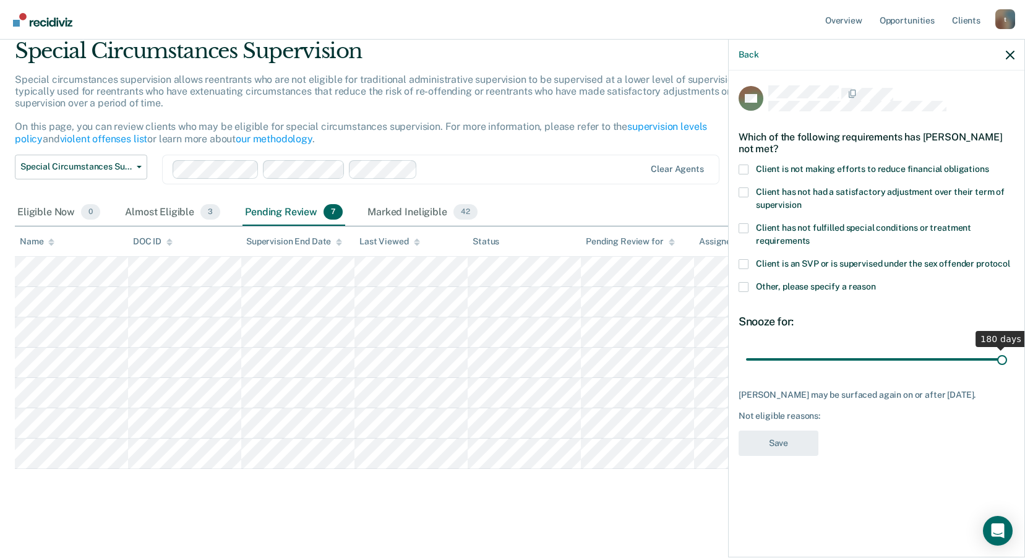
drag, startPoint x: 794, startPoint y: 358, endPoint x: 1081, endPoint y: 369, distance: 286.6
type input "180"
click at [1007, 369] on input "range" at bounding box center [876, 359] width 261 height 22
click at [744, 289] on span at bounding box center [744, 287] width 10 height 10
click at [876, 282] on input "Other, please specify a reason" at bounding box center [876, 282] width 0 height 0
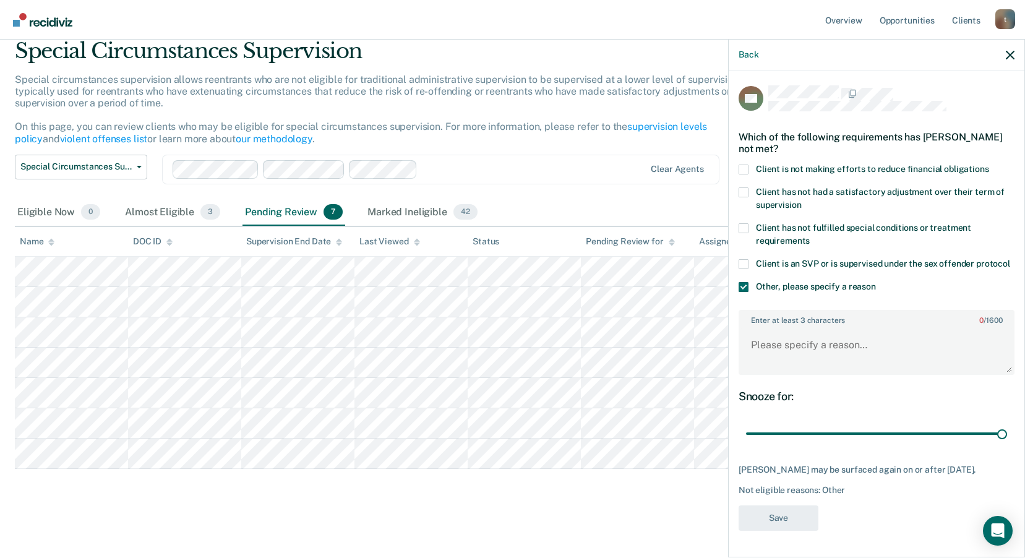
click at [803, 322] on label "Enter at least 3 characters 0 / 1600" at bounding box center [876, 318] width 273 height 14
click at [803, 328] on textarea "Enter at least 3 characters 0 / 1600" at bounding box center [876, 351] width 273 height 46
click at [805, 341] on textarea "Enter at least 3 characters 0 / 1600" at bounding box center [876, 351] width 273 height 46
type textarea "domestic violence protocol"
click at [772, 516] on button "Save" at bounding box center [779, 517] width 80 height 25
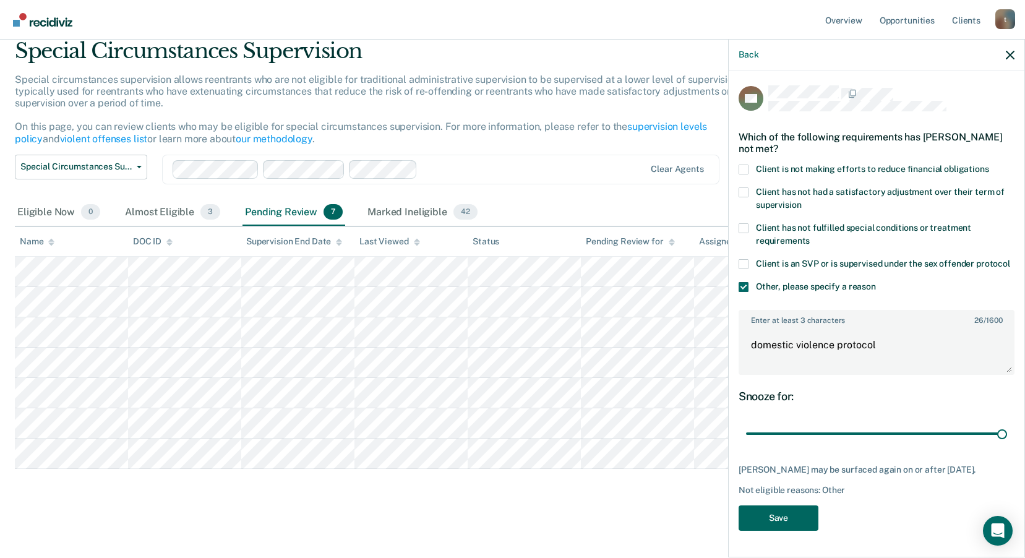
scroll to position [17, 0]
